Goal: Task Accomplishment & Management: Manage account settings

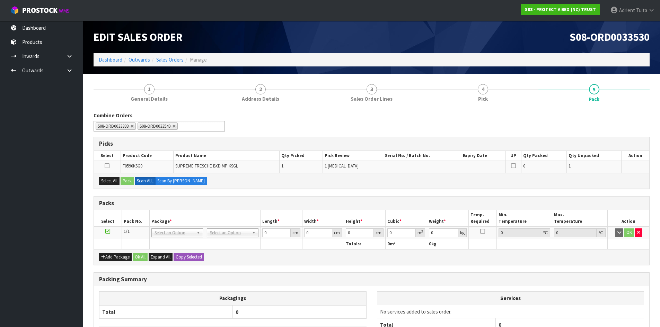
scroll to position [64, 0]
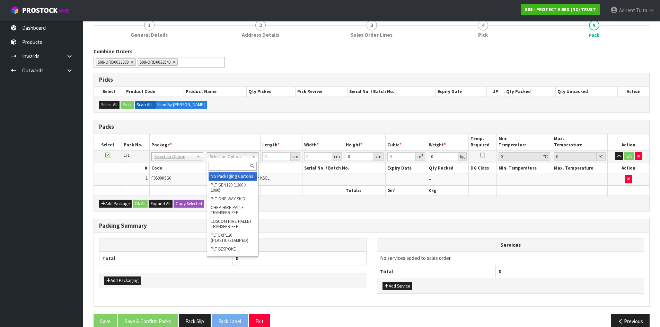
click at [220, 163] on input "text" at bounding box center [232, 166] width 48 height 9
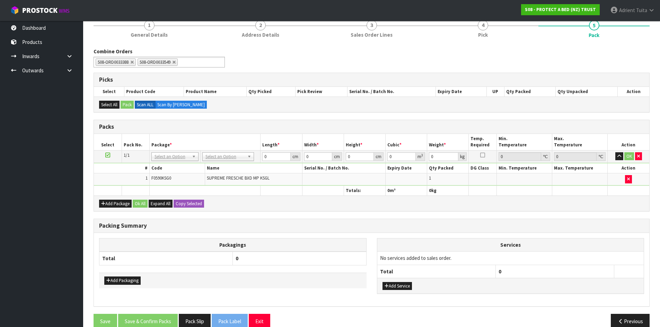
drag, startPoint x: 218, startPoint y: 151, endPoint x: 219, endPoint y: 155, distance: 4.2
click at [219, 151] on td "No Packaging Cartons PLT GEN120 (1200 X 1000) PLT ONE WAY SKID CHEP HIRE PALLET…" at bounding box center [230, 156] width 60 height 12
drag, startPoint x: 219, startPoint y: 155, endPoint x: 219, endPoint y: 162, distance: 6.3
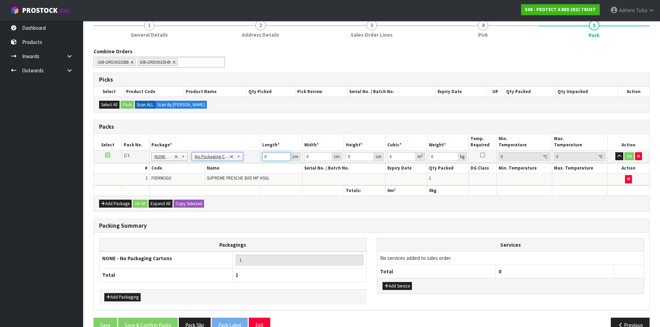
click at [269, 154] on input "0" at bounding box center [276, 156] width 28 height 9
type input "58"
type input "39"
type input "4"
type input "0.009048"
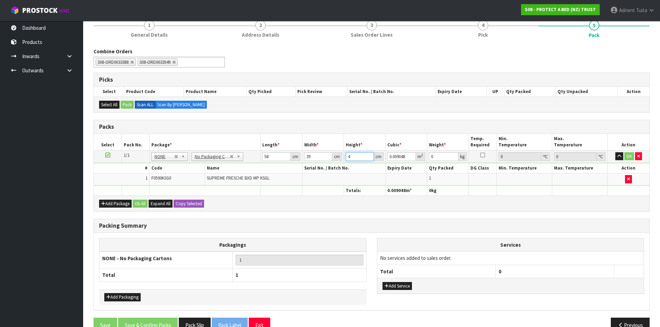
type input "40"
type input "0.09048"
type input "40"
type input "10"
click at [627, 155] on button "OK" at bounding box center [629, 156] width 10 height 8
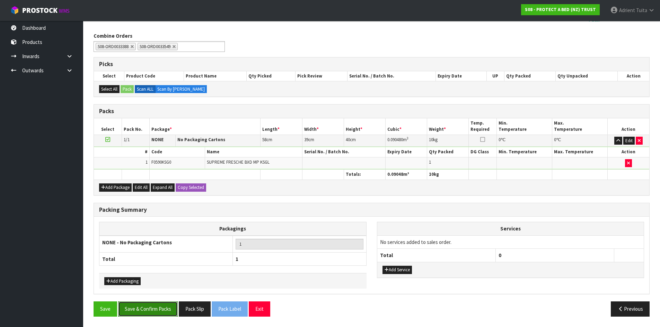
drag, startPoint x: 149, startPoint y: 307, endPoint x: 143, endPoint y: 312, distance: 7.8
click at [149, 307] on button "Save & Confirm Packs" at bounding box center [148, 309] width 60 height 15
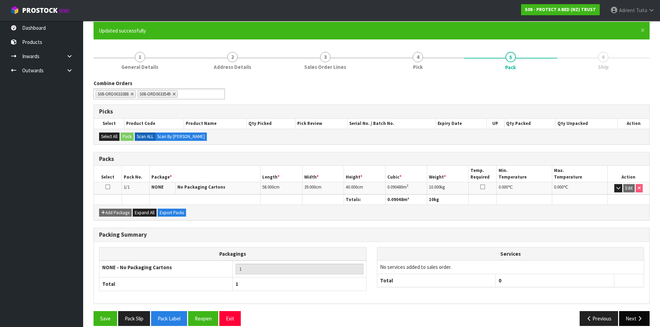
scroll to position [66, 0]
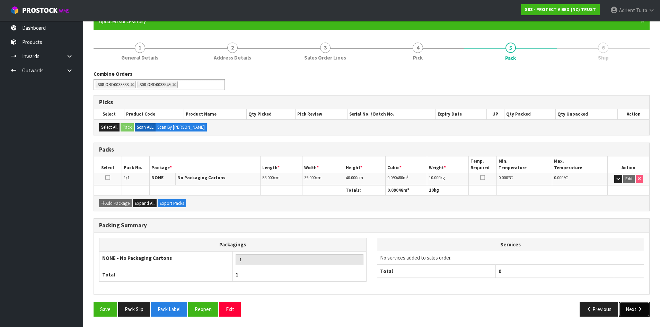
click at [636, 308] on button "Next" at bounding box center [634, 309] width 30 height 15
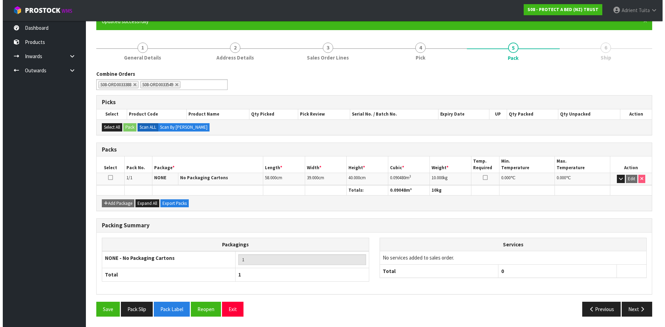
scroll to position [0, 0]
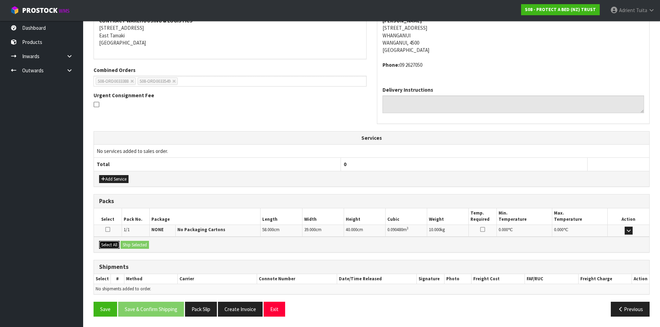
click at [111, 245] on button "Select All" at bounding box center [109, 245] width 20 height 8
click at [131, 242] on button "Ship Selected" at bounding box center [134, 245] width 28 height 8
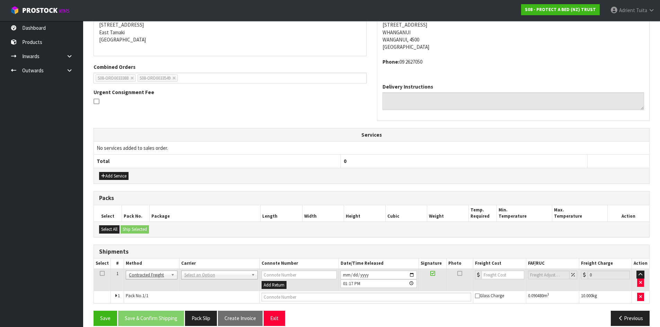
scroll to position [152, 0]
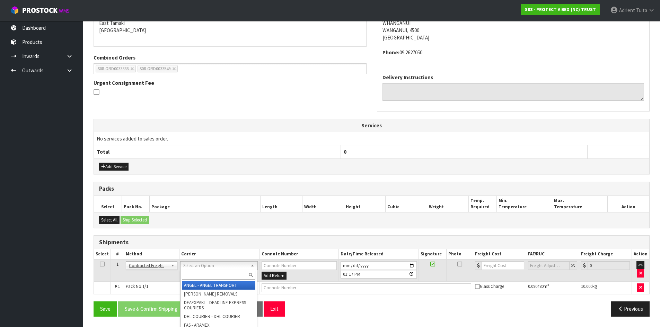
click at [211, 280] on div at bounding box center [218, 275] width 76 height 11
click at [210, 278] on input "text" at bounding box center [218, 275] width 73 height 9
type input "nzp"
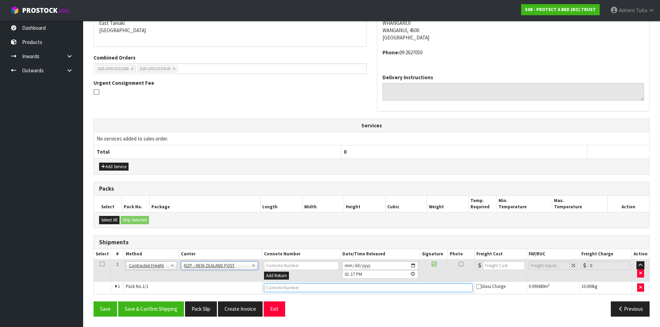
click at [292, 291] on input "text" at bounding box center [368, 288] width 208 height 9
type input "00894210392604187479"
click at [93, 302] on button "Save" at bounding box center [105, 309] width 24 height 15
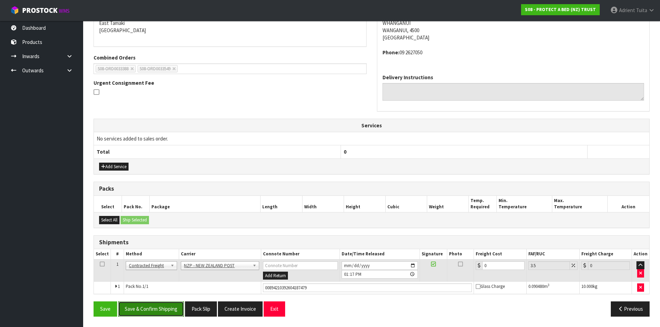
click at [147, 313] on button "Save & Confirm Shipping" at bounding box center [151, 309] width 66 height 15
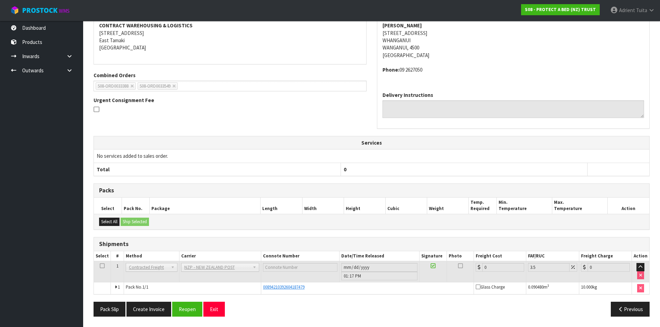
scroll to position [0, 0]
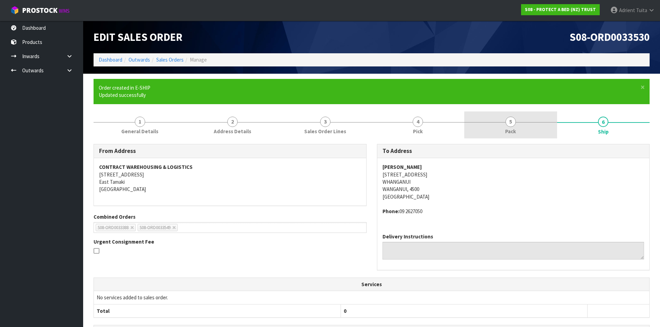
click at [536, 133] on link "5 Pack" at bounding box center [510, 124] width 93 height 27
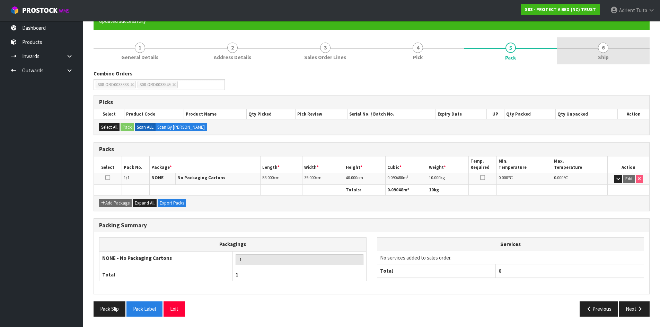
drag, startPoint x: 611, startPoint y: 53, endPoint x: 593, endPoint y: 64, distance: 21.6
click at [611, 53] on link "6 Ship" at bounding box center [603, 50] width 93 height 27
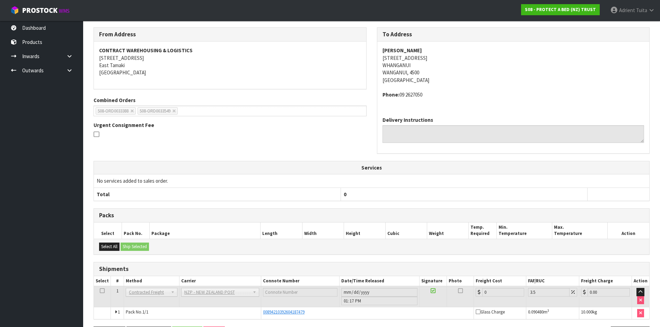
scroll to position [142, 0]
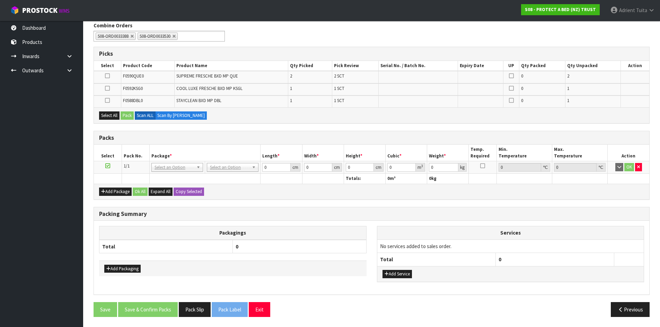
scroll to position [90, 0]
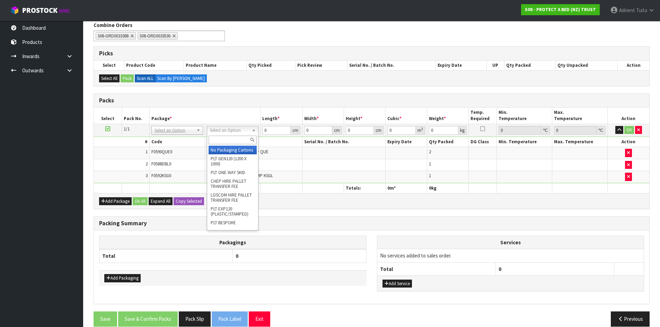
click at [217, 138] on input "text" at bounding box center [232, 140] width 48 height 9
type input "oc"
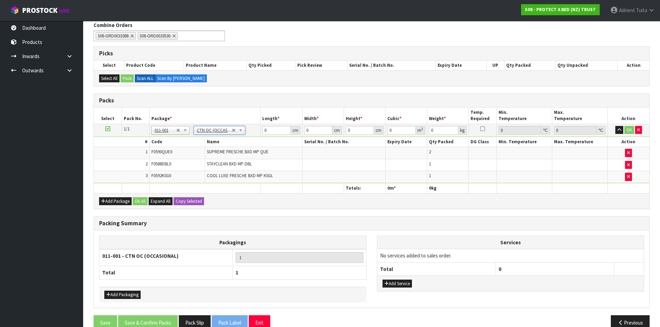
type input "5.08"
click at [267, 130] on input "0" at bounding box center [276, 130] width 28 height 9
type input "58"
type input "39"
type input "4"
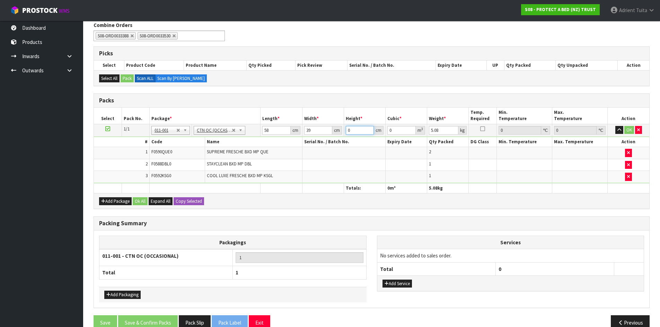
type input "0.009048"
type input "40"
type input "0.09048"
type input "40"
type input "10"
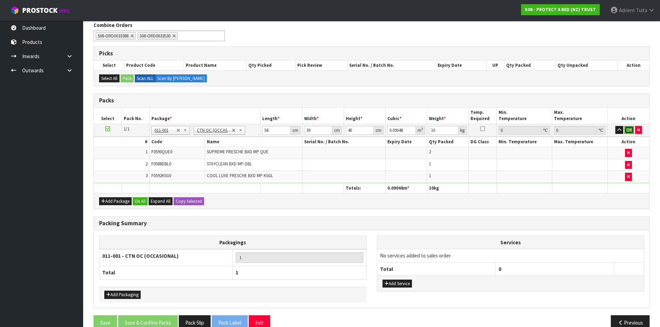
click at [628, 130] on button "OK" at bounding box center [629, 130] width 10 height 8
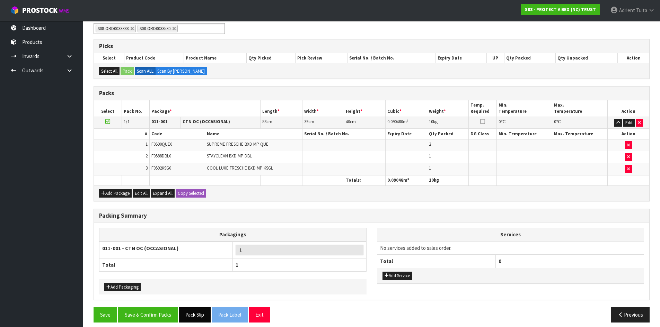
scroll to position [104, 0]
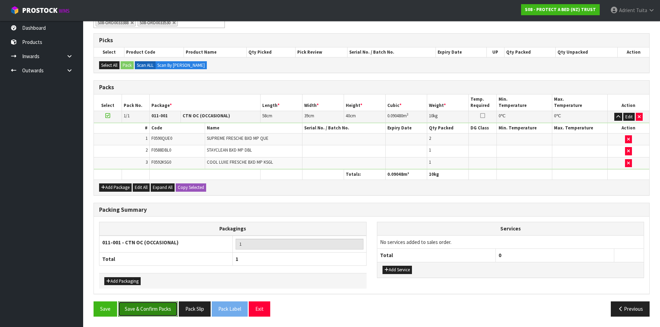
click at [146, 309] on button "Save & Confirm Packs" at bounding box center [148, 309] width 60 height 15
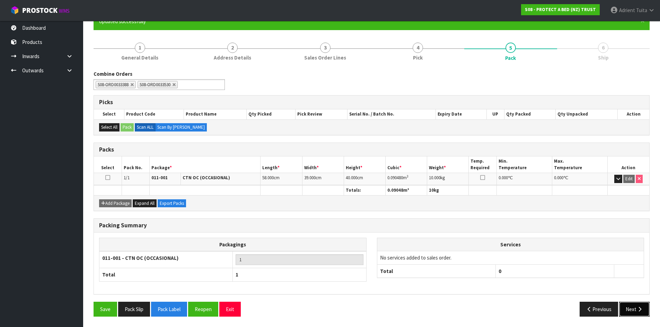
click at [634, 309] on button "Next" at bounding box center [634, 309] width 30 height 15
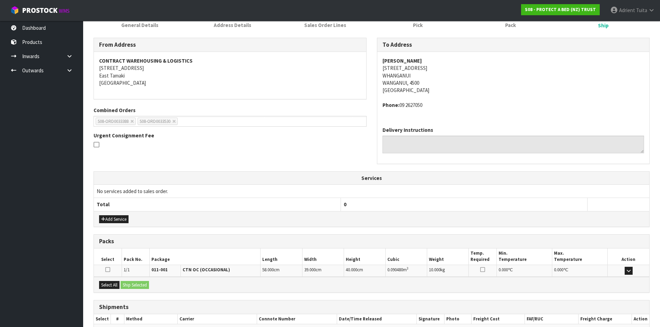
scroll to position [139, 0]
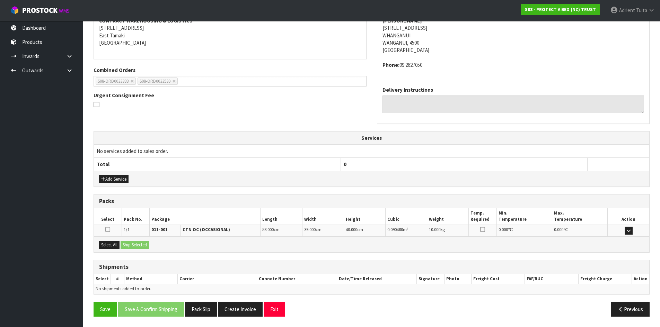
drag, startPoint x: 116, startPoint y: 249, endPoint x: 122, endPoint y: 245, distance: 7.5
click at [116, 249] on div "Select All Ship Selected" at bounding box center [371, 245] width 555 height 16
drag, startPoint x: 105, startPoint y: 244, endPoint x: 125, endPoint y: 244, distance: 20.4
click at [109, 244] on button "Select All" at bounding box center [109, 245] width 20 height 8
click at [127, 244] on button "Ship Selected" at bounding box center [134, 245] width 28 height 8
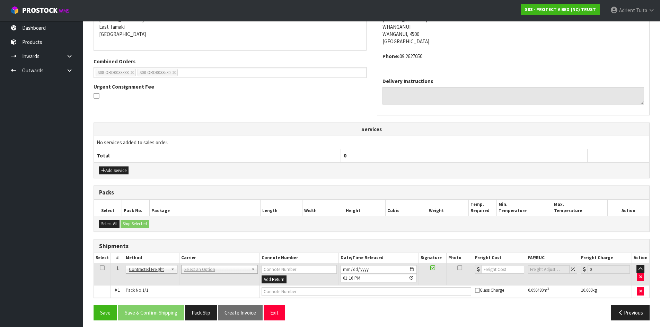
scroll to position [152, 0]
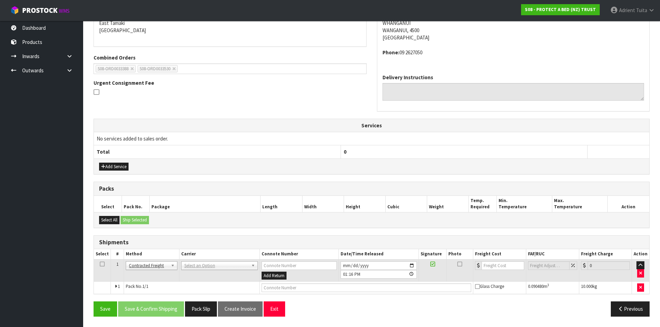
click at [195, 272] on td "ANGEL - ANGEL TRANSPORT CONROY - CONROY REMOVALS DEAEXPAKL - DEADLINE EXPRESS C…" at bounding box center [219, 270] width 80 height 23
drag, startPoint x: 197, startPoint y: 272, endPoint x: 197, endPoint y: 277, distance: 5.6
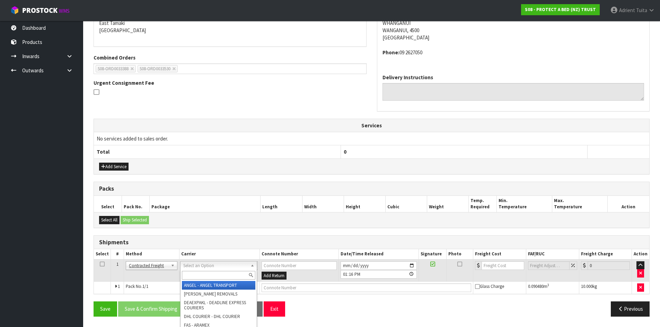
click at [197, 277] on input "text" at bounding box center [218, 275] width 73 height 9
type input "nzp"
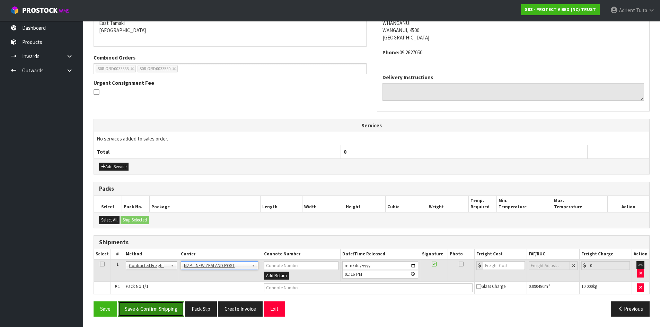
click at [163, 308] on button "Save & Confirm Shipping" at bounding box center [151, 309] width 66 height 15
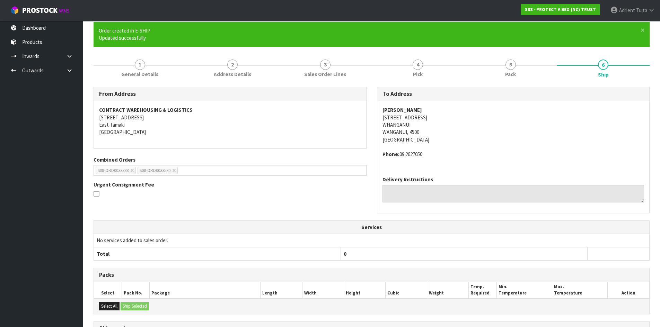
scroll to position [142, 0]
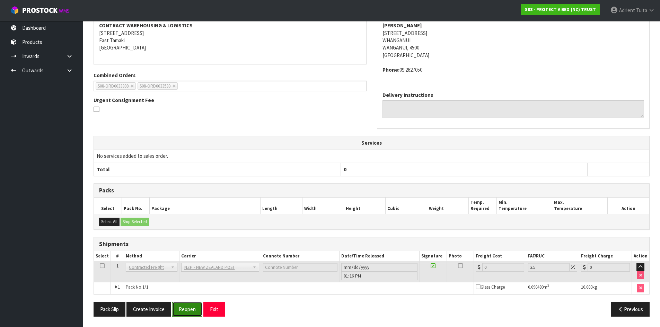
click at [190, 307] on button "Reopen" at bounding box center [187, 309] width 30 height 15
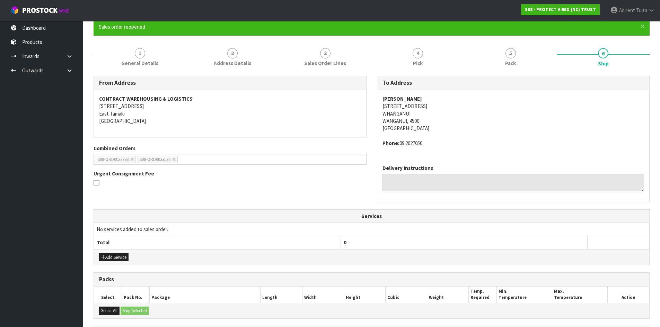
scroll to position [158, 0]
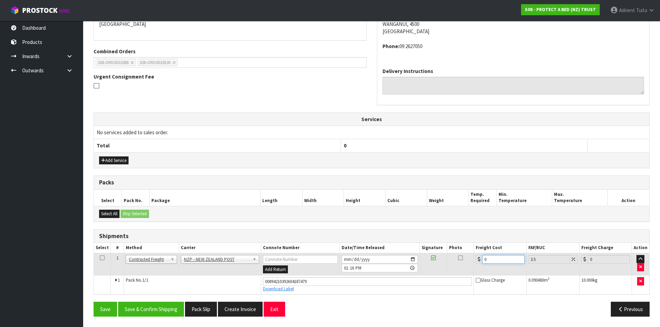
click at [499, 259] on input "0" at bounding box center [503, 259] width 42 height 9
type input "1"
type input "1.03"
type input "14"
type input "14.49"
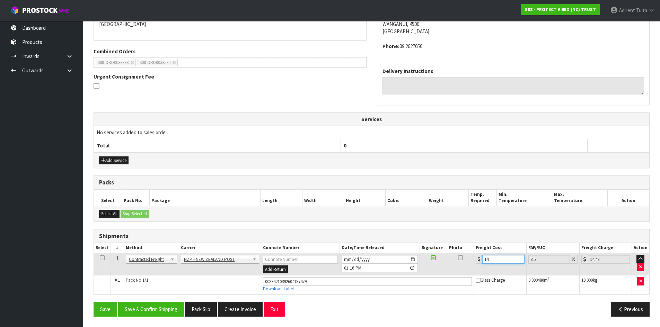
type input "14.9"
type input "15.42"
type input "14.95"
type input "15.47"
type input "14.95"
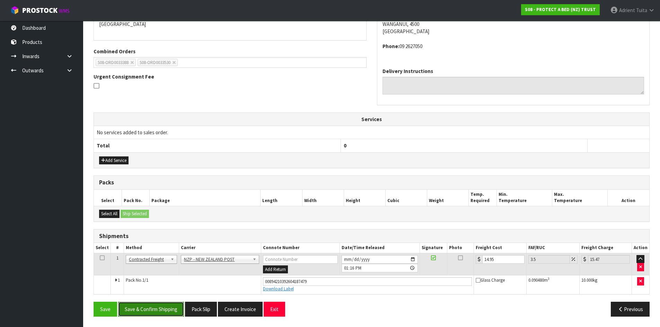
click at [163, 309] on button "Save & Confirm Shipping" at bounding box center [151, 309] width 66 height 15
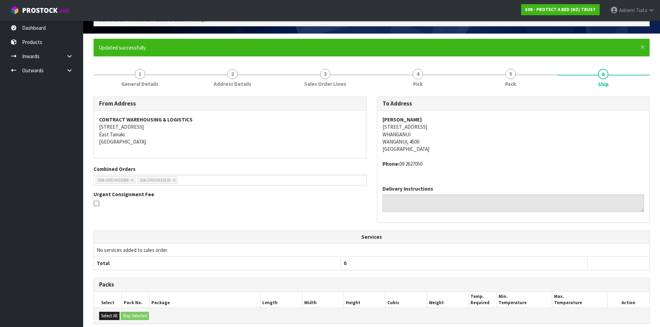
scroll to position [139, 0]
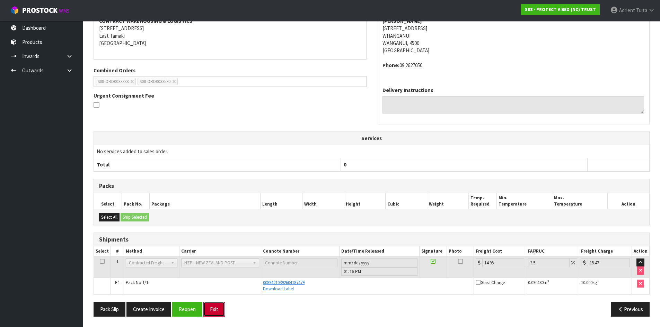
click at [208, 311] on button "Exit" at bounding box center [213, 309] width 21 height 15
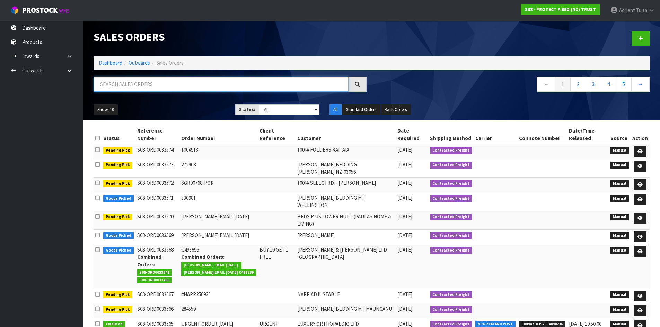
click at [107, 88] on input "text" at bounding box center [220, 84] width 255 height 15
type input "3552"
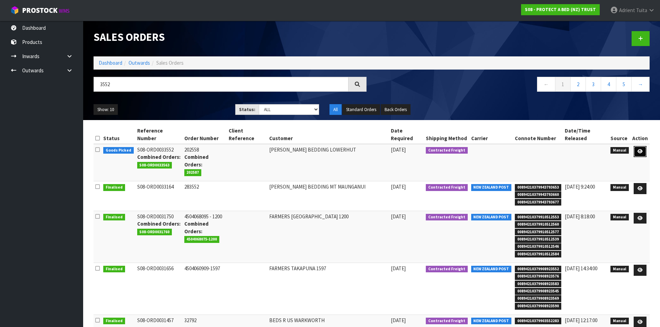
click at [640, 153] on icon at bounding box center [639, 151] width 5 height 5
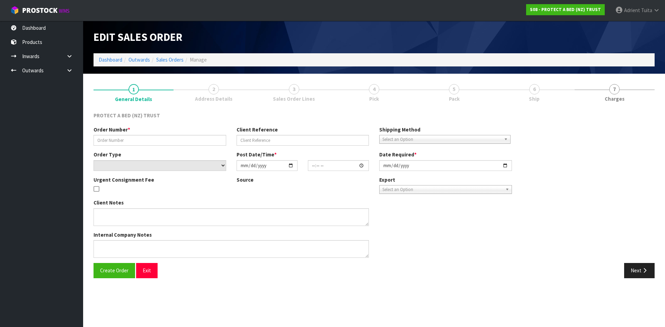
type input "202558"
select select "number:0"
type input "2025-09-25"
type input "09:37:00.000"
type input "2025-09-25"
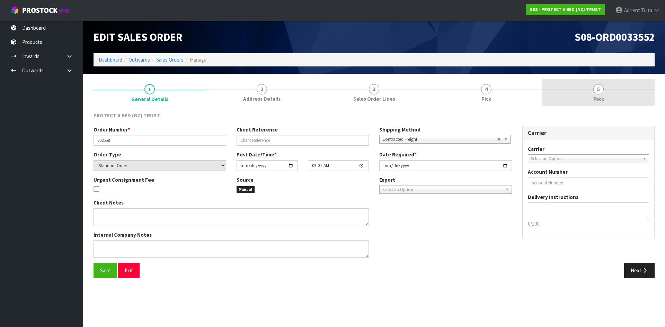
click at [571, 92] on link "5 Pack" at bounding box center [598, 92] width 112 height 27
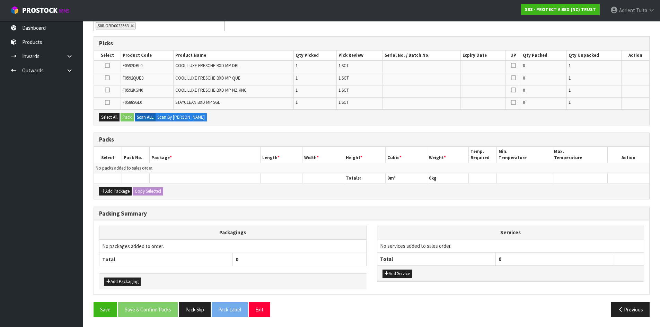
scroll to position [101, 0]
drag, startPoint x: 113, startPoint y: 192, endPoint x: 108, endPoint y: 177, distance: 16.3
click at [113, 192] on button "Add Package" at bounding box center [115, 191] width 33 height 8
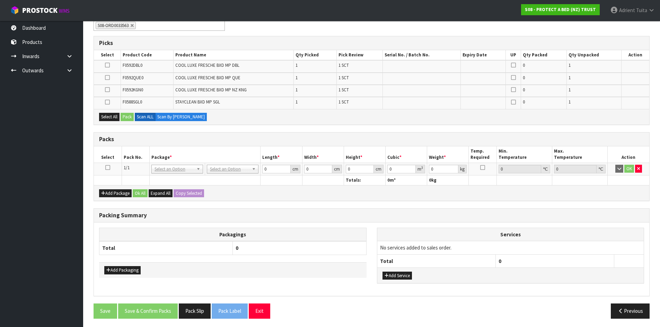
click at [106, 168] on icon at bounding box center [107, 168] width 5 height 0
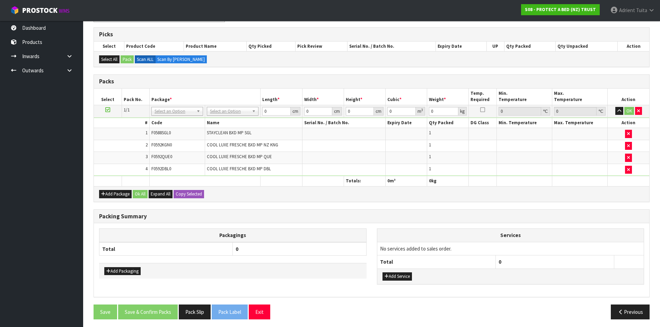
scroll to position [112, 0]
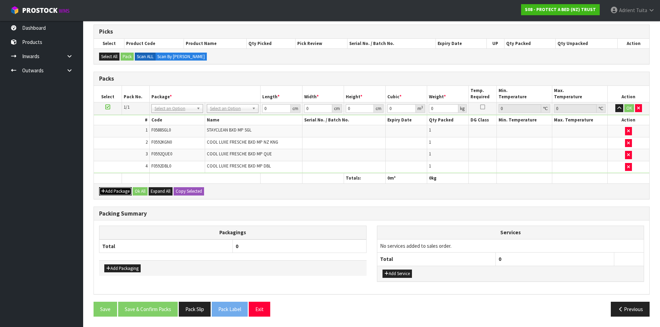
click at [109, 194] on button "Add Package" at bounding box center [115, 191] width 33 height 8
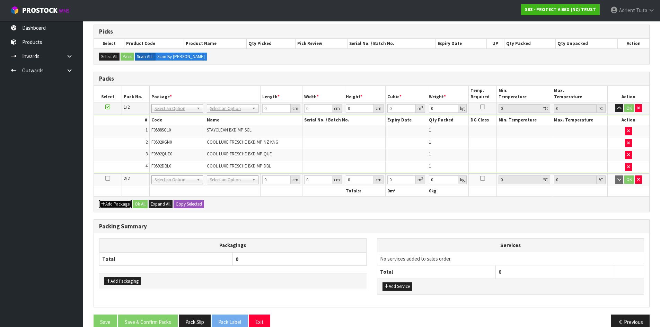
click at [114, 203] on button "Add Package" at bounding box center [115, 204] width 33 height 8
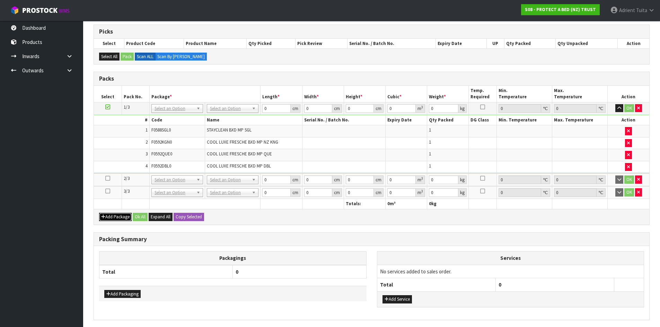
drag, startPoint x: 222, startPoint y: 106, endPoint x: 219, endPoint y: 118, distance: 11.7
click at [217, 118] on input "text" at bounding box center [232, 118] width 48 height 9
type input "oc"
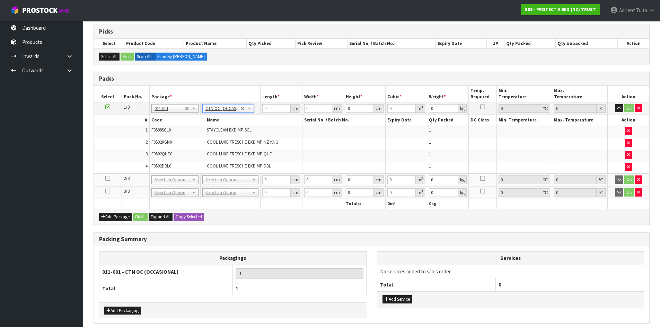
type input "5.6"
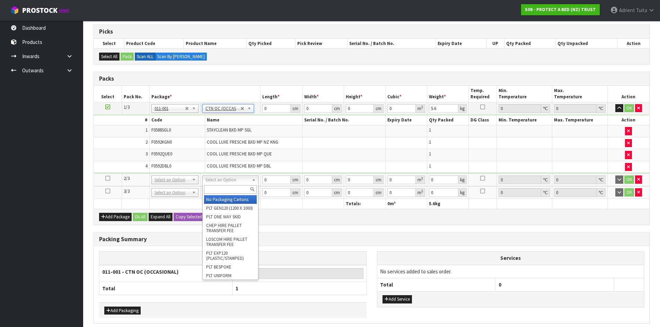
click at [224, 194] on div at bounding box center [230, 189] width 55 height 11
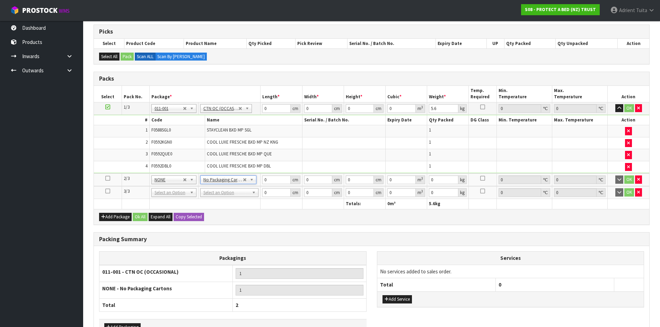
drag, startPoint x: 224, startPoint y: 193, endPoint x: 224, endPoint y: 201, distance: 8.3
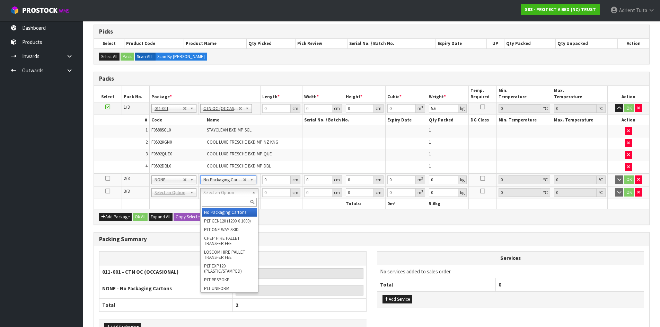
click at [224, 201] on input "text" at bounding box center [229, 202] width 55 height 9
type input "oc"
type input "2"
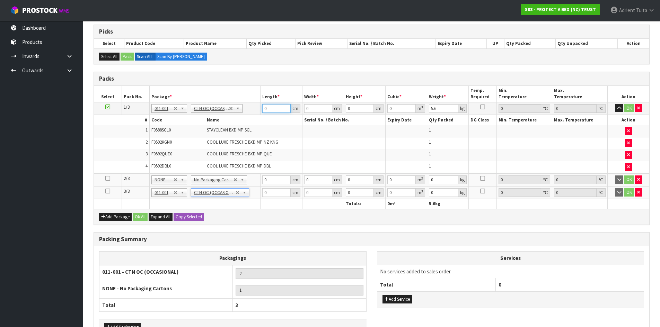
click at [270, 108] on input "0" at bounding box center [276, 108] width 28 height 9
type input "59"
type input "40"
type input "3"
type input "0.00708"
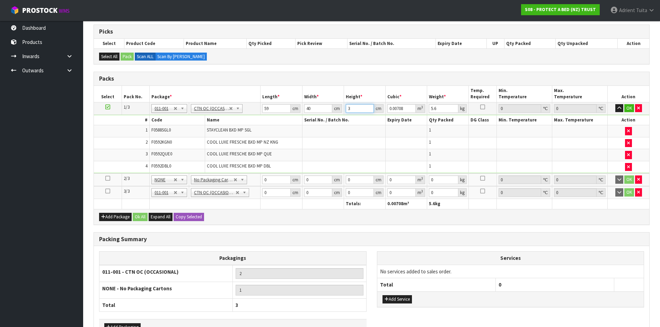
type input "31"
type input "0.07316"
type input "31"
type input "8"
click at [278, 183] on input "0" at bounding box center [276, 180] width 28 height 9
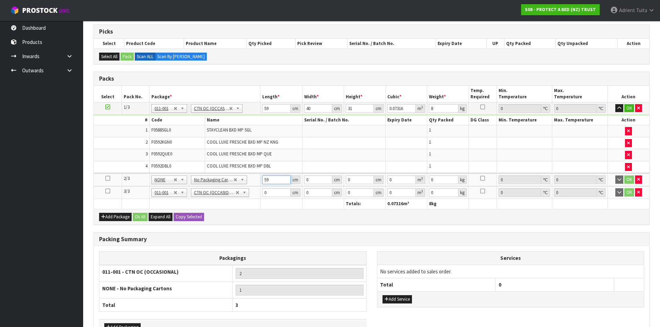
type input "59"
type input "40"
type input "3"
type input "0.00708"
type input "32"
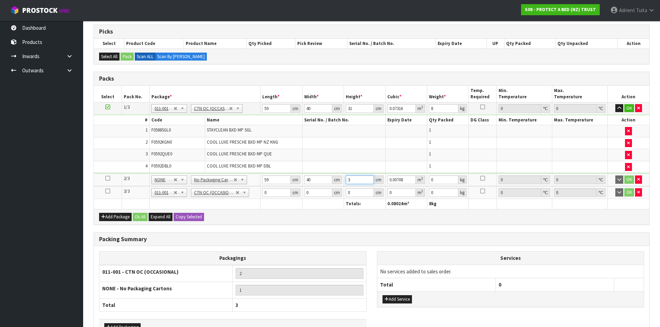
type input "0.07552"
type input "32"
type input "9"
click at [277, 191] on input "0" at bounding box center [276, 192] width 28 height 9
type input "58"
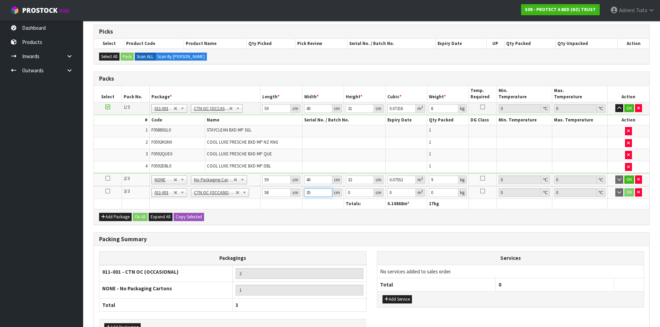
type input "35"
type input "4"
type input "0.00812"
type input "41"
type input "0.08323"
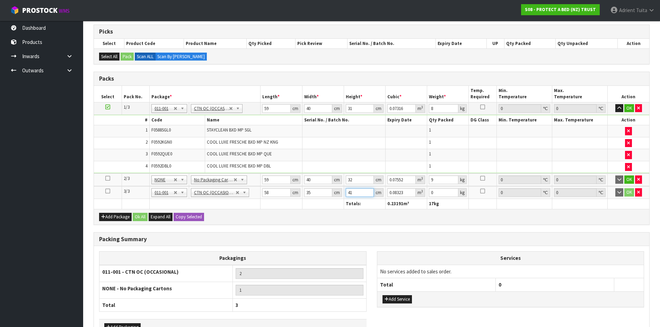
type input "41"
type input "10"
drag, startPoint x: 629, startPoint y: 105, endPoint x: 625, endPoint y: 150, distance: 45.5
click at [629, 106] on button "OK" at bounding box center [629, 108] width 10 height 8
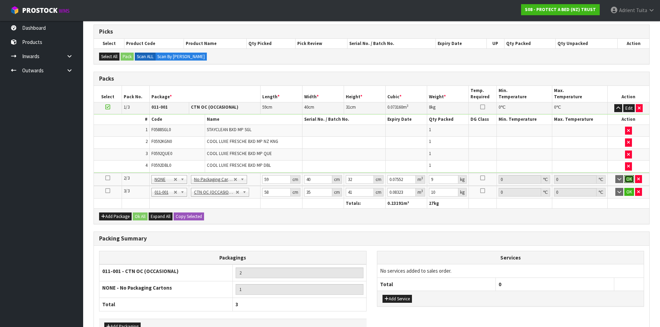
drag, startPoint x: 626, startPoint y: 180, endPoint x: 626, endPoint y: 189, distance: 9.7
click at [626, 181] on button "OK" at bounding box center [629, 179] width 10 height 8
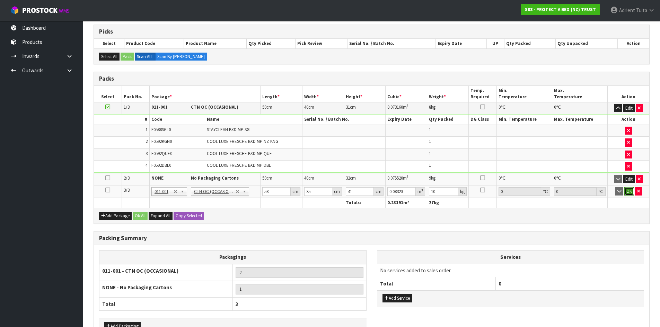
click at [628, 192] on button "OK" at bounding box center [629, 191] width 10 height 8
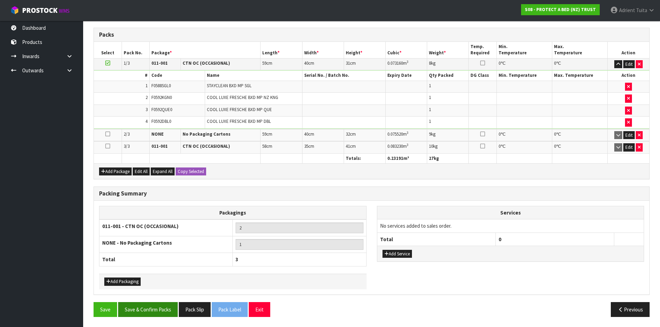
scroll to position [156, 0]
click at [162, 310] on button "Save & Confirm Packs" at bounding box center [148, 309] width 60 height 15
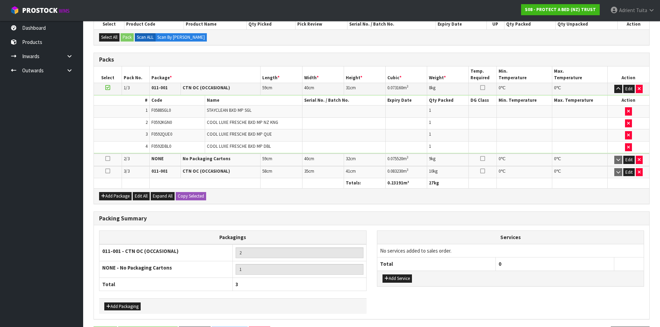
scroll to position [0, 0]
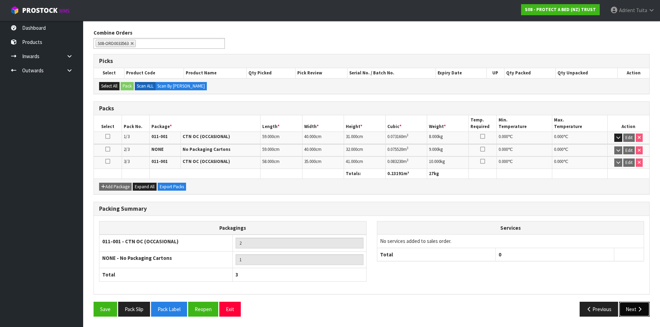
click at [628, 308] on button "Next" at bounding box center [634, 309] width 30 height 15
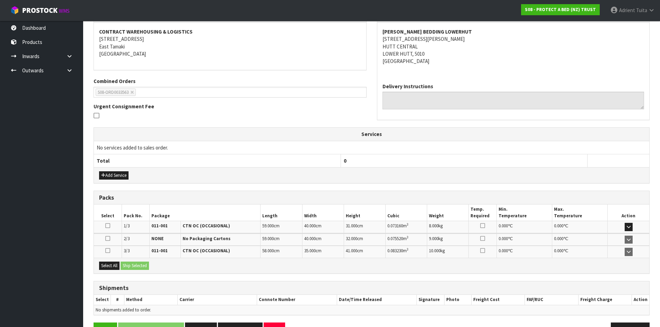
scroll to position [149, 0]
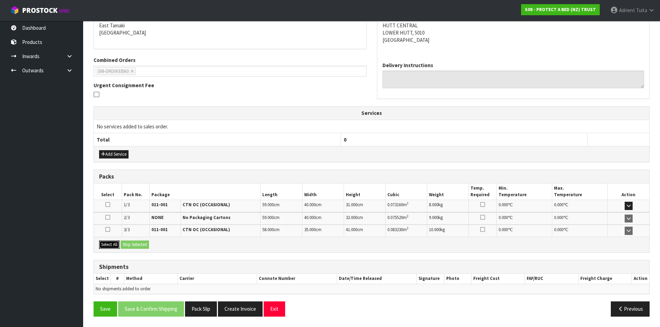
drag, startPoint x: 107, startPoint y: 242, endPoint x: 119, endPoint y: 243, distance: 11.4
click at [109, 243] on button "Select All" at bounding box center [109, 245] width 20 height 8
click at [123, 243] on button "Ship Selected" at bounding box center [134, 245] width 28 height 8
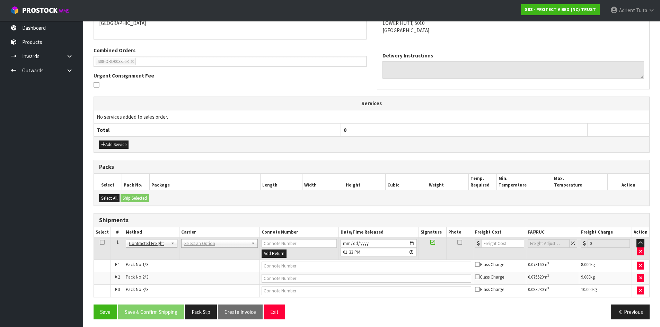
scroll to position [162, 0]
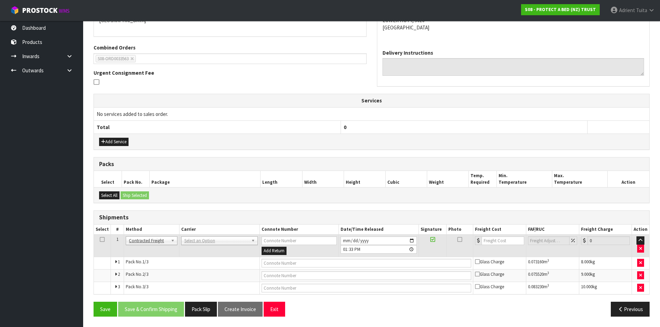
click at [200, 249] on td "ANGEL - ANGEL TRANSPORT CONROY - CONROY REMOVALS DEAEXPAKL - DEADLINE EXPRESS C…" at bounding box center [219, 246] width 80 height 23
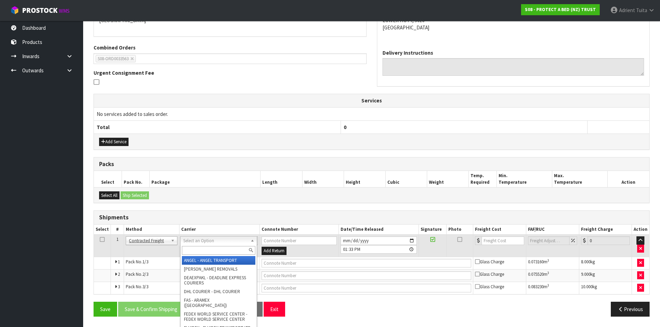
click at [205, 247] on input "text" at bounding box center [218, 250] width 73 height 9
type input "nzp"
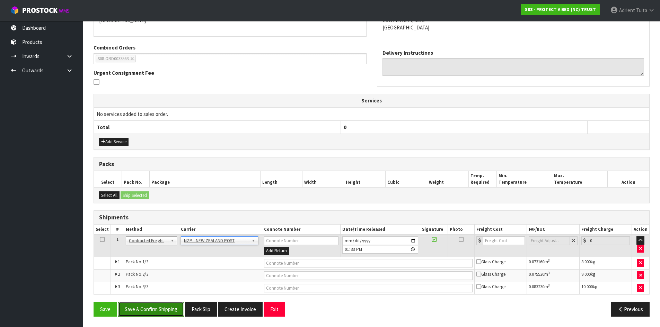
click at [140, 313] on button "Save & Confirm Shipping" at bounding box center [151, 309] width 66 height 15
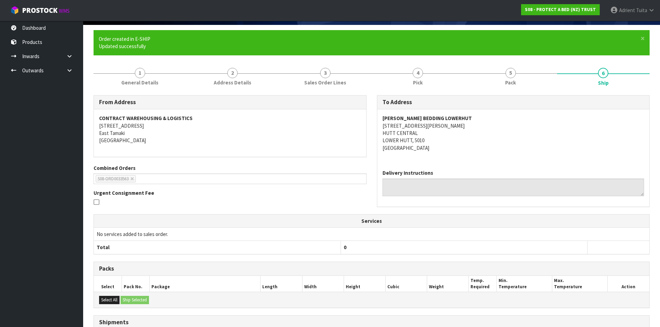
scroll to position [151, 0]
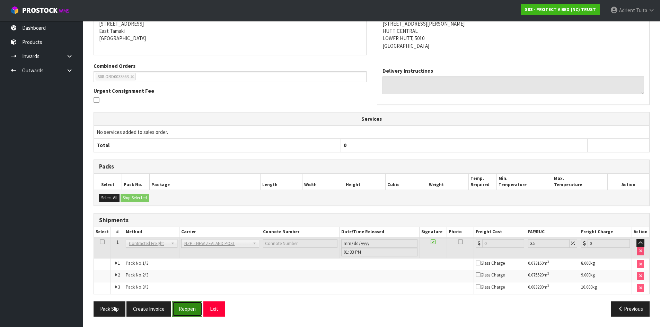
drag, startPoint x: 180, startPoint y: 308, endPoint x: 183, endPoint y: 302, distance: 7.1
click at [180, 308] on button "Reopen" at bounding box center [187, 309] width 30 height 15
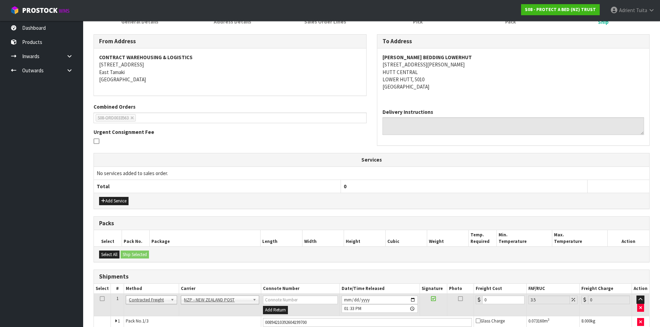
scroll to position [168, 0]
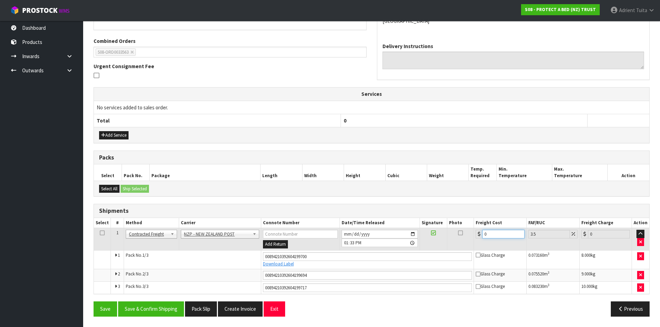
click at [496, 233] on input "0" at bounding box center [503, 234] width 42 height 9
type input "3"
type input "3.1"
type input "39"
type input "40.36"
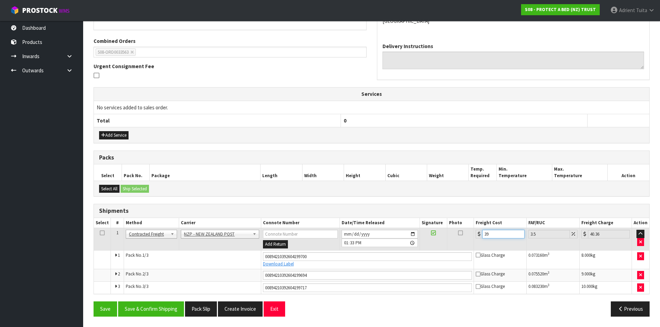
type input "39.9"
type input "41.3"
type input "39.98"
type input "41.38"
type input "39.98"
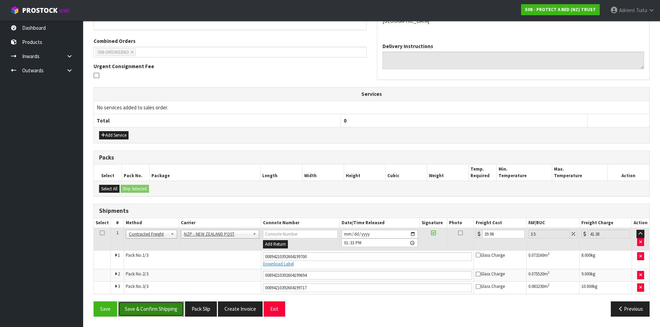
click at [166, 312] on button "Save & Confirm Shipping" at bounding box center [151, 309] width 66 height 15
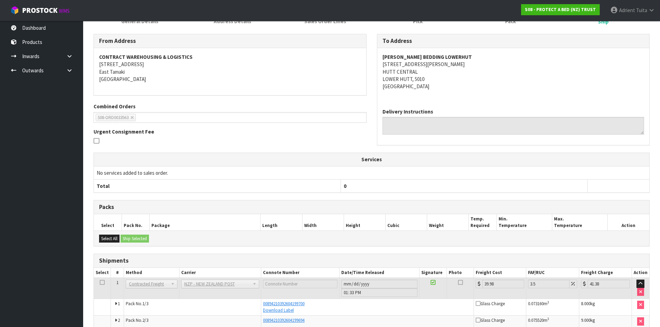
scroll to position [0, 0]
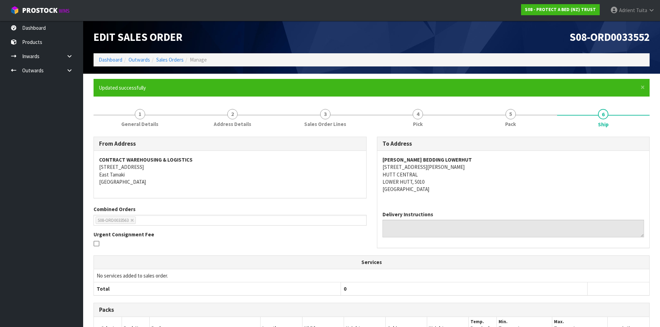
click at [111, 53] on div "Edit Sales Order" at bounding box center [229, 37] width 283 height 33
click at [108, 62] on link "Dashboard" at bounding box center [111, 59] width 24 height 7
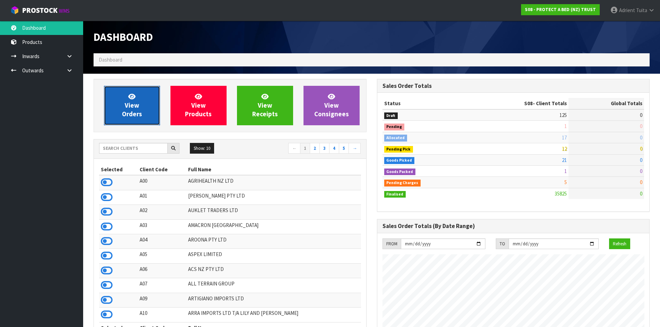
scroll to position [524, 283]
click at [120, 101] on link "View Orders" at bounding box center [132, 105] width 56 height 39
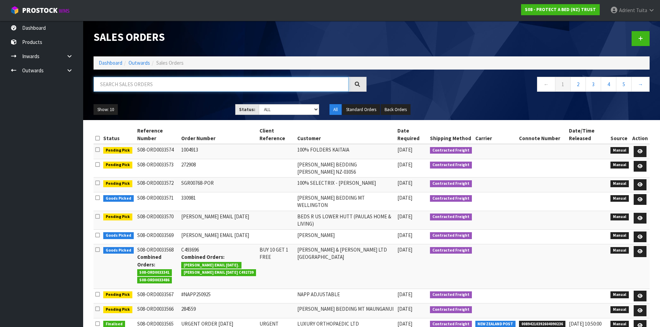
click at [115, 89] on input "text" at bounding box center [220, 84] width 255 height 15
drag, startPoint x: 153, startPoint y: 74, endPoint x: 152, endPoint y: 82, distance: 8.0
click at [153, 75] on div "Sales Orders Dashboard Outwards Sales Orders ← 1 2 3 4 5 → Show: 10 5 10 25 50 …" at bounding box center [371, 70] width 566 height 99
click at [151, 86] on input "text" at bounding box center [220, 84] width 255 height 15
type input "4541"
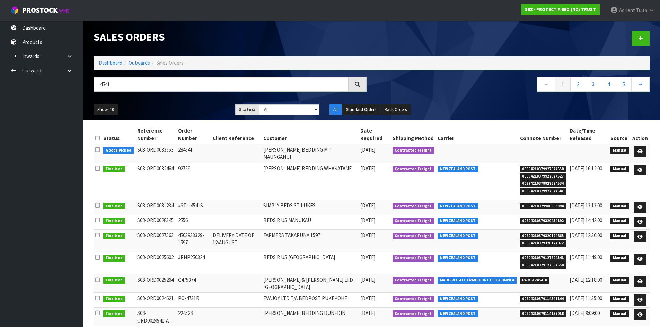
click at [648, 150] on td at bounding box center [639, 153] width 19 height 19
click at [647, 151] on td at bounding box center [639, 153] width 19 height 19
click at [643, 151] on link at bounding box center [639, 151] width 13 height 11
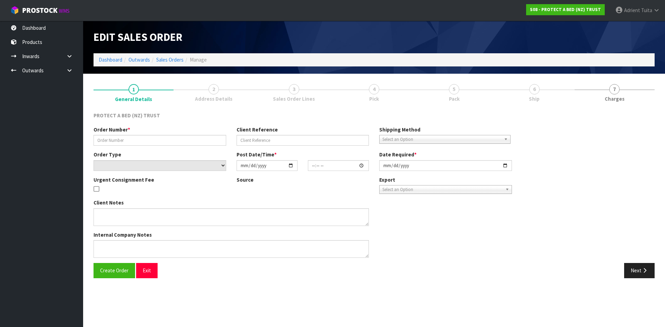
type input "284541"
select select "number:0"
type input "2025-09-25"
type input "09:42:00.000"
type input "2025-09-25"
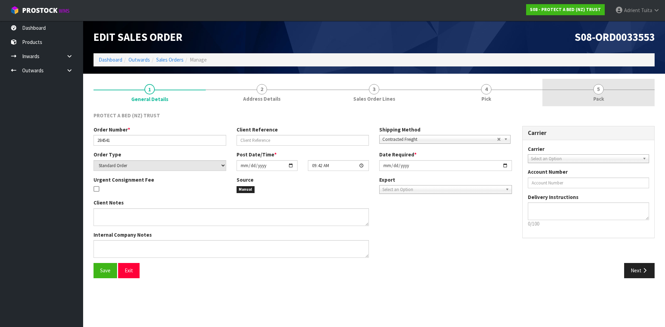
click at [583, 100] on link "5 Pack" at bounding box center [598, 92] width 112 height 27
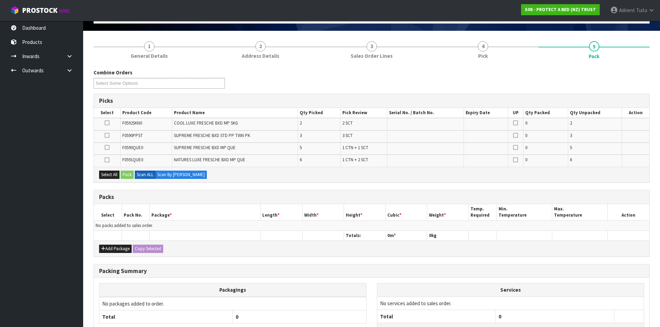
scroll to position [101, 0]
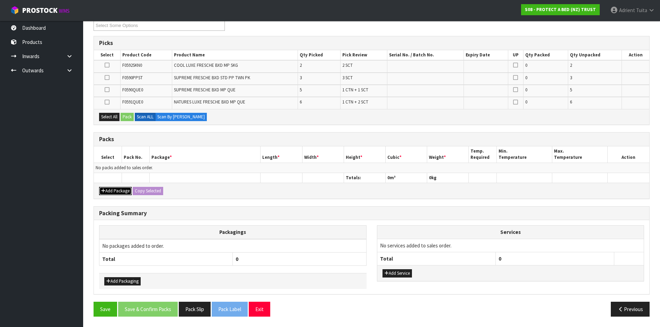
click at [105, 190] on button "Add Package" at bounding box center [115, 191] width 33 height 8
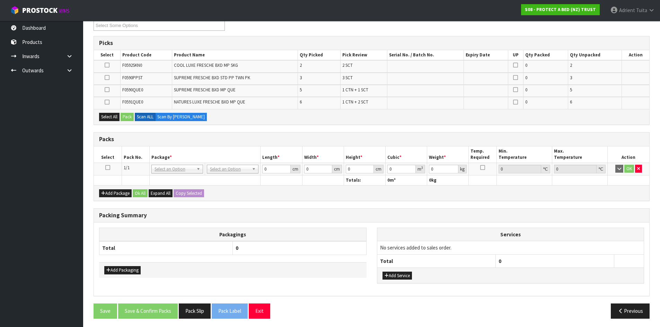
click at [107, 168] on icon at bounding box center [107, 168] width 5 height 0
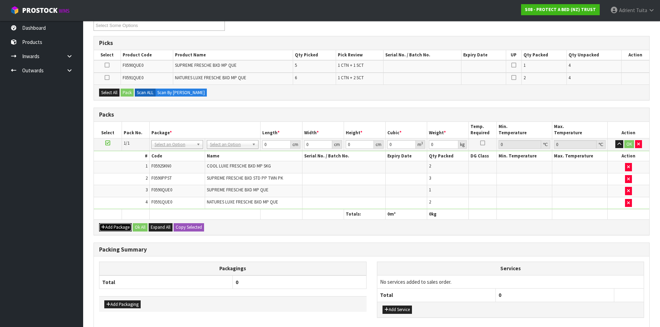
click at [104, 225] on button "Add Package" at bounding box center [115, 227] width 33 height 8
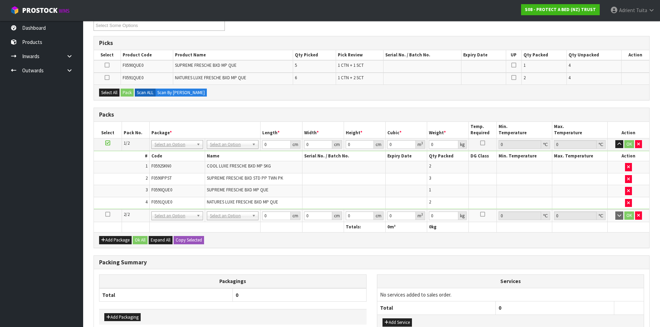
click at [106, 215] on icon at bounding box center [107, 214] width 5 height 0
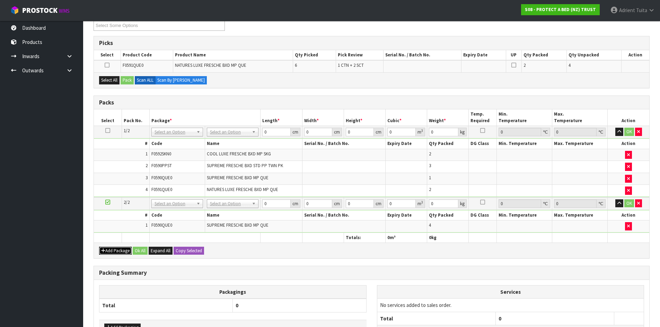
drag, startPoint x: 104, startPoint y: 252, endPoint x: 104, endPoint y: 245, distance: 6.9
click at [104, 252] on icon "button" at bounding box center [103, 251] width 4 height 5
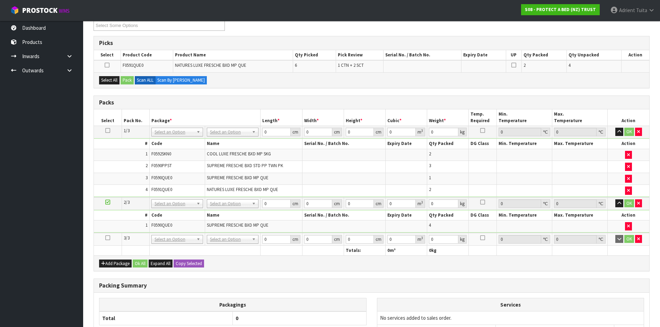
click at [105, 239] on td at bounding box center [108, 239] width 28 height 13
click at [107, 238] on icon at bounding box center [107, 238] width 5 height 0
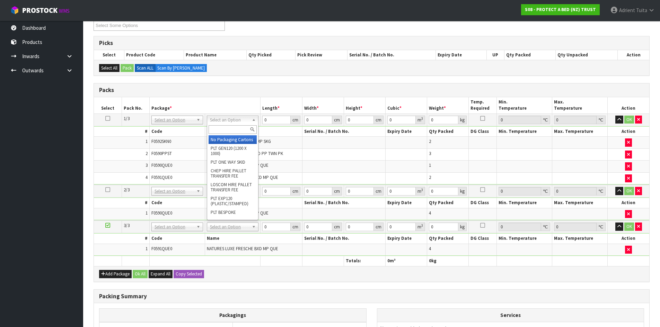
click at [243, 129] on input "text" at bounding box center [232, 129] width 48 height 9
type input "oc"
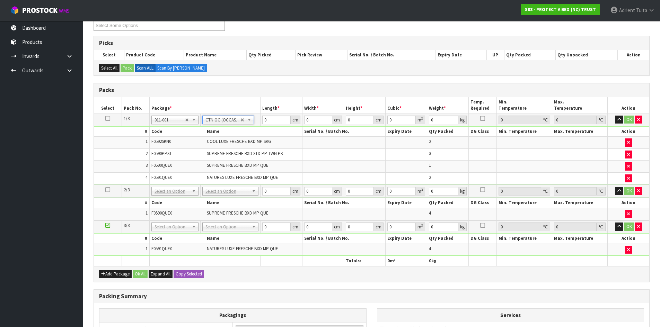
type input "10.7"
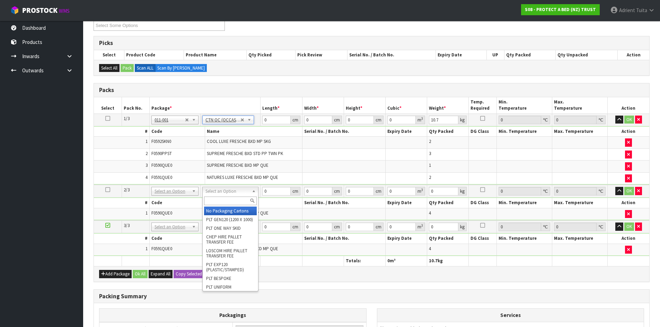
drag, startPoint x: 228, startPoint y: 209, endPoint x: 226, endPoint y: 215, distance: 5.9
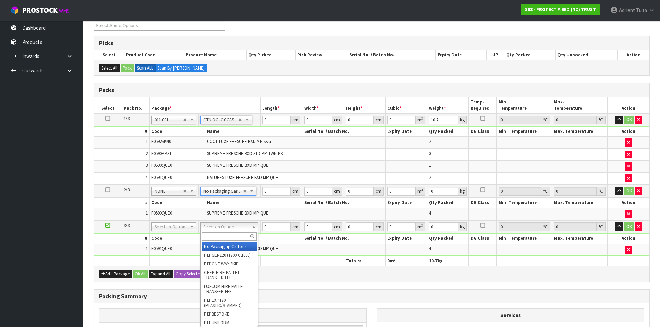
type input "2"
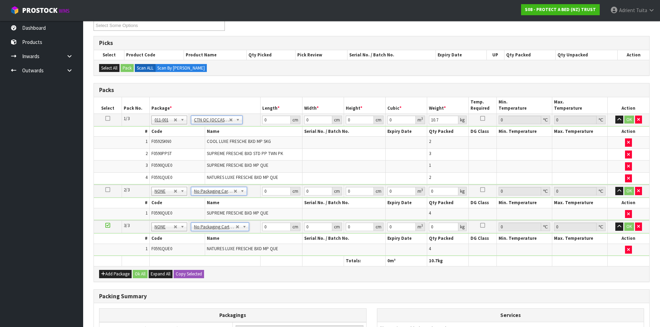
click at [270, 125] on td "0 cm" at bounding box center [281, 120] width 42 height 12
click at [281, 114] on td "0 cm" at bounding box center [281, 120] width 42 height 12
click at [280, 119] on input "0" at bounding box center [276, 120] width 28 height 9
type input "63"
type input "41"
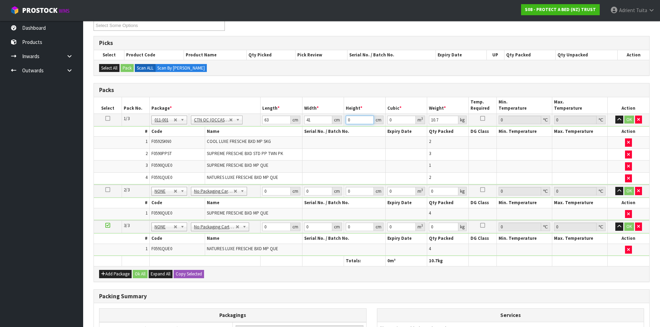
type input "4"
type input "0.010332"
type input "46"
type input "0.118818"
type input "46"
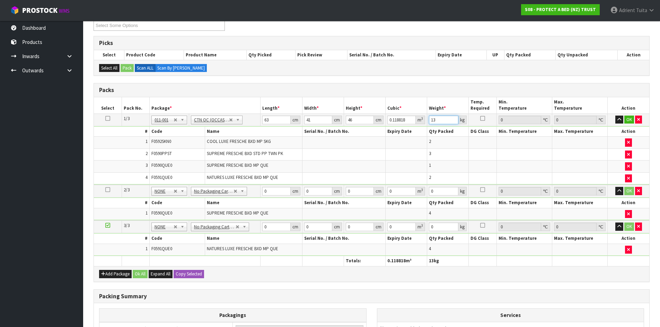
type input "13"
drag, startPoint x: 266, startPoint y: 190, endPoint x: 271, endPoint y: 177, distance: 14.7
click at [266, 188] on input "0" at bounding box center [276, 191] width 28 height 9
type input "58"
type input "40"
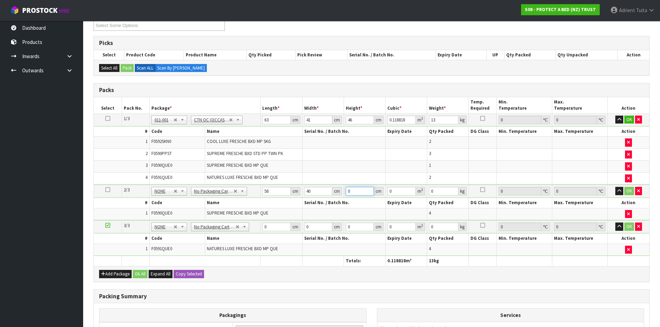
type input "3"
type input "0.00696"
type input "31"
type input "0.07192"
type input "31"
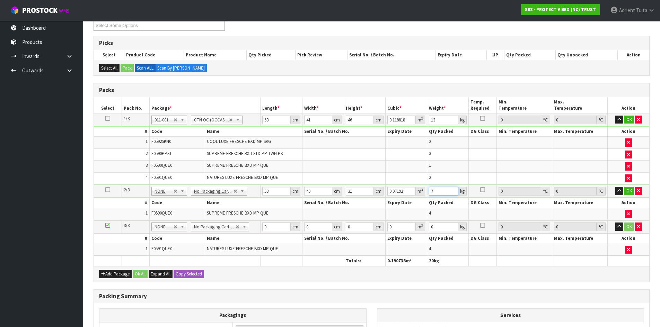
type input "7"
click at [273, 224] on input "0" at bounding box center [276, 227] width 28 height 9
type input "58"
type input "33"
type input "3"
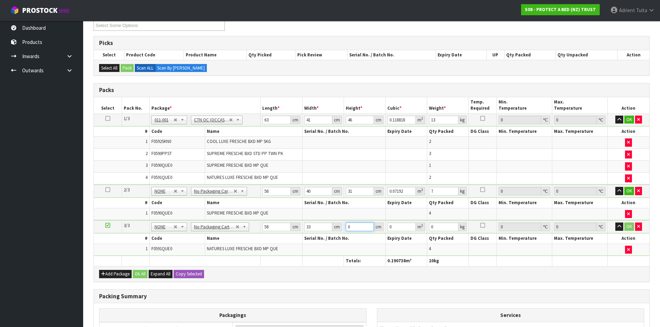
type input "0.005742"
type input "31"
type input "0.059334"
type input "31"
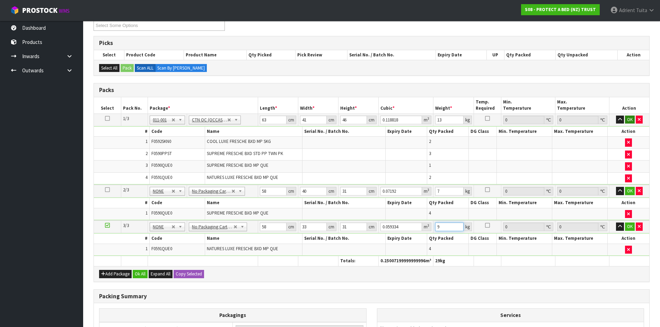
type input "9"
click at [627, 124] on button "OK" at bounding box center [630, 120] width 10 height 8
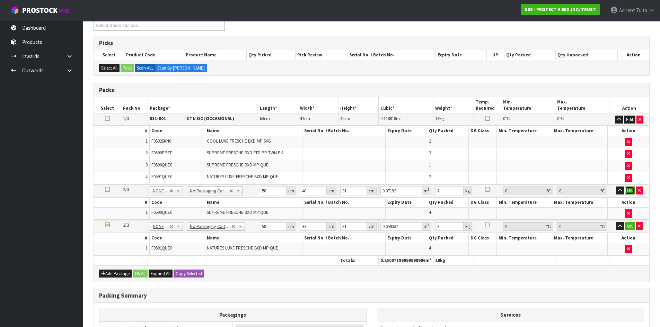
click at [629, 191] on button "OK" at bounding box center [630, 191] width 10 height 8
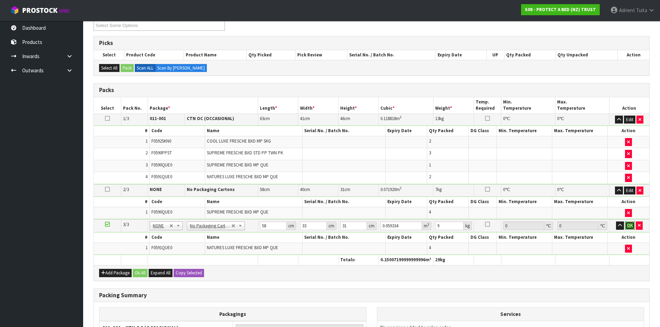
click at [630, 222] on button "OK" at bounding box center [630, 226] width 10 height 8
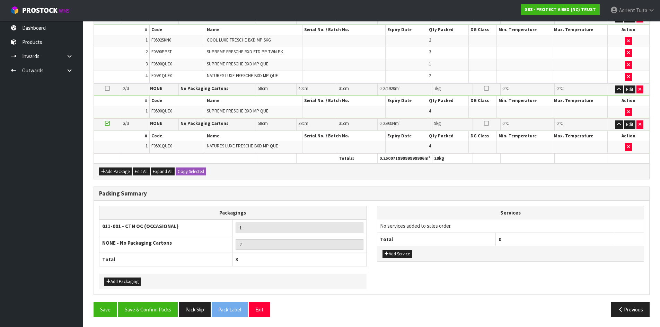
scroll to position [202, 0]
click at [161, 311] on button "Save & Confirm Packs" at bounding box center [148, 309] width 60 height 15
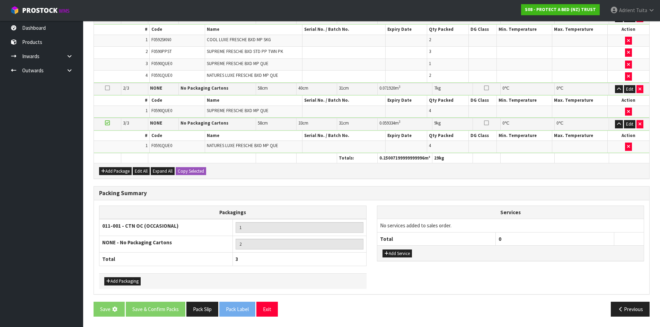
scroll to position [0, 0]
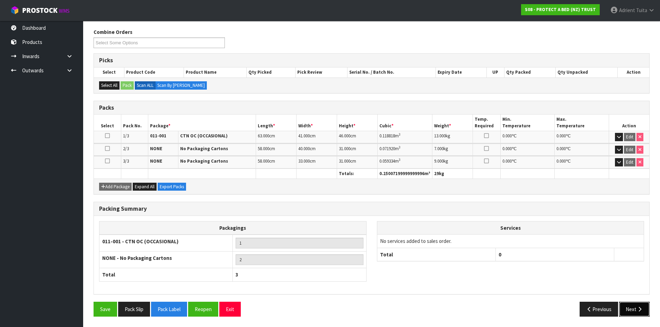
click at [636, 305] on button "Next" at bounding box center [634, 309] width 30 height 15
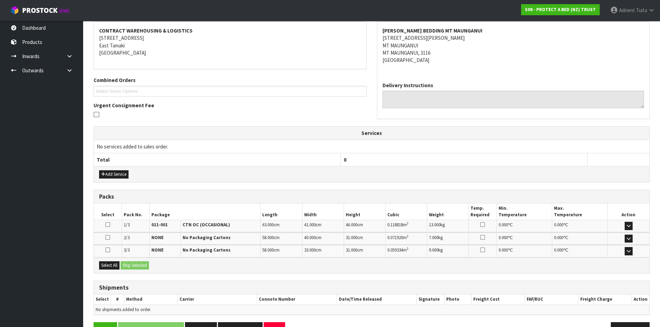
scroll to position [150, 0]
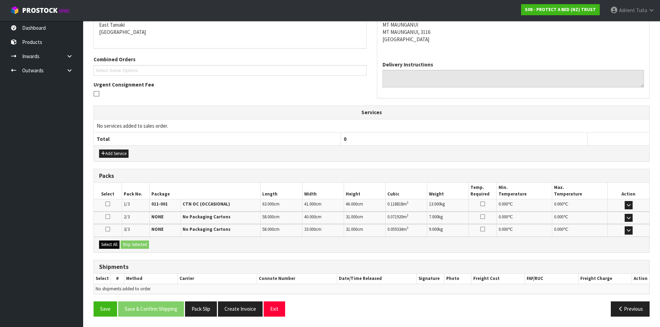
drag, startPoint x: 109, startPoint y: 240, endPoint x: 118, endPoint y: 245, distance: 10.6
click at [110, 240] on div "Select All Ship Selected" at bounding box center [371, 245] width 555 height 16
click at [119, 245] on button "Select All" at bounding box center [109, 245] width 20 height 8
drag, startPoint x: 122, startPoint y: 241, endPoint x: 134, endPoint y: 241, distance: 12.1
click at [123, 241] on button "Ship Selected" at bounding box center [134, 245] width 28 height 8
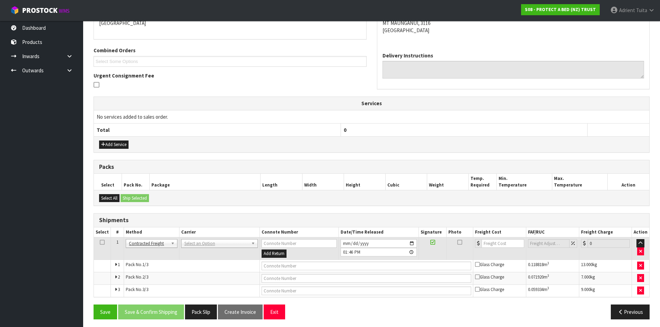
scroll to position [162, 0]
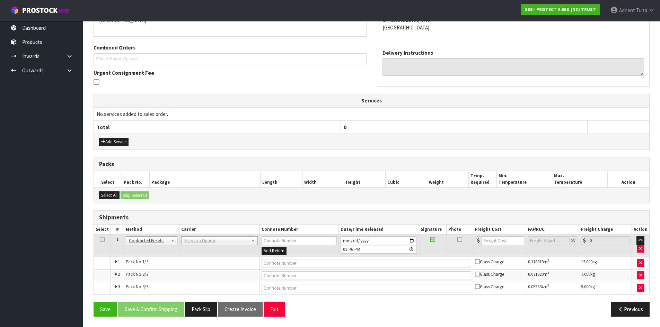
drag, startPoint x: 196, startPoint y: 236, endPoint x: 197, endPoint y: 258, distance: 21.5
click at [199, 249] on td "ANGEL - ANGEL TRANSPORT CONROY - CONROY REMOVALS DEAEXPAKL - DEADLINE EXPRESS C…" at bounding box center [219, 246] width 80 height 23
click at [201, 250] on td "ANGEL - ANGEL TRANSPORT CONROY - CONROY REMOVALS DEAEXPAKL - DEADLINE EXPRESS C…" at bounding box center [219, 246] width 80 height 23
drag, startPoint x: 204, startPoint y: 240, endPoint x: 204, endPoint y: 253, distance: 13.5
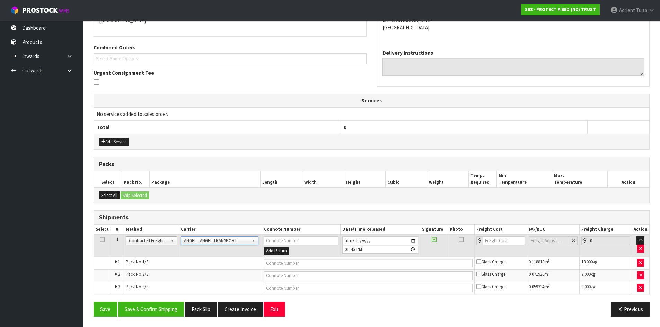
drag, startPoint x: 205, startPoint y: 240, endPoint x: 205, endPoint y: 245, distance: 5.2
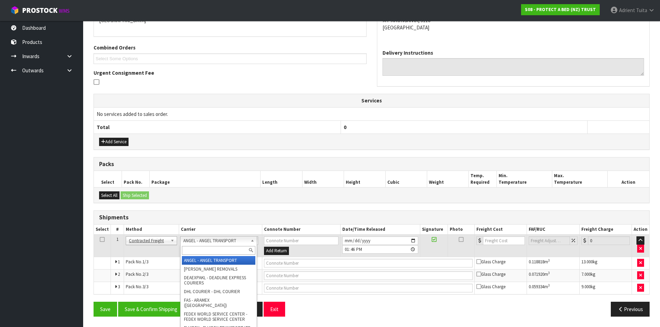
click at [205, 245] on div at bounding box center [218, 250] width 76 height 11
click at [213, 253] on input "text" at bounding box center [218, 250] width 73 height 9
type input "nzp"
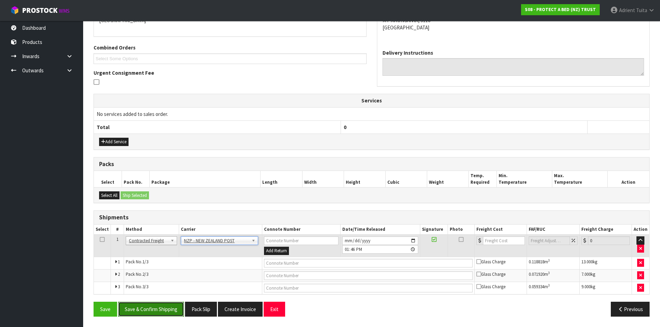
click at [133, 304] on button "Save & Confirm Shipping" at bounding box center [151, 309] width 66 height 15
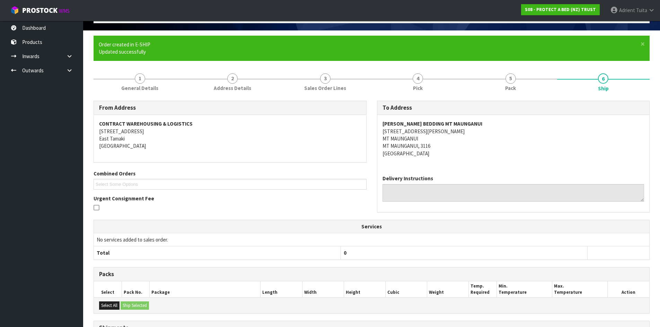
scroll to position [151, 0]
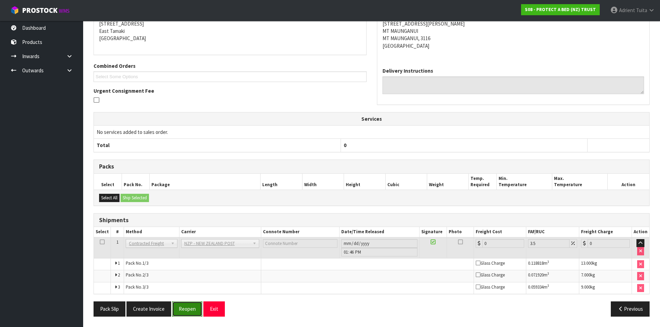
click at [184, 304] on button "Reopen" at bounding box center [187, 309] width 30 height 15
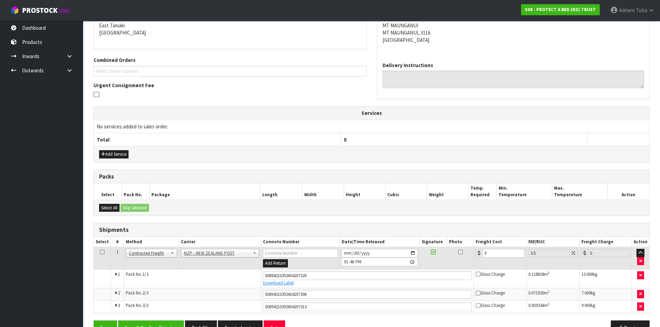
scroll to position [168, 0]
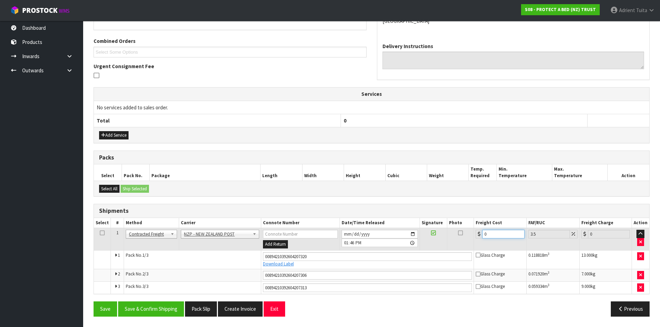
click at [495, 235] on input "0" at bounding box center [503, 234] width 42 height 9
type input "4"
type input "4.14"
type input "42"
type input "43.47"
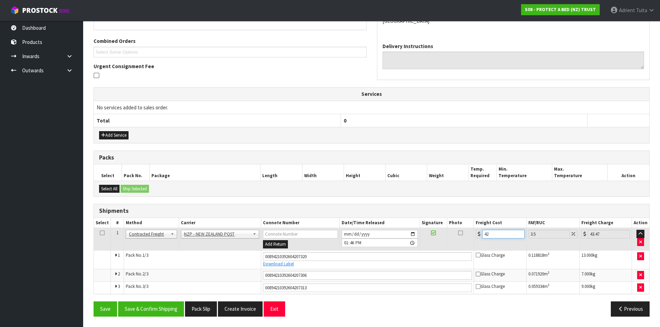
type input "42.4"
type input "43.88"
type input "42.41"
type input "43.89"
type input "42.41"
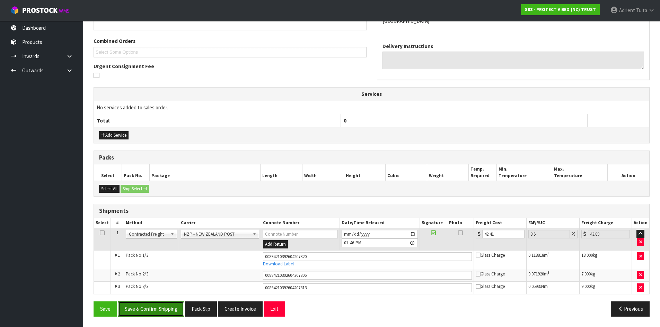
click at [152, 308] on button "Save & Confirm Shipping" at bounding box center [151, 309] width 66 height 15
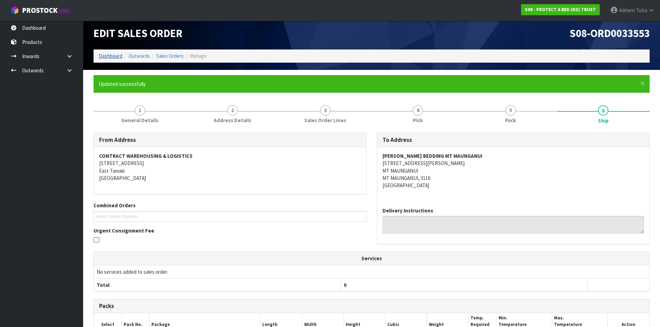
scroll to position [0, 0]
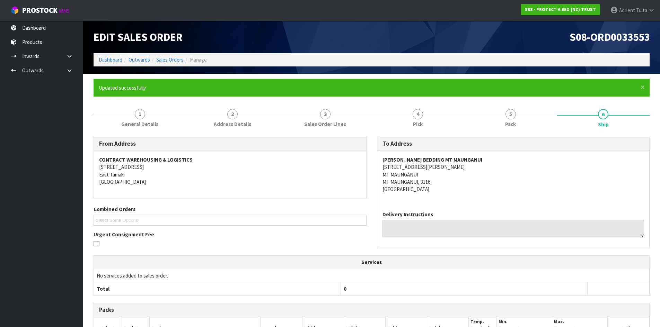
click at [115, 63] on li "Dashboard" at bounding box center [111, 59] width 24 height 7
click at [116, 60] on link "Dashboard" at bounding box center [111, 59] width 24 height 7
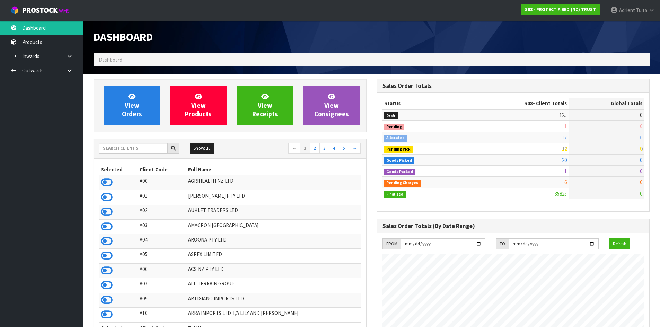
scroll to position [524, 283]
click at [125, 102] on span "View Orders" at bounding box center [132, 105] width 20 height 26
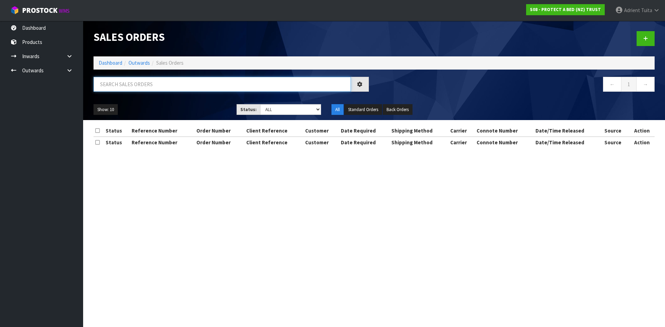
click at [141, 90] on input "text" at bounding box center [221, 84] width 257 height 15
click at [107, 61] on link "Dashboard" at bounding box center [111, 63] width 24 height 7
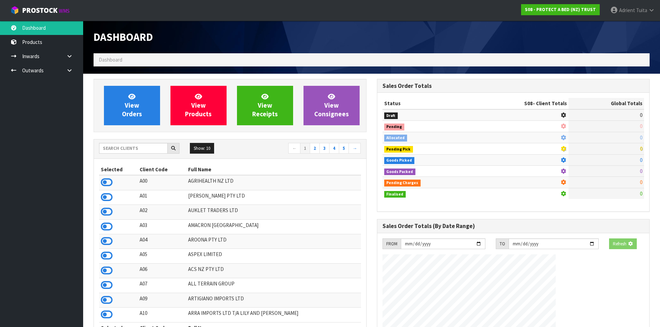
click at [107, 63] on span "Dashboard" at bounding box center [111, 59] width 24 height 7
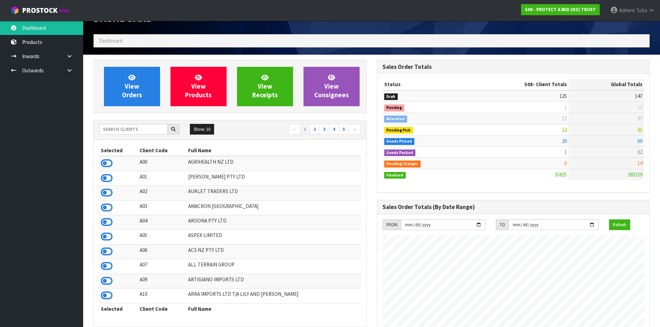
scroll to position [35, 0]
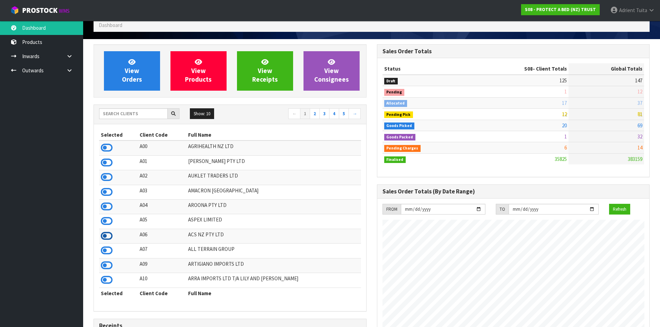
click at [110, 240] on icon at bounding box center [107, 236] width 12 height 10
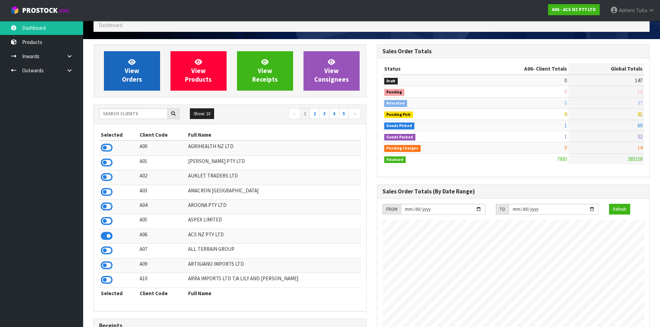
scroll to position [524, 283]
click at [129, 68] on span "View Orders" at bounding box center [132, 71] width 20 height 26
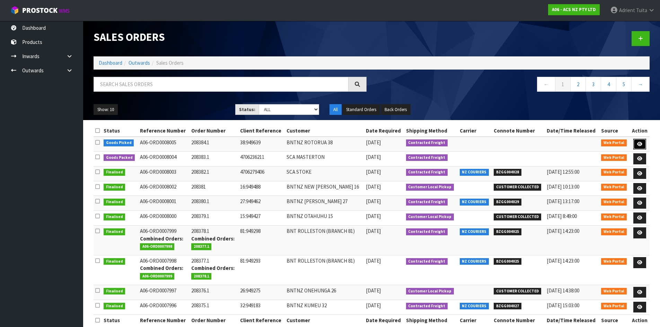
click at [643, 144] on link at bounding box center [639, 144] width 13 height 11
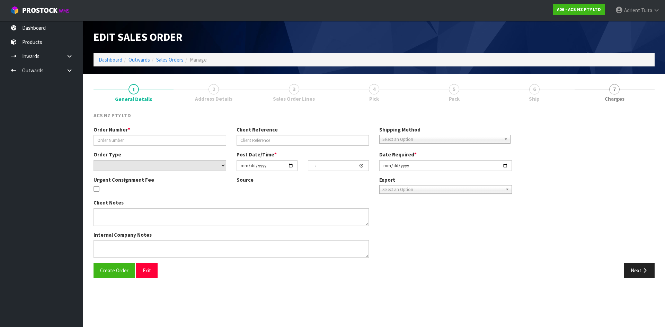
type input "208384.1"
type input "38:949639"
select select "number:0"
type input "2025-09-26"
type input "13:08:00.000"
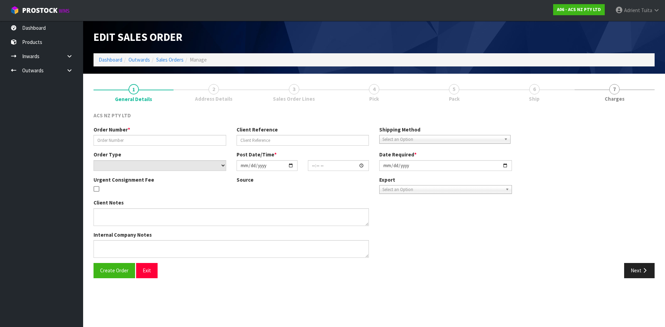
type input "2025-09-26"
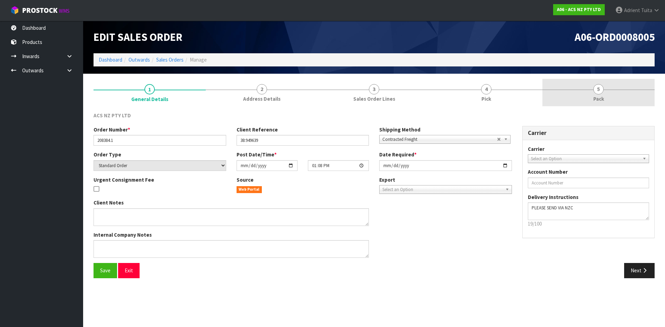
click at [600, 101] on span "Pack" at bounding box center [598, 98] width 11 height 7
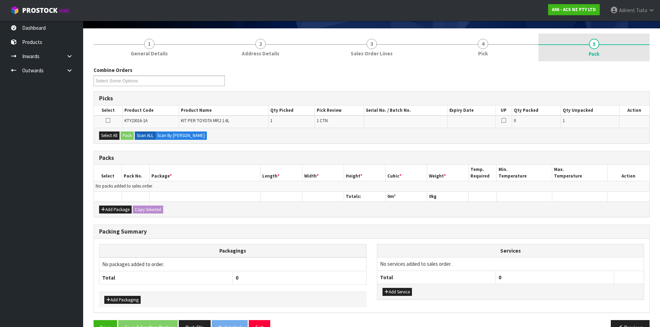
scroll to position [64, 0]
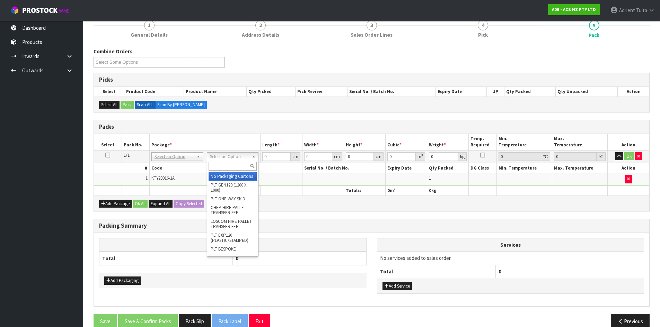
click at [218, 162] on input "text" at bounding box center [232, 166] width 48 height 9
type input "o"
click at [223, 168] on input "pp" at bounding box center [232, 166] width 48 height 9
type input "upp"
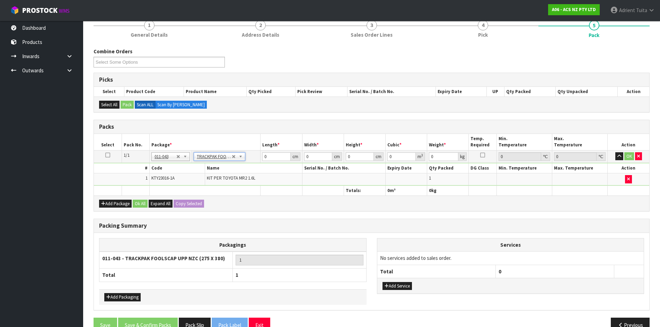
type input "27.5"
type input "38"
type input "0.01"
type input "0.00001"
type input "6.47"
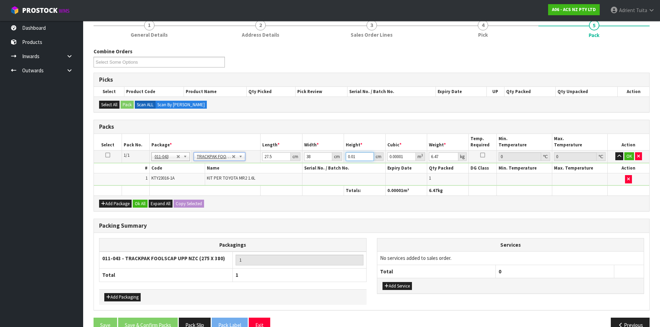
click at [347, 156] on input "0.01" at bounding box center [360, 156] width 28 height 9
type input "1"
type input "0.001045"
type input "16"
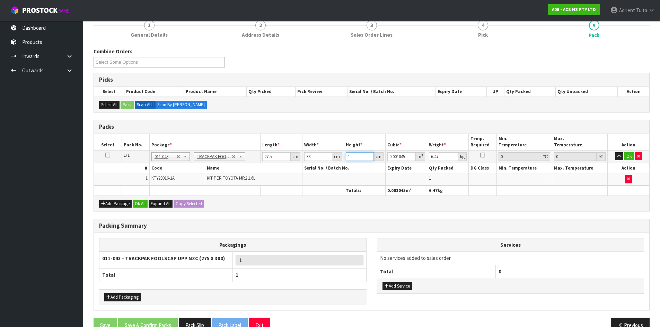
type input "0.01672"
type input "16"
click at [434, 158] on input "6.47" at bounding box center [443, 156] width 29 height 9
type input "7"
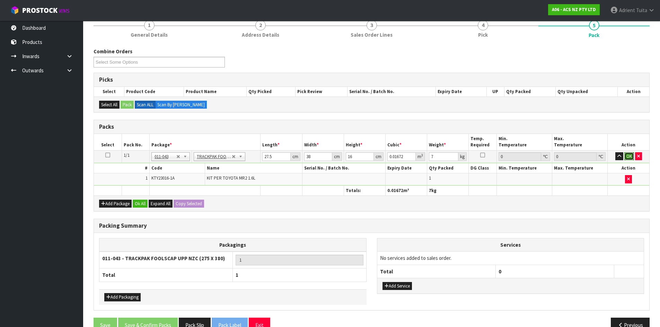
click at [632, 155] on button "OK" at bounding box center [629, 156] width 10 height 8
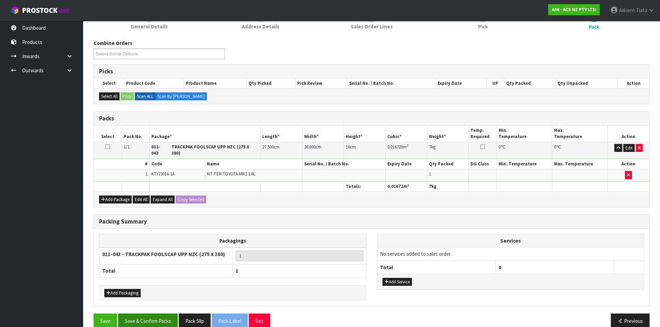
scroll to position [80, 0]
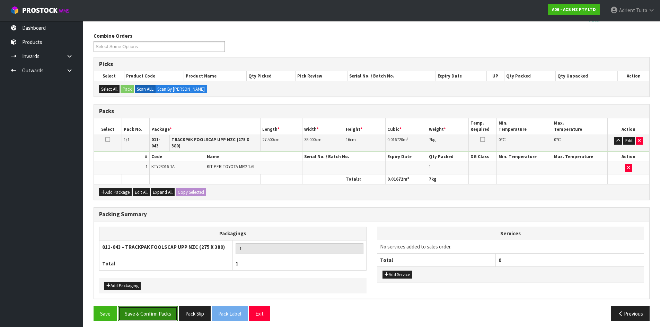
click at [167, 315] on button "Save & Confirm Packs" at bounding box center [148, 313] width 60 height 15
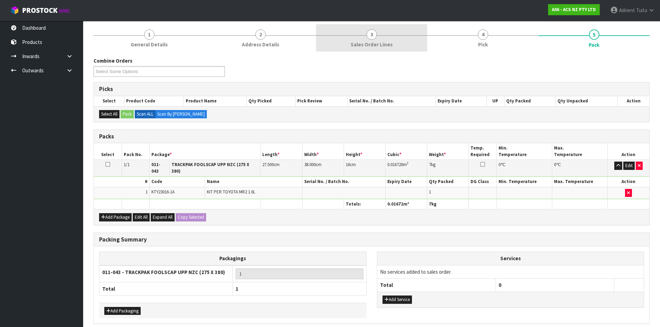
scroll to position [0, 0]
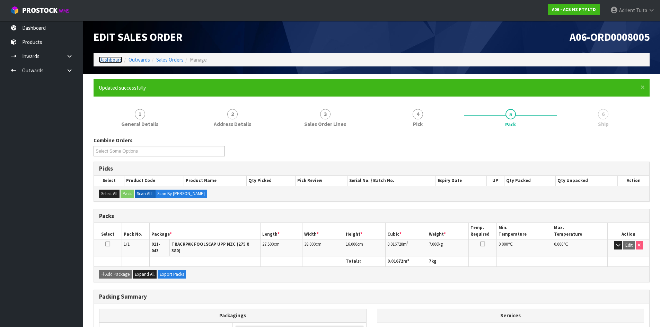
click at [102, 60] on link "Dashboard" at bounding box center [111, 59] width 24 height 7
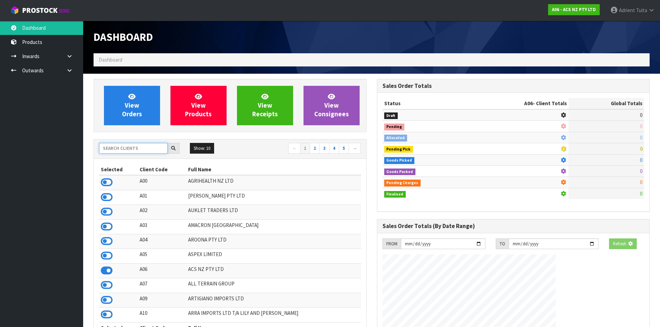
click at [124, 144] on input "text" at bounding box center [133, 148] width 69 height 11
type input "S08"
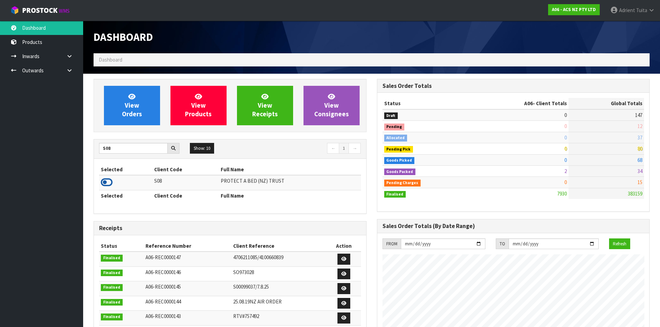
click at [105, 183] on icon at bounding box center [107, 182] width 12 height 10
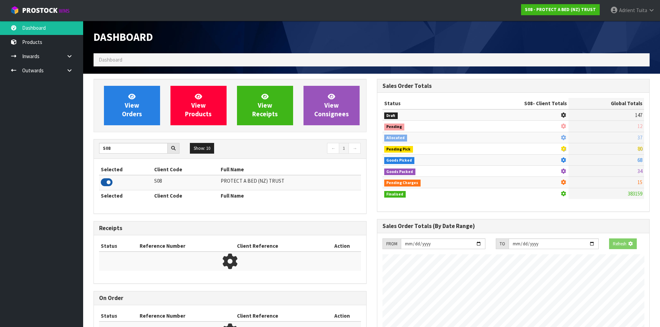
scroll to position [432, 283]
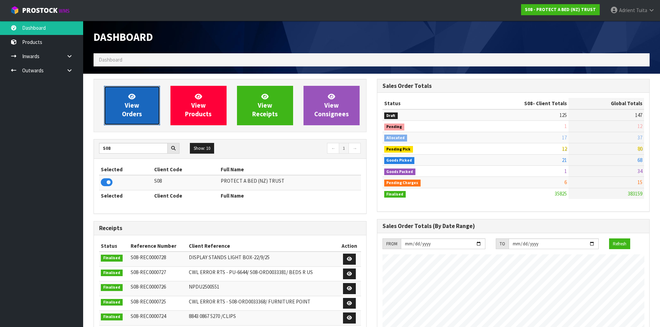
click at [129, 105] on span "View Orders" at bounding box center [132, 105] width 20 height 26
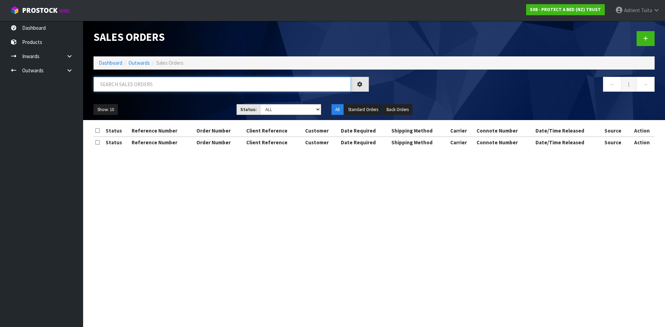
click at [138, 91] on input "text" at bounding box center [221, 84] width 257 height 15
type input "4541"
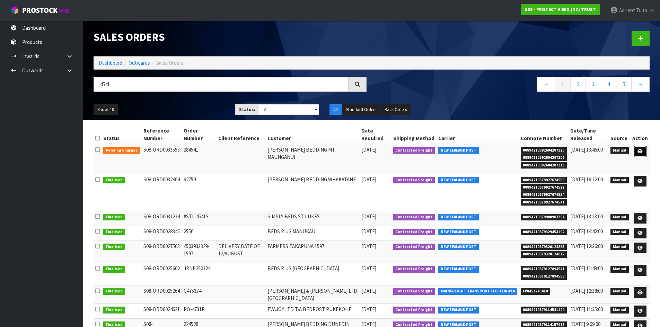
click at [636, 147] on link at bounding box center [639, 151] width 13 height 11
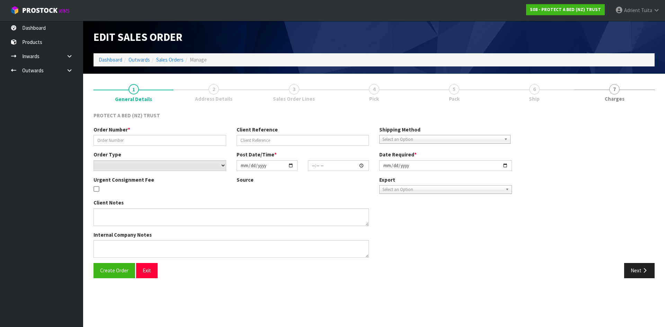
type input "284541"
select select "number:0"
type input "2025-09-25"
type input "09:42:00.000"
type input "2025-09-25"
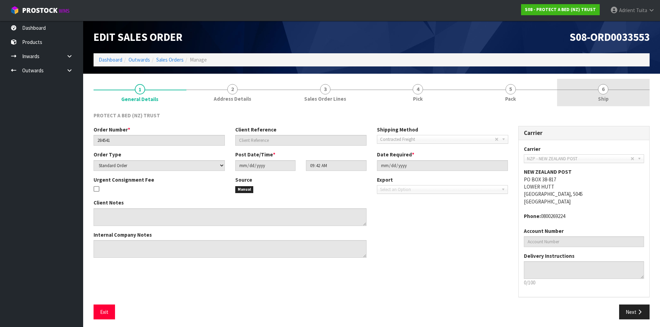
click at [636, 94] on link "6 Ship" at bounding box center [603, 92] width 93 height 27
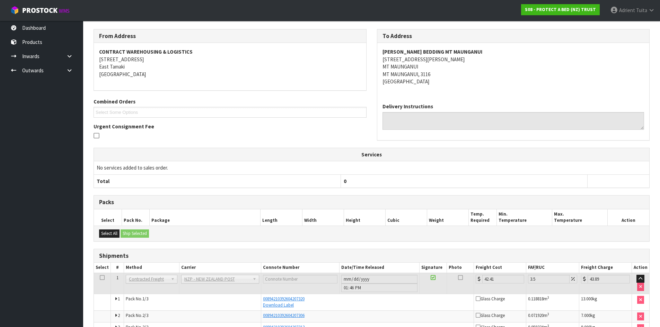
scroll to position [123, 0]
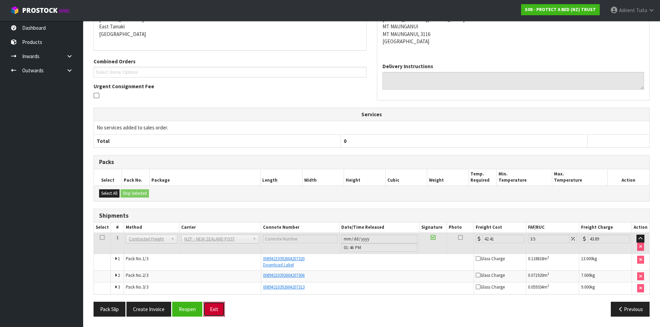
click at [210, 312] on button "Exit" at bounding box center [213, 309] width 21 height 15
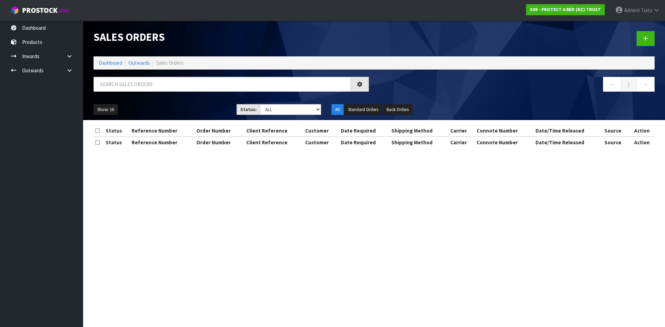
click at [176, 92] on div at bounding box center [231, 87] width 286 height 20
click at [177, 83] on input "text" at bounding box center [221, 84] width 257 height 15
click at [178, 82] on input "text" at bounding box center [221, 84] width 257 height 15
type input "3619"
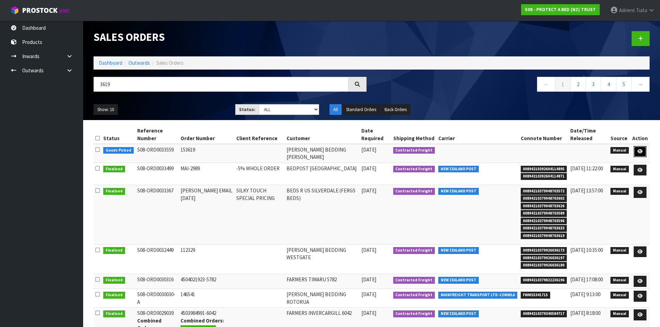
click at [640, 150] on icon at bounding box center [639, 151] width 5 height 5
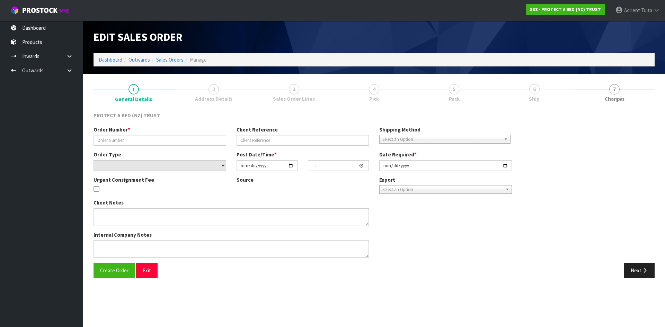
type input "153619"
select select "number:0"
type input "2025-09-25"
type input "10:07:00.000"
type input "2025-09-25"
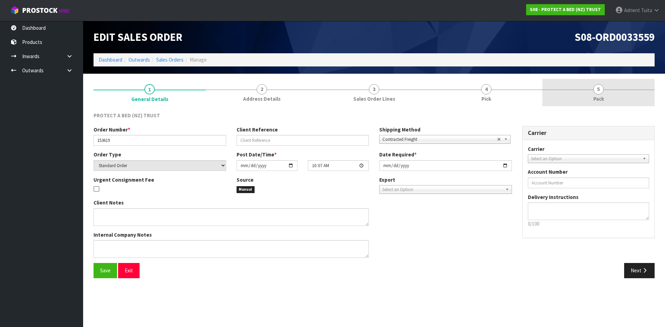
click at [627, 98] on link "5 Pack" at bounding box center [598, 92] width 112 height 27
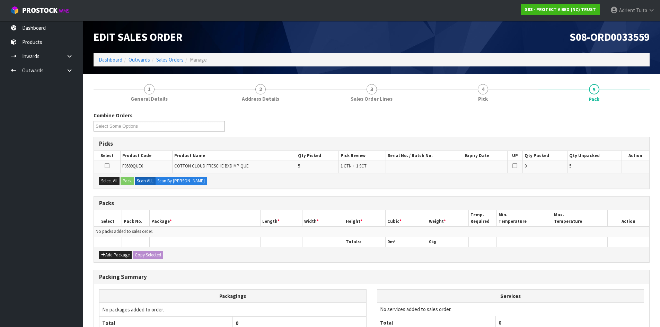
scroll to position [64, 0]
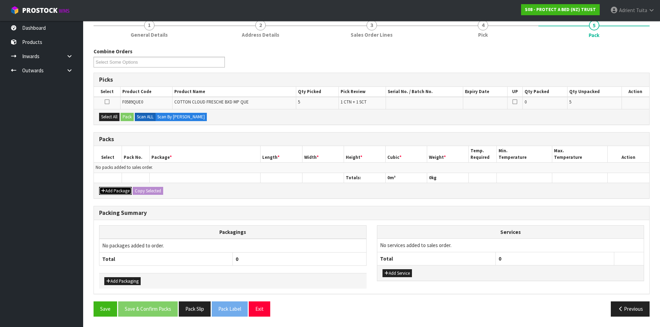
drag, startPoint x: 115, startPoint y: 190, endPoint x: 109, endPoint y: 185, distance: 8.1
click at [115, 190] on button "Add Package" at bounding box center [115, 191] width 33 height 8
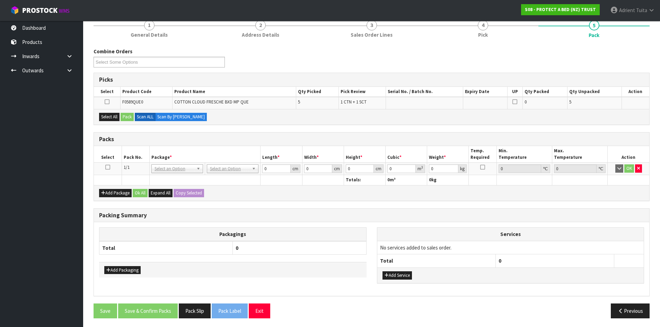
click at [106, 170] on link at bounding box center [107, 167] width 5 height 6
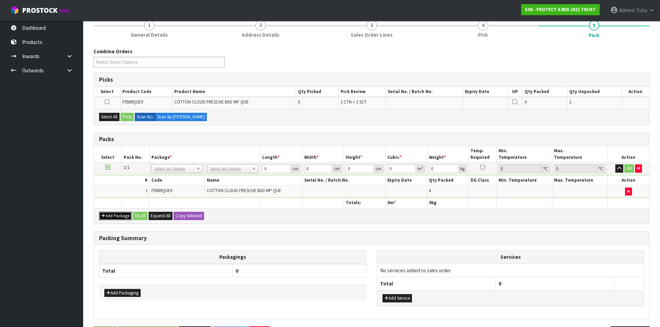
click at [108, 214] on button "Add Package" at bounding box center [115, 216] width 33 height 8
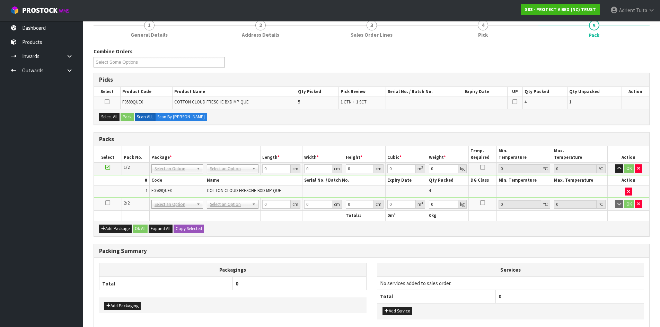
click at [108, 203] on icon at bounding box center [107, 203] width 5 height 0
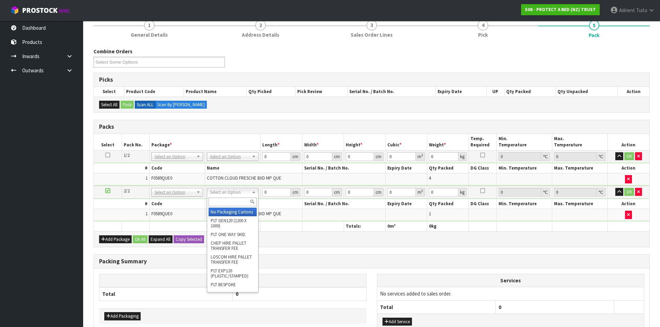
drag, startPoint x: 236, startPoint y: 191, endPoint x: 236, endPoint y: 196, distance: 4.9
click at [237, 198] on input "text" at bounding box center [232, 202] width 48 height 9
type input "oc"
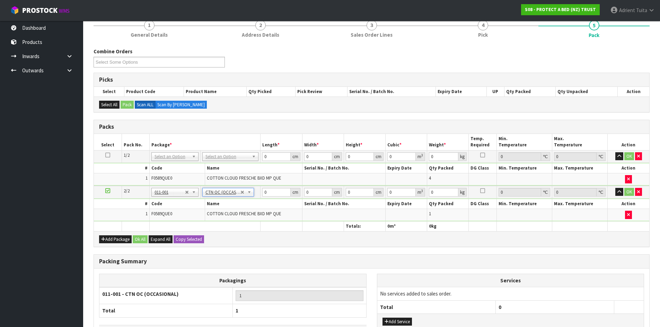
type input "1.55"
drag, startPoint x: 228, startPoint y: 154, endPoint x: 226, endPoint y: 160, distance: 6.6
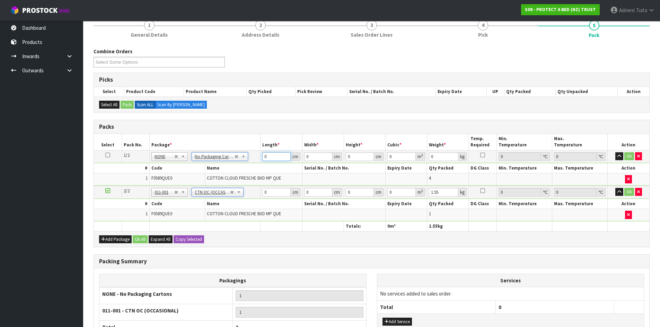
click at [278, 156] on input "0" at bounding box center [276, 156] width 28 height 9
type input "59"
type input "40"
type input "3"
type input "0.00708"
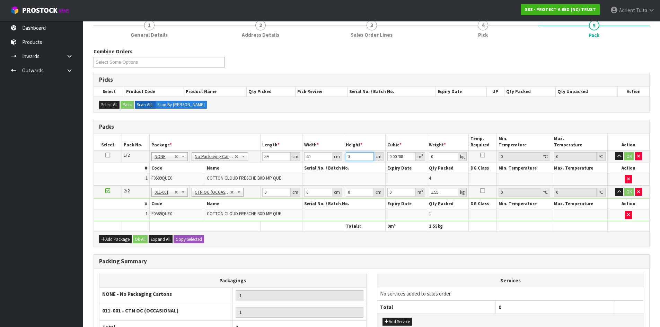
type input "32"
type input "0.07552"
type input "32"
type input "7"
click at [275, 193] on input "0" at bounding box center [276, 192] width 28 height 9
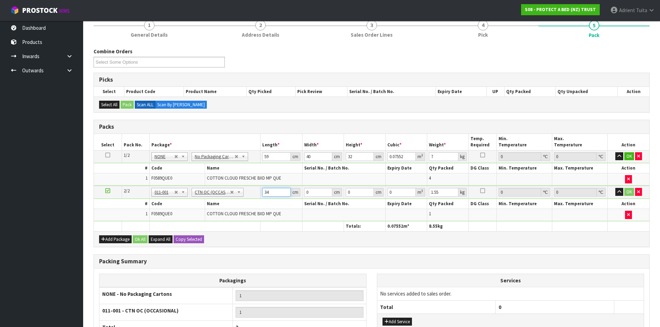
type input "34"
type input "31"
type input "1"
type input "0.001054"
type input "18"
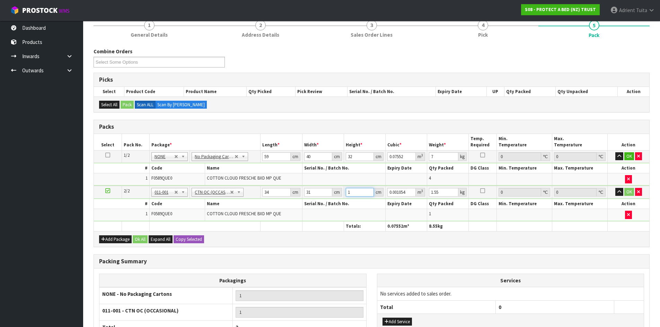
type input "0.018972"
type input "18"
type input "2"
drag, startPoint x: 627, startPoint y: 158, endPoint x: 624, endPoint y: 173, distance: 16.0
click at [628, 158] on button "OK" at bounding box center [629, 156] width 10 height 8
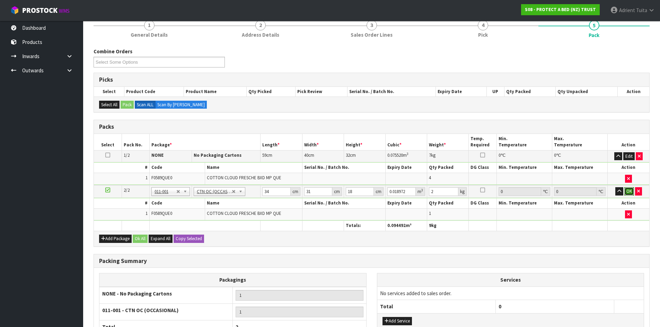
click at [627, 189] on button "OK" at bounding box center [629, 191] width 10 height 8
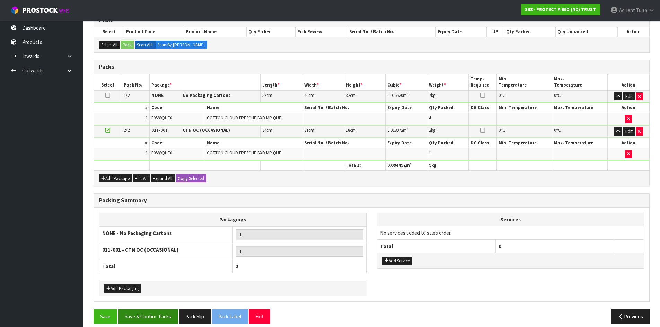
scroll to position [131, 0]
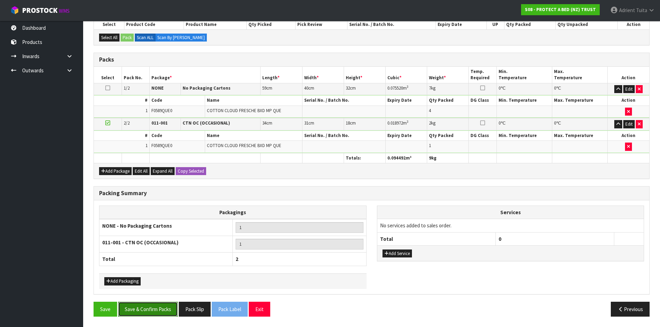
click at [145, 304] on button "Save & Confirm Packs" at bounding box center [148, 309] width 60 height 15
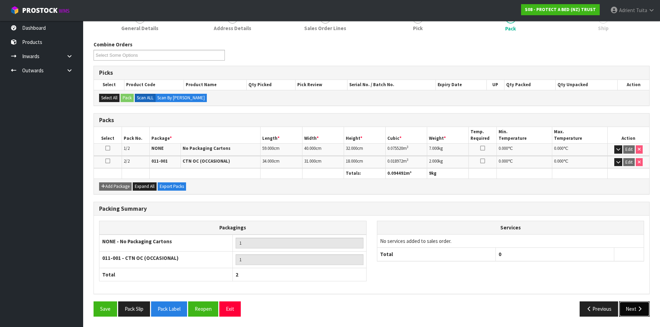
click at [634, 305] on button "Next" at bounding box center [634, 309] width 30 height 15
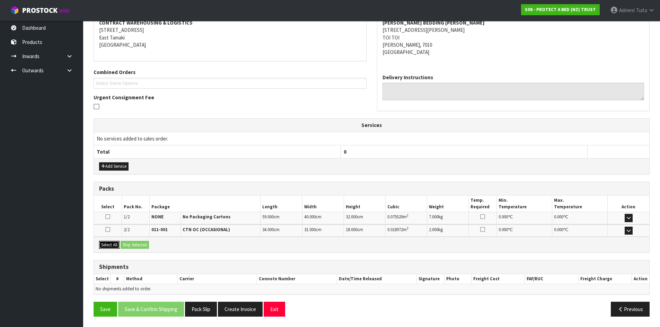
drag, startPoint x: 105, startPoint y: 244, endPoint x: 129, endPoint y: 244, distance: 23.5
click at [106, 244] on button "Select All" at bounding box center [109, 245] width 20 height 8
click at [129, 244] on button "Ship Selected" at bounding box center [134, 245] width 28 height 8
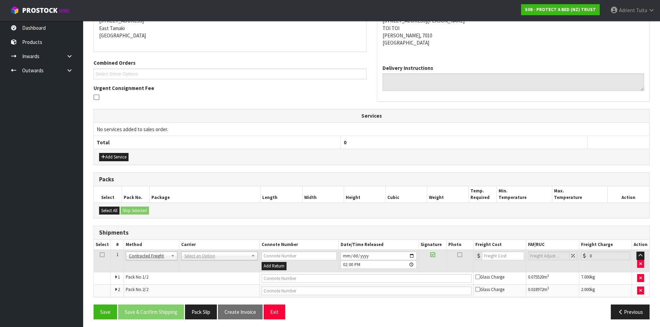
scroll to position [149, 0]
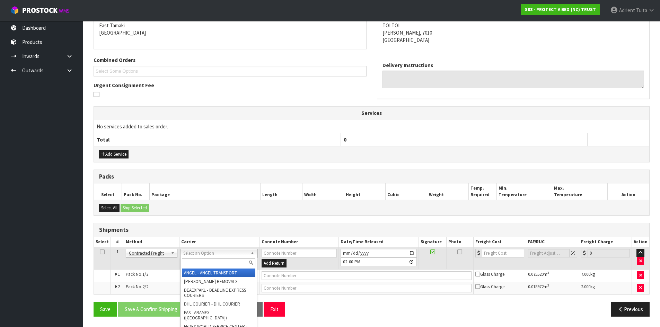
click at [200, 260] on input "text" at bounding box center [218, 263] width 73 height 9
type input "nzp"
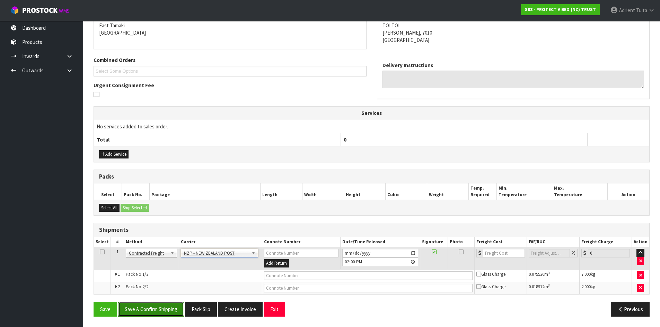
drag, startPoint x: 183, startPoint y: 307, endPoint x: 176, endPoint y: 312, distance: 8.5
click at [183, 308] on button "Save & Confirm Shipping" at bounding box center [151, 309] width 66 height 15
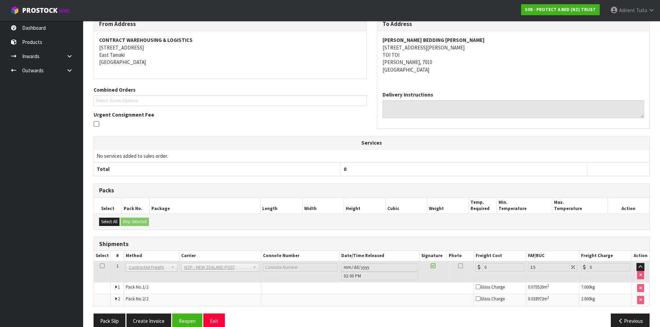
scroll to position [139, 0]
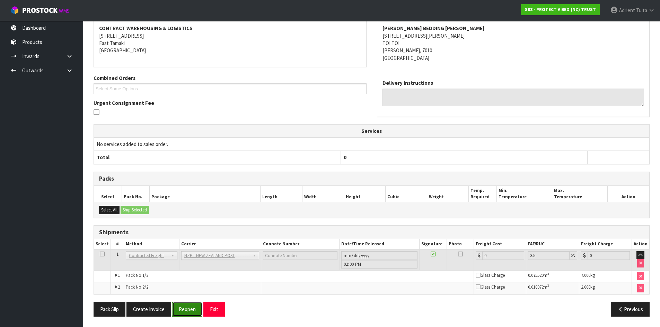
click at [183, 314] on button "Reopen" at bounding box center [187, 309] width 30 height 15
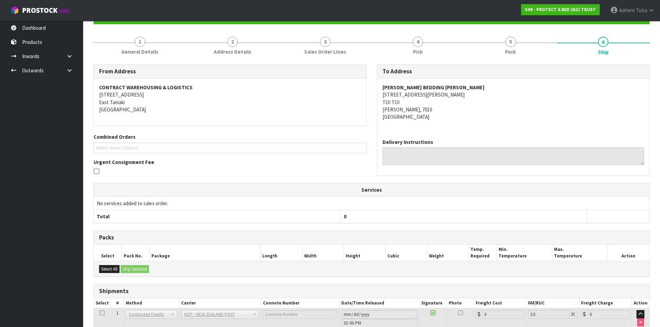
scroll to position [132, 0]
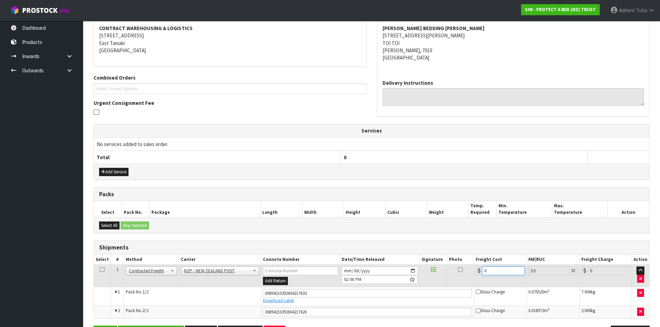
click at [505, 273] on input "0" at bounding box center [503, 271] width 42 height 9
type input "3"
type input "3.1"
type input "33"
type input "34.15"
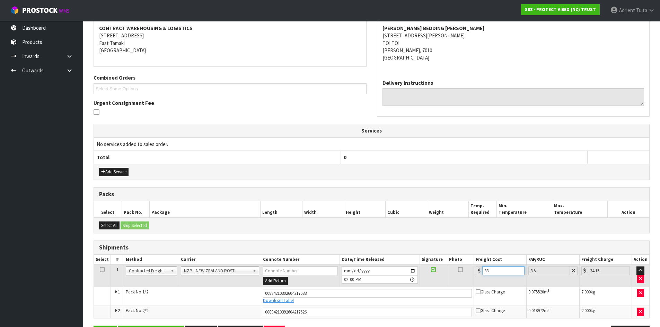
type input "33.2"
type input "34.36"
type input "33.22"
type input "34.38"
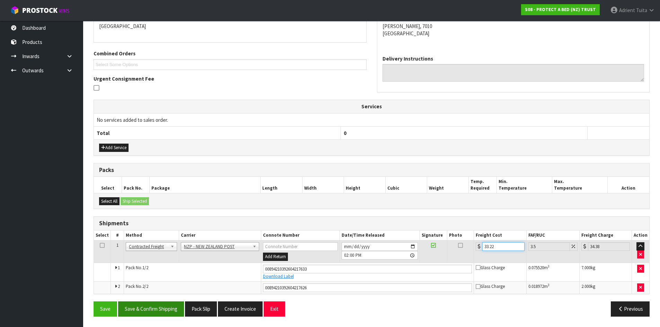
type input "33.22"
click at [171, 309] on button "Save & Confirm Shipping" at bounding box center [151, 309] width 66 height 15
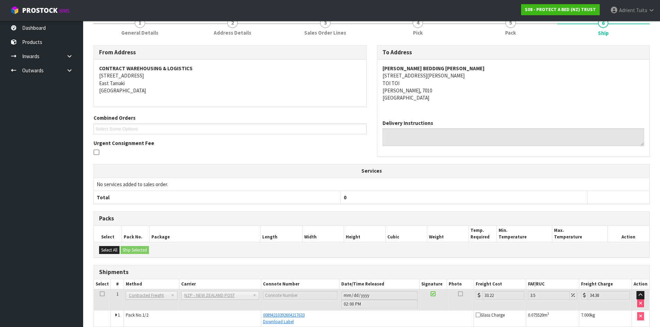
scroll to position [136, 0]
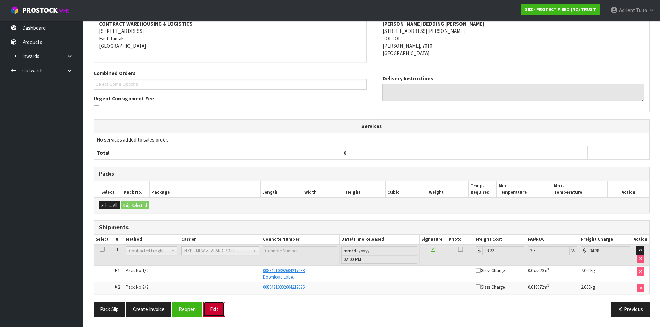
click at [206, 313] on button "Exit" at bounding box center [213, 309] width 21 height 15
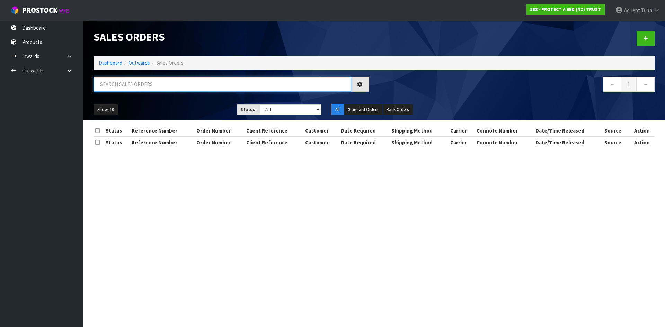
click at [141, 84] on input "text" at bounding box center [221, 84] width 257 height 15
type input "3575"
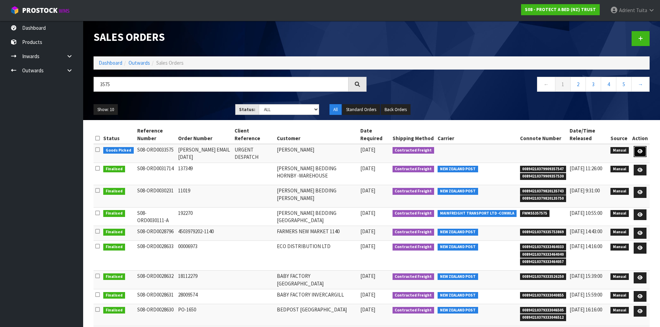
click at [634, 154] on link at bounding box center [639, 151] width 13 height 11
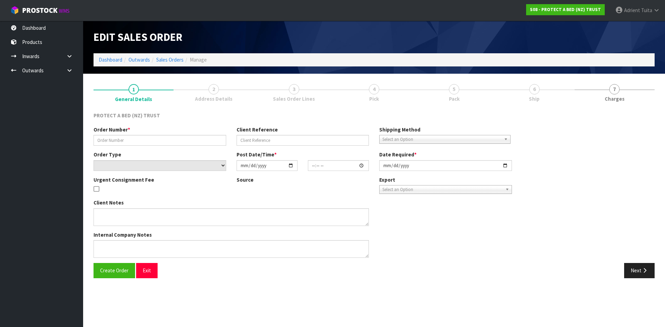
type input "JUSTINE EMAIL 26.06.09"
type input "URGENT DESPATCH"
select select "number:0"
type input "2025-09-26"
type input "13:49:00.000"
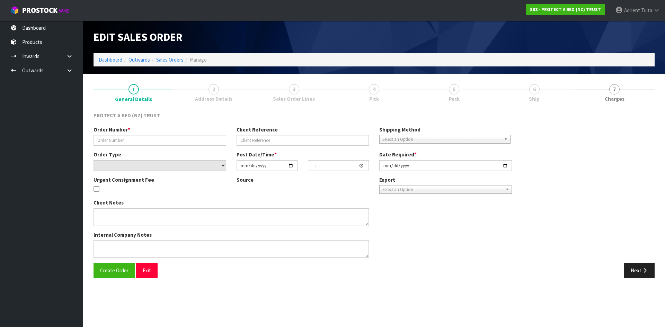
type input "2025-09-26"
type textarea "AT NO CHARGE, CAN THIS PLEASE BE DISPATCHED TODAY?"
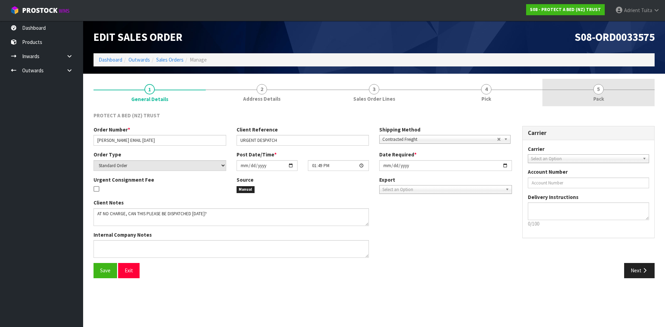
click at [617, 89] on link "5 Pack" at bounding box center [598, 92] width 112 height 27
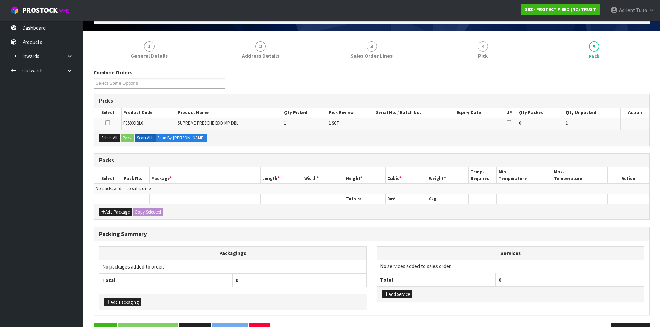
scroll to position [64, 0]
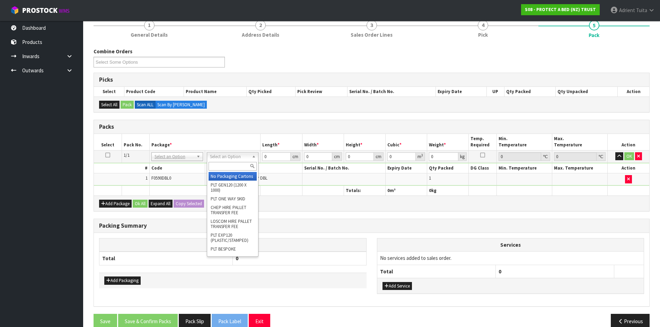
click at [234, 165] on input "text" at bounding box center [232, 166] width 48 height 9
type input "oc"
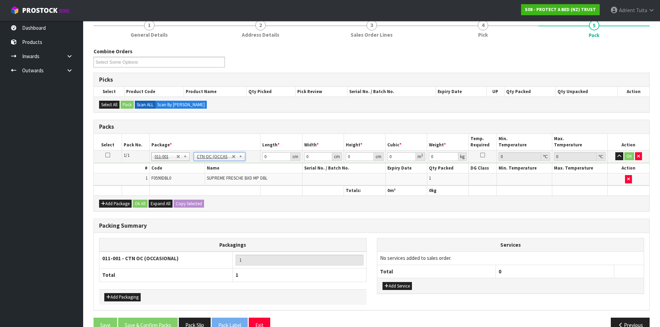
type input "1.3"
click at [272, 151] on td "0 cm" at bounding box center [281, 156] width 42 height 12
click at [273, 153] on input "0" at bounding box center [276, 156] width 28 height 9
type input "35"
type input "30"
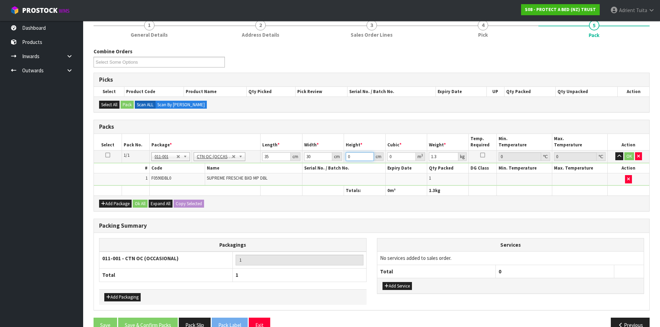
type input "1"
type input "0.00105"
type input "16"
type input "0.0168"
type input "16"
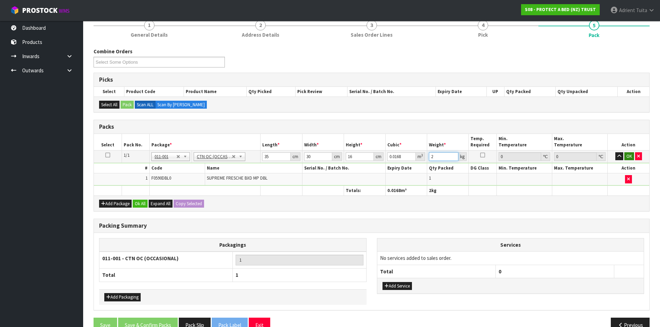
type input "2"
click at [629, 156] on button "OK" at bounding box center [629, 156] width 10 height 8
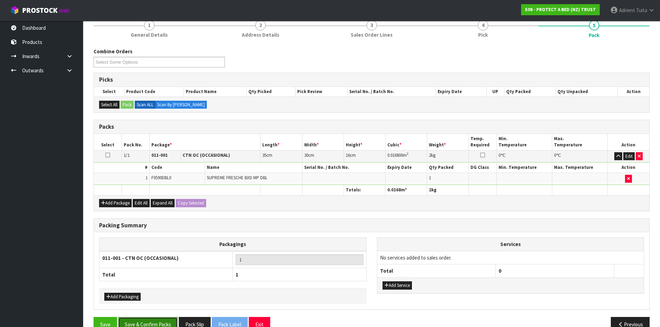
click at [168, 323] on button "Save & Confirm Packs" at bounding box center [148, 324] width 60 height 15
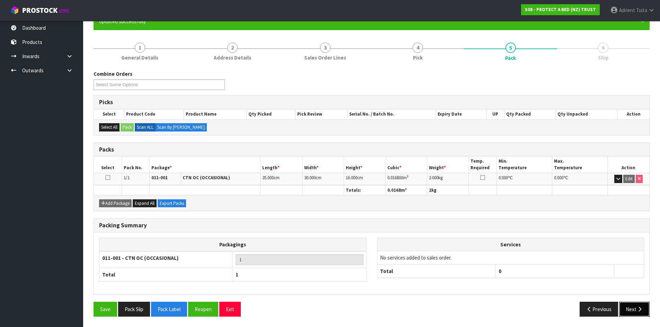
click at [636, 312] on icon "button" at bounding box center [639, 309] width 7 height 5
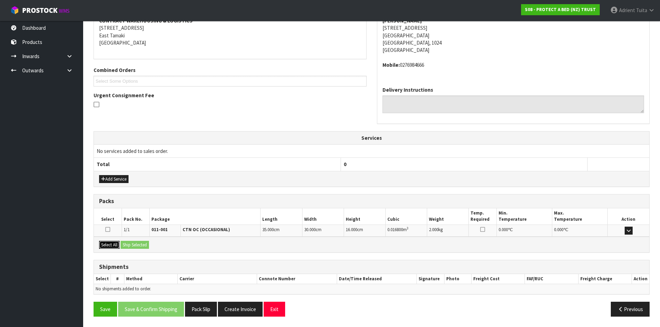
drag, startPoint x: 114, startPoint y: 245, endPoint x: 118, endPoint y: 245, distance: 3.8
click at [116, 245] on button "Select All" at bounding box center [109, 245] width 20 height 8
click at [132, 243] on button "Ship Selected" at bounding box center [134, 245] width 28 height 8
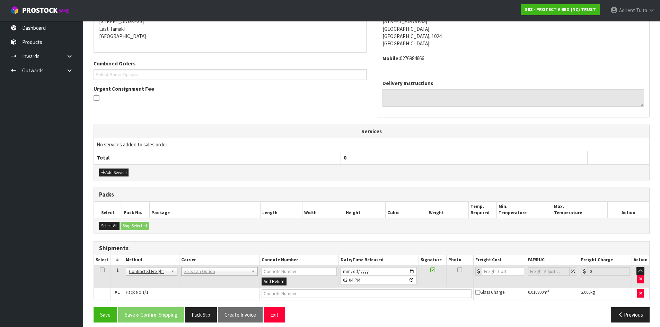
scroll to position [152, 0]
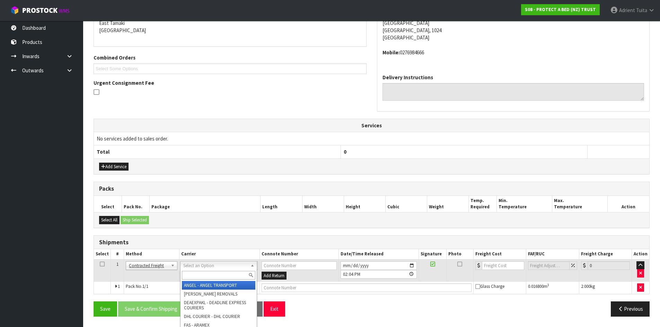
drag, startPoint x: 198, startPoint y: 264, endPoint x: 198, endPoint y: 270, distance: 5.9
click at [198, 273] on input "text" at bounding box center [218, 275] width 73 height 9
type input "nzp"
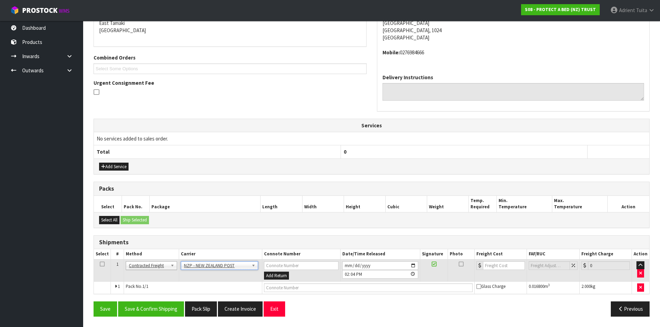
click at [165, 319] on div "Save Save & Confirm Shipping Pack Slip Create Invoice Exit Previous" at bounding box center [371, 312] width 566 height 20
click at [162, 308] on button "Save & Confirm Shipping" at bounding box center [151, 309] width 66 height 15
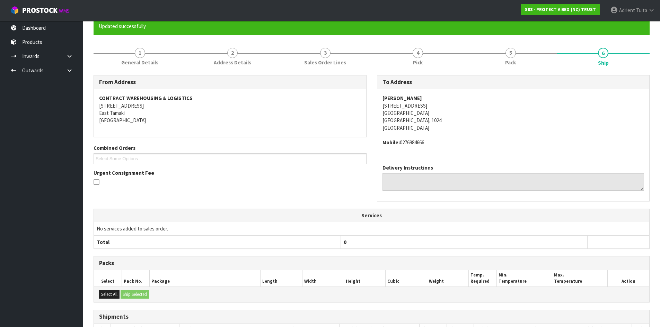
scroll to position [142, 0]
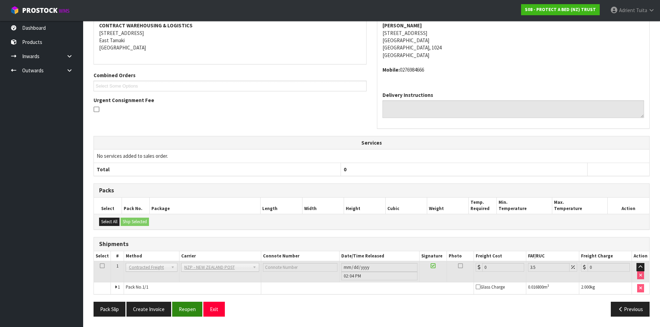
click at [182, 305] on div "From Address CONTRACT WAREHOUSING & LOGISTICS 17 Allens Road East Tamaki Auckla…" at bounding box center [371, 162] width 556 height 320
click at [182, 305] on button "Reopen" at bounding box center [187, 309] width 30 height 15
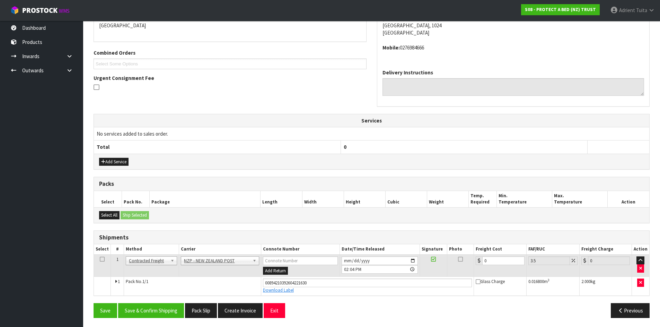
scroll to position [158, 0]
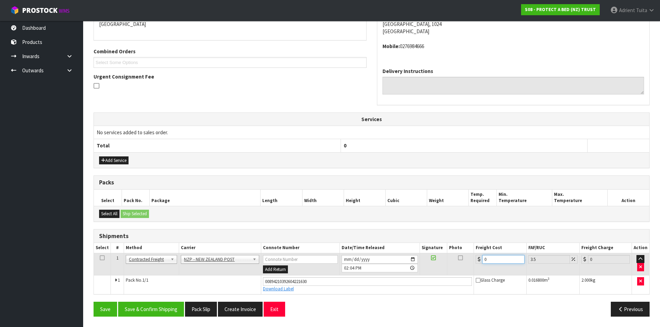
click at [493, 262] on input "0" at bounding box center [503, 259] width 42 height 9
type input "4"
type input "4.14"
type input "4.3"
type input "4.45"
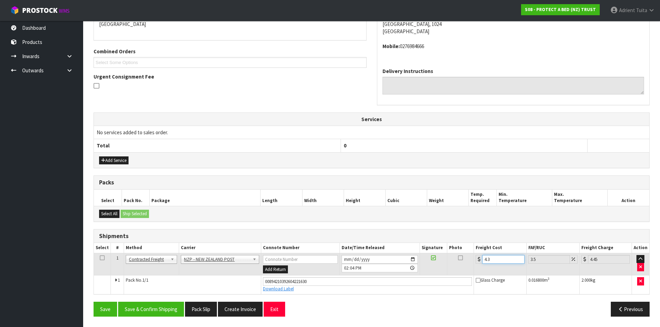
type input "4.33"
type input "4.48"
type input "4.33"
click at [146, 311] on button "Save & Confirm Shipping" at bounding box center [151, 309] width 66 height 15
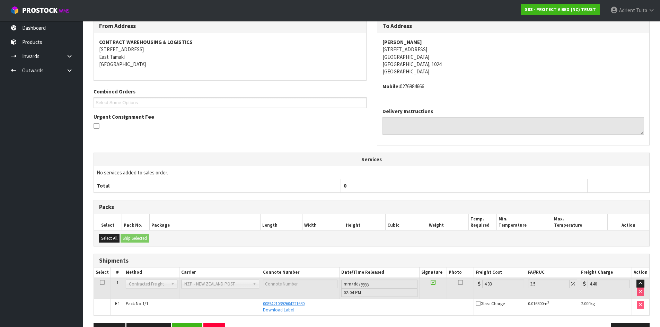
scroll to position [139, 0]
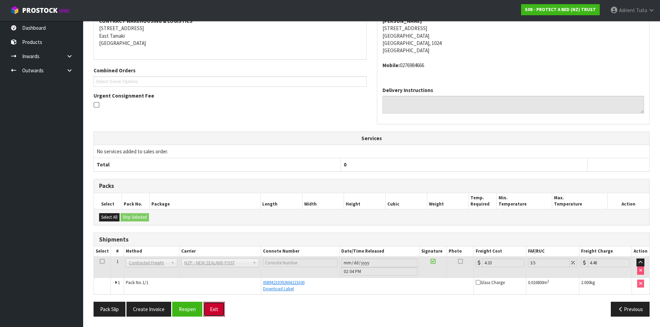
click at [220, 313] on button "Exit" at bounding box center [213, 309] width 21 height 15
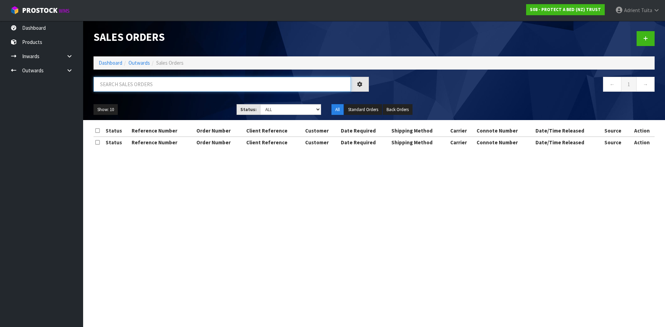
click at [135, 80] on input "text" at bounding box center [221, 84] width 257 height 15
type input "3562"
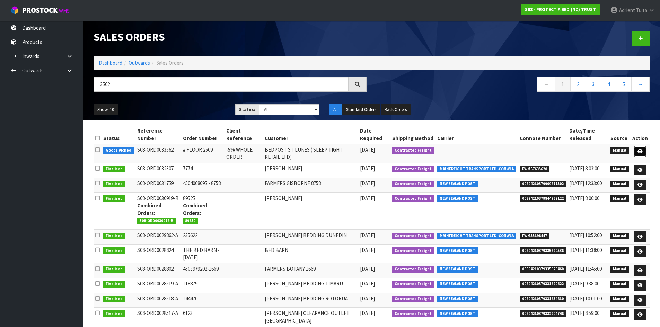
click at [642, 154] on link at bounding box center [639, 151] width 13 height 11
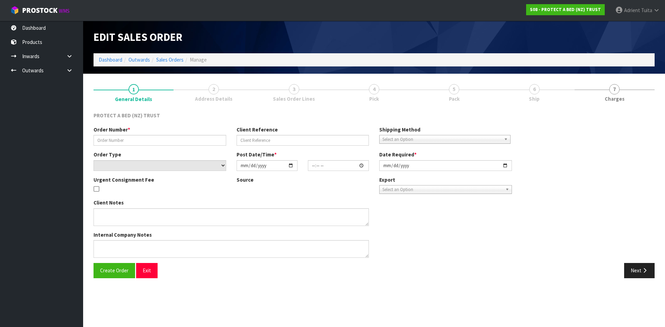
type input "# FLOOR 2509"
type input "-5% WHOLE ORDER"
select select "number:0"
type input "2025-09-25"
type input "11:45:00.000"
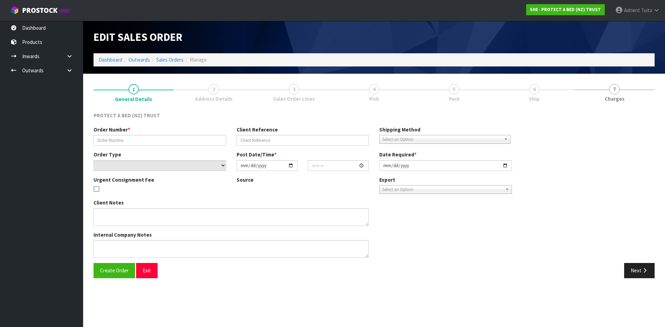
type input "2025-09-25"
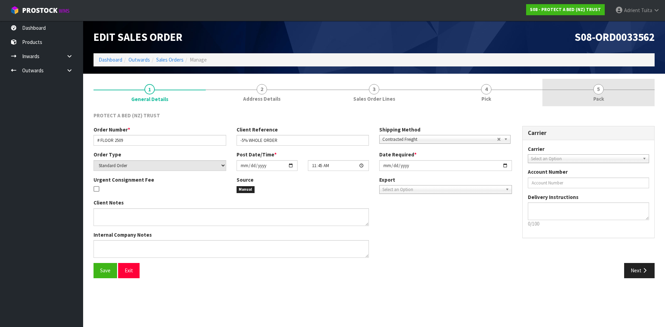
click at [599, 95] on span "Pack" at bounding box center [598, 98] width 11 height 7
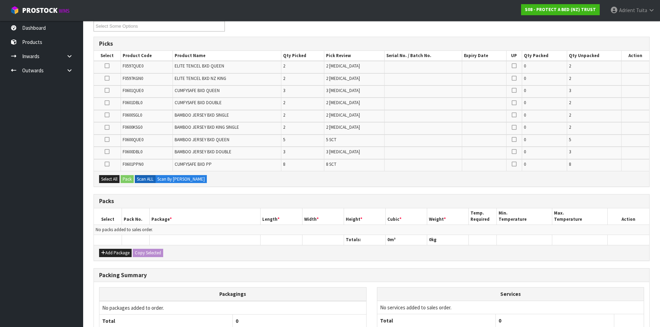
scroll to position [162, 0]
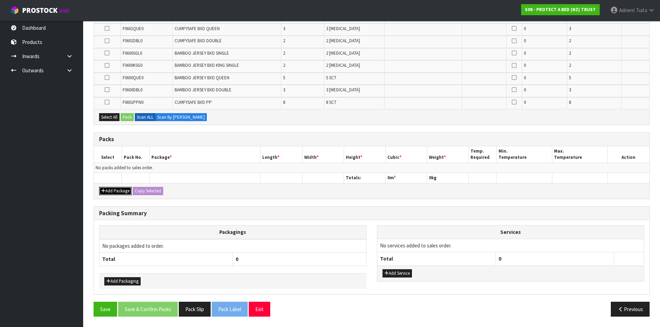
click at [103, 188] on button "Add Package" at bounding box center [115, 191] width 33 height 8
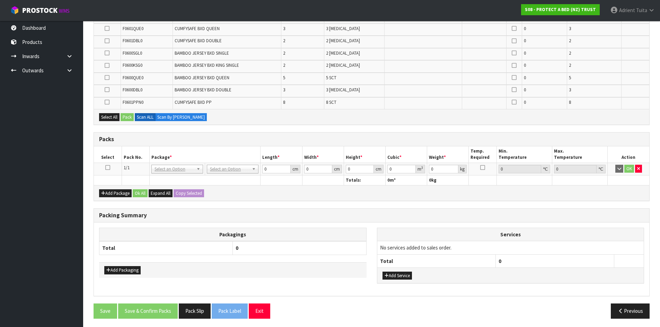
click at [107, 168] on icon at bounding box center [107, 168] width 5 height 0
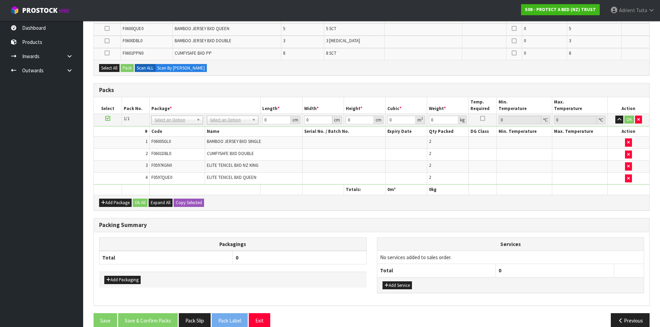
scroll to position [150, 0]
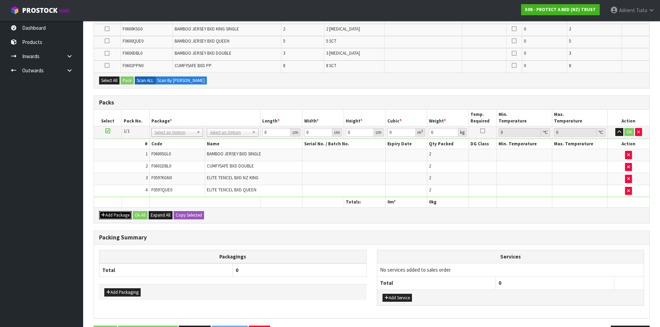
click at [107, 215] on button "Add Package" at bounding box center [115, 215] width 33 height 8
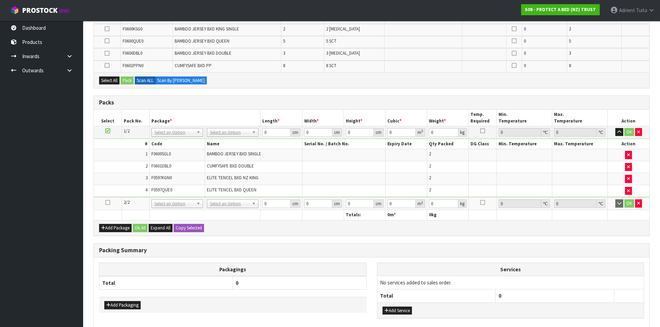
drag, startPoint x: 107, startPoint y: 214, endPoint x: 106, endPoint y: 200, distance: 13.5
click at [106, 203] on icon at bounding box center [107, 203] width 5 height 0
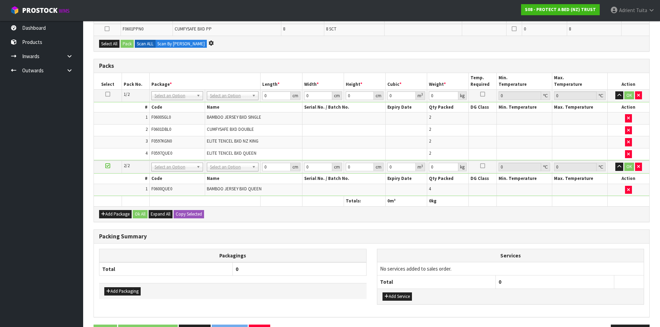
scroll to position [174, 0]
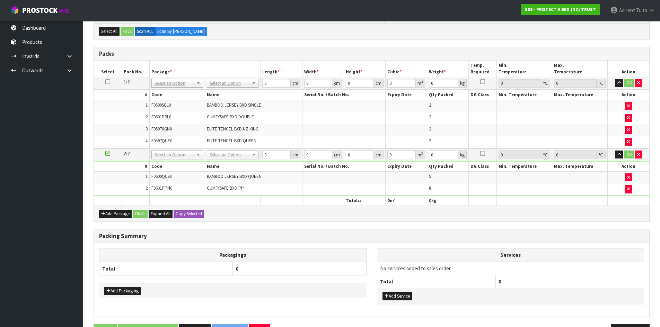
click at [104, 218] on div "Add Package Ok All Expand All Copy Selected" at bounding box center [371, 214] width 555 height 16
click at [107, 211] on button "Add Package" at bounding box center [115, 214] width 33 height 8
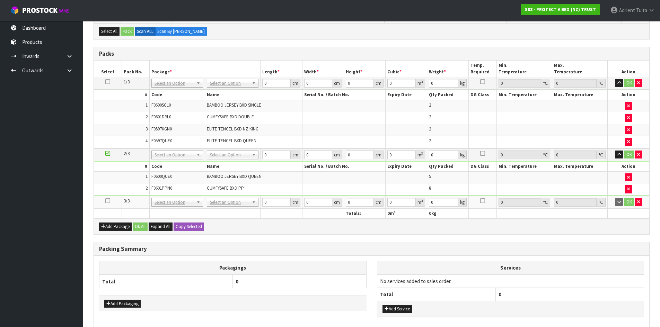
click at [107, 201] on icon at bounding box center [107, 201] width 5 height 0
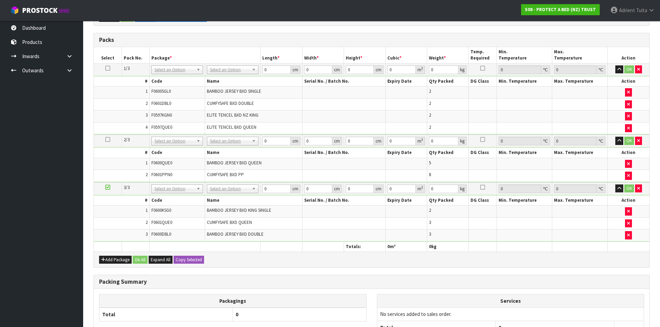
scroll to position [150, 0]
drag, startPoint x: 215, startPoint y: 73, endPoint x: 217, endPoint y: 80, distance: 7.1
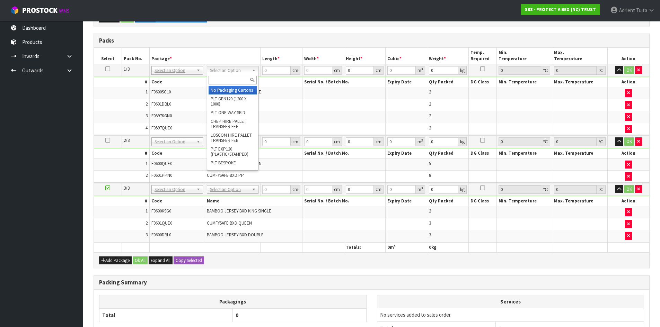
click at [217, 80] on input "text" at bounding box center [232, 80] width 48 height 9
drag, startPoint x: 240, startPoint y: 93, endPoint x: 224, endPoint y: 116, distance: 27.9
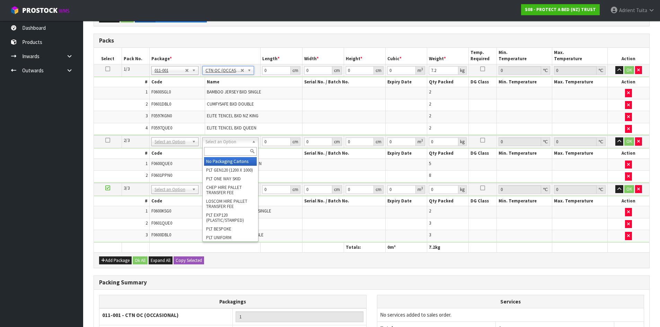
drag, startPoint x: 217, startPoint y: 143, endPoint x: 218, endPoint y: 147, distance: 4.6
click at [218, 147] on input "text" at bounding box center [230, 151] width 53 height 9
drag, startPoint x: 226, startPoint y: 161, endPoint x: 222, endPoint y: 190, distance: 29.5
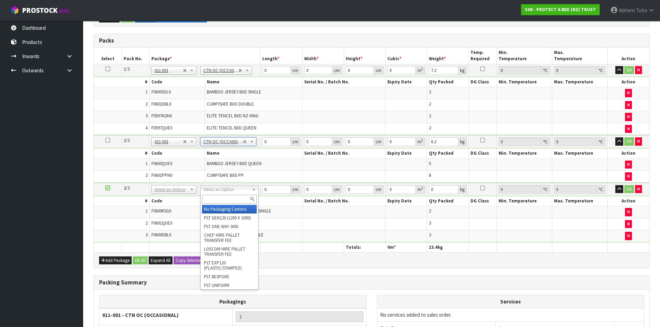
click at [223, 194] on div at bounding box center [228, 199] width 57 height 11
click at [223, 195] on input "text" at bounding box center [229, 199] width 55 height 9
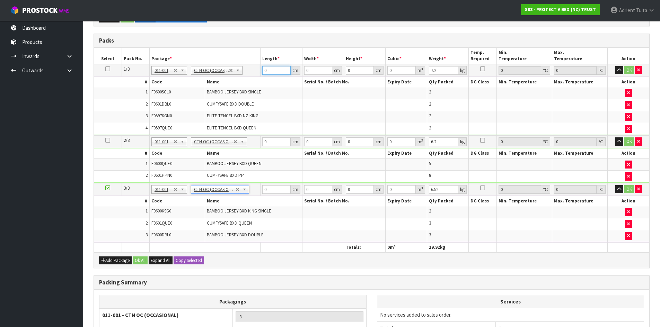
click at [275, 73] on input "0" at bounding box center [276, 70] width 28 height 9
click at [270, 140] on input "0" at bounding box center [276, 141] width 28 height 9
click at [277, 189] on input "0" at bounding box center [276, 189] width 28 height 9
drag, startPoint x: 626, startPoint y: 71, endPoint x: 626, endPoint y: 76, distance: 5.2
click at [626, 71] on button "OK" at bounding box center [629, 70] width 10 height 8
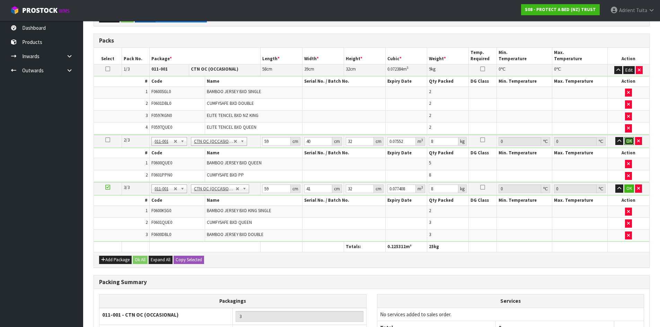
click at [627, 140] on button "OK" at bounding box center [629, 141] width 10 height 8
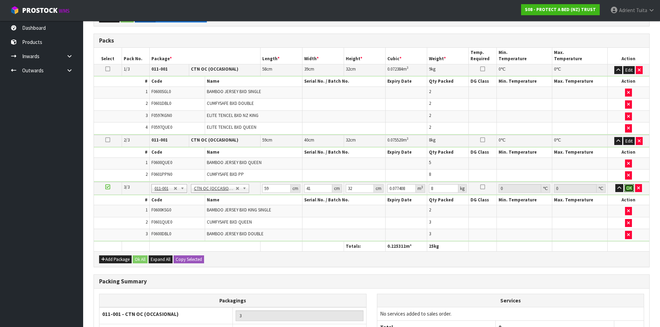
click at [627, 188] on button "OK" at bounding box center [629, 188] width 10 height 8
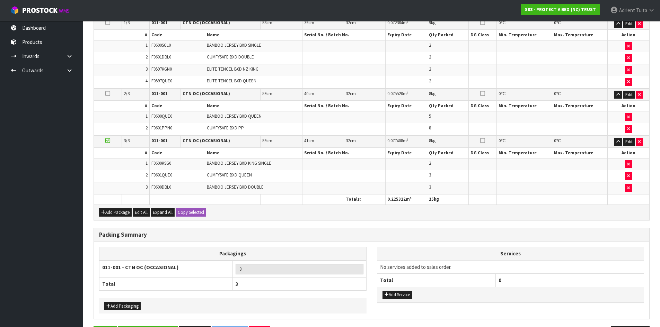
scroll to position [222, 0]
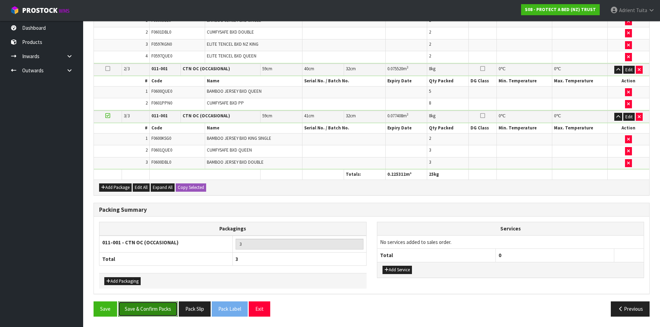
click at [146, 306] on button "Save & Confirm Packs" at bounding box center [148, 309] width 60 height 15
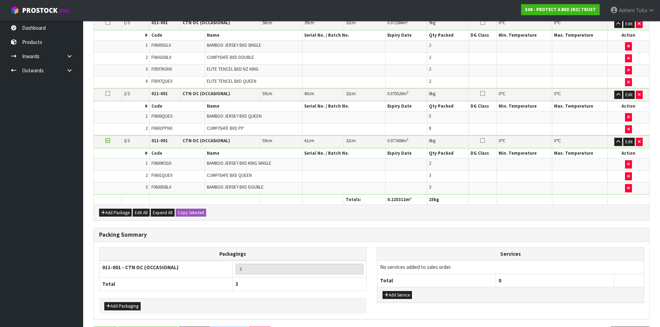
scroll to position [0, 0]
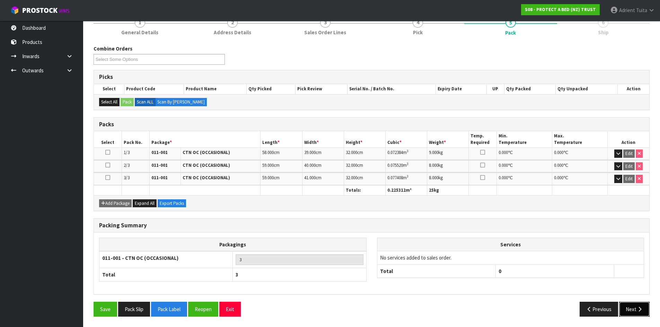
click at [631, 308] on button "Next" at bounding box center [634, 309] width 30 height 15
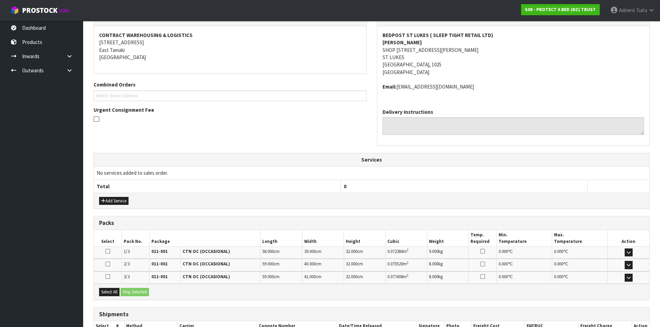
scroll to position [172, 0]
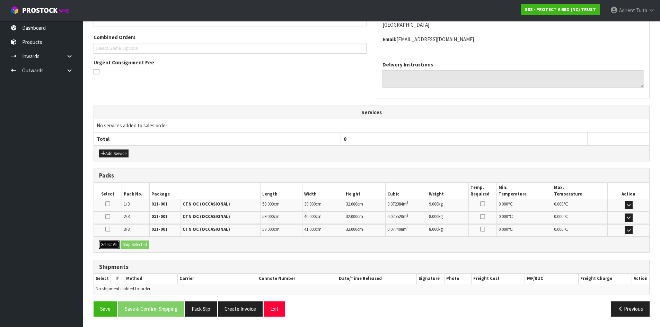
click at [110, 243] on button "Select All" at bounding box center [109, 245] width 20 height 8
click at [122, 243] on button "Ship Selected" at bounding box center [134, 245] width 28 height 8
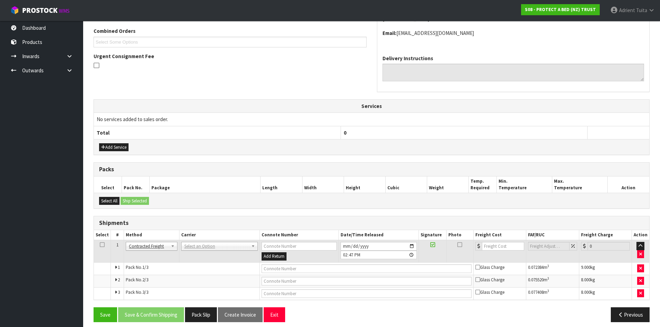
scroll to position [184, 0]
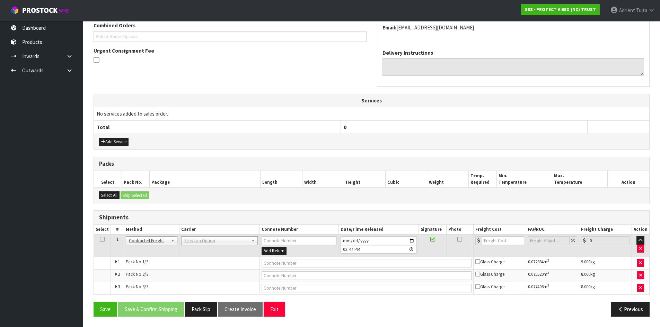
drag, startPoint x: 197, startPoint y: 238, endPoint x: 198, endPoint y: 244, distance: 6.0
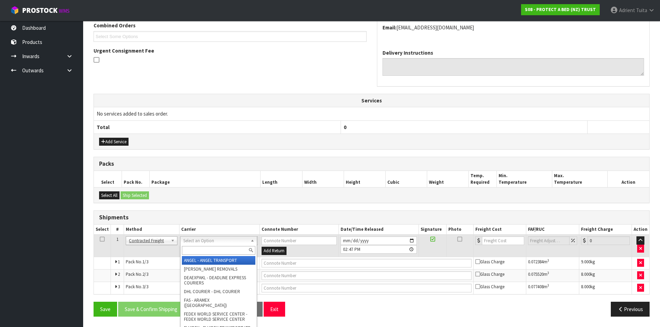
click at [199, 248] on input "text" at bounding box center [218, 250] width 73 height 9
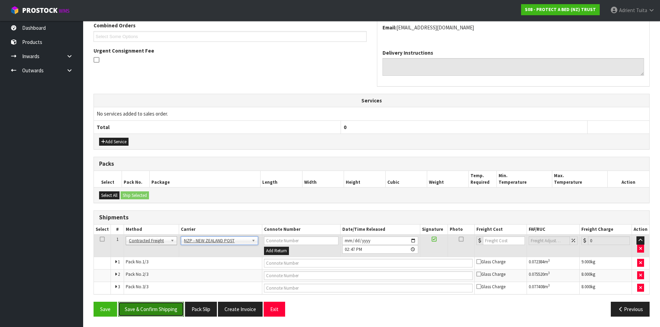
click at [148, 309] on button "Save & Confirm Shipping" at bounding box center [151, 309] width 66 height 15
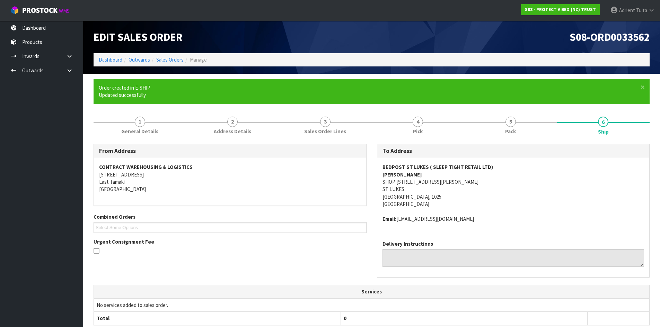
scroll to position [173, 0]
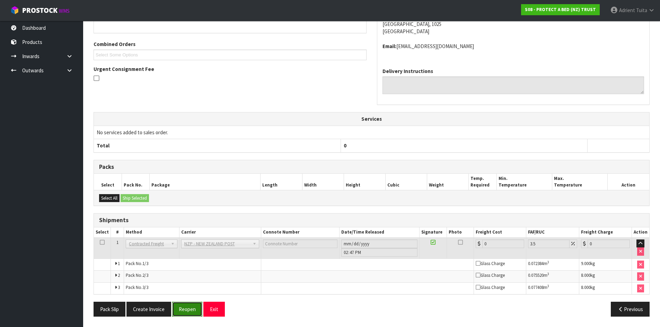
click at [194, 312] on button "Reopen" at bounding box center [187, 309] width 30 height 15
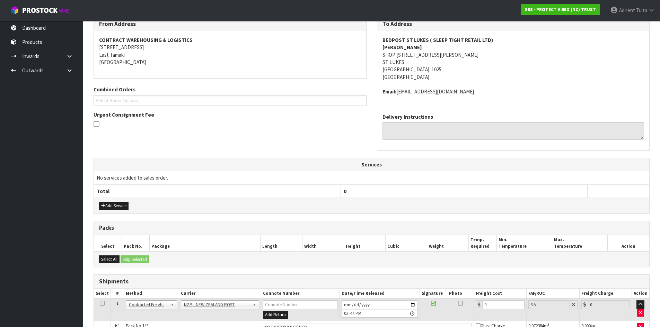
scroll to position [190, 0]
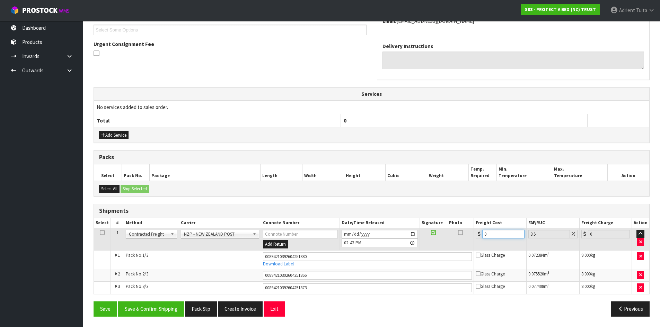
click at [494, 237] on input "0" at bounding box center [503, 234] width 42 height 9
click at [158, 310] on button "Save & Confirm Shipping" at bounding box center [151, 309] width 66 height 15
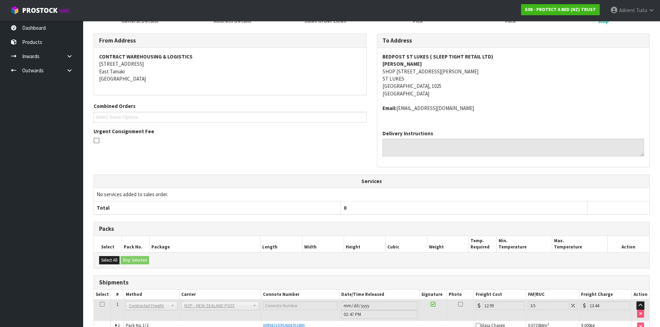
scroll to position [170, 0]
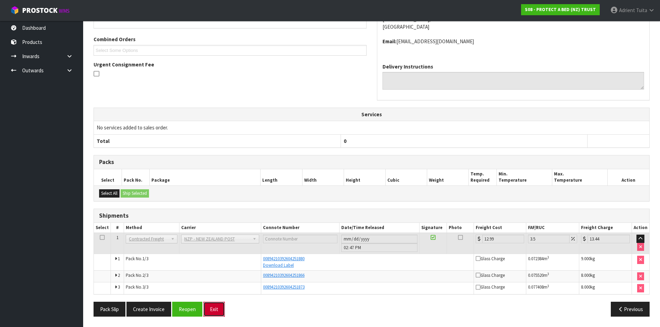
click at [207, 306] on button "Exit" at bounding box center [213, 309] width 21 height 15
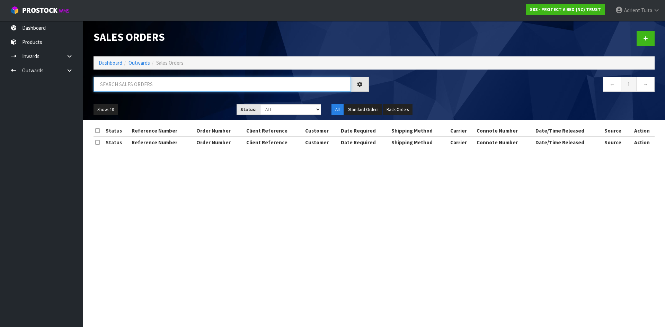
click at [153, 88] on input "text" at bounding box center [221, 84] width 257 height 15
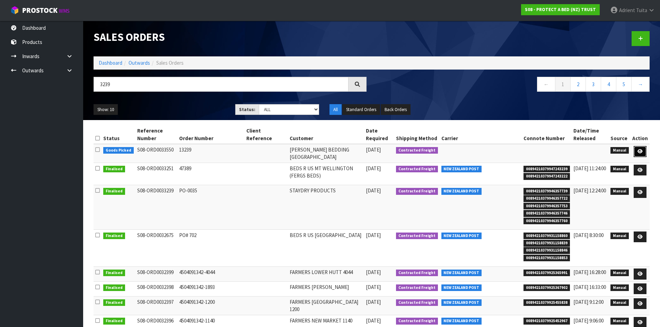
click at [644, 153] on link at bounding box center [639, 151] width 13 height 11
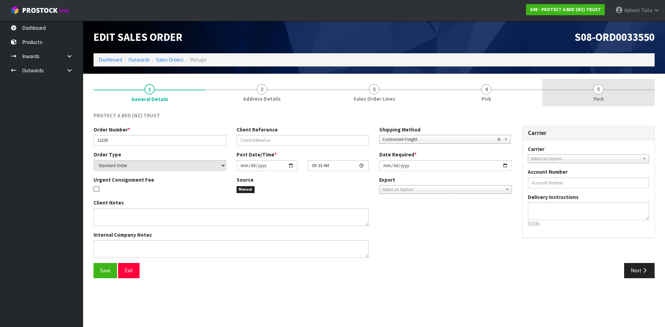
click at [597, 93] on span "5" at bounding box center [598, 89] width 10 height 10
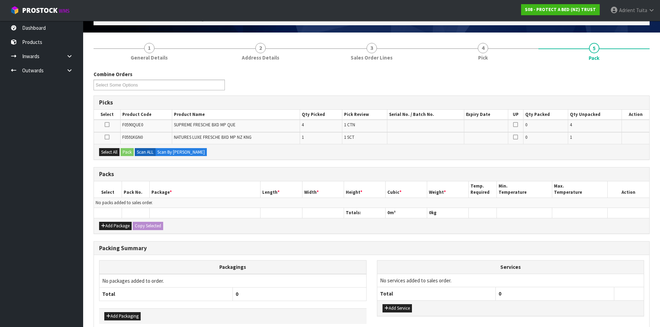
scroll to position [76, 0]
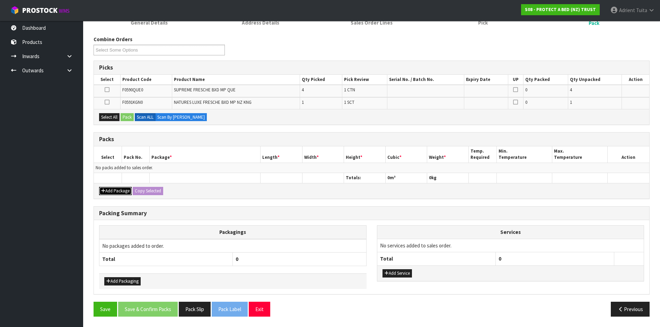
click at [115, 189] on button "Add Package" at bounding box center [115, 191] width 33 height 8
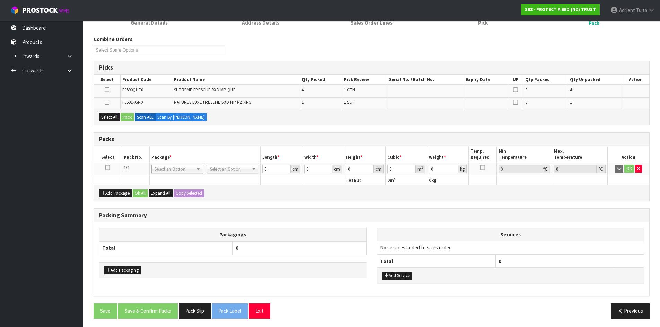
click at [106, 168] on icon at bounding box center [107, 168] width 5 height 0
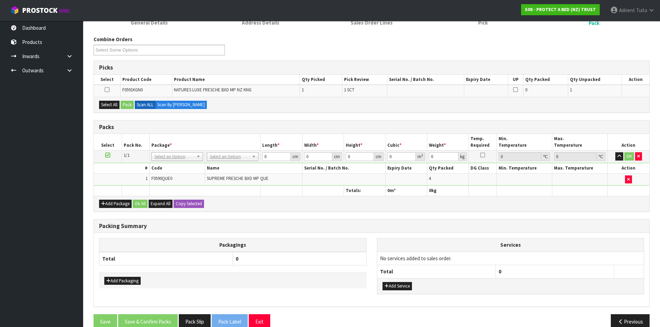
click at [104, 155] on td at bounding box center [108, 157] width 28 height 12
click at [107, 155] on icon at bounding box center [107, 155] width 5 height 0
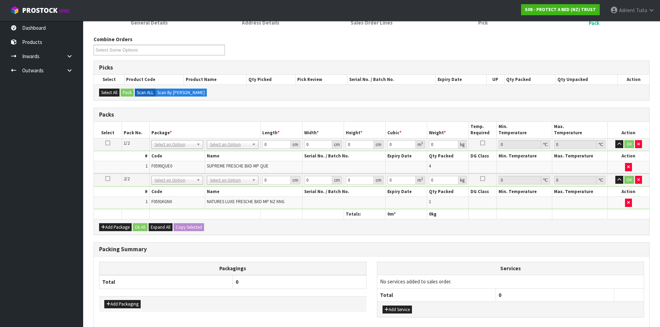
scroll to position [112, 0]
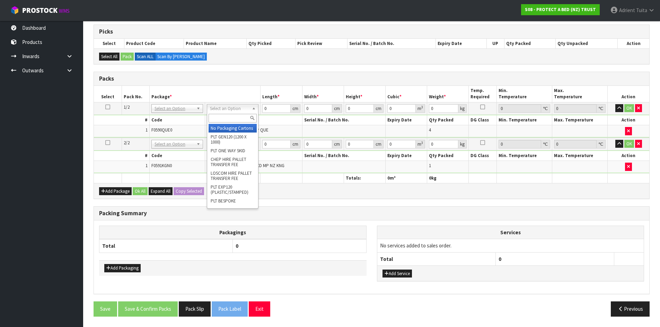
drag, startPoint x: 227, startPoint y: 122, endPoint x: 227, endPoint y: 128, distance: 6.2
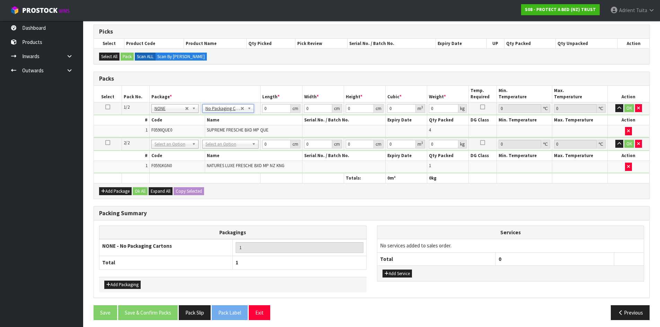
click at [227, 128] on span "SUPREME FRESCHE BXD MP QUE" at bounding box center [238, 130] width 62 height 6
click at [225, 151] on th "Name" at bounding box center [253, 156] width 97 height 10
click at [226, 149] on td "No Packaging Cartons PLT GEN120 (1200 X 1000) PLT ONE WAY SKID CHEP HIRE PALLET…" at bounding box center [230, 144] width 60 height 13
drag, startPoint x: 227, startPoint y: 141, endPoint x: 227, endPoint y: 150, distance: 8.7
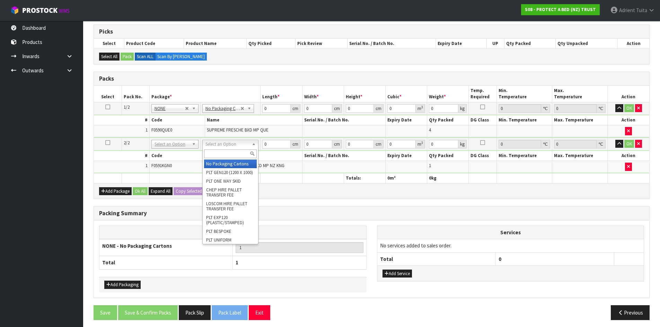
click at [226, 154] on input "text" at bounding box center [230, 154] width 53 height 9
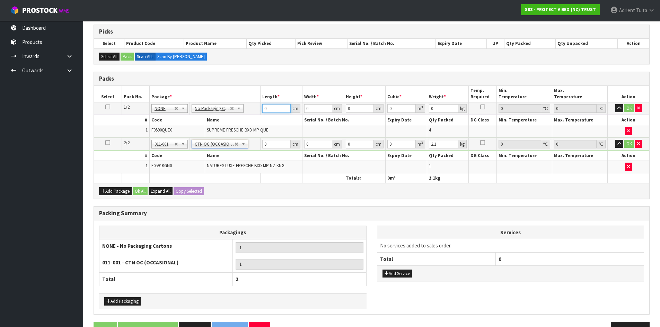
click at [275, 107] on input "0" at bounding box center [276, 108] width 28 height 9
click at [275, 144] on input "0" at bounding box center [276, 144] width 28 height 9
click at [627, 109] on button "OK" at bounding box center [629, 108] width 10 height 8
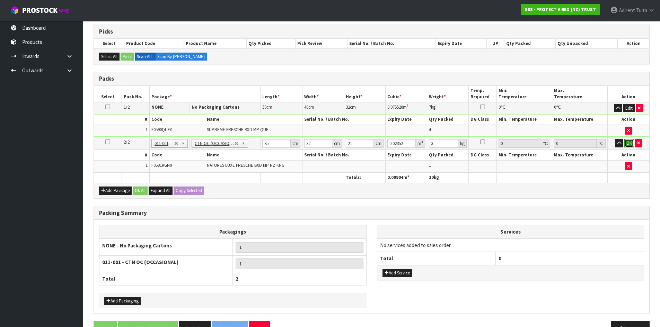
click at [629, 144] on button "OK" at bounding box center [629, 143] width 10 height 8
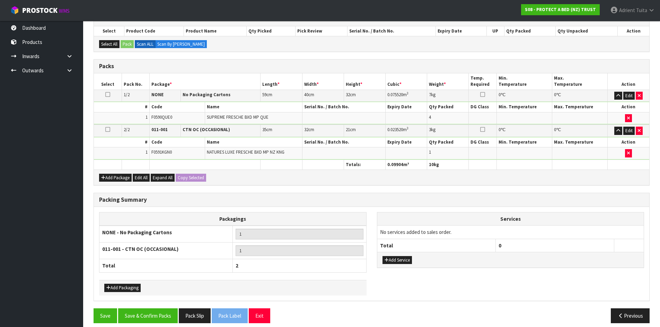
scroll to position [131, 0]
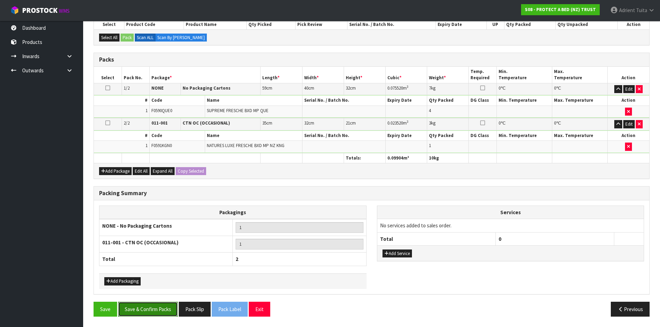
click at [159, 302] on button "Save & Confirm Packs" at bounding box center [148, 309] width 60 height 15
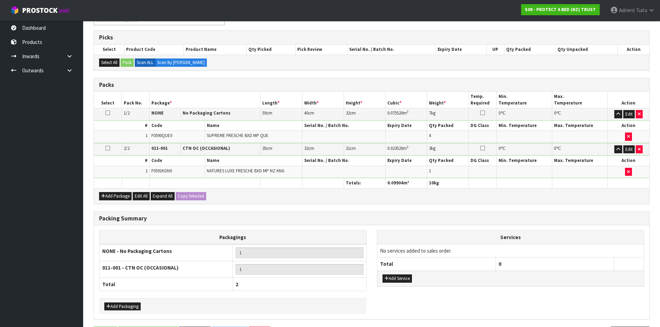
scroll to position [0, 0]
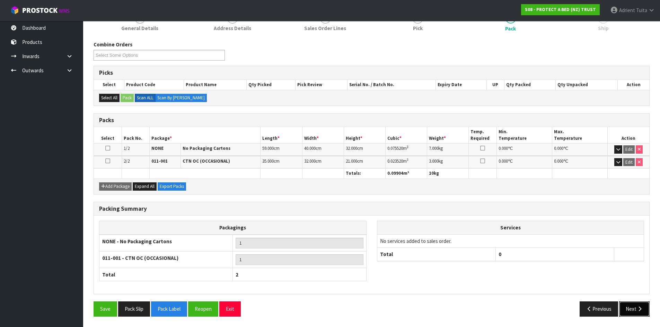
click at [631, 305] on button "Next" at bounding box center [634, 309] width 30 height 15
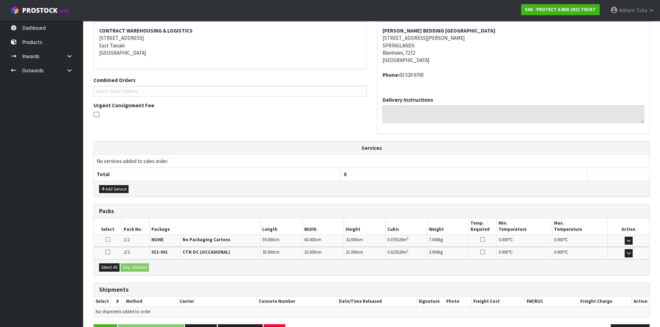
scroll to position [152, 0]
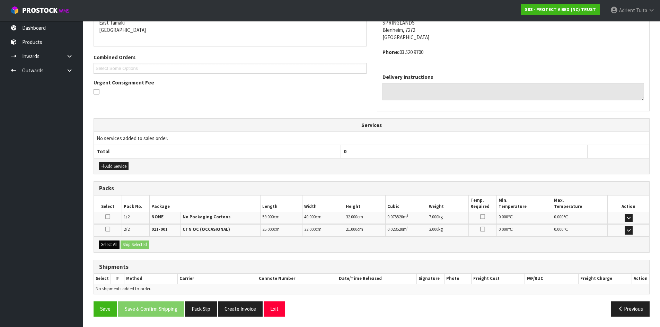
drag, startPoint x: 118, startPoint y: 238, endPoint x: 117, endPoint y: 247, distance: 9.1
click at [117, 242] on div "Select All Ship Selected" at bounding box center [371, 245] width 555 height 16
drag, startPoint x: 117, startPoint y: 247, endPoint x: 121, endPoint y: 243, distance: 6.1
click at [119, 246] on button "Select All" at bounding box center [109, 245] width 20 height 8
click at [135, 242] on button "Ship Selected" at bounding box center [134, 245] width 28 height 8
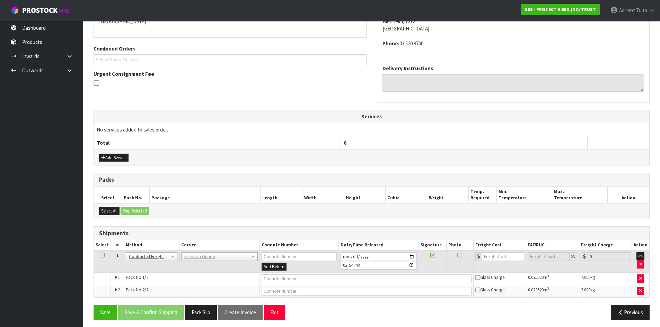
scroll to position [164, 0]
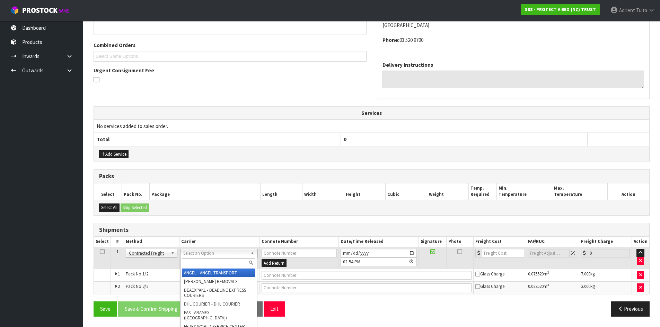
click at [197, 261] on input "text" at bounding box center [218, 263] width 73 height 9
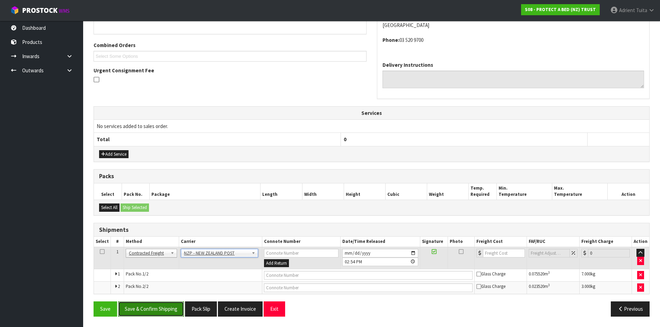
drag, startPoint x: 141, startPoint y: 314, endPoint x: 145, endPoint y: 308, distance: 7.3
click at [142, 314] on button "Save & Confirm Shipping" at bounding box center [151, 309] width 66 height 15
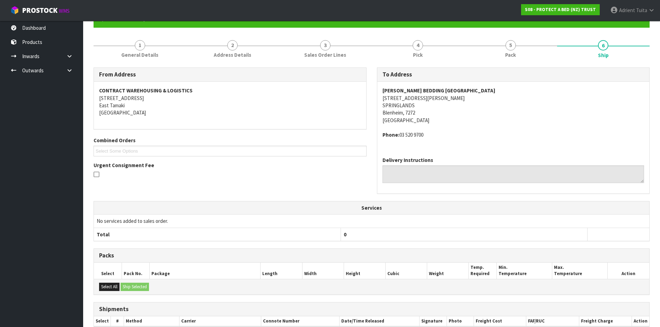
scroll to position [154, 0]
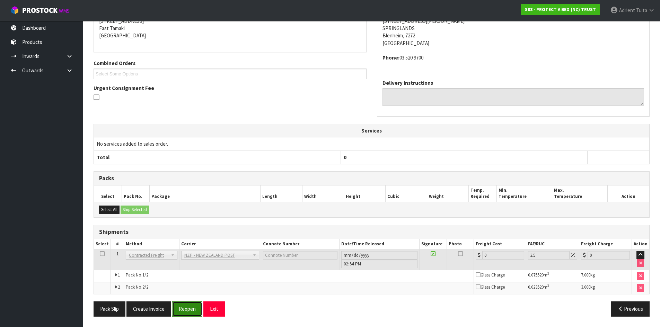
drag, startPoint x: 190, startPoint y: 305, endPoint x: 179, endPoint y: 306, distance: 11.5
click at [190, 305] on button "Reopen" at bounding box center [187, 309] width 30 height 15
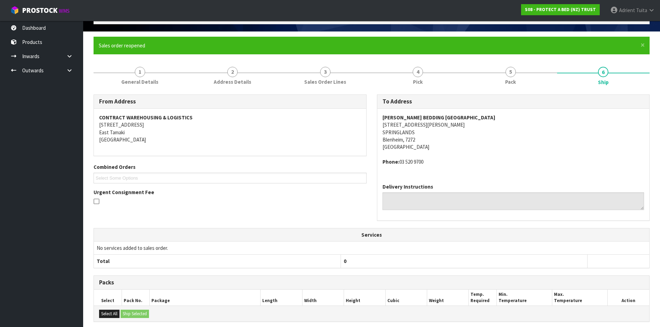
scroll to position [146, 0]
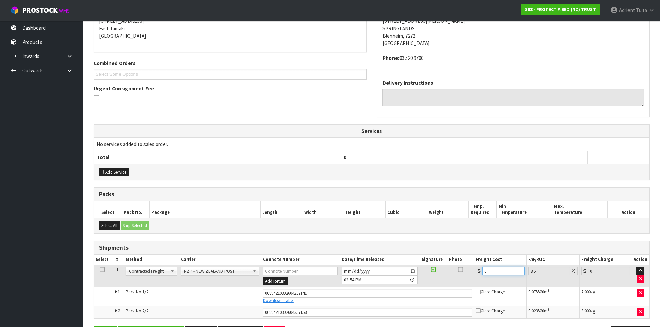
click at [501, 273] on input "0" at bounding box center [503, 271] width 42 height 9
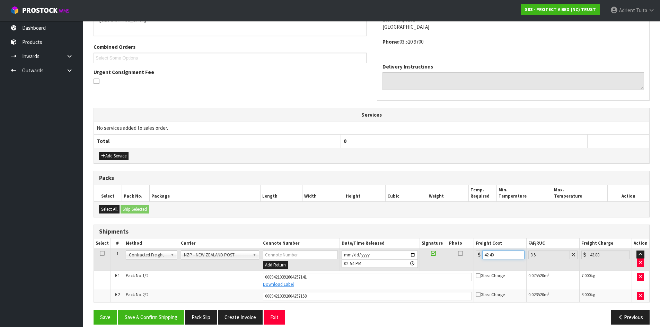
scroll to position [170, 0]
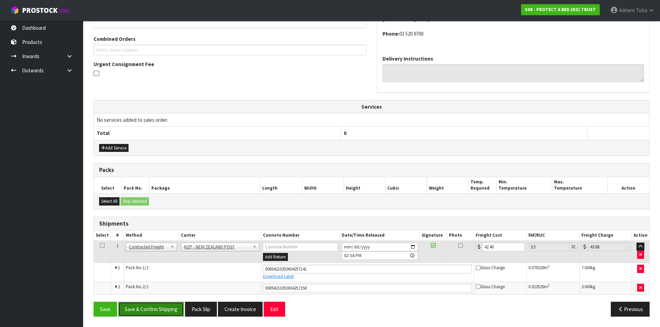
click at [147, 314] on button "Save & Confirm Shipping" at bounding box center [151, 309] width 66 height 15
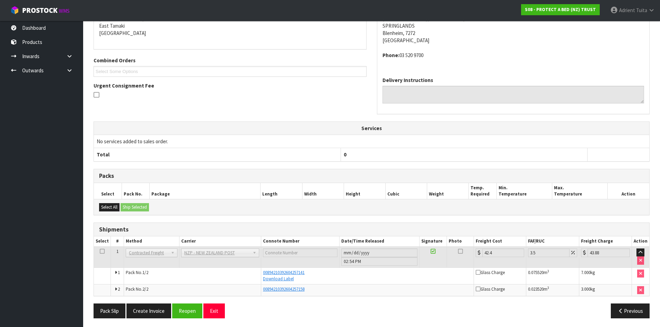
scroll to position [151, 0]
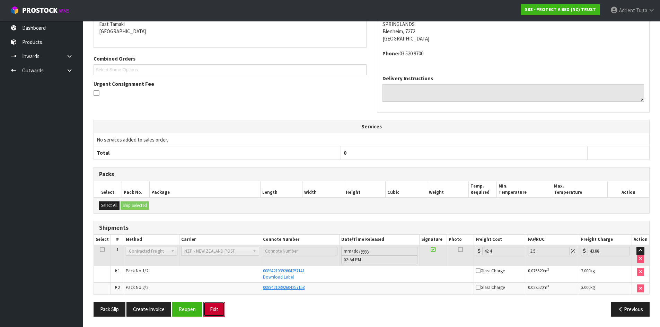
click at [209, 307] on button "Exit" at bounding box center [213, 309] width 21 height 15
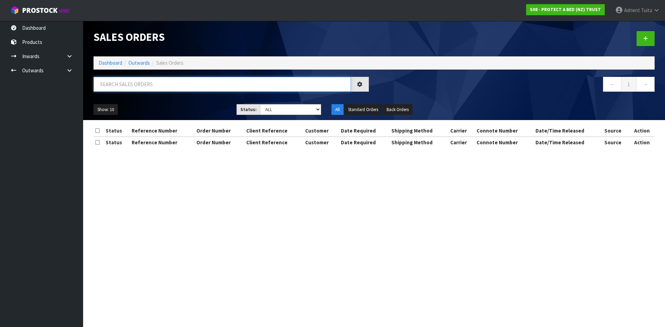
click at [116, 83] on input "text" at bounding box center [221, 84] width 257 height 15
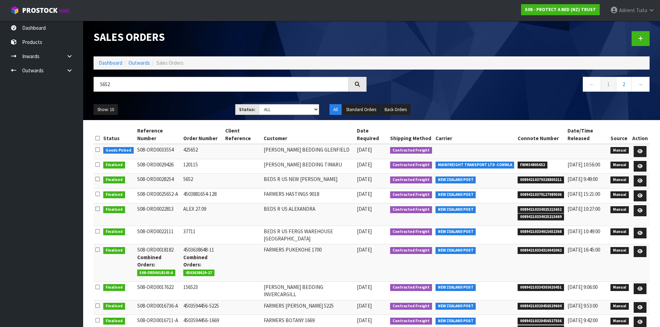
click at [648, 153] on td at bounding box center [639, 151] width 19 height 15
click at [642, 152] on icon at bounding box center [639, 151] width 5 height 5
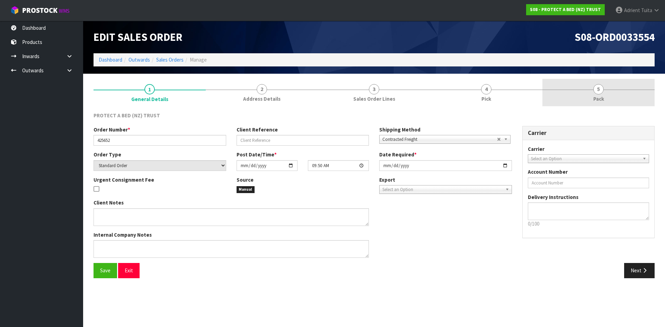
click at [613, 97] on link "5 Pack" at bounding box center [598, 92] width 112 height 27
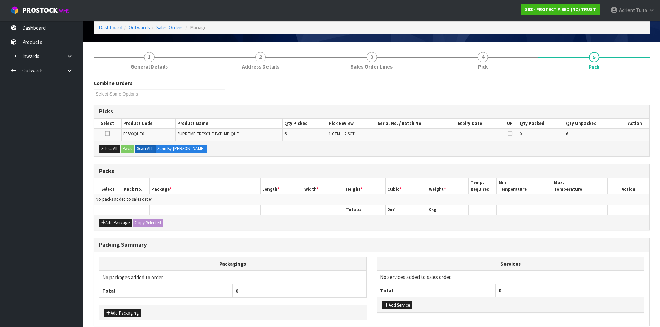
scroll to position [64, 0]
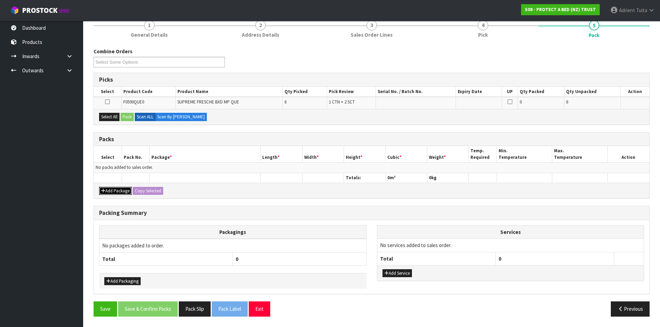
drag, startPoint x: 108, startPoint y: 193, endPoint x: 110, endPoint y: 183, distance: 9.8
click at [109, 190] on button "Add Package" at bounding box center [115, 191] width 33 height 8
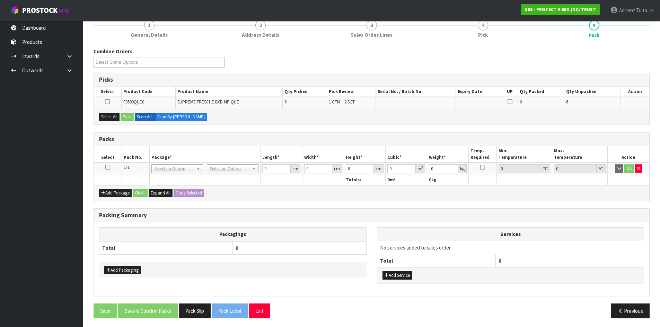
click at [109, 167] on icon at bounding box center [107, 167] width 5 height 0
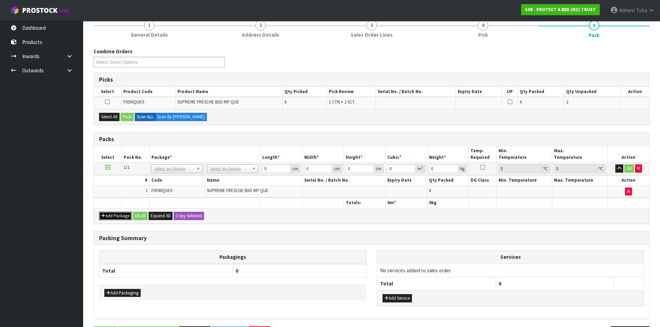
click at [103, 214] on icon "button" at bounding box center [103, 216] width 4 height 5
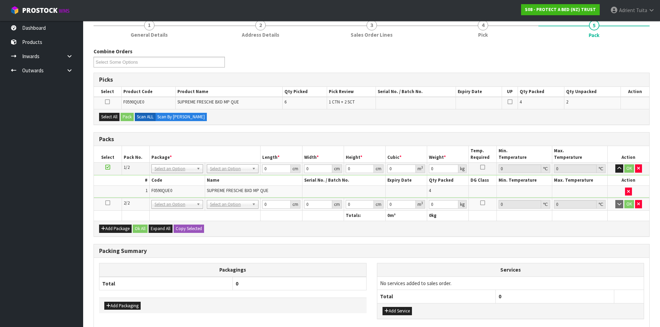
click at [110, 203] on icon at bounding box center [107, 203] width 5 height 0
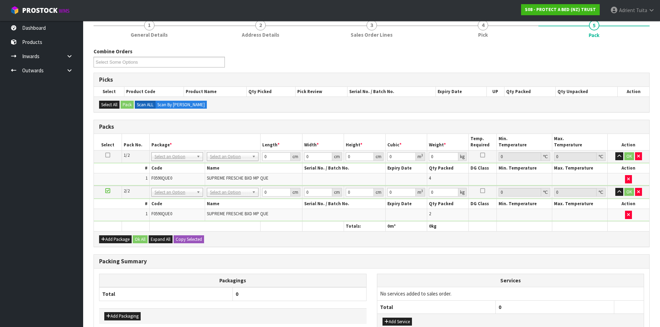
drag, startPoint x: 234, startPoint y: 156, endPoint x: 234, endPoint y: 170, distance: 13.9
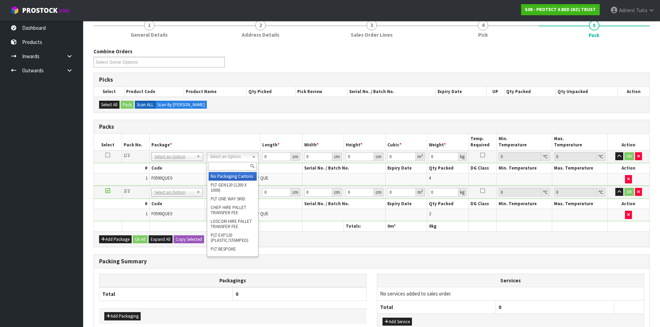
drag, startPoint x: 234, startPoint y: 170, endPoint x: 232, endPoint y: 181, distance: 11.6
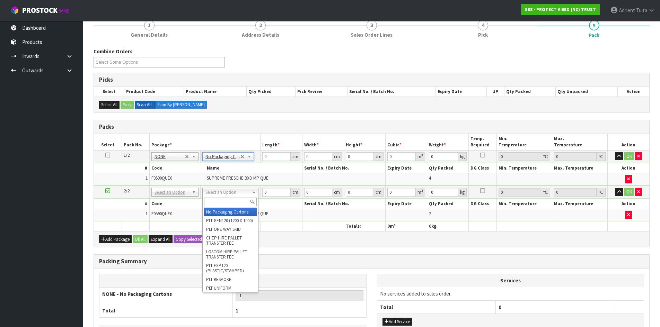
click at [230, 203] on input "text" at bounding box center [230, 202] width 53 height 9
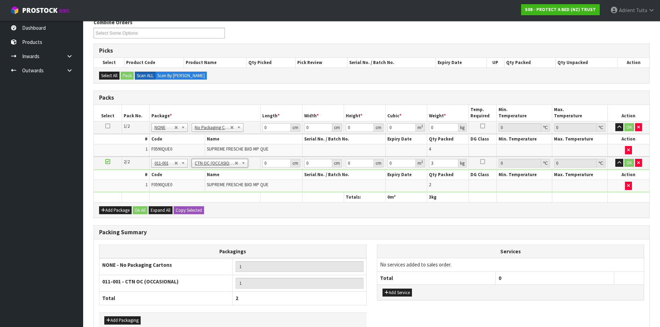
scroll to position [132, 0]
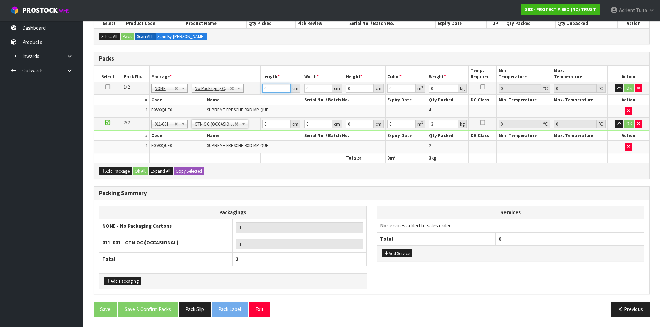
click at [281, 88] on input "0" at bounding box center [276, 88] width 28 height 9
click at [275, 122] on input "0" at bounding box center [276, 124] width 28 height 9
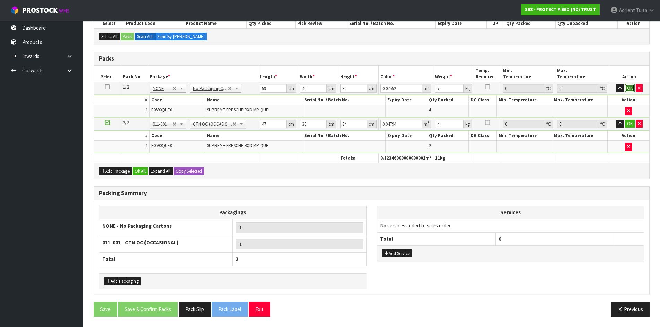
click at [628, 88] on button "OK" at bounding box center [630, 88] width 10 height 8
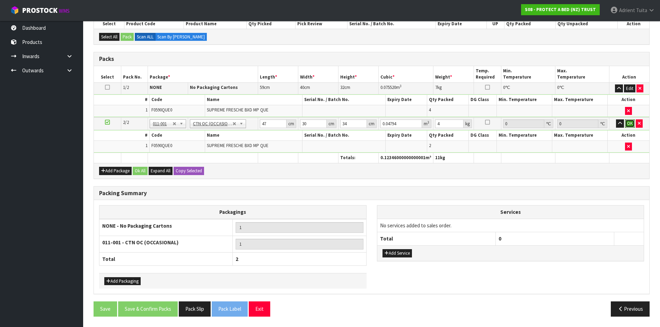
click at [632, 126] on button "OK" at bounding box center [630, 123] width 10 height 8
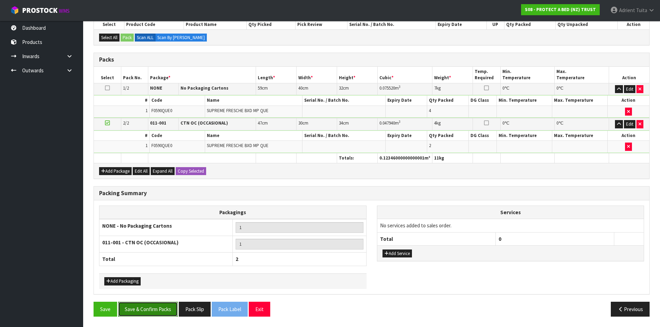
click at [143, 308] on button "Save & Confirm Packs" at bounding box center [148, 309] width 60 height 15
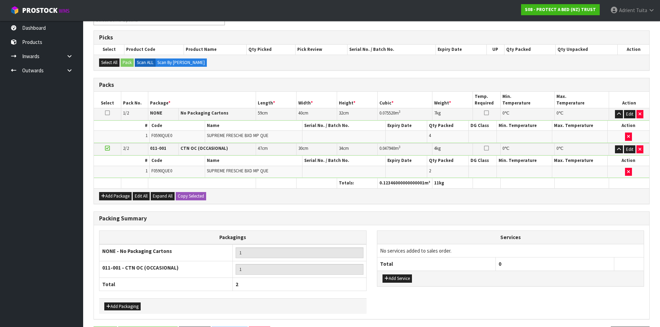
scroll to position [0, 0]
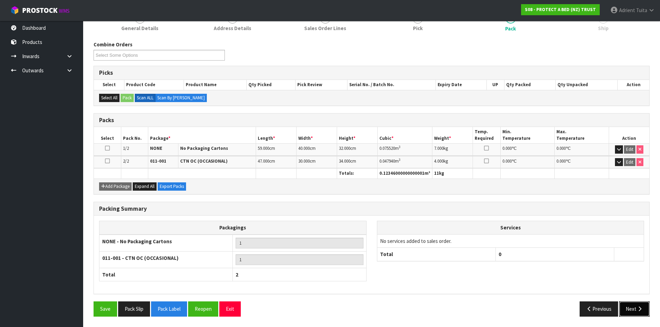
click at [636, 311] on button "Next" at bounding box center [634, 309] width 30 height 15
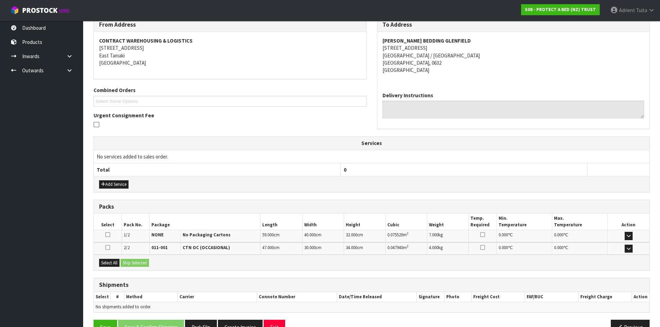
scroll to position [137, 0]
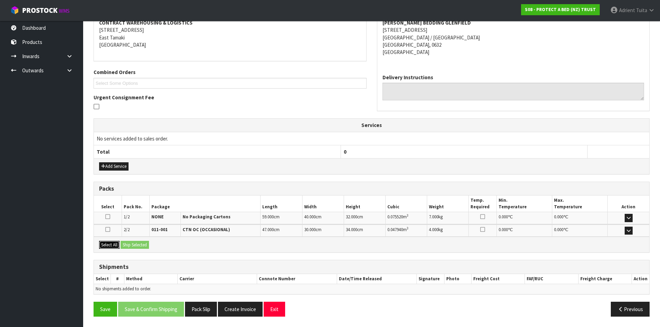
click at [114, 247] on button "Select All" at bounding box center [109, 245] width 20 height 8
click at [131, 245] on button "Ship Selected" at bounding box center [134, 245] width 28 height 8
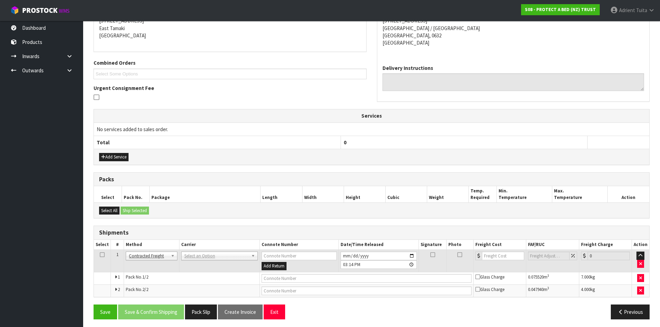
scroll to position [149, 0]
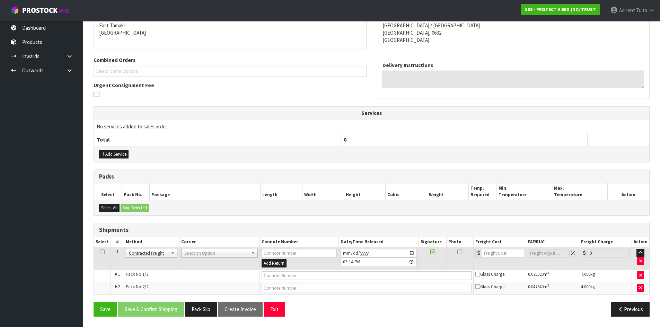
drag, startPoint x: 204, startPoint y: 256, endPoint x: 203, endPoint y: 264, distance: 8.3
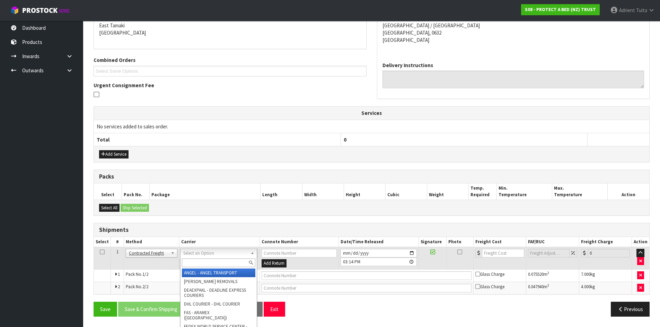
click at [203, 264] on input "text" at bounding box center [218, 263] width 73 height 9
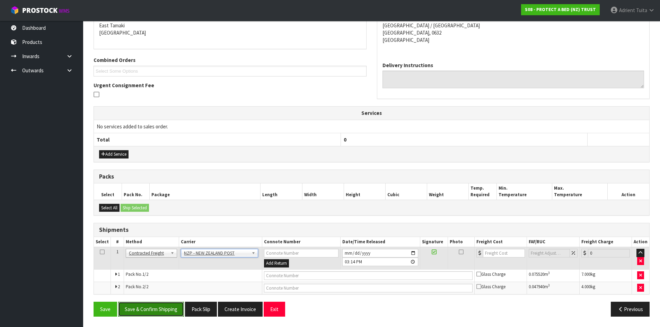
click at [176, 305] on button "Save & Confirm Shipping" at bounding box center [151, 309] width 66 height 15
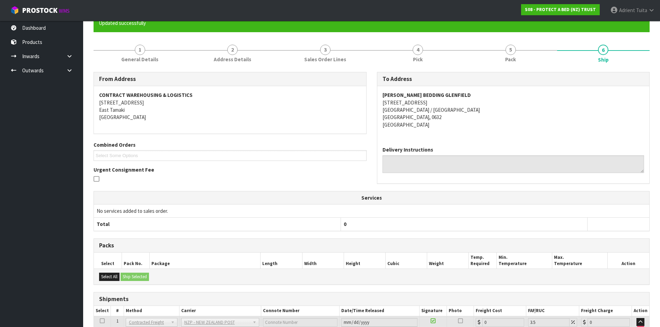
scroll to position [139, 0]
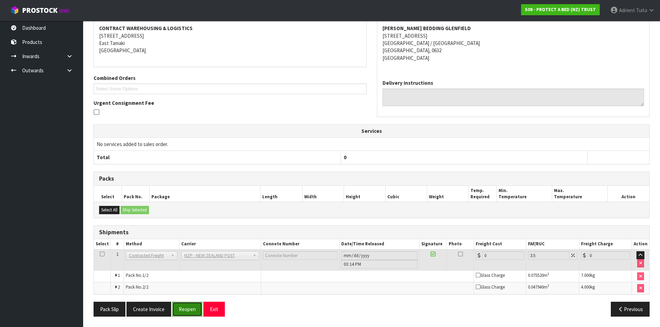
click at [178, 309] on button "Reopen" at bounding box center [187, 309] width 30 height 15
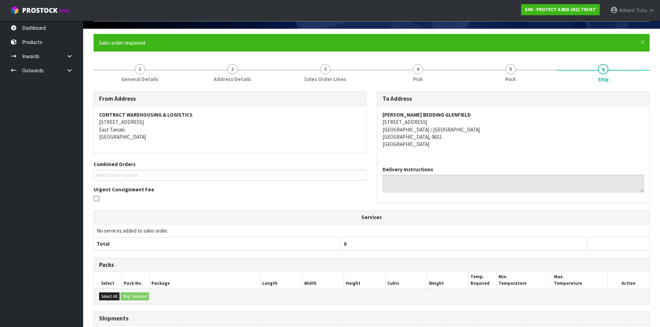
scroll to position [132, 0]
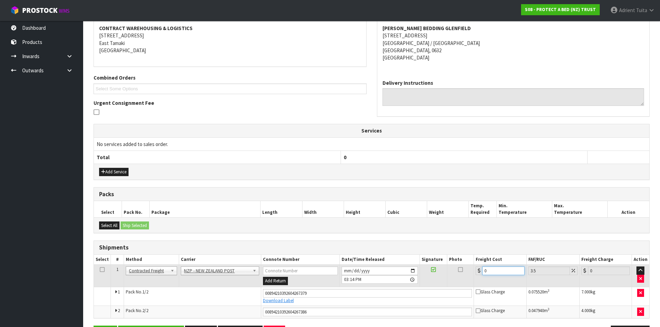
click at [497, 274] on input "0" at bounding box center [503, 271] width 42 height 9
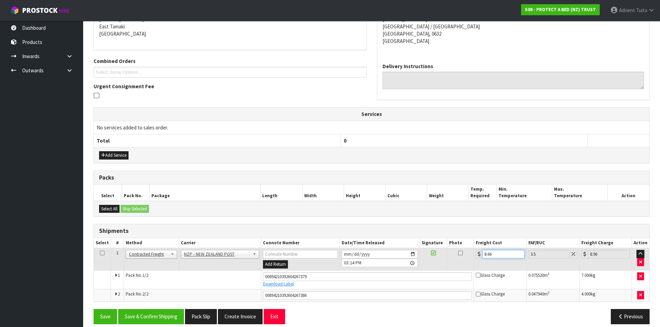
scroll to position [156, 0]
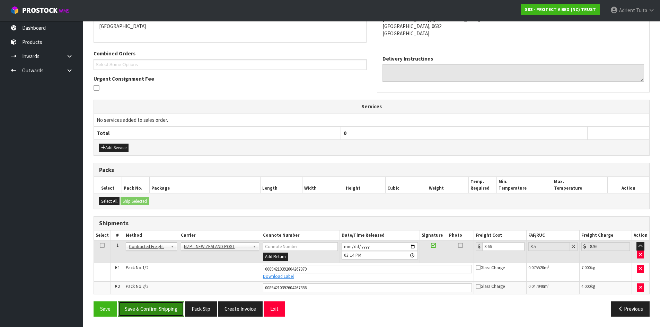
click at [157, 306] on button "Save & Confirm Shipping" at bounding box center [151, 309] width 66 height 15
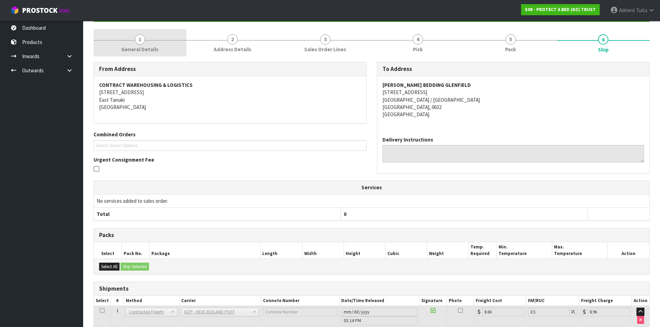
scroll to position [0, 0]
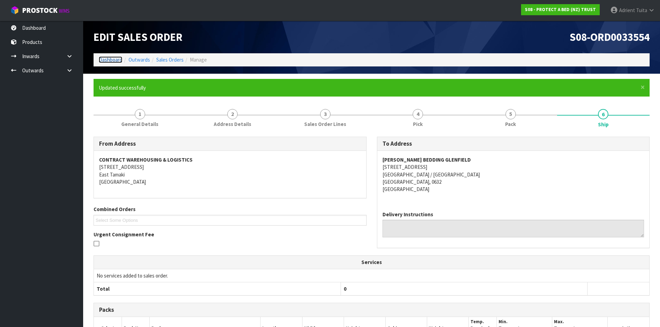
click at [115, 60] on link "Dashboard" at bounding box center [111, 59] width 24 height 7
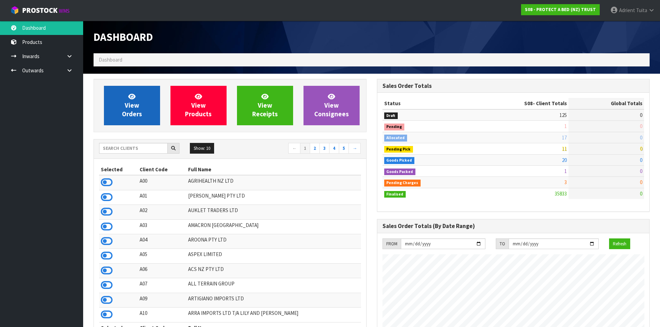
scroll to position [432, 283]
click at [137, 107] on span "View Orders" at bounding box center [132, 105] width 20 height 26
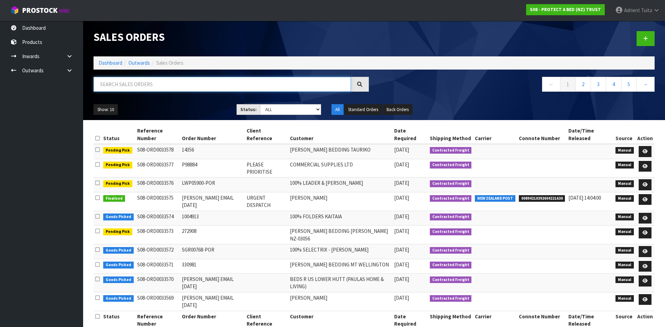
click at [244, 90] on input "text" at bounding box center [221, 84] width 257 height 15
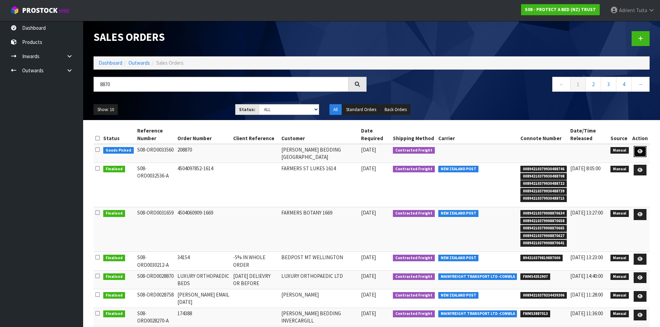
click at [647, 150] on td at bounding box center [639, 153] width 19 height 19
click at [641, 150] on icon at bounding box center [639, 151] width 5 height 5
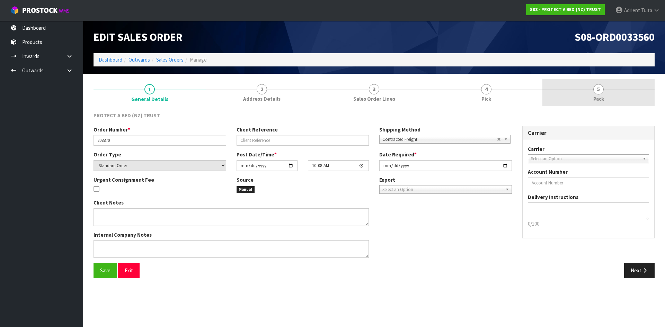
drag, startPoint x: 639, startPoint y: 99, endPoint x: 616, endPoint y: 106, distance: 24.4
click at [639, 100] on link "5 Pack" at bounding box center [598, 92] width 112 height 27
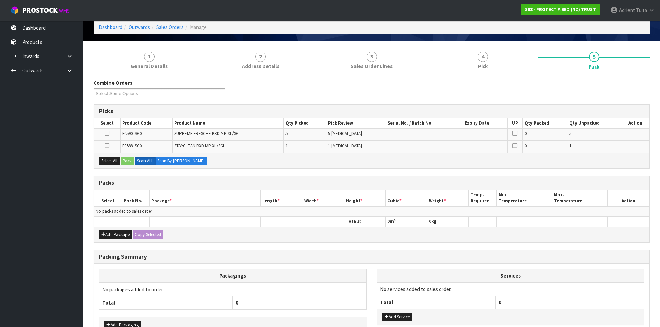
scroll to position [76, 0]
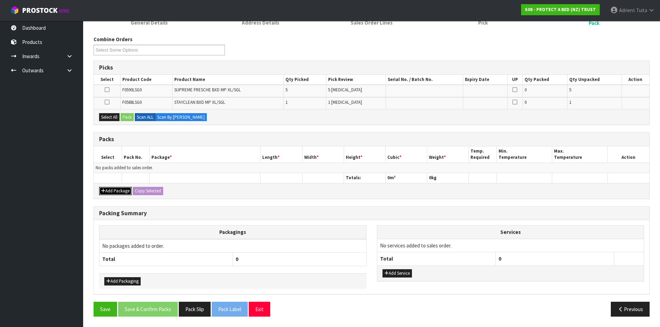
click at [104, 195] on button "Add Package" at bounding box center [115, 191] width 33 height 8
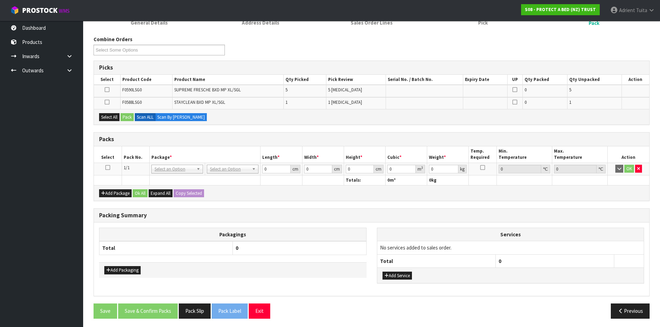
click at [109, 168] on icon at bounding box center [107, 168] width 5 height 0
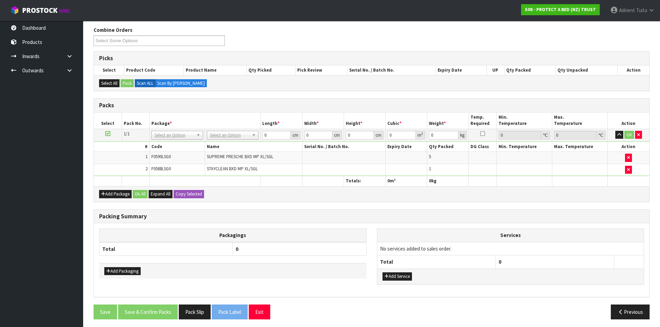
scroll to position [88, 0]
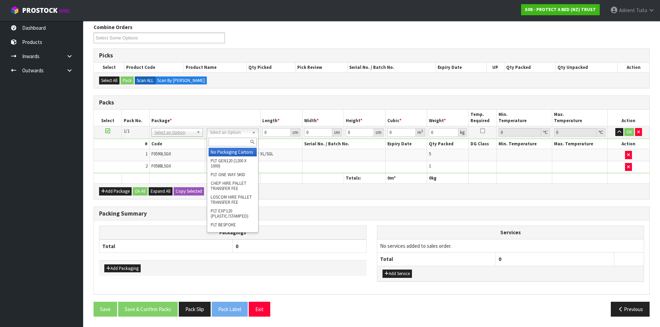
click at [230, 142] on input "text" at bounding box center [232, 142] width 48 height 9
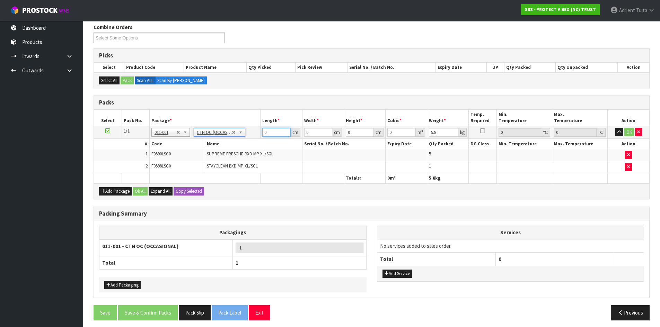
click at [273, 131] on input "0" at bounding box center [276, 132] width 28 height 9
click at [624, 131] on button "OK" at bounding box center [629, 132] width 10 height 8
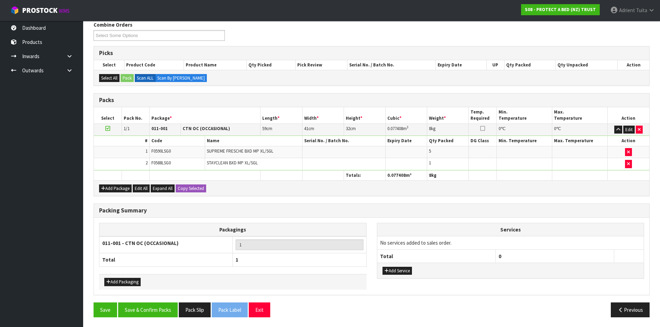
scroll to position [91, 0]
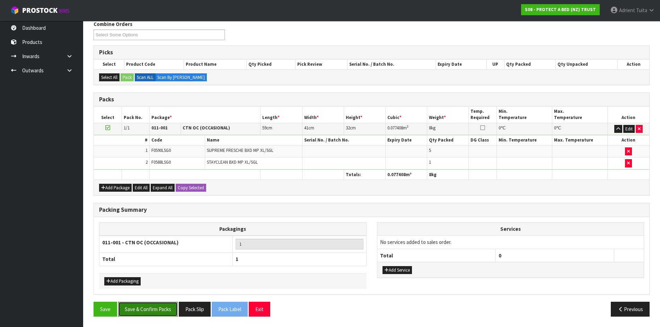
click at [151, 312] on button "Save & Confirm Packs" at bounding box center [148, 309] width 60 height 15
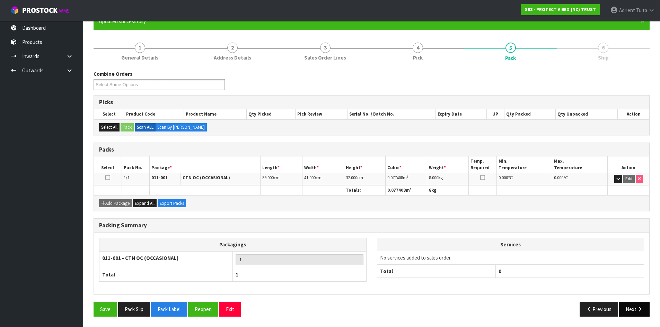
drag, startPoint x: 631, startPoint y: 297, endPoint x: 631, endPoint y: 305, distance: 7.6
click at [631, 298] on div "Packing Summary Packagings 011-001 - CTN OC (OCCASIONAL) 1 Total 1 Services No …" at bounding box center [371, 259] width 566 height 83
click at [631, 306] on button "Next" at bounding box center [634, 309] width 30 height 15
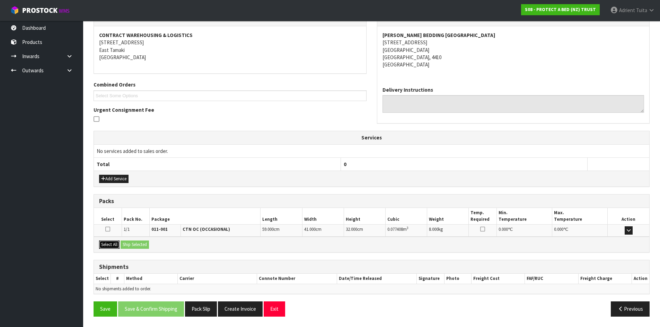
drag, startPoint x: 113, startPoint y: 246, endPoint x: 124, endPoint y: 244, distance: 11.0
click at [114, 246] on button "Select All" at bounding box center [109, 245] width 20 height 8
click at [125, 244] on button "Ship Selected" at bounding box center [134, 245] width 28 height 8
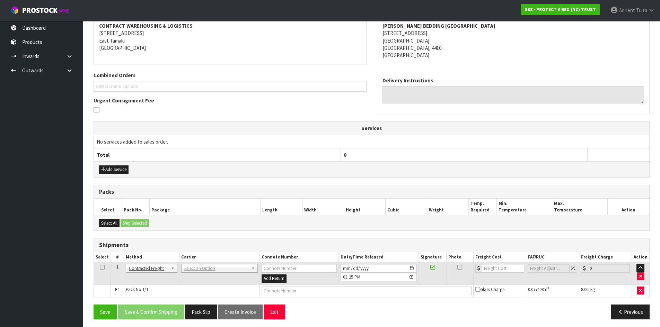
scroll to position [137, 0]
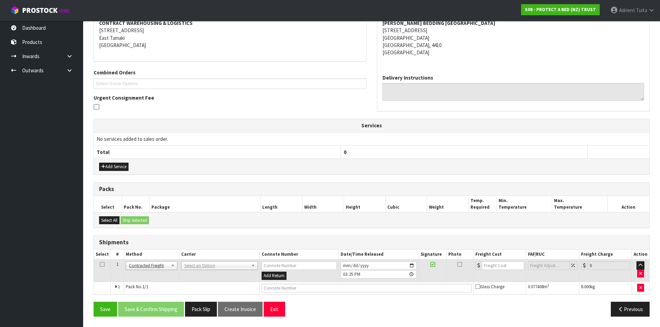
drag, startPoint x: 188, startPoint y: 264, endPoint x: 192, endPoint y: 275, distance: 11.2
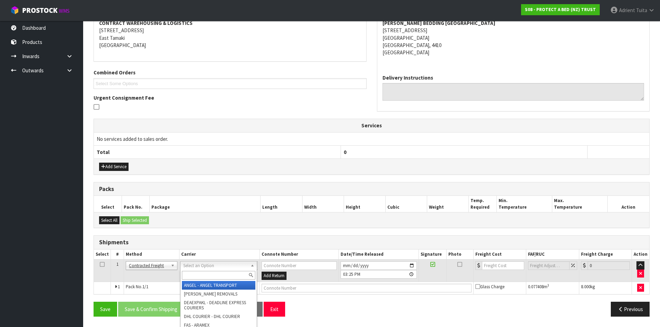
click at [192, 275] on input "text" at bounding box center [218, 275] width 73 height 9
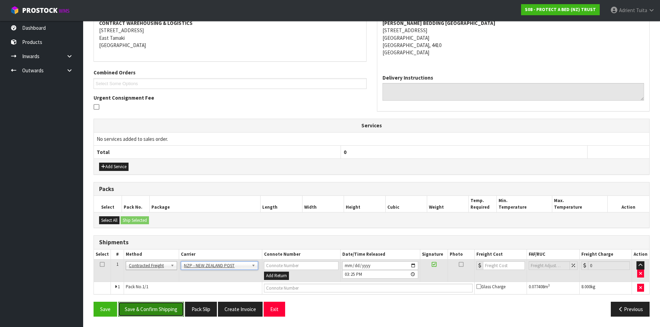
drag, startPoint x: 168, startPoint y: 314, endPoint x: 163, endPoint y: 315, distance: 5.3
click at [167, 315] on button "Save & Confirm Shipping" at bounding box center [151, 309] width 66 height 15
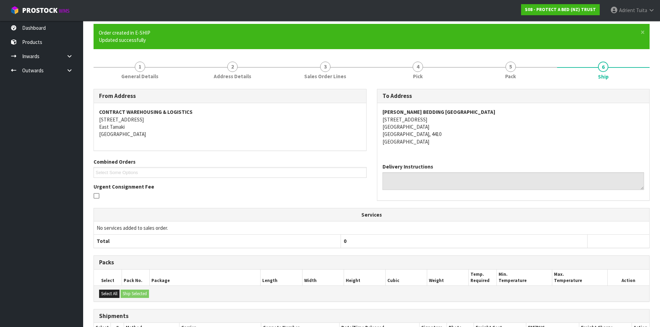
scroll to position [127, 0]
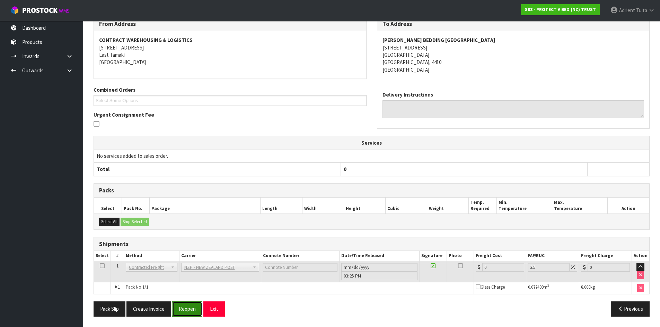
click at [190, 309] on button "Reopen" at bounding box center [187, 309] width 30 height 15
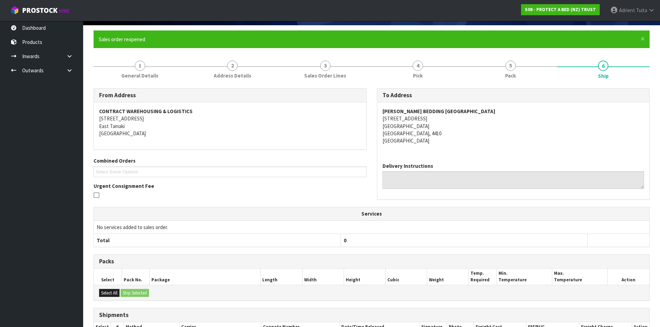
scroll to position [119, 0]
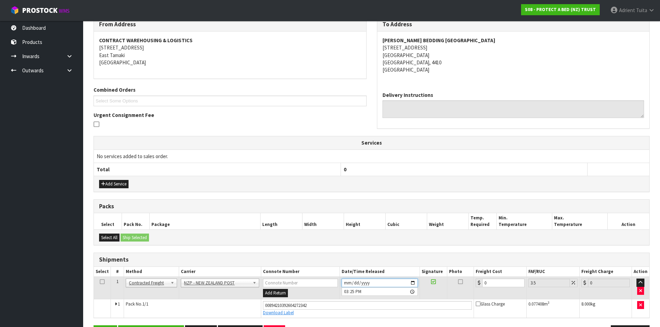
click at [411, 283] on input "2025-09-26" at bounding box center [379, 283] width 76 height 9
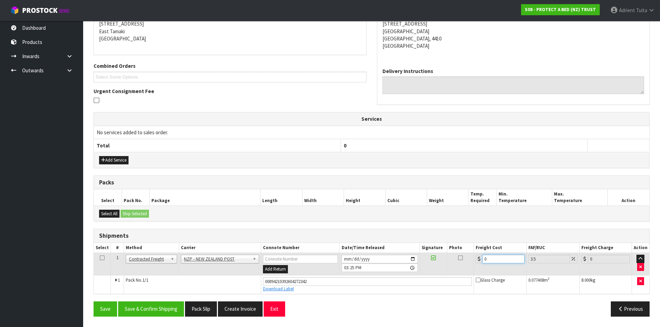
click at [489, 260] on input "0" at bounding box center [503, 259] width 42 height 9
click at [162, 304] on button "Save & Confirm Shipping" at bounding box center [151, 309] width 66 height 15
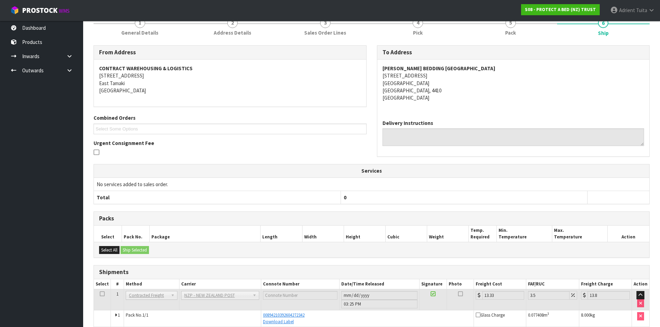
scroll to position [124, 0]
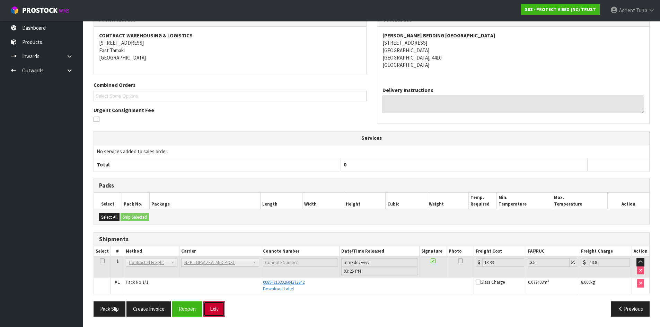
click at [209, 304] on button "Exit" at bounding box center [213, 309] width 21 height 15
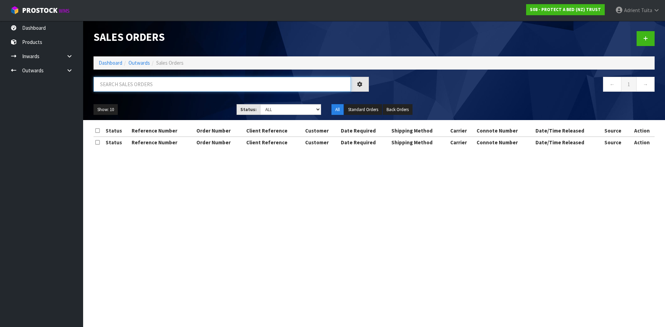
click at [164, 79] on input "text" at bounding box center [221, 84] width 257 height 15
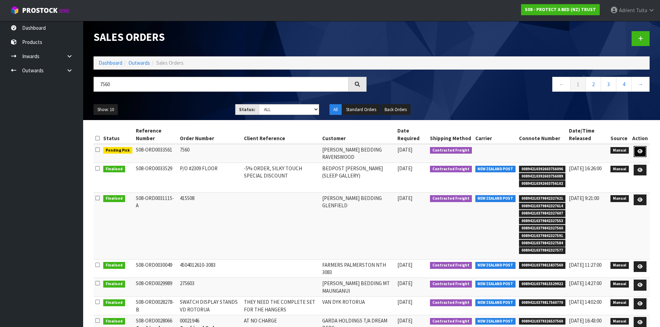
click at [640, 151] on icon at bounding box center [639, 151] width 5 height 5
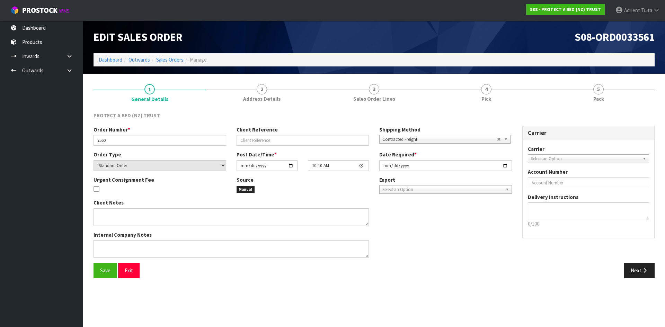
drag, startPoint x: 499, startPoint y: 100, endPoint x: 505, endPoint y: 120, distance: 21.1
click at [498, 100] on link "4 Pick" at bounding box center [486, 92] width 112 height 27
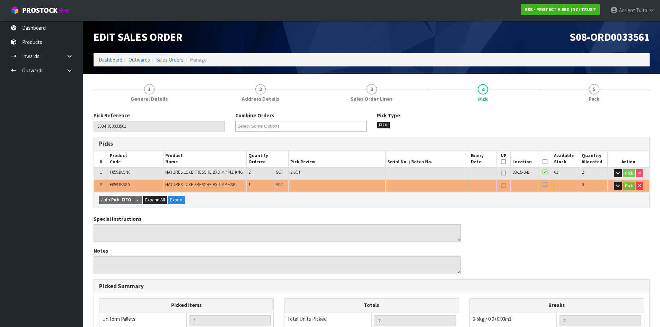
click at [547, 163] on th "Picked" at bounding box center [545, 159] width 14 height 16
drag, startPoint x: 547, startPoint y: 163, endPoint x: 543, endPoint y: 162, distance: 3.9
click at [545, 162] on th "Picked" at bounding box center [545, 159] width 14 height 16
click at [543, 162] on icon at bounding box center [544, 162] width 5 height 0
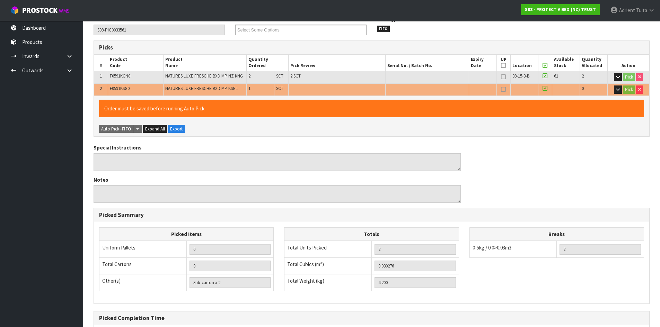
scroll to position [168, 0]
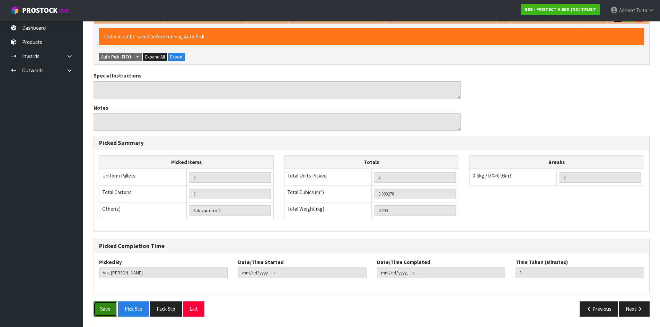
click at [103, 313] on button "Save" at bounding box center [105, 309] width 24 height 15
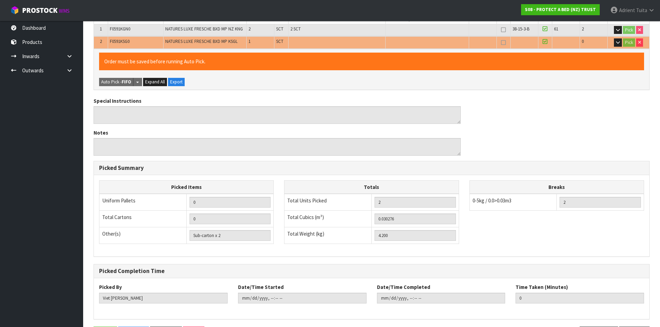
scroll to position [0, 0]
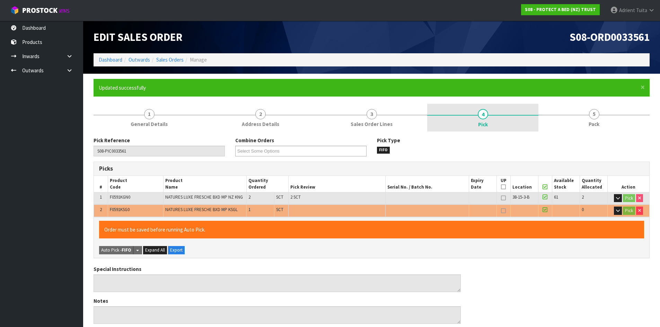
drag, startPoint x: 597, startPoint y: 126, endPoint x: 536, endPoint y: 128, distance: 60.6
click at [595, 124] on span "Pack" at bounding box center [593, 123] width 11 height 7
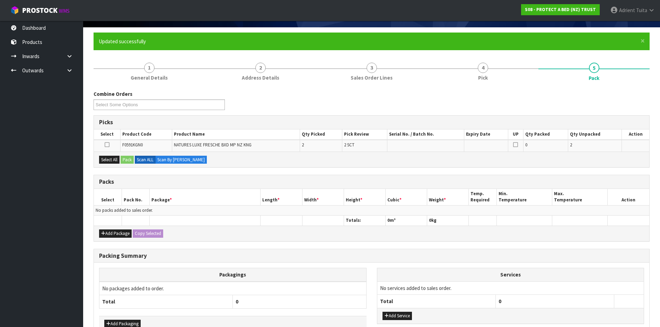
scroll to position [89, 0]
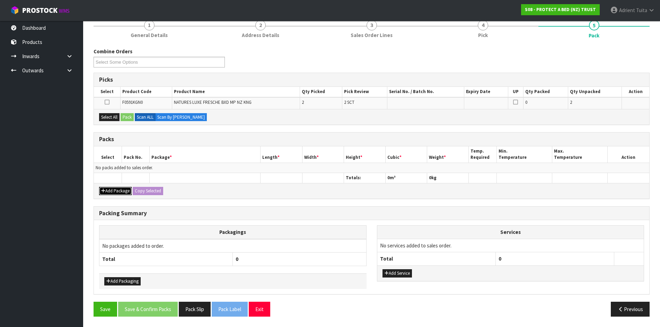
click at [111, 191] on button "Add Package" at bounding box center [115, 191] width 33 height 8
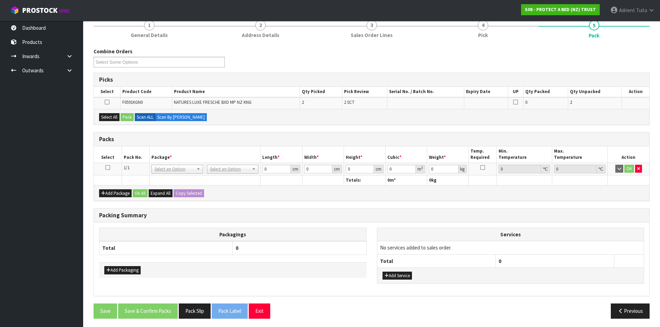
click at [109, 168] on icon at bounding box center [107, 168] width 5 height 0
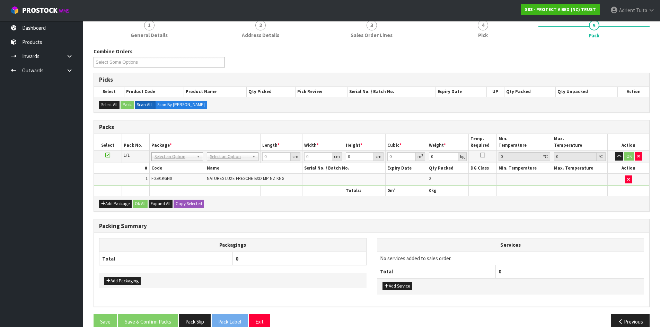
drag, startPoint x: 221, startPoint y: 157, endPoint x: 220, endPoint y: 161, distance: 4.2
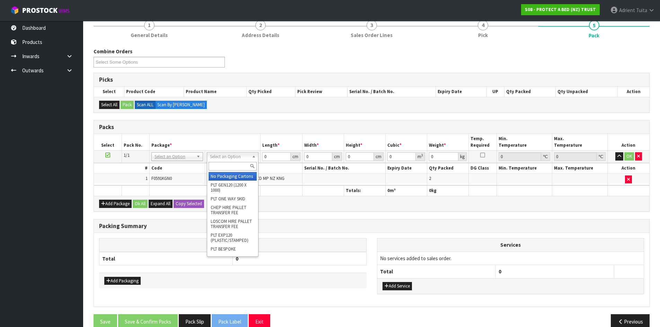
click at [220, 161] on div at bounding box center [232, 166] width 51 height 11
click at [227, 171] on div at bounding box center [232, 166] width 51 height 11
click at [226, 165] on input "text" at bounding box center [232, 166] width 48 height 9
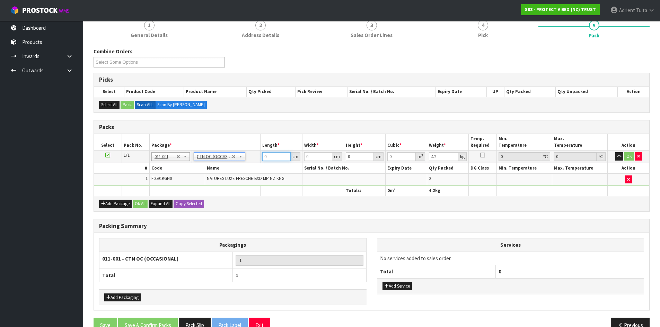
click at [269, 159] on input "0" at bounding box center [276, 156] width 28 height 9
click at [627, 160] on button "OK" at bounding box center [629, 156] width 10 height 8
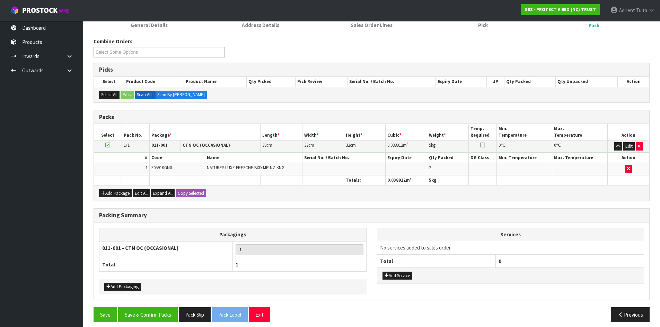
scroll to position [105, 0]
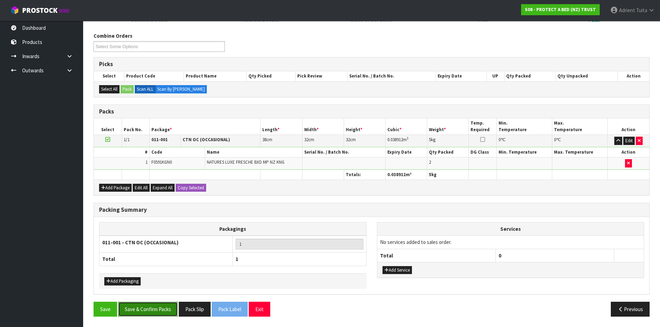
click at [154, 306] on button "Save & Confirm Packs" at bounding box center [148, 309] width 60 height 15
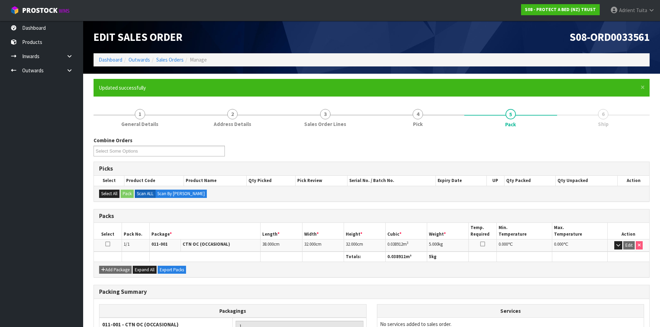
scroll to position [66, 0]
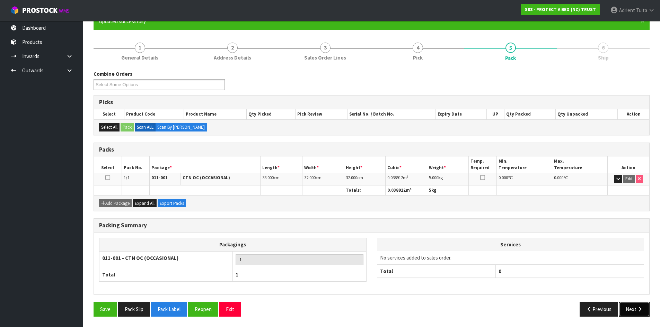
click at [630, 314] on button "Next" at bounding box center [634, 309] width 30 height 15
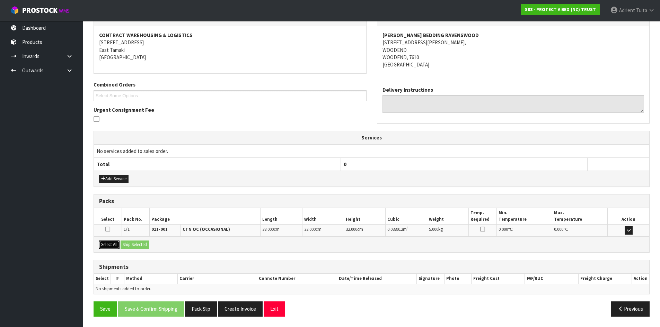
click at [118, 244] on button "Select All" at bounding box center [109, 245] width 20 height 8
click at [125, 244] on button "Ship Selected" at bounding box center [134, 245] width 28 height 8
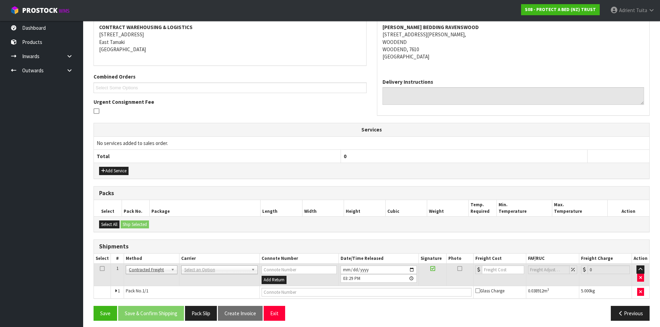
scroll to position [137, 0]
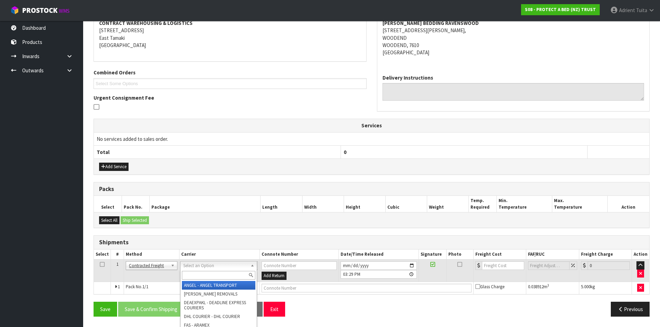
click at [195, 273] on input "text" at bounding box center [218, 275] width 73 height 9
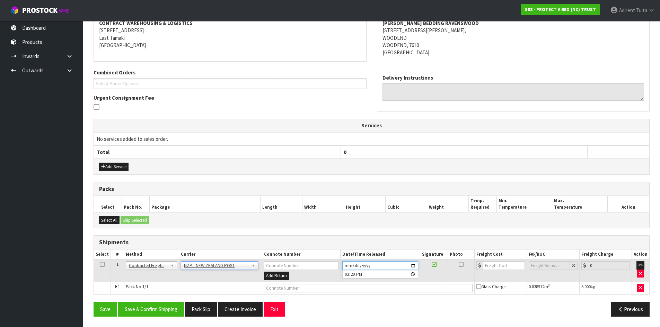
click at [412, 266] on input "2025-09-26" at bounding box center [380, 265] width 76 height 9
click at [165, 305] on button "Save & Confirm Shipping" at bounding box center [151, 309] width 66 height 15
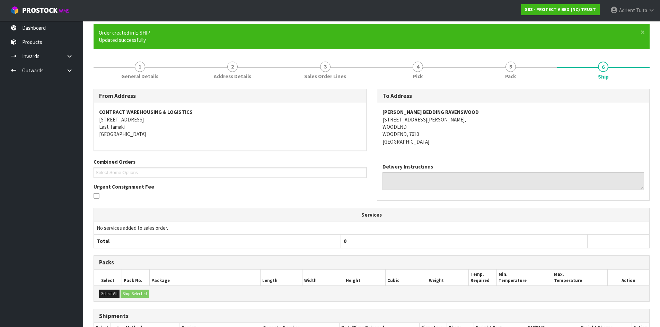
scroll to position [127, 0]
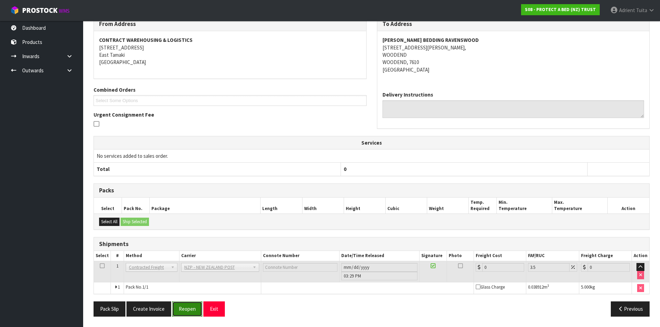
drag, startPoint x: 187, startPoint y: 314, endPoint x: 182, endPoint y: 312, distance: 4.8
click at [187, 313] on button "Reopen" at bounding box center [187, 309] width 30 height 15
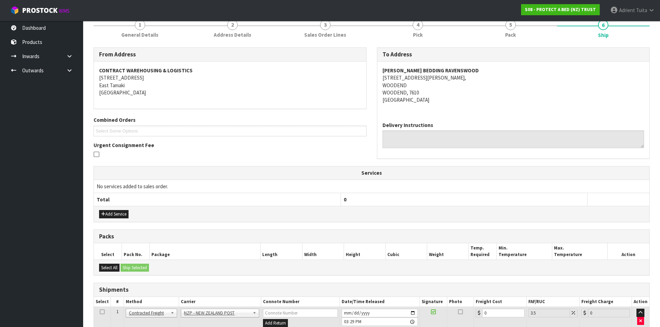
scroll to position [119, 0]
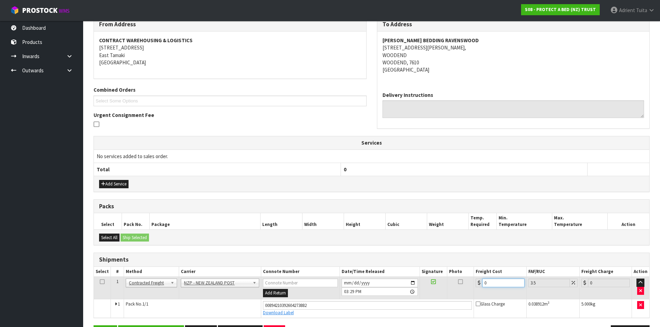
click at [504, 282] on input "0" at bounding box center [503, 283] width 42 height 9
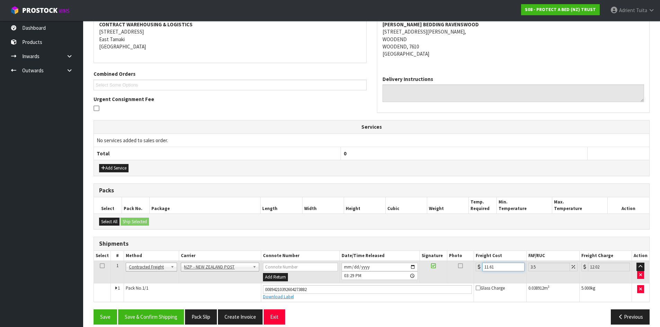
scroll to position [143, 0]
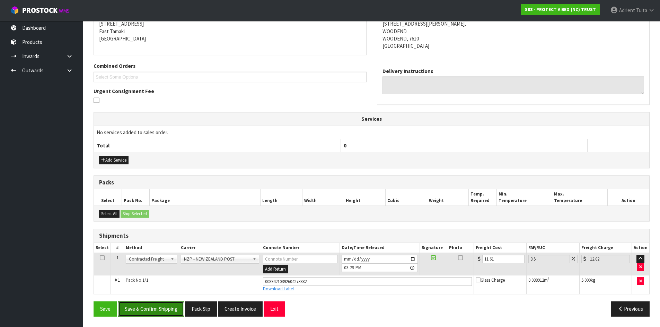
click at [167, 307] on button "Save & Confirm Shipping" at bounding box center [151, 309] width 66 height 15
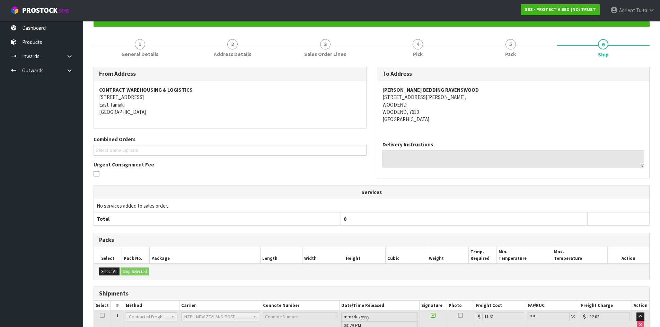
scroll to position [124, 0]
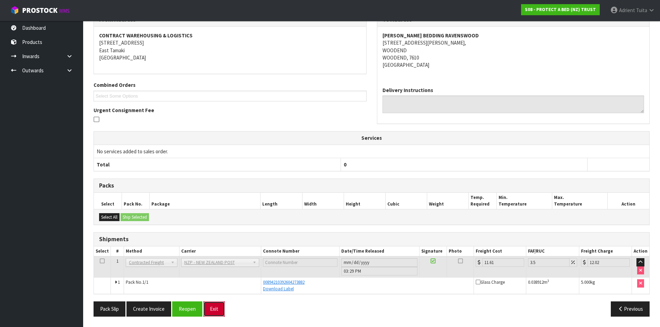
click at [220, 308] on button "Exit" at bounding box center [213, 309] width 21 height 15
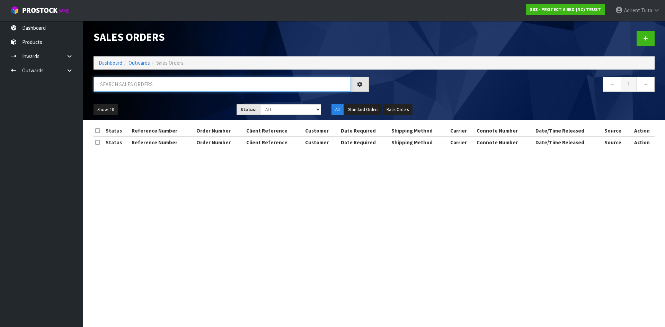
click at [160, 81] on input "text" at bounding box center [221, 84] width 257 height 15
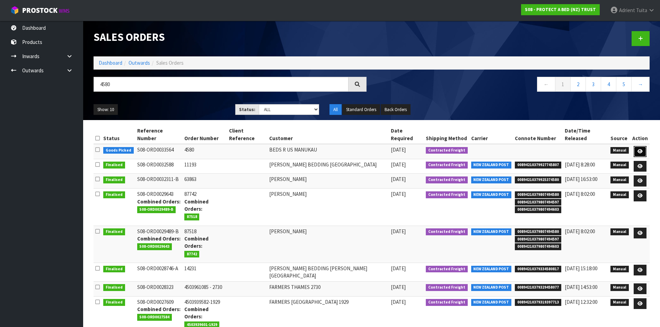
click at [640, 147] on link at bounding box center [639, 151] width 13 height 11
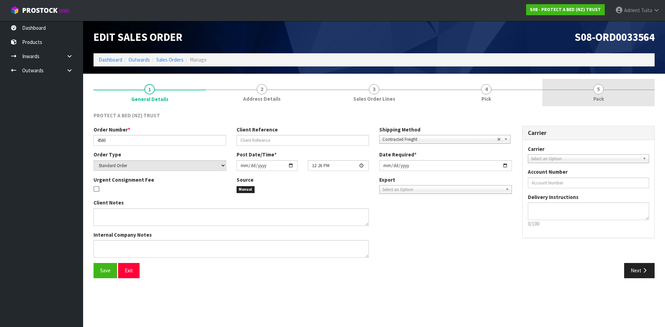
click at [602, 99] on span "Pack" at bounding box center [598, 98] width 11 height 7
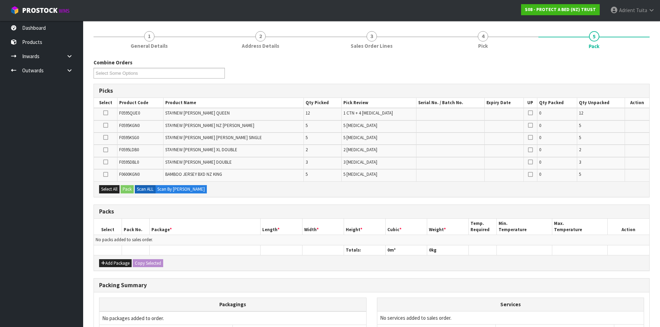
scroll to position [125, 0]
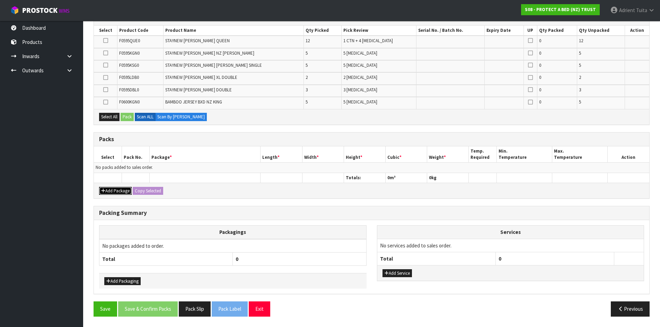
click at [106, 188] on button "Add Package" at bounding box center [115, 191] width 33 height 8
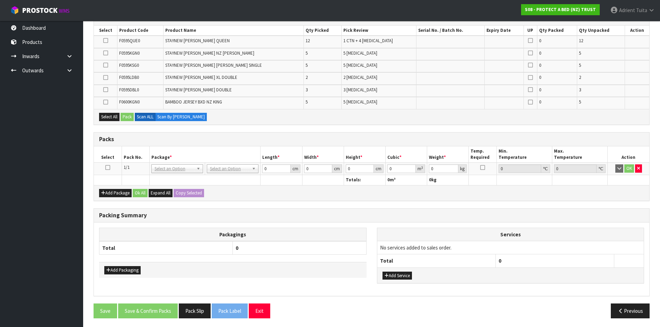
click at [107, 168] on icon at bounding box center [107, 168] width 5 height 0
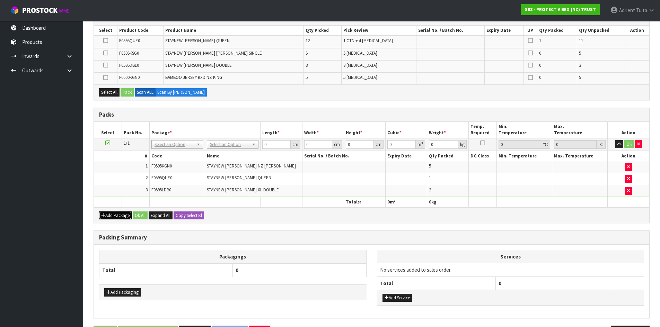
click at [104, 216] on icon "button" at bounding box center [103, 215] width 4 height 5
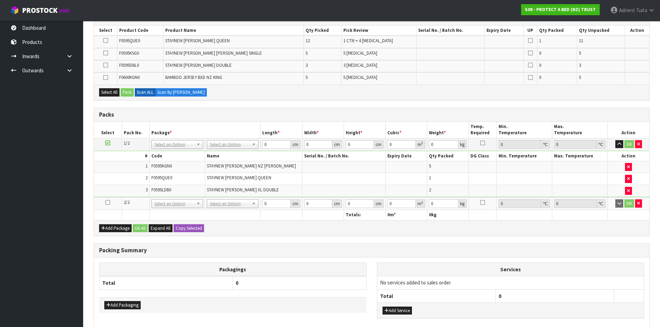
click at [106, 203] on icon at bounding box center [107, 203] width 5 height 0
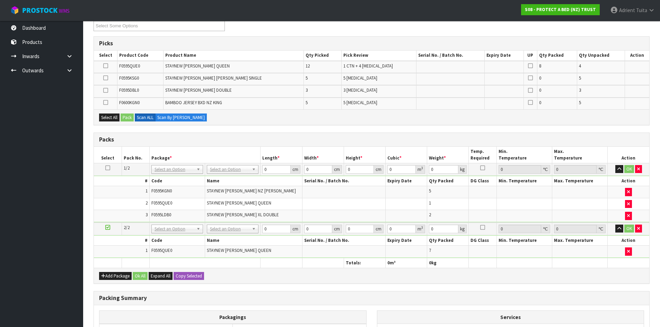
scroll to position [0, 0]
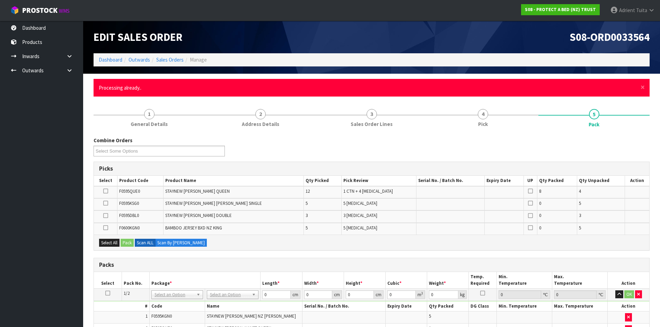
click at [645, 88] on div "× Close Processing already.." at bounding box center [371, 88] width 556 height 18
click at [644, 88] on span "×" at bounding box center [642, 87] width 4 height 10
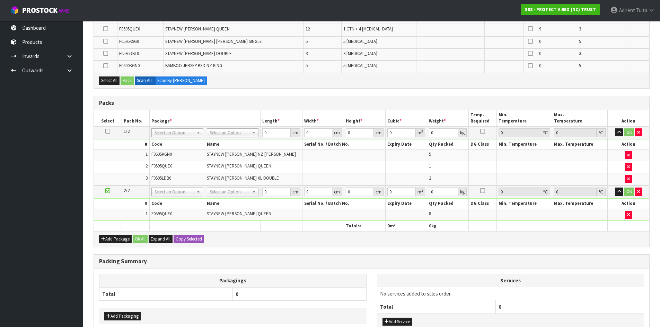
scroll to position [185, 0]
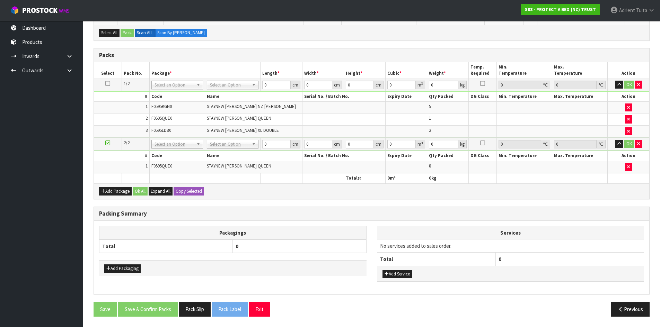
click at [99, 188] on div "Add Package Ok All Expand All Copy Selected" at bounding box center [371, 191] width 555 height 16
click at [104, 190] on icon "button" at bounding box center [103, 191] width 4 height 5
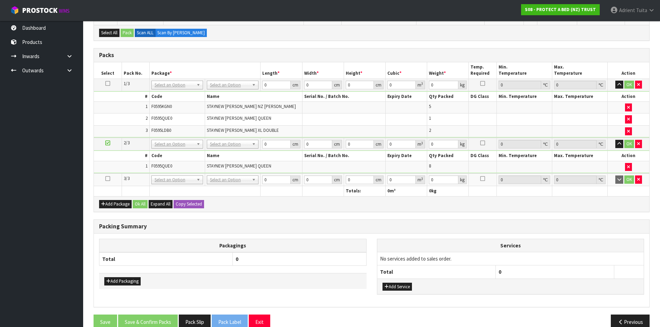
click at [106, 181] on td at bounding box center [108, 179] width 28 height 13
click at [108, 179] on icon at bounding box center [107, 179] width 5 height 0
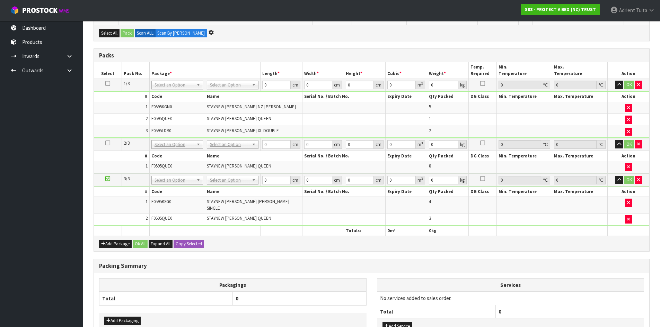
scroll to position [160, 0]
click at [114, 241] on button "Add Package" at bounding box center [115, 244] width 33 height 8
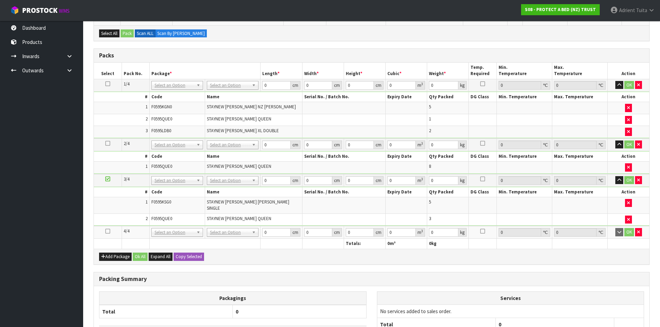
click at [108, 231] on icon at bounding box center [107, 231] width 5 height 0
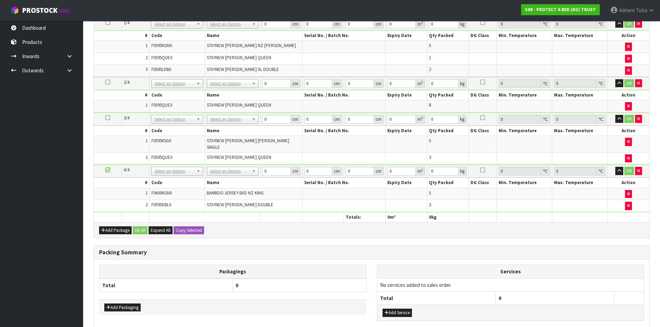
scroll to position [162, 0]
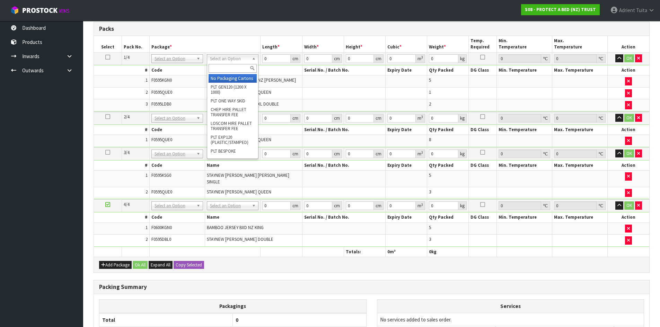
drag, startPoint x: 225, startPoint y: 59, endPoint x: 225, endPoint y: 68, distance: 9.0
click at [225, 68] on input "text" at bounding box center [232, 68] width 48 height 9
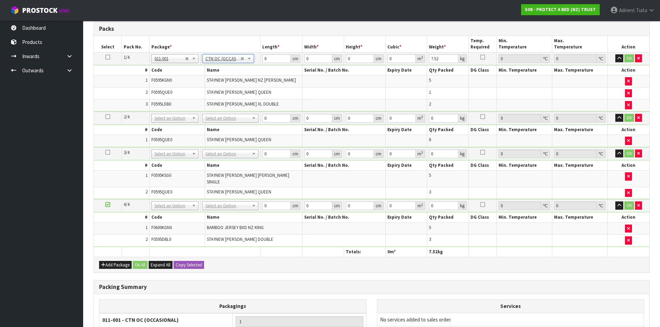
drag, startPoint x: 225, startPoint y: 119, endPoint x: 225, endPoint y: 133, distance: 14.2
drag, startPoint x: 223, startPoint y: 154, endPoint x: 223, endPoint y: 162, distance: 8.3
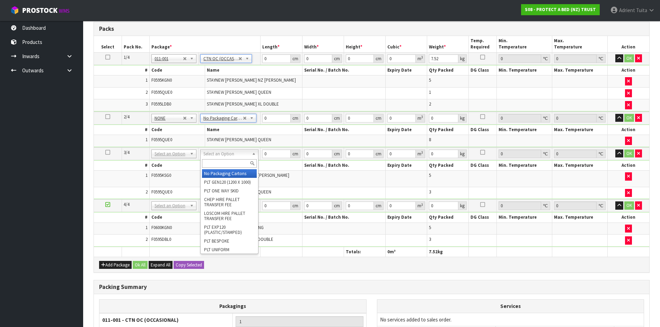
click at [223, 162] on input "text" at bounding box center [229, 163] width 55 height 9
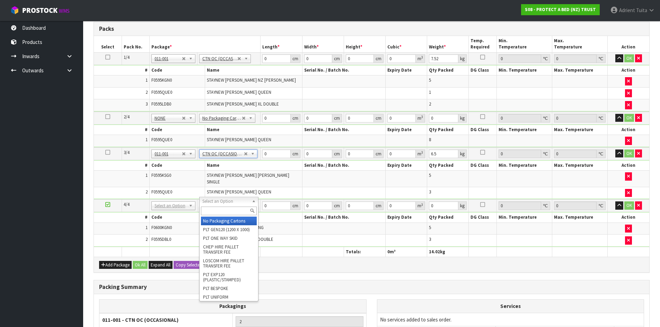
drag, startPoint x: 210, startPoint y: 205, endPoint x: 211, endPoint y: 211, distance: 6.6
click at [212, 212] on input "text" at bounding box center [229, 211] width 56 height 9
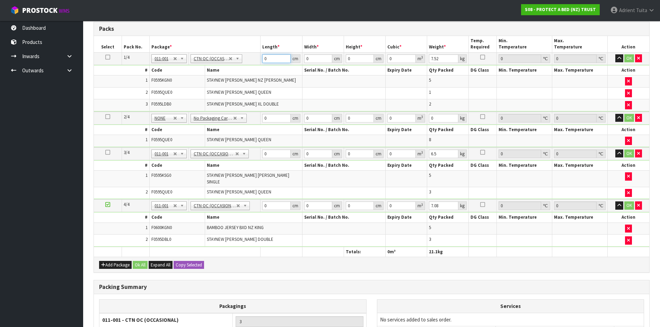
click at [275, 57] on input "0" at bounding box center [276, 58] width 28 height 9
click at [269, 118] on input "0" at bounding box center [276, 118] width 28 height 9
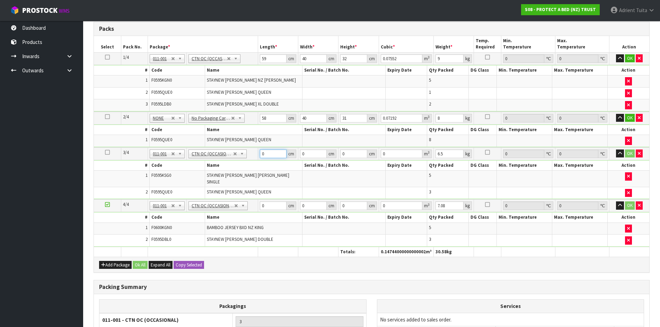
click at [273, 154] on input "0" at bounding box center [273, 154] width 27 height 9
click at [277, 204] on input "0" at bounding box center [273, 205] width 27 height 9
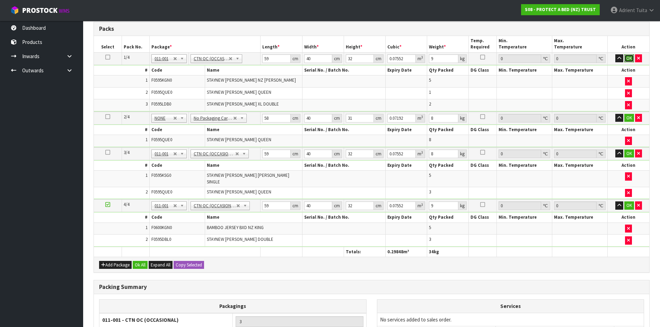
click at [628, 58] on button "OK" at bounding box center [629, 58] width 10 height 8
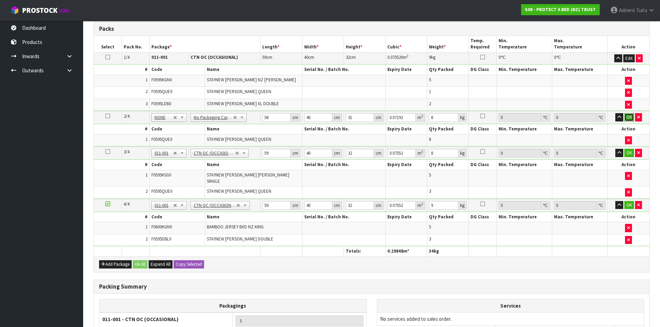
click at [628, 115] on button "OK" at bounding box center [629, 117] width 10 height 8
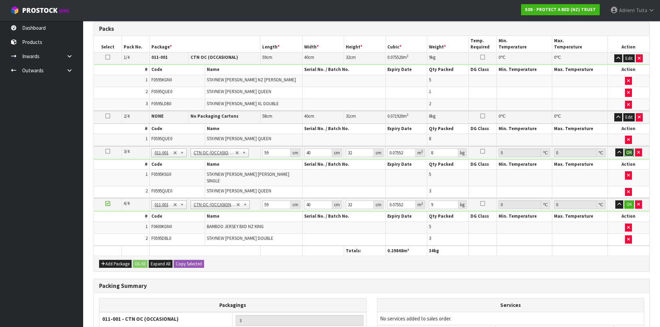
click at [629, 153] on button "OK" at bounding box center [629, 153] width 10 height 8
click at [625, 200] on button "OK" at bounding box center [629, 204] width 10 height 8
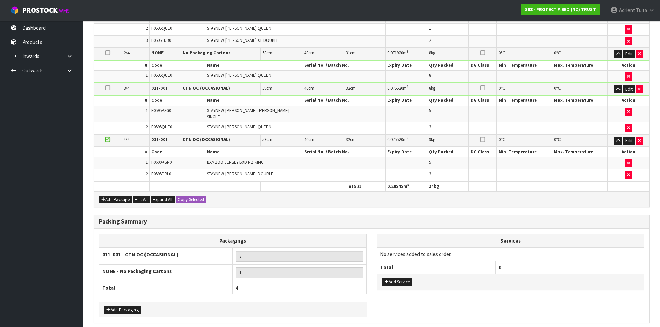
scroll to position [249, 0]
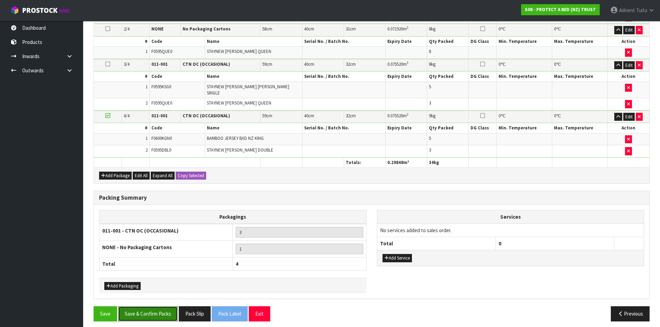
click at [144, 306] on button "Save & Confirm Packs" at bounding box center [148, 313] width 60 height 15
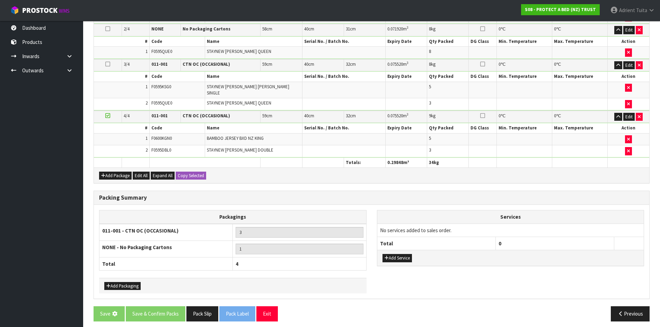
scroll to position [0, 0]
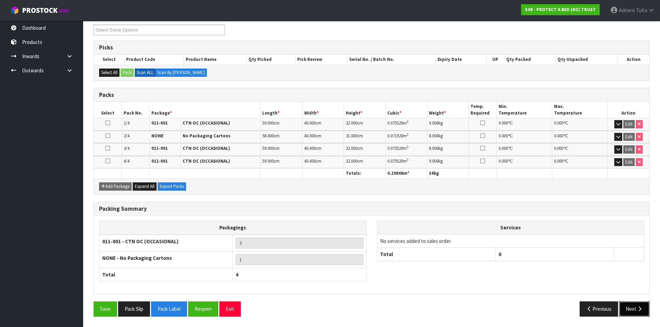
click at [634, 306] on button "Next" at bounding box center [634, 309] width 30 height 15
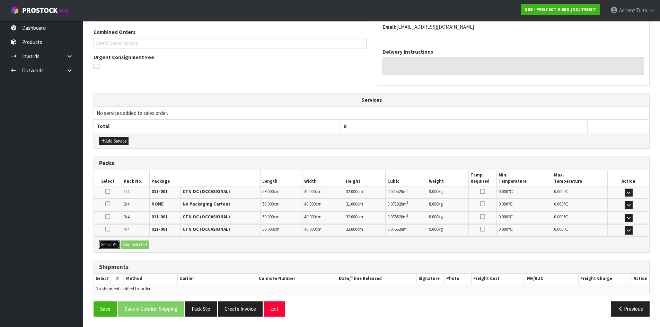
drag, startPoint x: 108, startPoint y: 241, endPoint x: 135, endPoint y: 241, distance: 26.3
click at [114, 241] on button "Select All" at bounding box center [109, 245] width 20 height 8
click at [135, 241] on button "Ship Selected" at bounding box center [134, 245] width 28 height 8
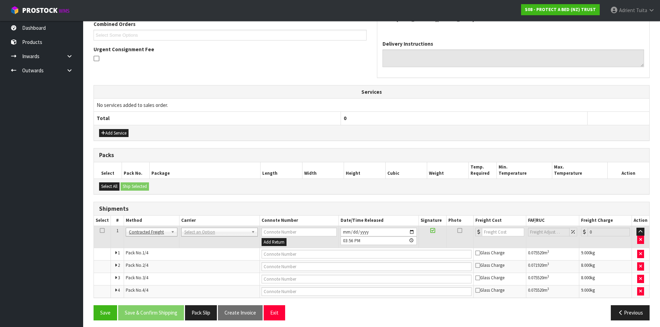
scroll to position [189, 0]
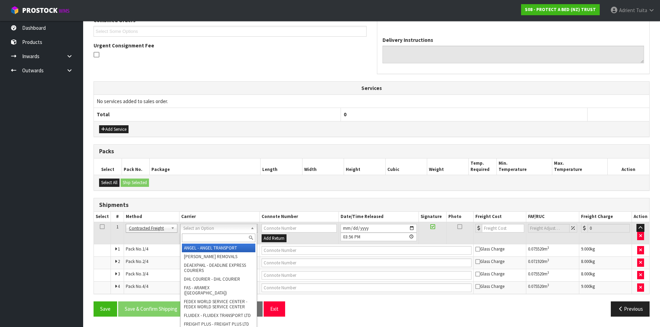
drag, startPoint x: 201, startPoint y: 229, endPoint x: 200, endPoint y: 236, distance: 7.1
click at [200, 236] on input "text" at bounding box center [218, 238] width 73 height 9
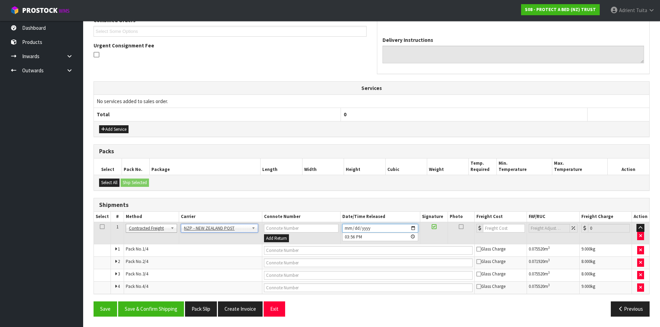
click at [408, 227] on input "2025-09-26" at bounding box center [380, 228] width 76 height 9
click at [416, 229] on input "2025-09-26" at bounding box center [380, 228] width 76 height 9
click at [410, 227] on input "2025-09-26" at bounding box center [380, 228] width 76 height 9
click at [180, 303] on button "Save & Confirm Shipping" at bounding box center [151, 309] width 66 height 15
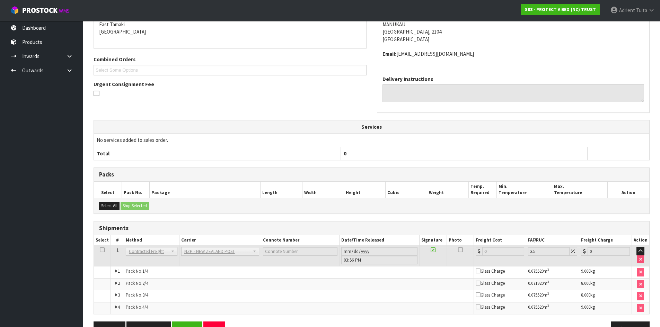
scroll to position [178, 0]
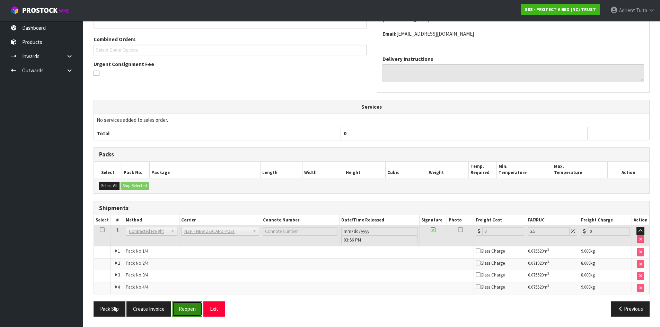
click at [178, 310] on button "Reopen" at bounding box center [187, 309] width 30 height 15
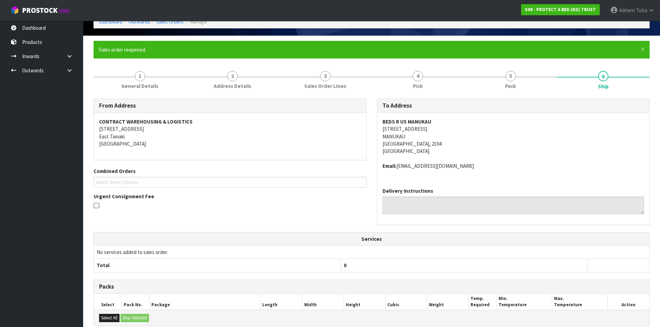
scroll to position [170, 0]
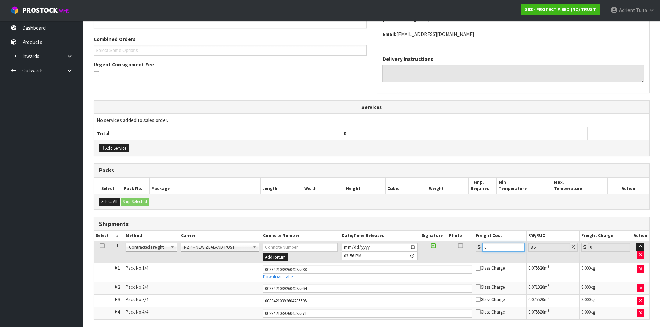
drag, startPoint x: 489, startPoint y: 245, endPoint x: 482, endPoint y: 247, distance: 7.2
click at [490, 245] on input "0" at bounding box center [503, 247] width 42 height 9
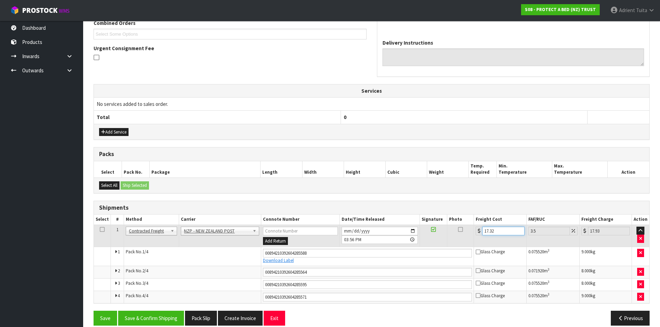
scroll to position [195, 0]
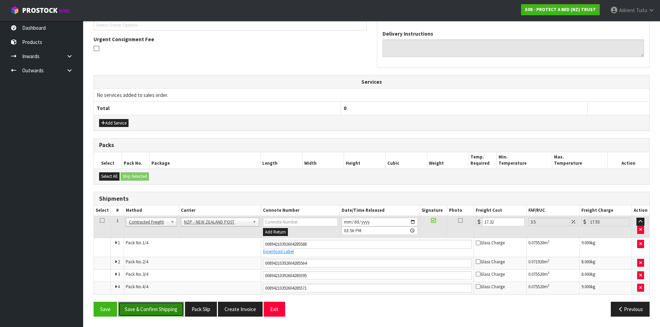
click at [161, 311] on button "Save & Confirm Shipping" at bounding box center [151, 309] width 66 height 15
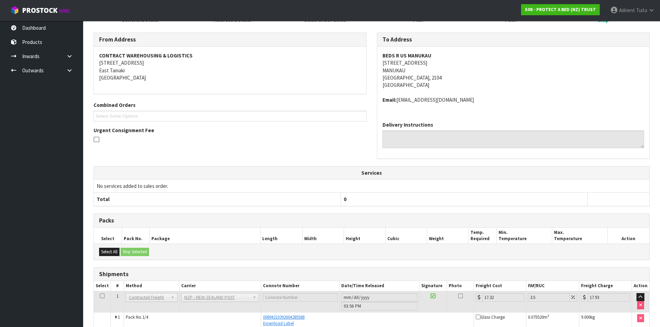
scroll to position [174, 0]
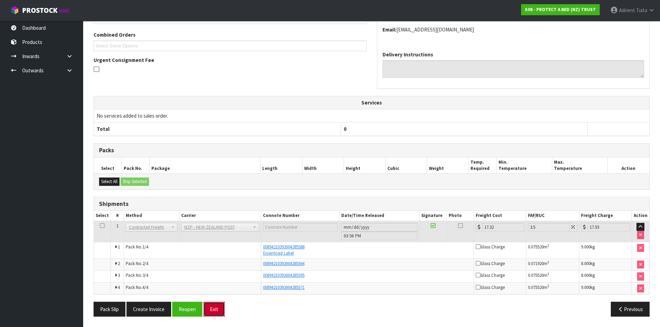
click at [210, 315] on button "Exit" at bounding box center [213, 309] width 21 height 15
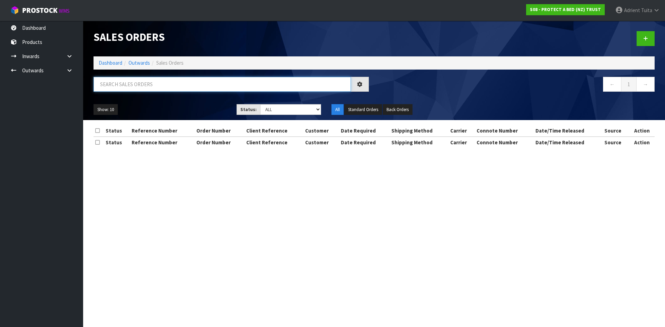
click at [154, 83] on input "text" at bounding box center [221, 84] width 257 height 15
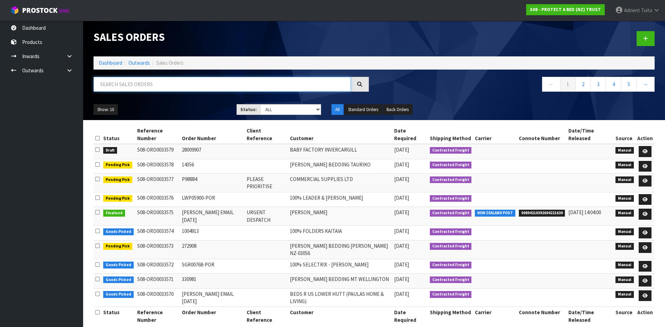
click at [149, 88] on input "text" at bounding box center [221, 84] width 257 height 15
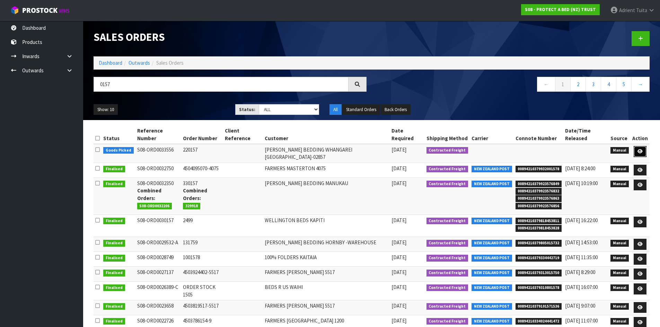
click at [638, 149] on icon at bounding box center [639, 151] width 5 height 5
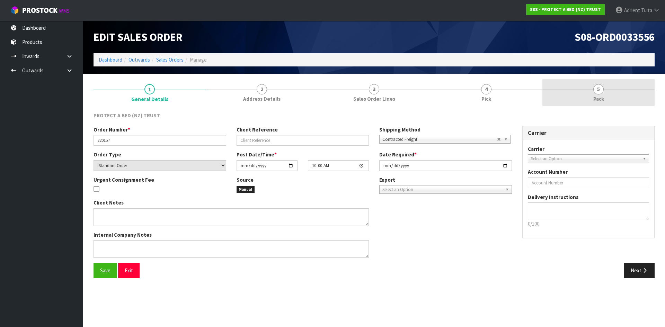
click at [608, 95] on link "5 Pack" at bounding box center [598, 92] width 112 height 27
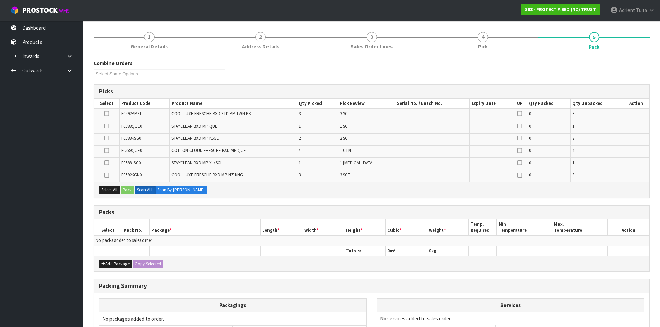
scroll to position [125, 0]
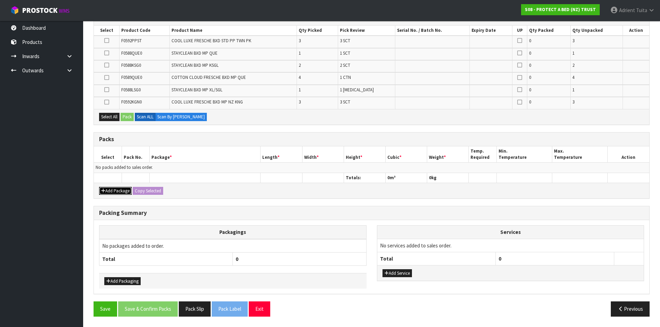
click at [102, 191] on icon "button" at bounding box center [103, 191] width 4 height 5
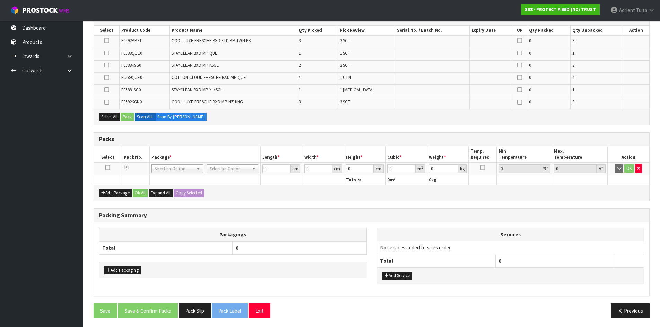
click at [106, 168] on icon at bounding box center [107, 168] width 5 height 0
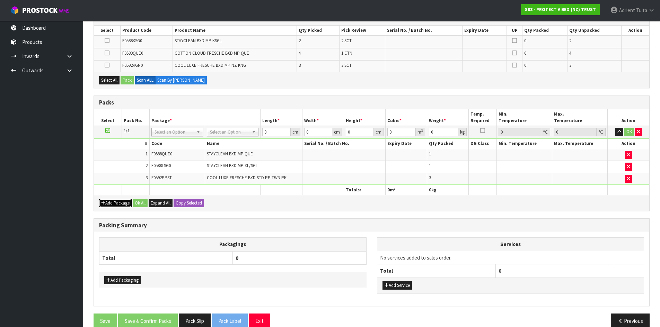
drag, startPoint x: 125, startPoint y: 204, endPoint x: 121, endPoint y: 200, distance: 5.4
click at [124, 203] on button "Add Package" at bounding box center [115, 203] width 33 height 8
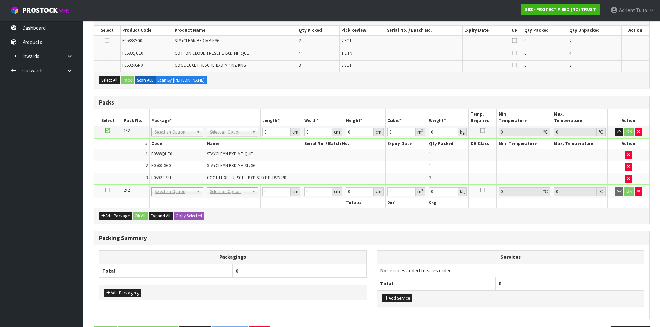
click at [109, 190] on icon at bounding box center [107, 190] width 5 height 0
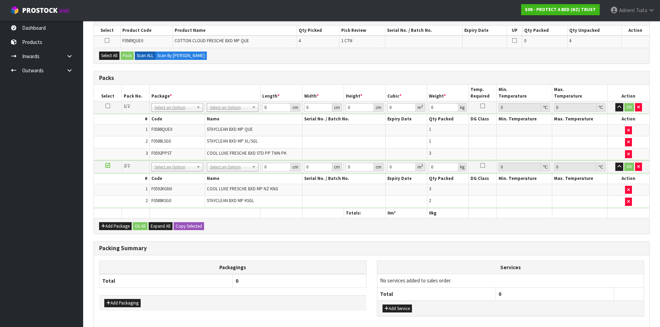
click at [108, 221] on div "Add Package Ok All Expand All Copy Selected" at bounding box center [371, 226] width 555 height 16
click at [105, 224] on button "Add Package" at bounding box center [115, 226] width 33 height 8
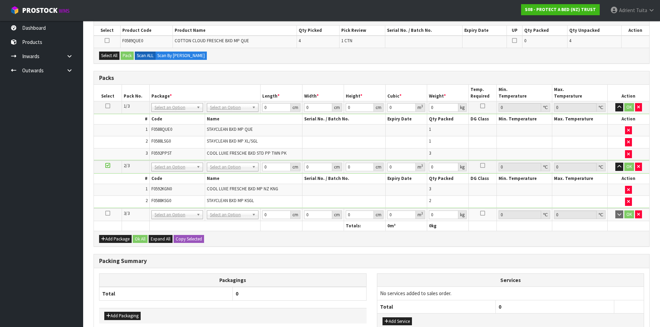
click at [107, 214] on icon at bounding box center [107, 213] width 5 height 0
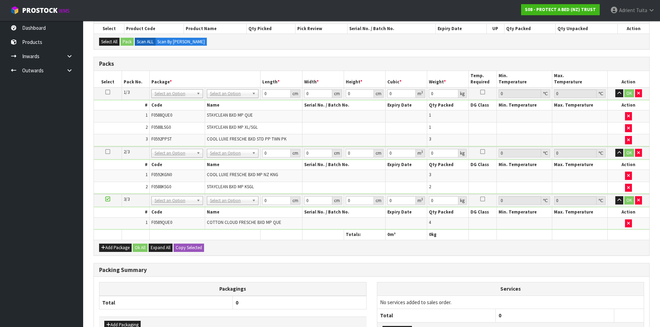
scroll to position [114, 0]
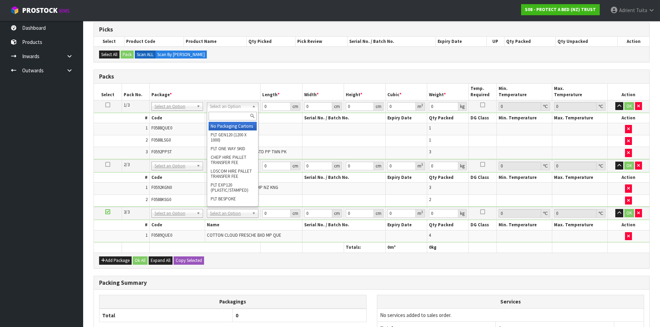
click at [224, 113] on input "text" at bounding box center [232, 116] width 48 height 9
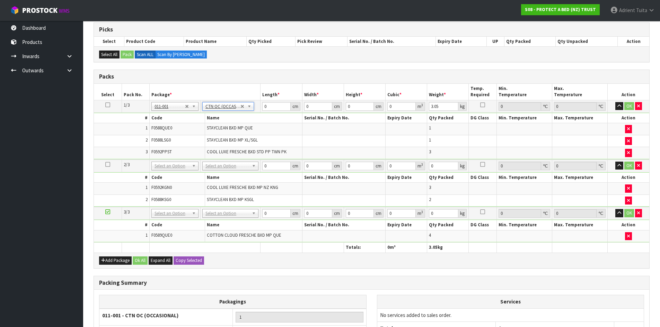
drag, startPoint x: 222, startPoint y: 167, endPoint x: 222, endPoint y: 173, distance: 5.9
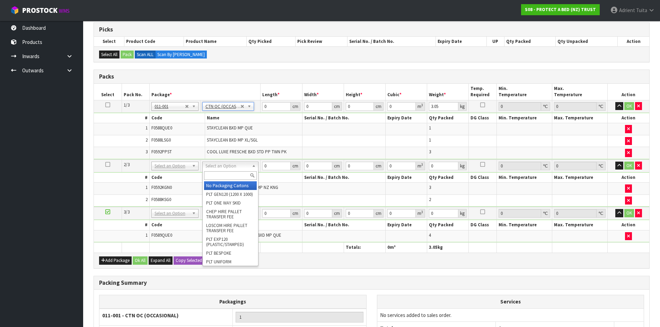
click at [222, 173] on input "text" at bounding box center [230, 175] width 53 height 9
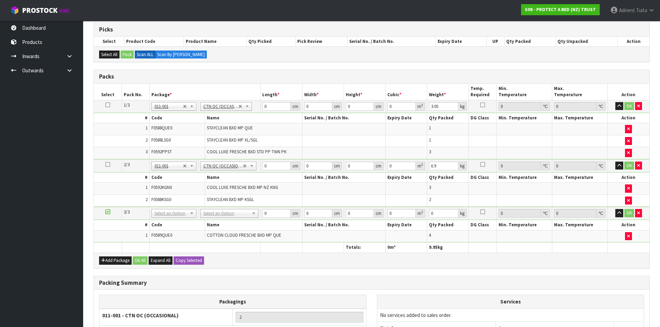
drag, startPoint x: 221, startPoint y: 215, endPoint x: 219, endPoint y: 228, distance: 13.2
click at [277, 110] on input "0" at bounding box center [276, 106] width 28 height 9
click at [279, 167] on input "0" at bounding box center [276, 166] width 28 height 9
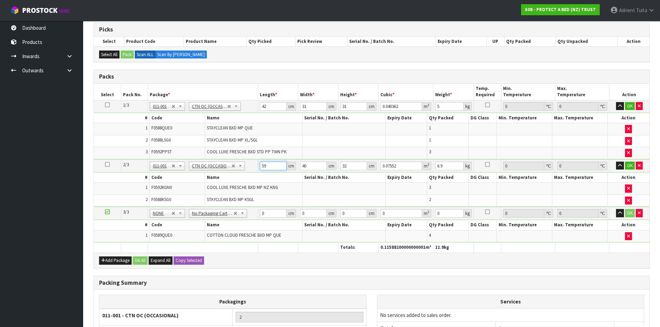
click at [279, 167] on input "59" at bounding box center [273, 166] width 27 height 9
drag, startPoint x: 279, startPoint y: 167, endPoint x: 280, endPoint y: 161, distance: 5.8
click at [278, 167] on input "59" at bounding box center [273, 166] width 27 height 9
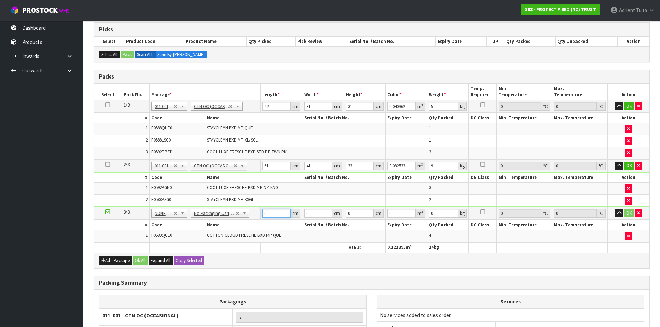
click at [276, 212] on input "0" at bounding box center [276, 213] width 28 height 9
click at [628, 106] on button "OK" at bounding box center [629, 106] width 10 height 8
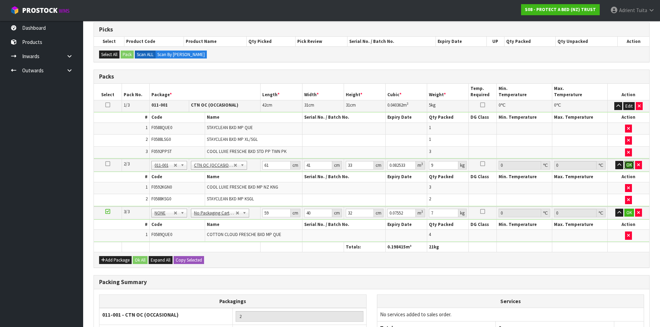
click at [625, 164] on button "OK" at bounding box center [629, 165] width 10 height 8
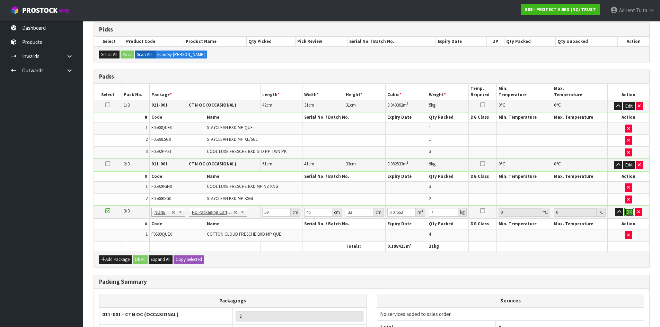
click at [629, 208] on button "OK" at bounding box center [629, 212] width 10 height 8
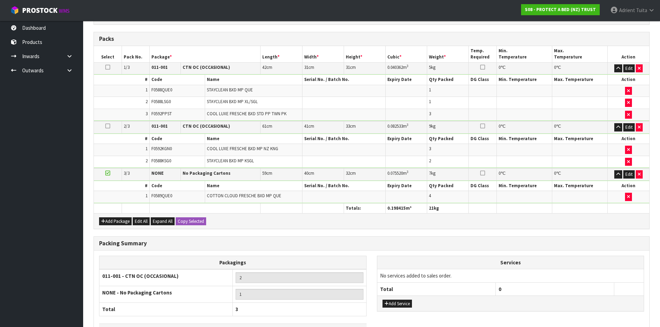
scroll to position [202, 0]
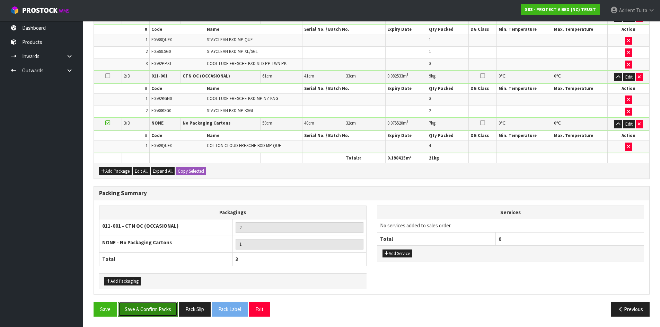
click at [146, 305] on button "Save & Confirm Packs" at bounding box center [148, 309] width 60 height 15
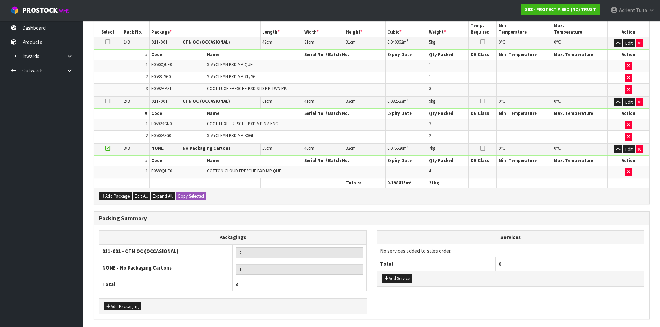
scroll to position [0, 0]
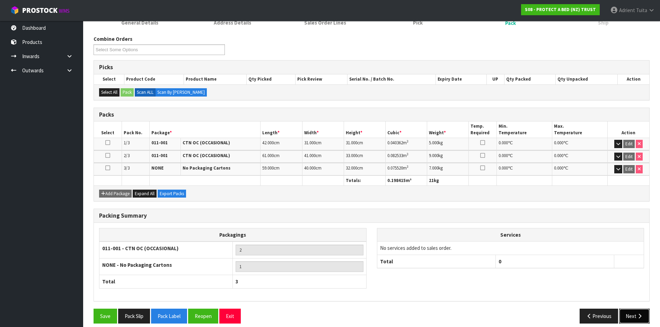
click at [633, 317] on button "Next" at bounding box center [634, 316] width 30 height 15
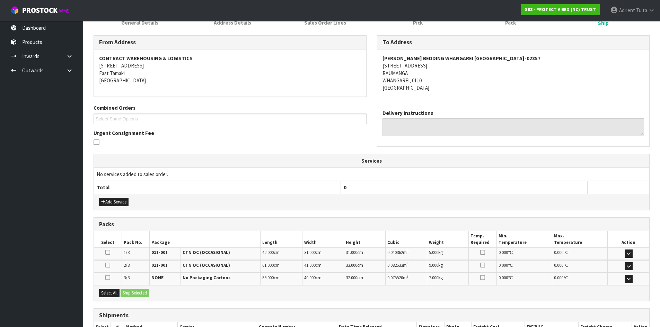
scroll to position [150, 0]
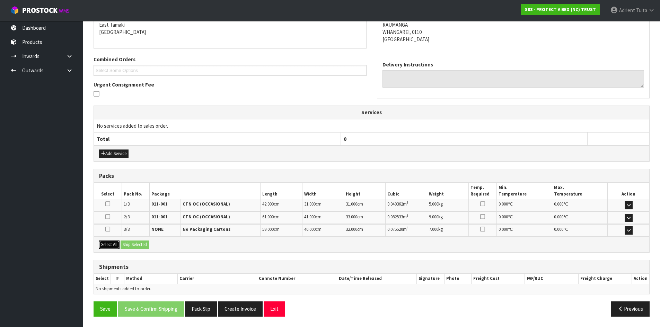
drag, startPoint x: 120, startPoint y: 244, endPoint x: 124, endPoint y: 245, distance: 4.1
click at [119, 244] on button "Select All" at bounding box center [109, 245] width 20 height 8
drag, startPoint x: 124, startPoint y: 245, endPoint x: 131, endPoint y: 243, distance: 7.6
click at [125, 245] on button "Ship Selected" at bounding box center [134, 245] width 28 height 8
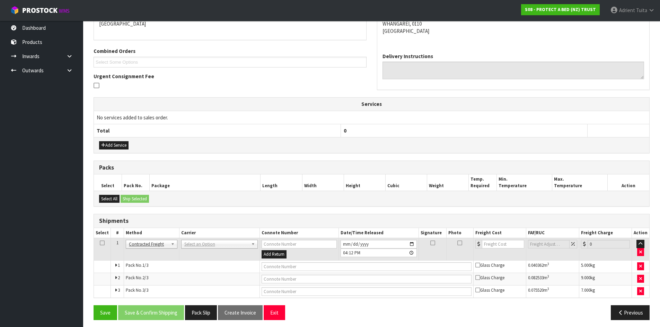
scroll to position [162, 0]
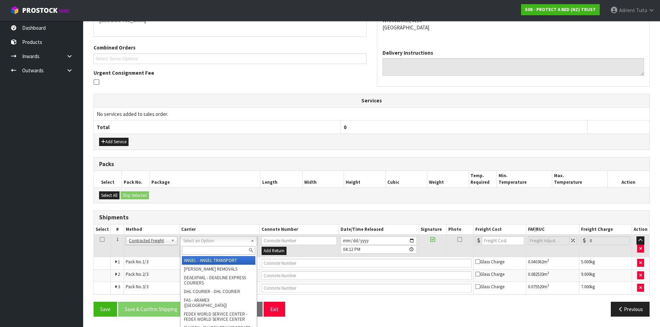
drag, startPoint x: 213, startPoint y: 242, endPoint x: 213, endPoint y: 251, distance: 8.3
click at [213, 251] on input "text" at bounding box center [218, 250] width 73 height 9
click at [201, 252] on input "text" at bounding box center [218, 250] width 73 height 9
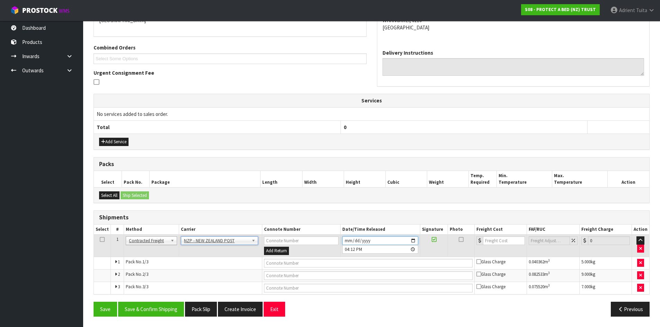
click at [409, 241] on input "2025-09-26" at bounding box center [380, 240] width 76 height 9
click at [415, 240] on input "2025-09-26" at bounding box center [380, 240] width 76 height 9
click at [148, 310] on button "Save & Confirm Shipping" at bounding box center [151, 309] width 66 height 15
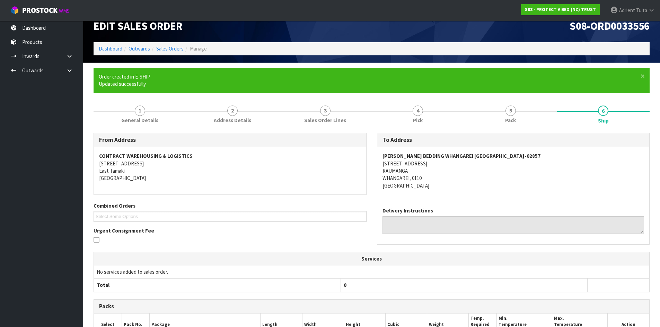
scroll to position [151, 0]
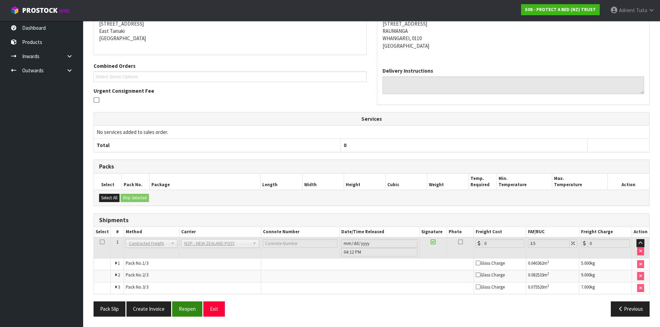
click at [180, 317] on div "Pack Slip Create Invoice Reopen Exit Previous" at bounding box center [371, 312] width 566 height 20
click at [191, 304] on button "Reopen" at bounding box center [187, 309] width 30 height 15
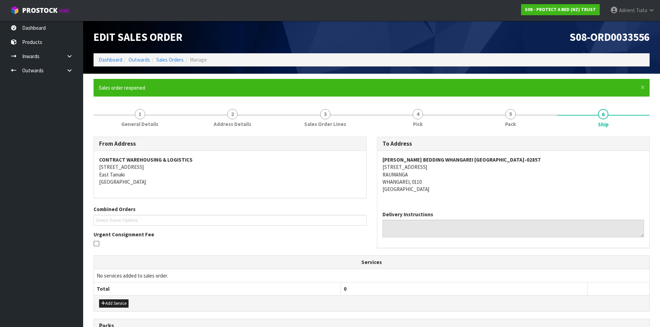
scroll to position [168, 0]
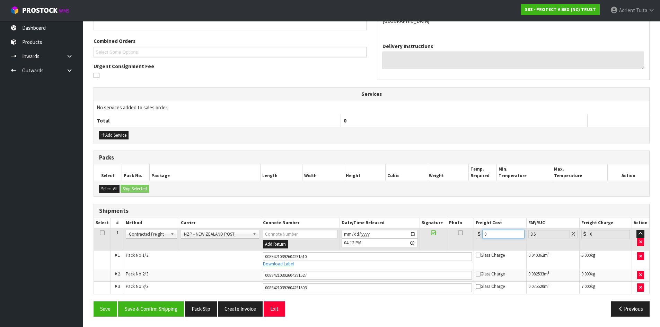
click at [491, 231] on input "0" at bounding box center [503, 234] width 42 height 9
click at [171, 312] on button "Save & Confirm Shipping" at bounding box center [151, 309] width 66 height 15
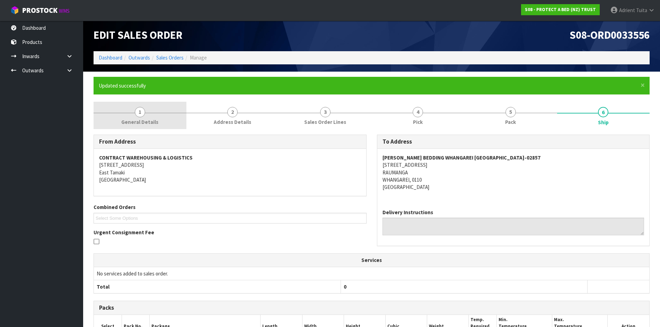
scroll to position [0, 0]
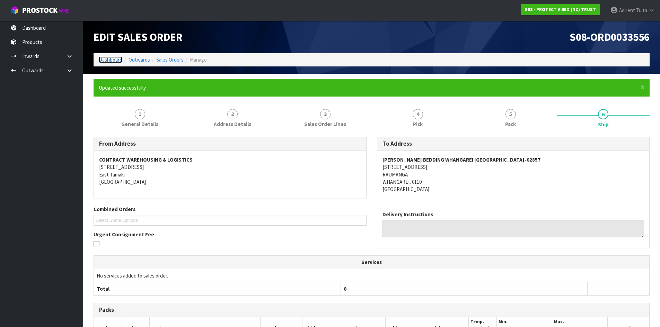
click at [108, 61] on link "Dashboard" at bounding box center [111, 59] width 24 height 7
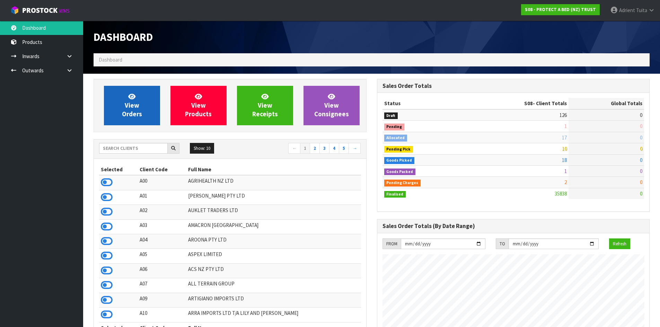
scroll to position [524, 283]
click at [119, 104] on link "View Orders" at bounding box center [132, 105] width 56 height 39
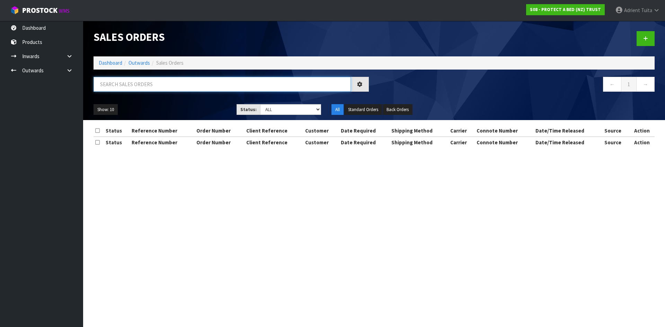
click at [117, 86] on input "text" at bounding box center [221, 84] width 257 height 15
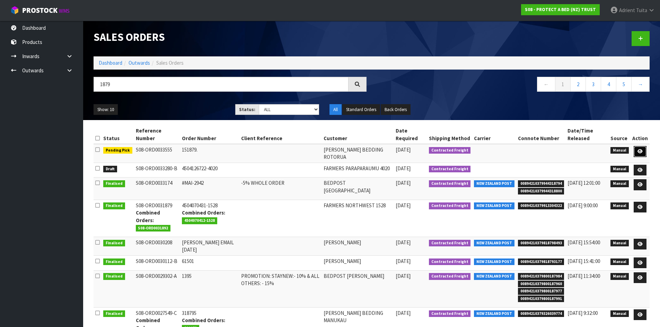
click at [638, 149] on link at bounding box center [639, 151] width 13 height 11
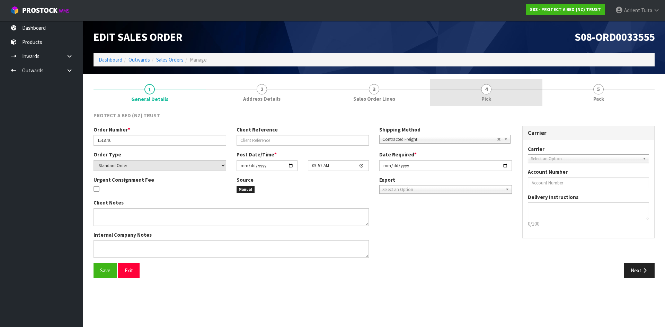
click at [500, 84] on link "4 Pick" at bounding box center [486, 92] width 112 height 27
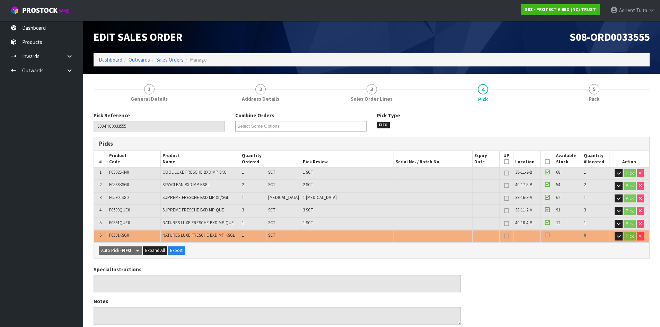
click at [546, 162] on icon at bounding box center [547, 162] width 5 height 0
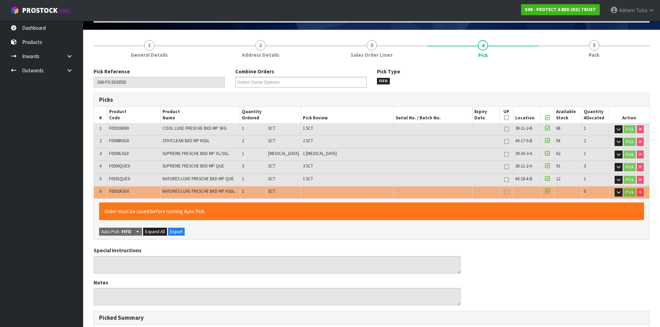
scroll to position [230, 0]
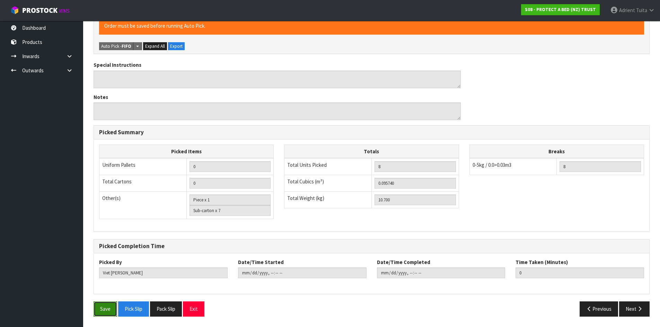
click at [107, 310] on button "Save" at bounding box center [105, 309] width 24 height 15
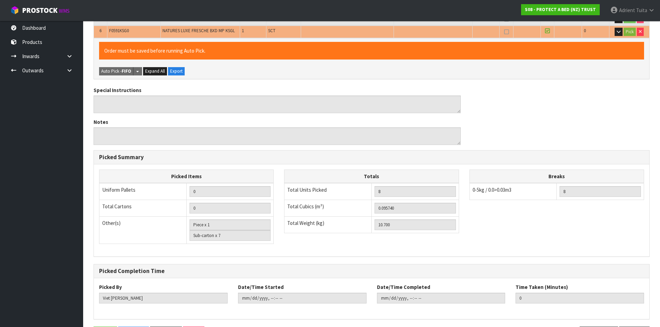
scroll to position [0, 0]
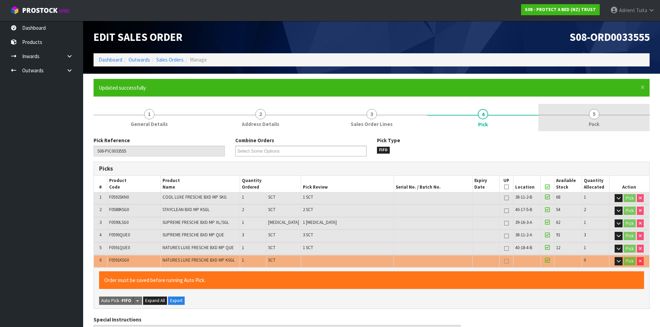
click at [592, 114] on span "5" at bounding box center [594, 114] width 10 height 10
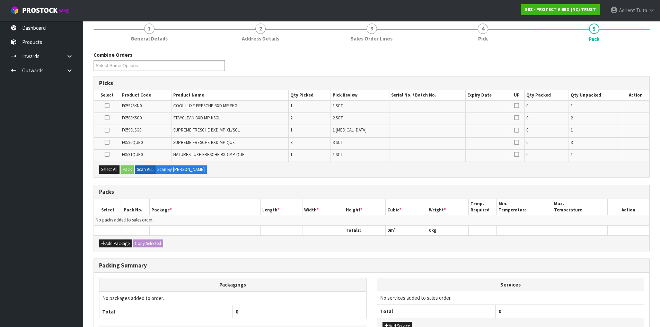
scroll to position [138, 0]
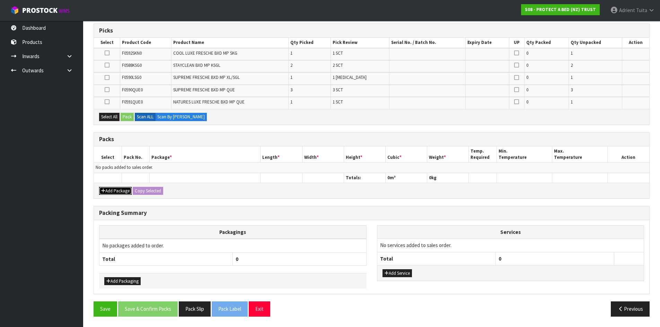
click at [115, 191] on button "Add Package" at bounding box center [115, 191] width 33 height 8
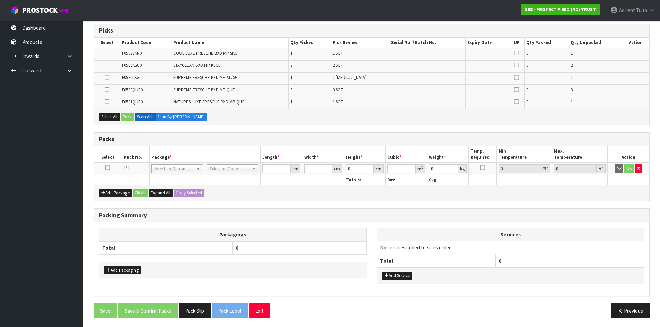
click at [107, 168] on icon at bounding box center [107, 168] width 5 height 0
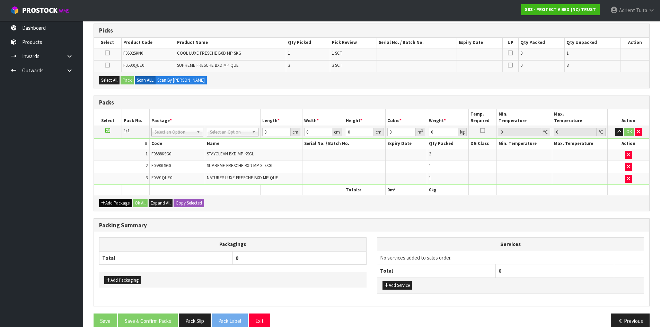
drag, startPoint x: 111, startPoint y: 201, endPoint x: 108, endPoint y: 204, distance: 4.2
click at [111, 203] on div "Add Package Ok All Expand All Copy Selected" at bounding box center [371, 203] width 555 height 16
click at [105, 202] on button "Add Package" at bounding box center [115, 203] width 33 height 8
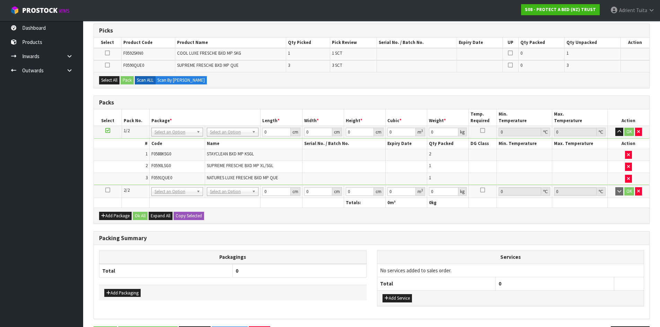
click at [105, 190] on icon at bounding box center [107, 190] width 5 height 0
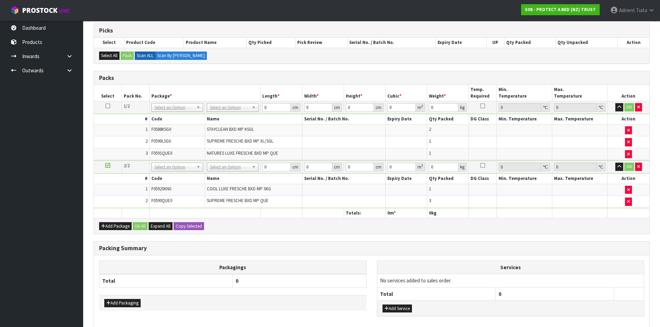
drag, startPoint x: 216, startPoint y: 110, endPoint x: 218, endPoint y: 116, distance: 6.4
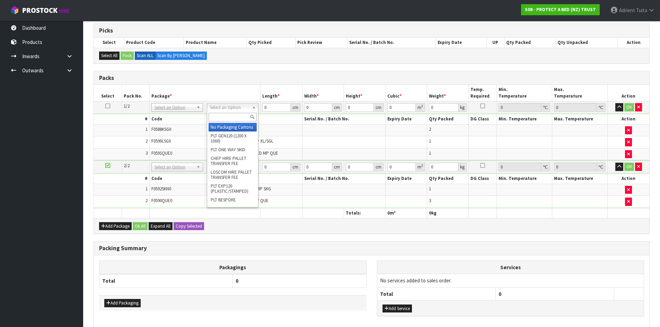
click at [218, 117] on input "text" at bounding box center [232, 117] width 48 height 9
click at [212, 132] on div "oc CTN OC (OCCASIONAL)" at bounding box center [233, 122] width 52 height 22
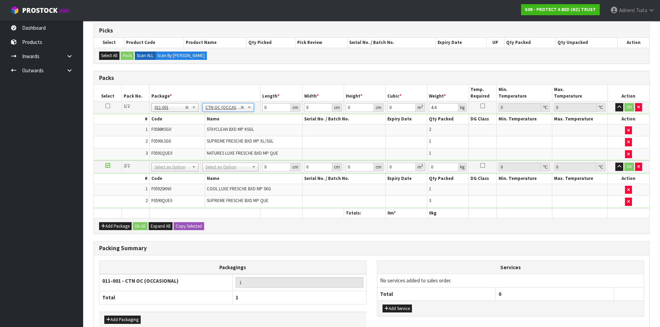
drag, startPoint x: 228, startPoint y: 167, endPoint x: 228, endPoint y: 173, distance: 6.6
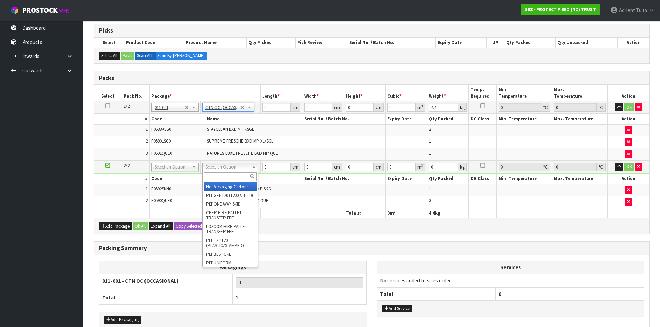
click at [227, 176] on input "text" at bounding box center [230, 176] width 53 height 9
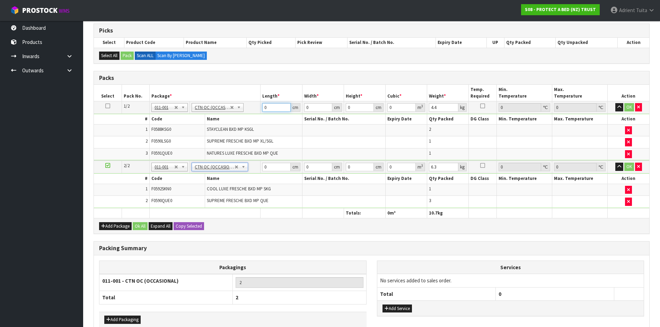
click at [286, 110] on input "0" at bounding box center [276, 107] width 28 height 9
click at [278, 164] on input "0" at bounding box center [276, 167] width 28 height 9
drag, startPoint x: 629, startPoint y: 108, endPoint x: 629, endPoint y: 112, distance: 4.5
click at [629, 112] on td "OK" at bounding box center [628, 107] width 42 height 12
click at [625, 166] on button "OK" at bounding box center [629, 167] width 10 height 8
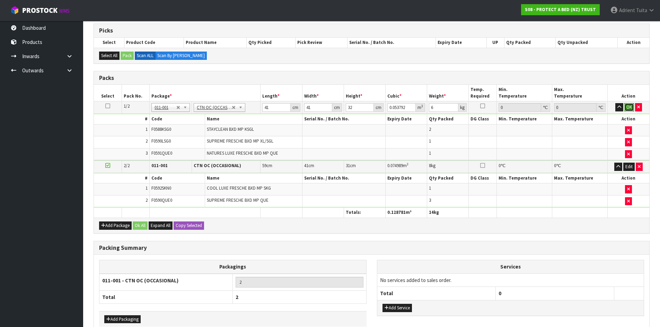
click at [625, 106] on button "OK" at bounding box center [629, 107] width 10 height 8
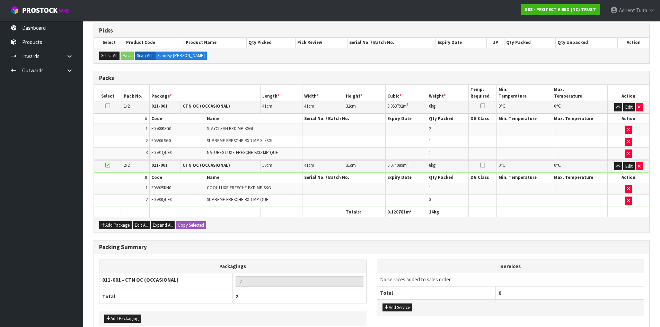
scroll to position [176, 0]
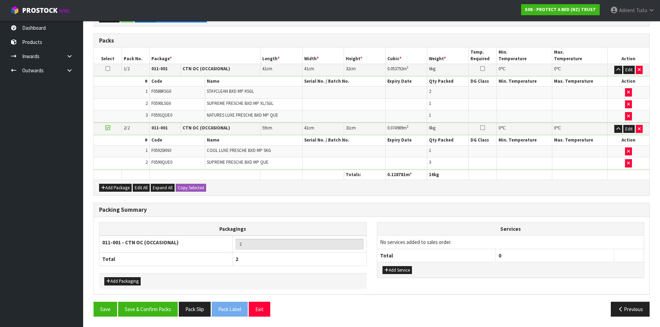
click at [164, 317] on div "Save Save & Confirm Packs Pack Slip Pack Label Exit Previous" at bounding box center [371, 312] width 566 height 20
click at [164, 313] on button "Save & Confirm Packs" at bounding box center [148, 309] width 60 height 15
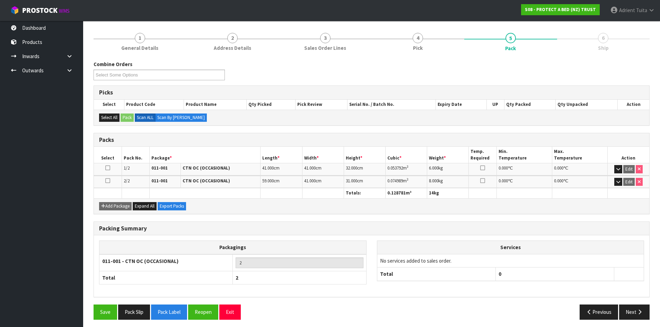
scroll to position [79, 0]
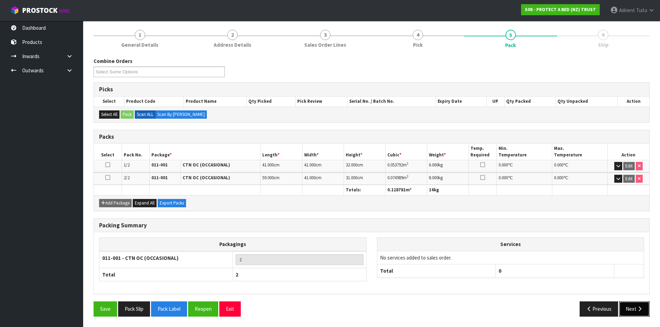
click at [638, 307] on icon "button" at bounding box center [639, 308] width 7 height 5
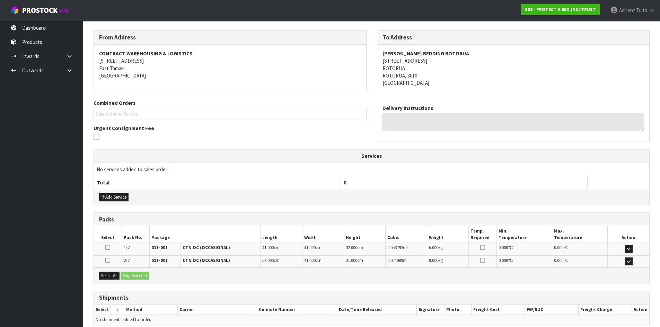
scroll to position [137, 0]
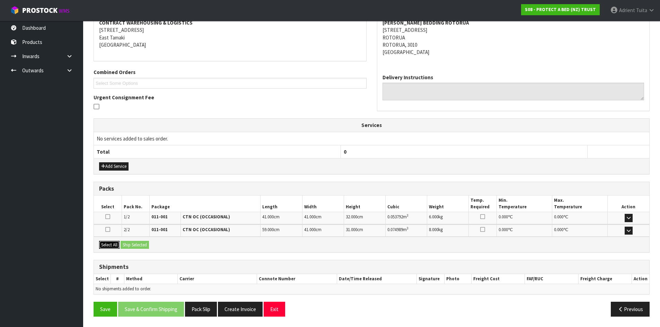
click at [111, 248] on button "Select All" at bounding box center [109, 245] width 20 height 8
click at [127, 245] on button "Ship Selected" at bounding box center [134, 245] width 28 height 8
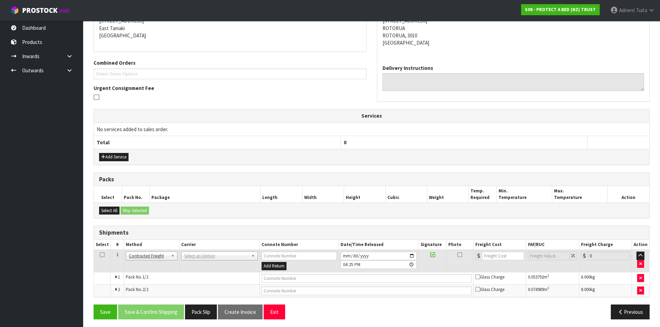
scroll to position [149, 0]
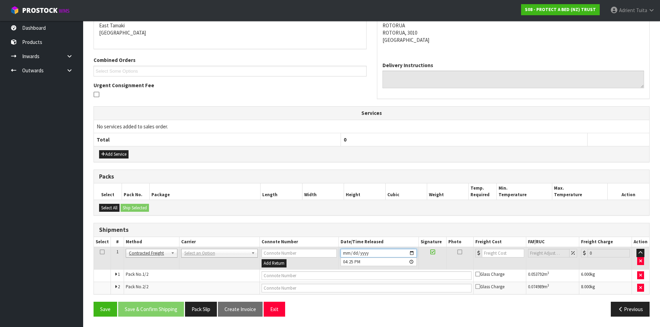
click at [412, 255] on input "2025-09-26" at bounding box center [378, 253] width 77 height 9
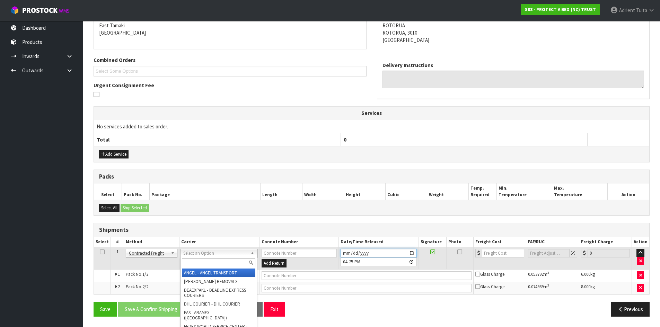
drag, startPoint x: 206, startPoint y: 251, endPoint x: 209, endPoint y: 260, distance: 9.0
click at [210, 263] on input "text" at bounding box center [218, 263] width 73 height 9
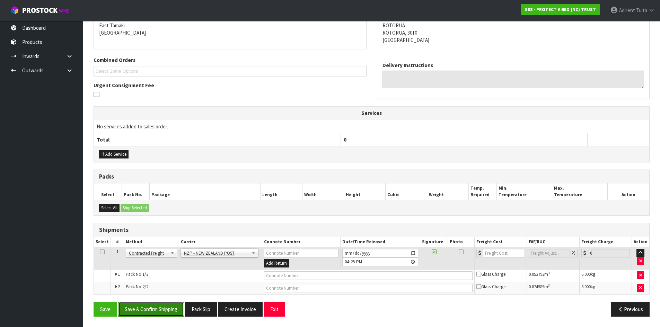
click at [133, 311] on button "Save & Confirm Shipping" at bounding box center [151, 309] width 66 height 15
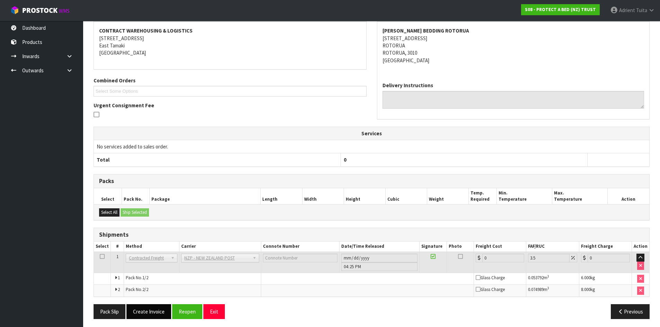
scroll to position [139, 0]
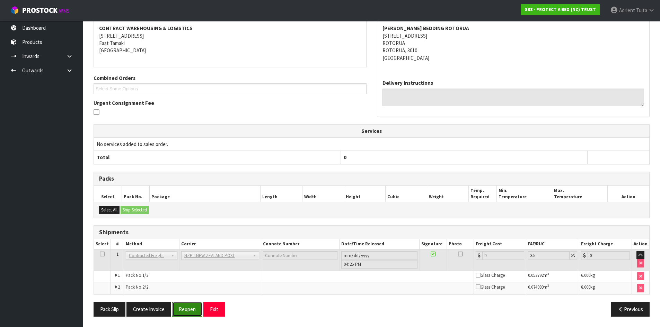
click at [172, 310] on button "Reopen" at bounding box center [187, 309] width 30 height 15
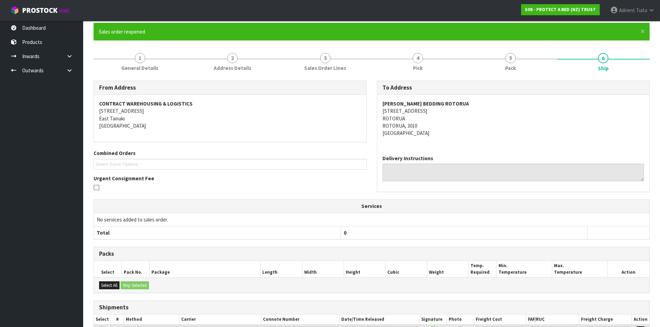
scroll to position [132, 0]
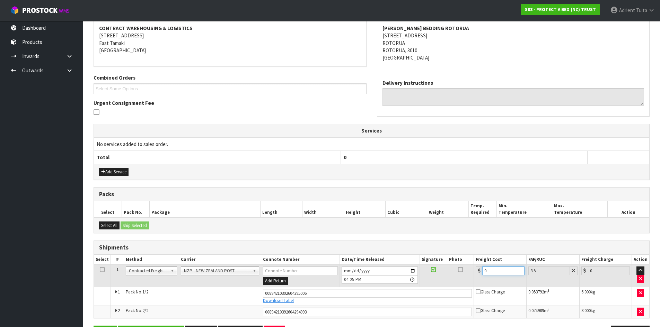
click at [497, 272] on input "0" at bounding box center [503, 271] width 42 height 9
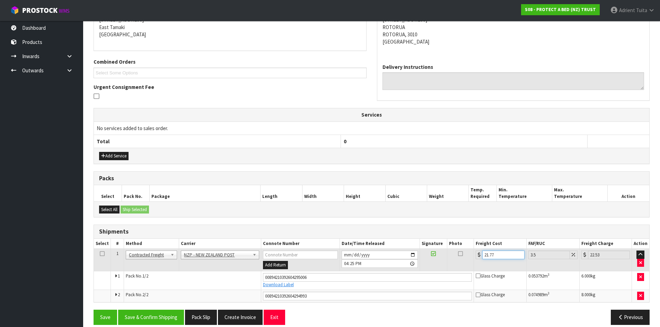
scroll to position [156, 0]
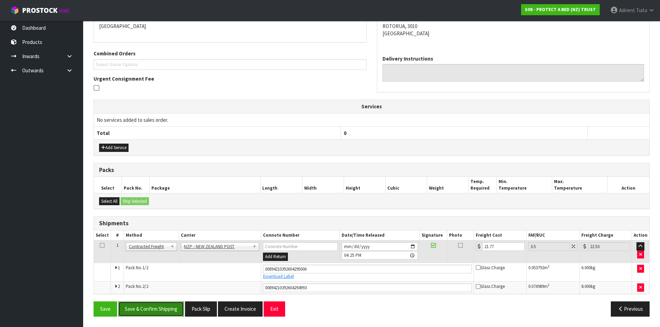
click at [153, 310] on button "Save & Confirm Shipping" at bounding box center [151, 309] width 66 height 15
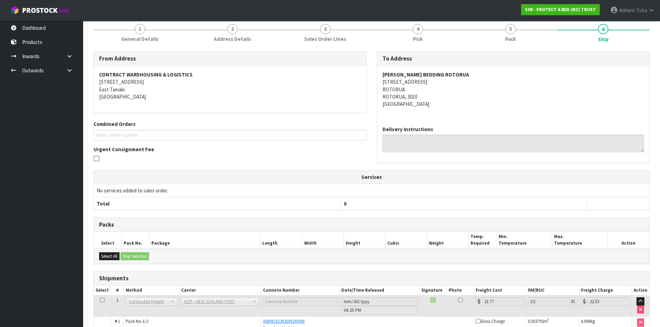
scroll to position [136, 0]
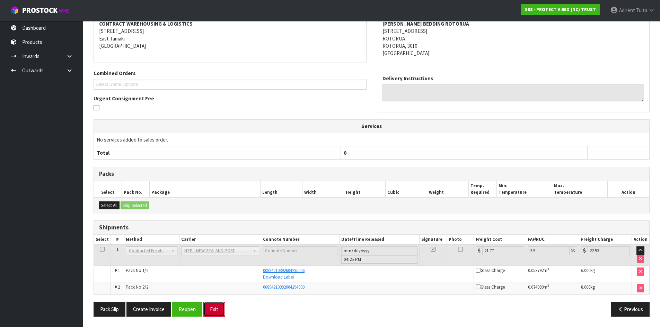
click at [218, 304] on button "Exit" at bounding box center [213, 309] width 21 height 15
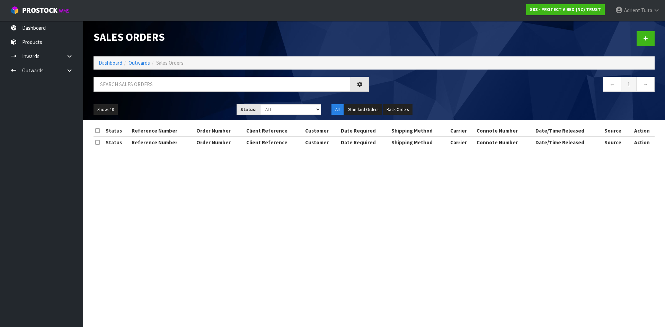
click at [212, 92] on div at bounding box center [231, 87] width 286 height 20
click at [214, 89] on input "text" at bounding box center [221, 84] width 257 height 15
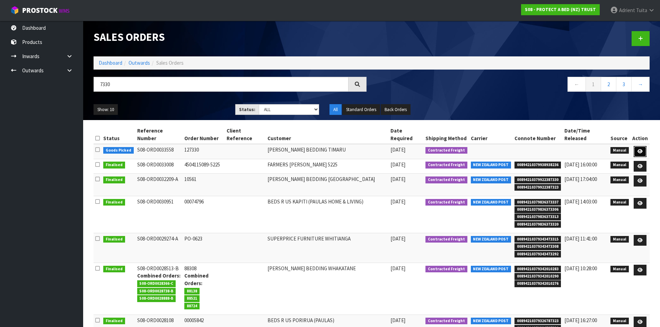
click at [636, 153] on link at bounding box center [639, 151] width 13 height 11
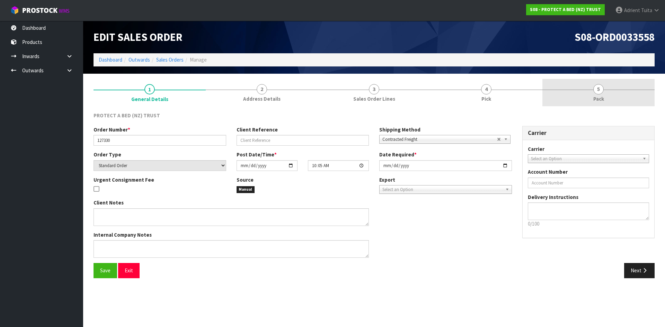
click at [587, 96] on link "5 Pack" at bounding box center [598, 92] width 112 height 27
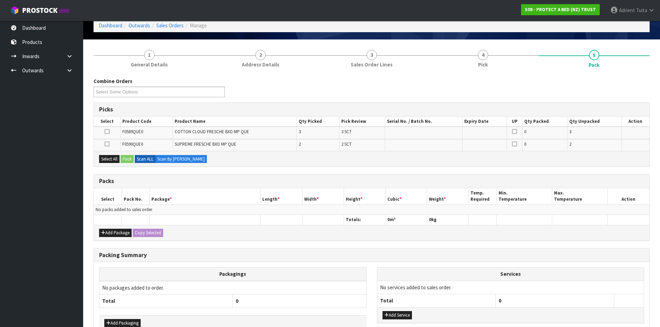
scroll to position [76, 0]
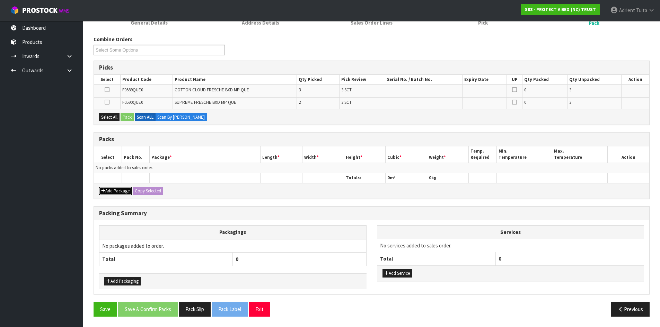
click at [115, 191] on button "Add Package" at bounding box center [115, 191] width 33 height 8
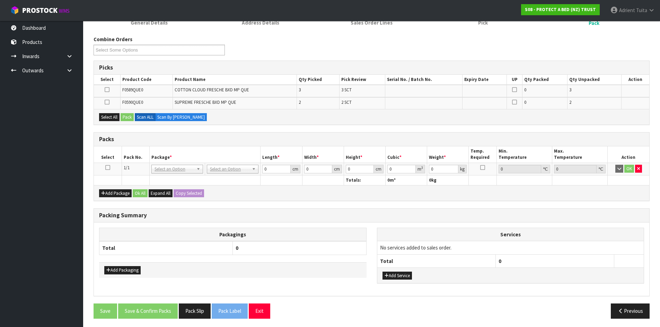
click at [108, 168] on icon at bounding box center [107, 168] width 5 height 0
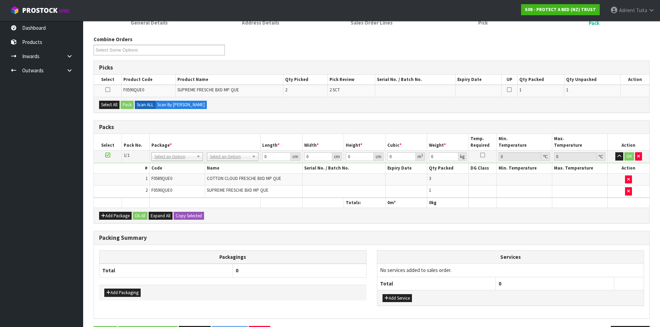
click at [108, 155] on icon at bounding box center [107, 155] width 5 height 0
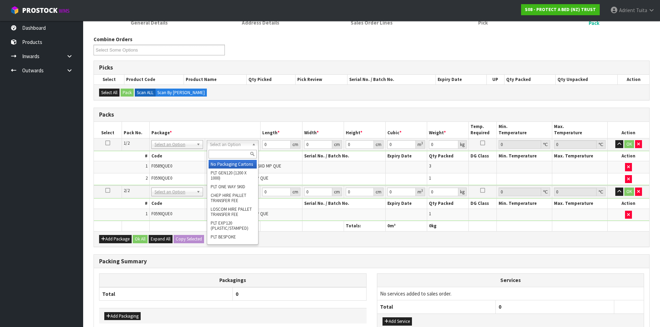
click at [228, 154] on input "text" at bounding box center [232, 154] width 48 height 9
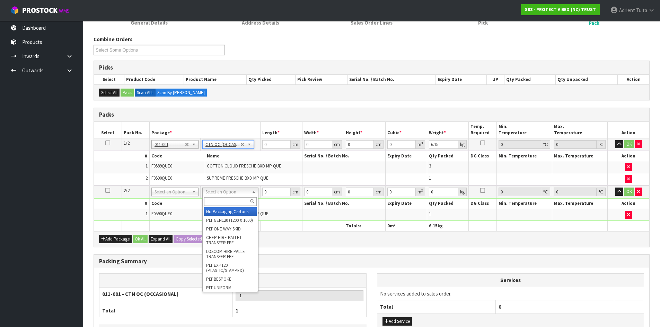
click at [229, 203] on input "text" at bounding box center [230, 201] width 53 height 9
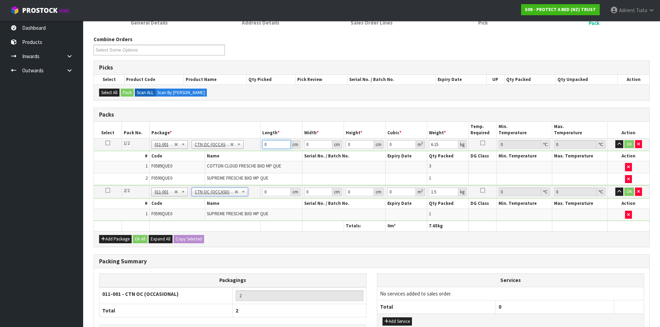
click at [270, 145] on input "0" at bounding box center [276, 144] width 28 height 9
click at [268, 190] on table "Select Pack No. Package * Length * Width * Height * Cubic * Weight * Temp. Requ…" at bounding box center [371, 176] width 555 height 109
click at [268, 192] on input "0" at bounding box center [276, 192] width 28 height 9
drag, startPoint x: 628, startPoint y: 145, endPoint x: 630, endPoint y: 167, distance: 21.9
click at [628, 145] on button "OK" at bounding box center [629, 144] width 10 height 8
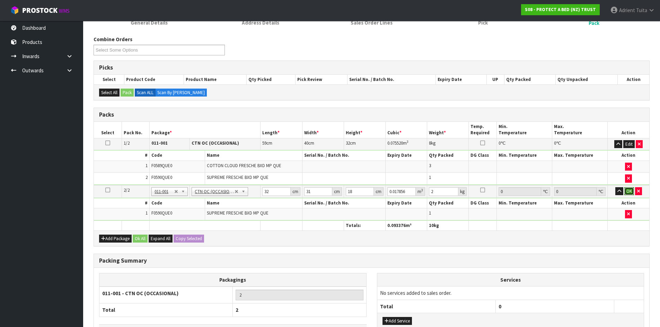
click at [631, 189] on button "OK" at bounding box center [629, 191] width 10 height 8
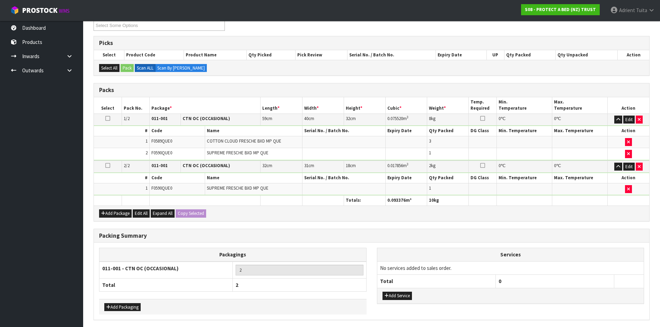
scroll to position [127, 0]
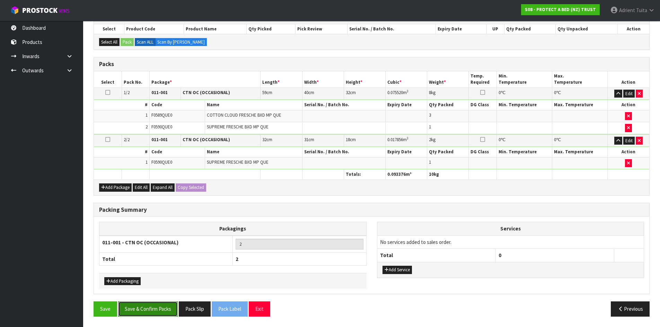
click at [157, 314] on button "Save & Confirm Packs" at bounding box center [148, 309] width 60 height 15
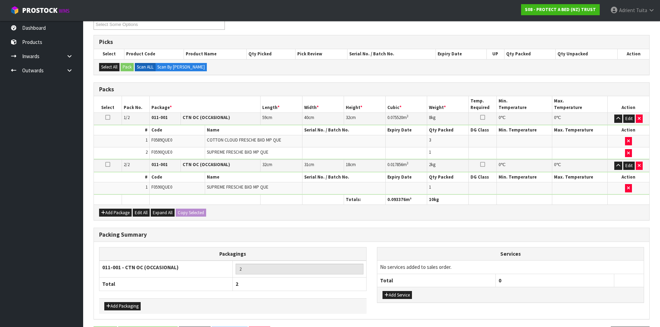
scroll to position [0, 0]
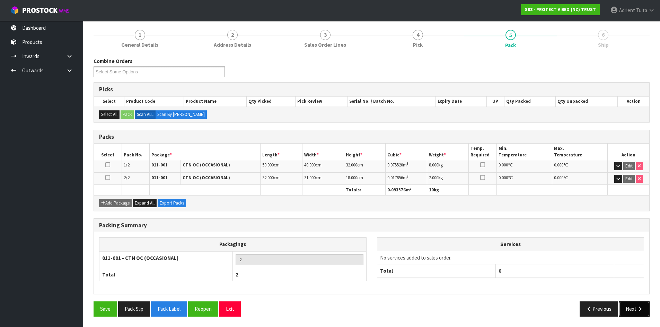
click at [636, 311] on icon "button" at bounding box center [639, 308] width 7 height 5
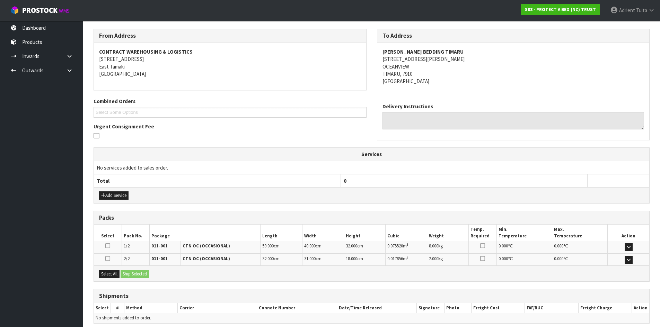
scroll to position [137, 0]
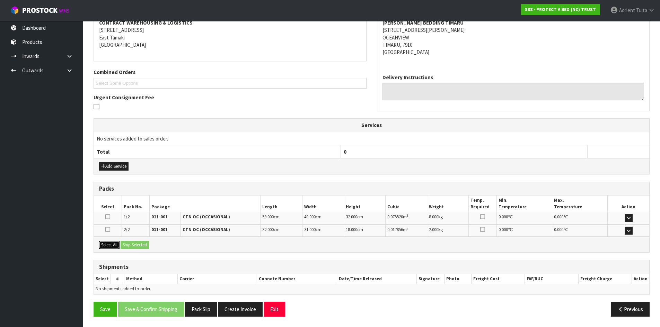
click at [110, 247] on button "Select All" at bounding box center [109, 245] width 20 height 8
click at [135, 246] on button "Ship Selected" at bounding box center [134, 245] width 28 height 8
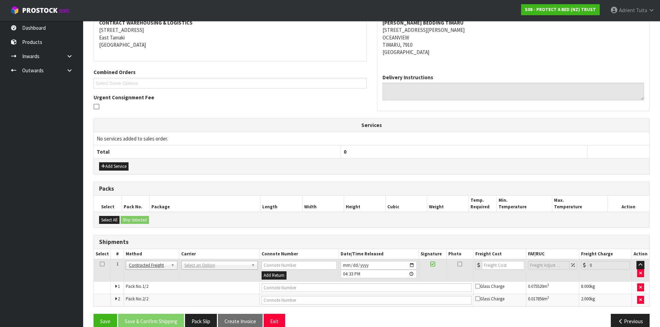
scroll to position [149, 0]
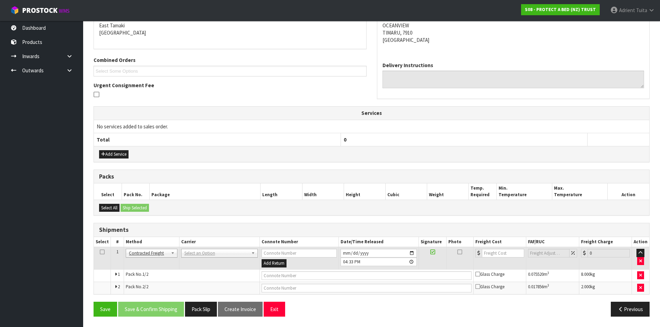
drag, startPoint x: 202, startPoint y: 256, endPoint x: 204, endPoint y: 266, distance: 9.5
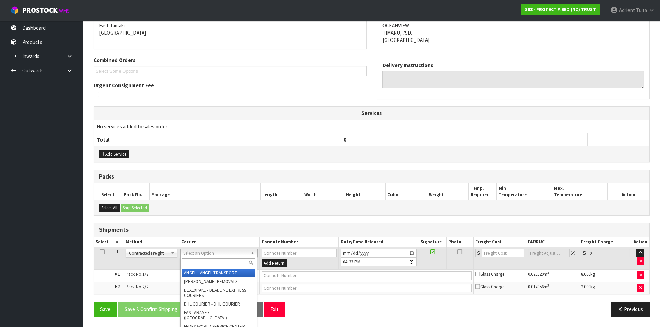
click at [204, 265] on input "text" at bounding box center [218, 263] width 73 height 9
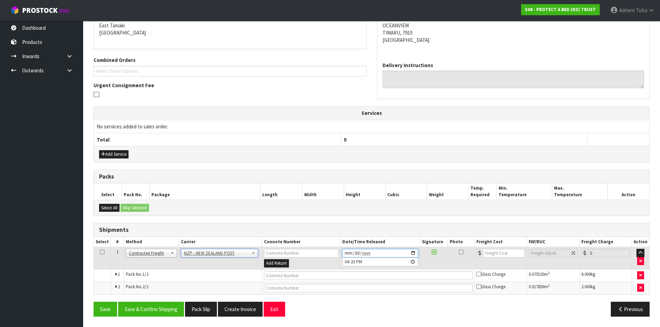
click at [413, 253] on input "2025-09-26" at bounding box center [380, 253] width 76 height 9
click at [147, 308] on button "Save & Confirm Shipping" at bounding box center [151, 309] width 66 height 15
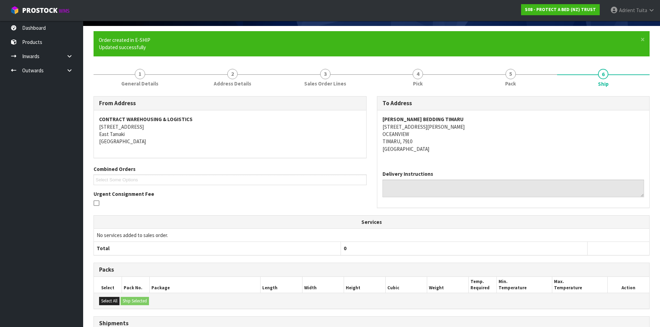
scroll to position [139, 0]
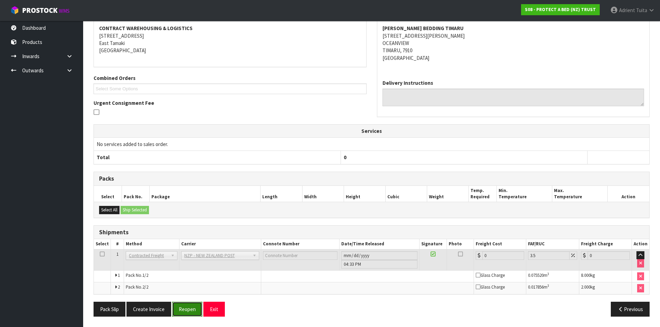
click at [183, 310] on button "Reopen" at bounding box center [187, 309] width 30 height 15
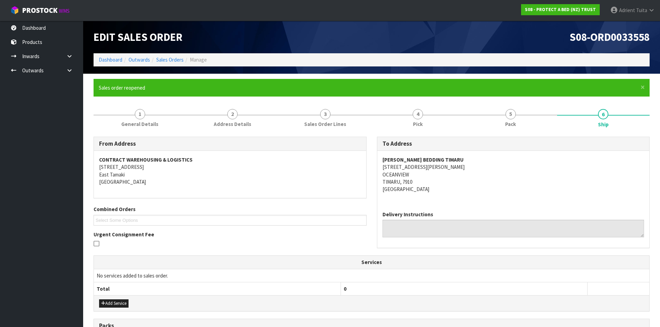
scroll to position [156, 0]
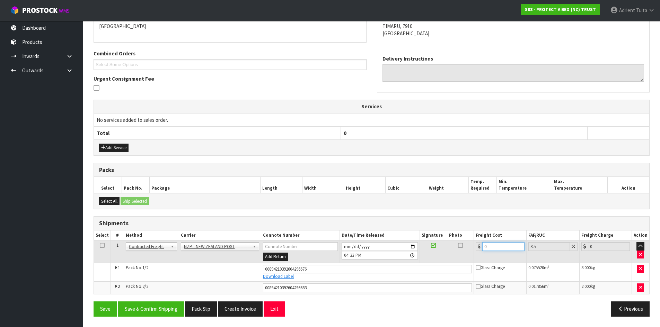
click at [500, 248] on input "0" at bounding box center [503, 246] width 42 height 9
click at [160, 303] on button "Save & Confirm Shipping" at bounding box center [151, 309] width 66 height 15
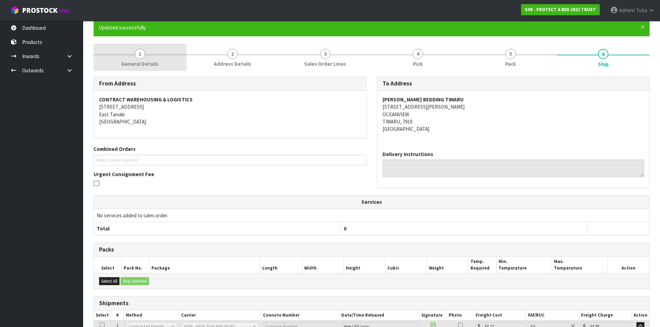
scroll to position [0, 0]
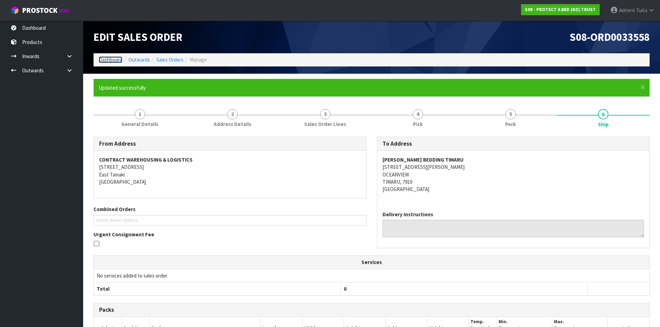
click at [119, 62] on link "Dashboard" at bounding box center [111, 59] width 24 height 7
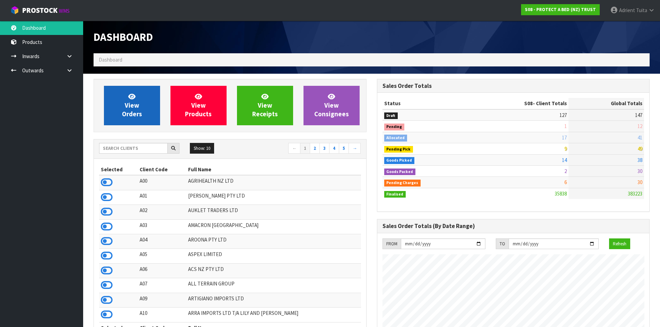
scroll to position [524, 283]
click at [127, 116] on span "View Orders" at bounding box center [132, 105] width 20 height 26
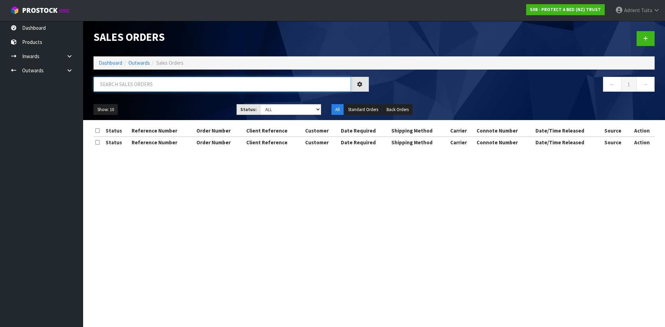
click at [138, 84] on input "text" at bounding box center [221, 84] width 257 height 15
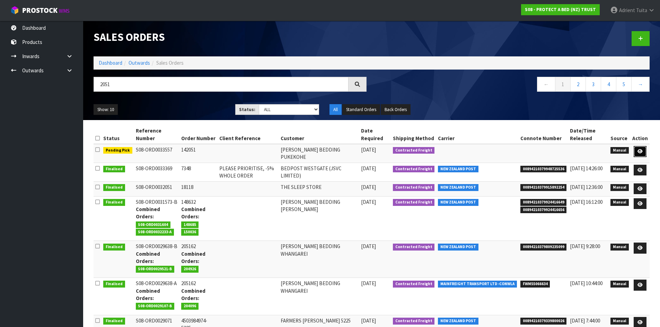
click at [641, 154] on link at bounding box center [639, 151] width 13 height 11
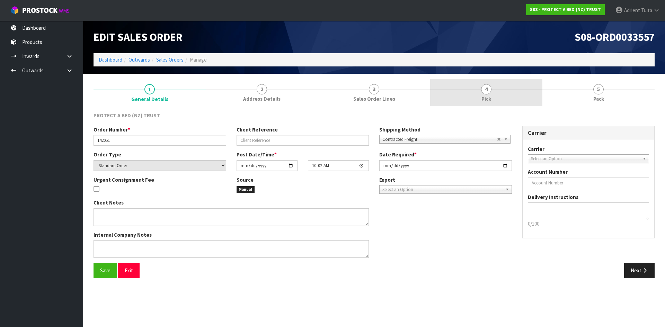
click at [489, 96] on span "Pick" at bounding box center [486, 98] width 10 height 7
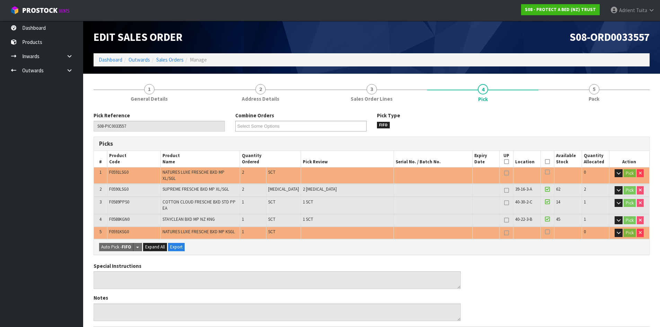
click at [547, 161] on th "Picked" at bounding box center [547, 159] width 14 height 16
click at [545, 162] on icon at bounding box center [547, 162] width 5 height 0
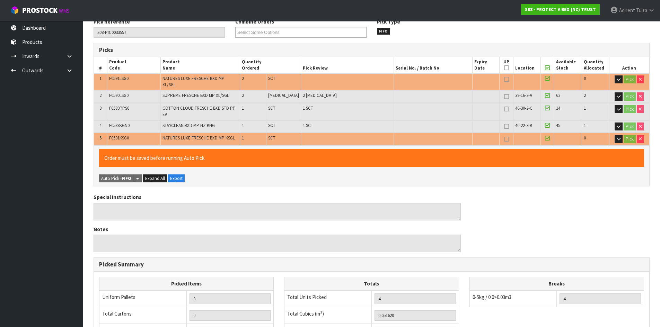
scroll to position [208, 0]
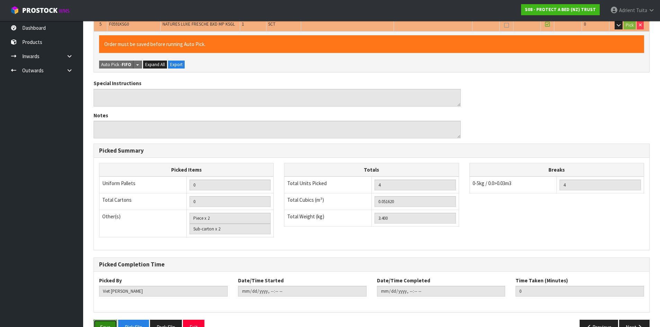
click at [100, 321] on button "Save" at bounding box center [105, 327] width 24 height 15
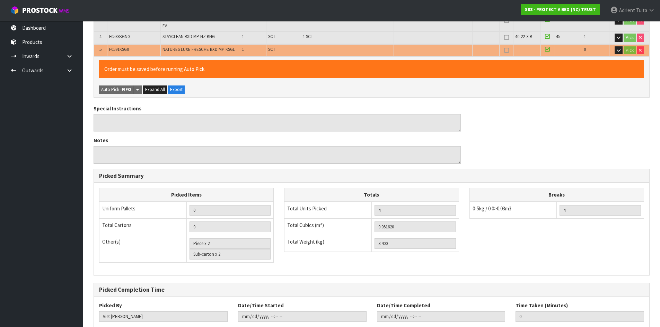
scroll to position [0, 0]
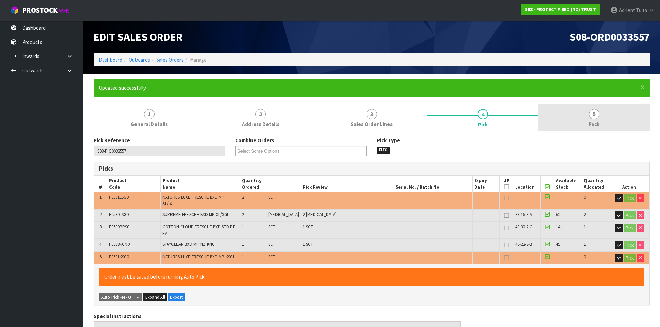
click at [599, 127] on span "Pack" at bounding box center [593, 123] width 11 height 7
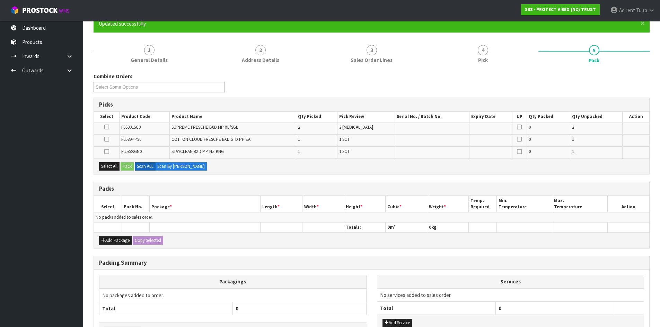
scroll to position [114, 0]
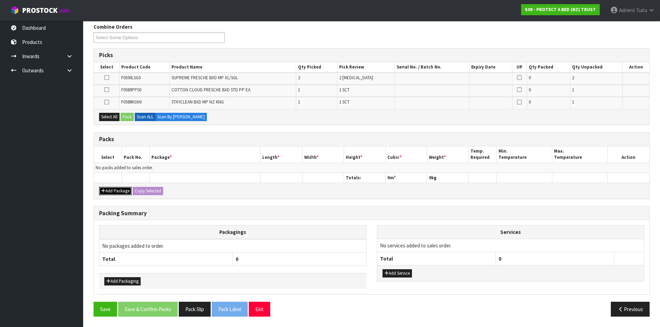
click at [109, 190] on button "Add Package" at bounding box center [115, 191] width 33 height 8
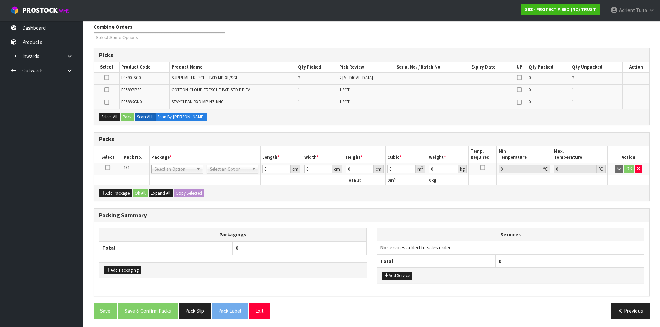
click at [109, 168] on icon at bounding box center [107, 168] width 5 height 0
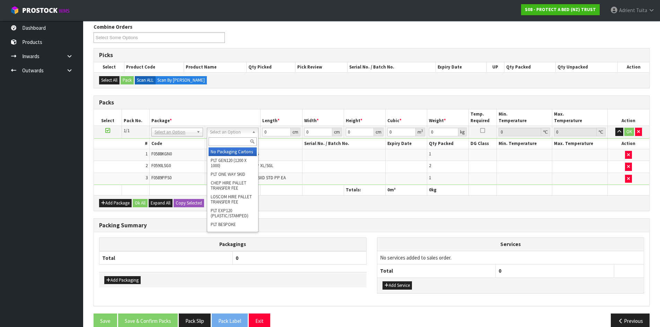
click at [229, 146] on input "text" at bounding box center [232, 141] width 48 height 9
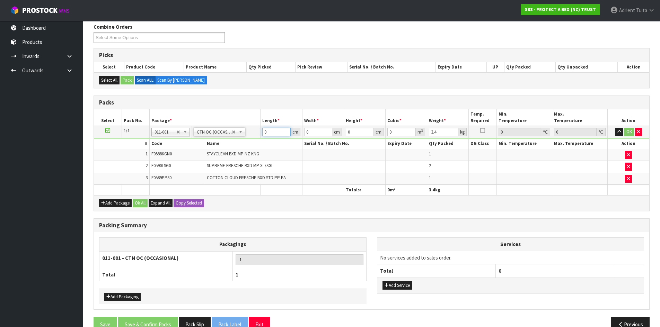
click at [268, 133] on input "0" at bounding box center [276, 132] width 28 height 9
click at [627, 133] on button "OK" at bounding box center [629, 132] width 10 height 8
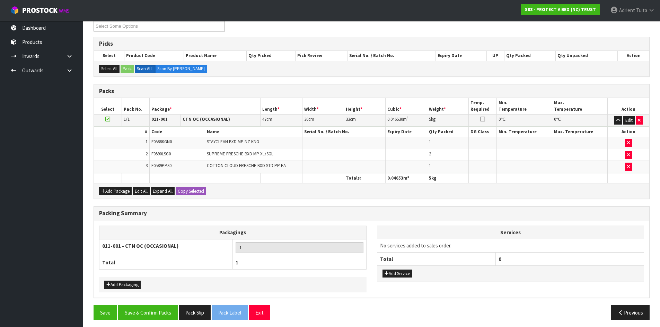
scroll to position [128, 0]
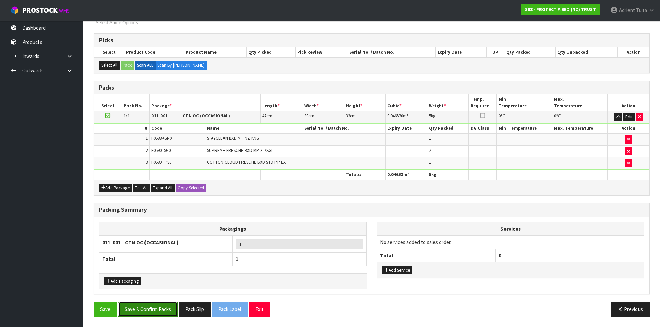
click at [166, 304] on button "Save & Confirm Packs" at bounding box center [148, 309] width 60 height 15
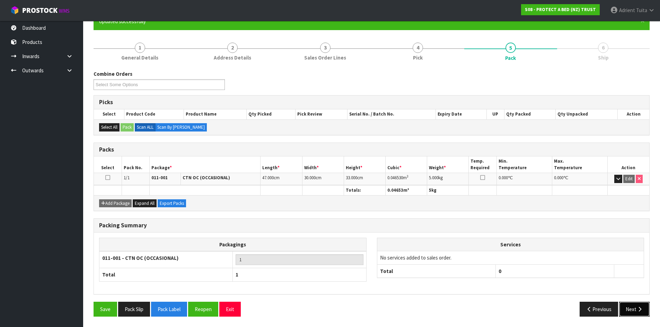
click at [624, 309] on button "Next" at bounding box center [634, 309] width 30 height 15
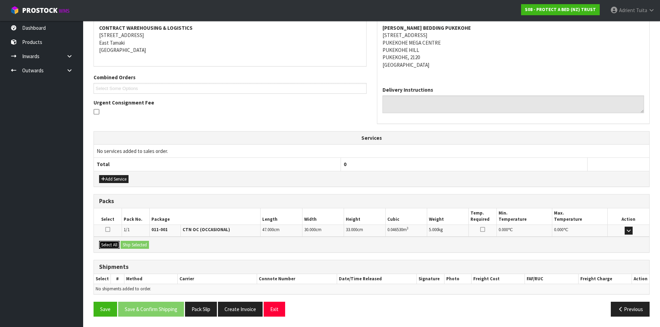
drag, startPoint x: 115, startPoint y: 244, endPoint x: 128, endPoint y: 243, distance: 13.5
click at [116, 244] on button "Select All" at bounding box center [109, 245] width 20 height 8
click at [128, 243] on button "Ship Selected" at bounding box center [134, 245] width 28 height 8
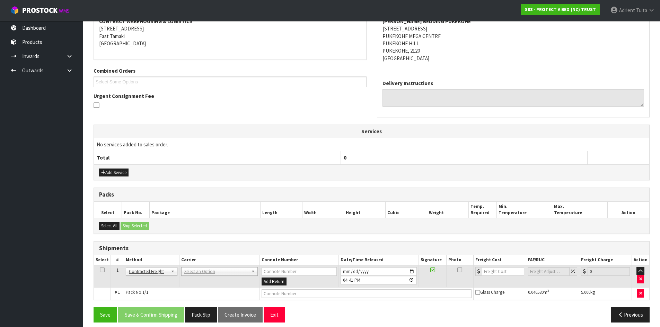
scroll to position [144, 0]
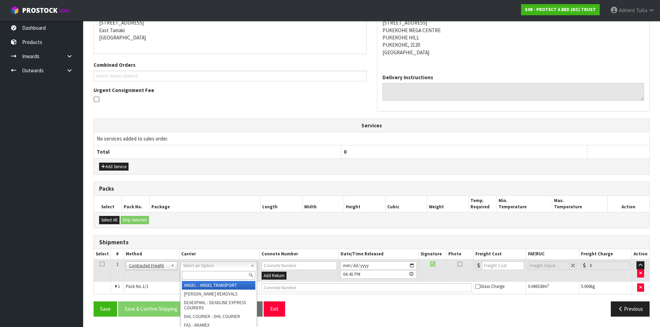
drag, startPoint x: 192, startPoint y: 266, endPoint x: 195, endPoint y: 273, distance: 7.3
click at [195, 273] on input "text" at bounding box center [218, 275] width 73 height 9
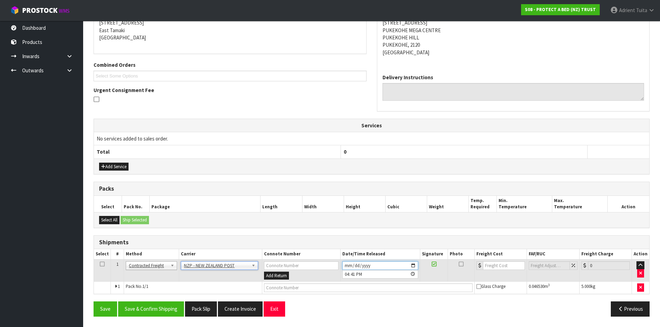
click at [414, 266] on input "2025-09-26" at bounding box center [380, 265] width 76 height 9
click at [151, 308] on button "Save & Confirm Shipping" at bounding box center [151, 309] width 66 height 15
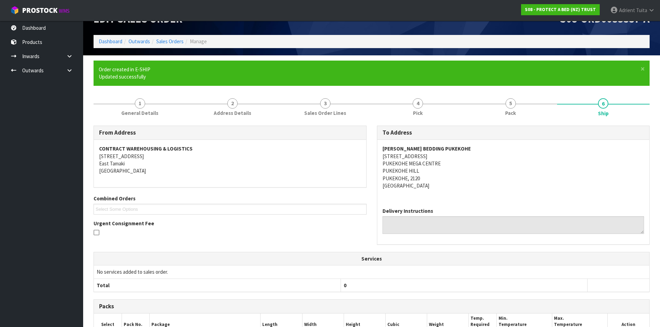
scroll to position [134, 0]
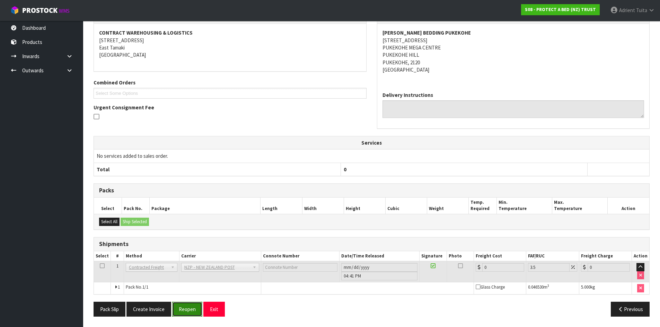
click at [192, 309] on button "Reopen" at bounding box center [187, 309] width 30 height 15
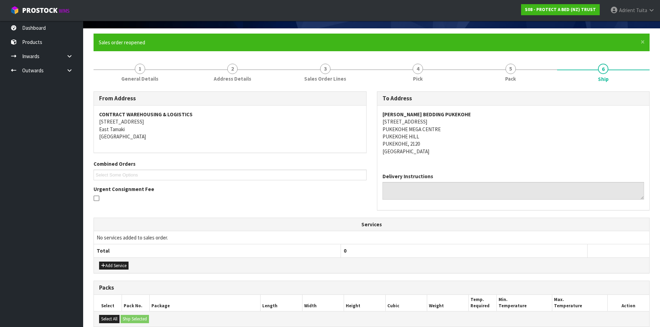
scroll to position [151, 0]
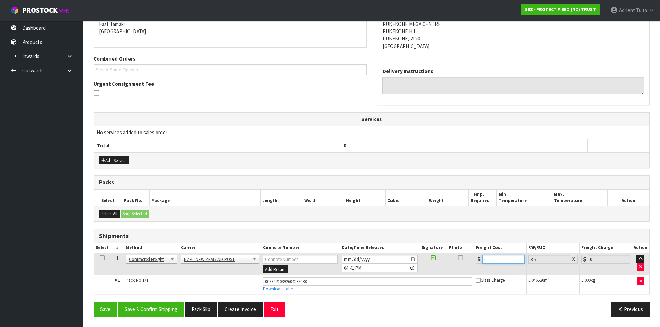
click at [500, 259] on input "0" at bounding box center [503, 259] width 42 height 9
click at [140, 307] on button "Save & Confirm Shipping" at bounding box center [151, 309] width 66 height 15
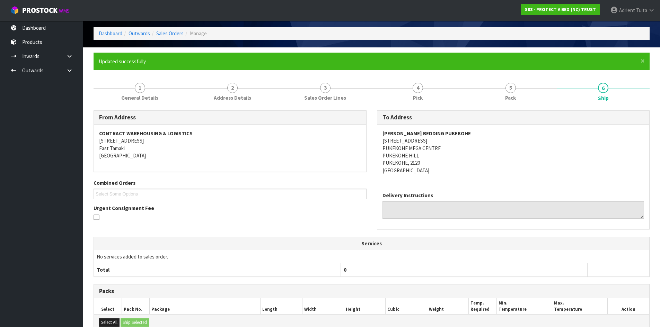
scroll to position [0, 0]
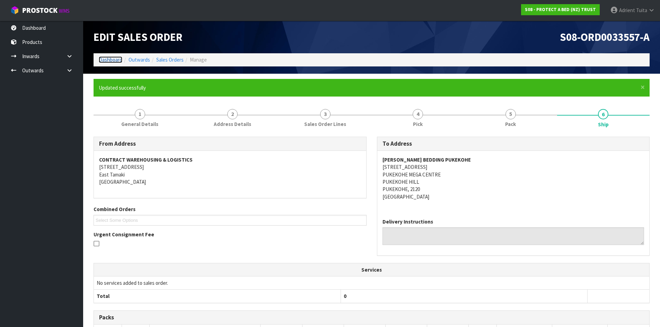
click at [109, 62] on link "Dashboard" at bounding box center [111, 59] width 24 height 7
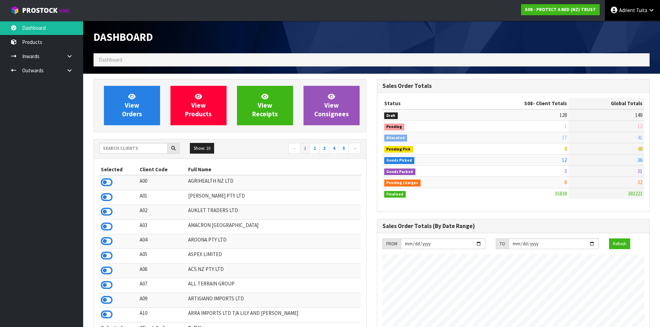
click at [642, 14] on link "Adrient Tuita" at bounding box center [631, 10] width 55 height 21
click at [632, 27] on link "Logout" at bounding box center [631, 27] width 55 height 9
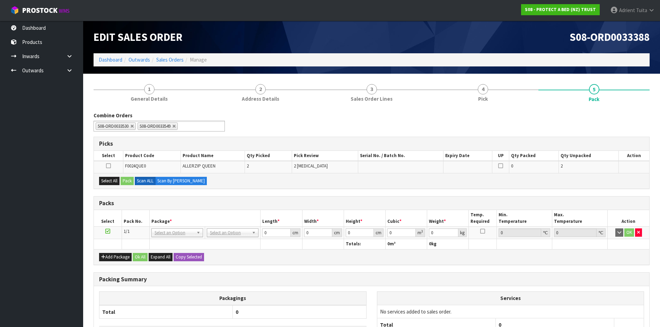
scroll to position [64, 0]
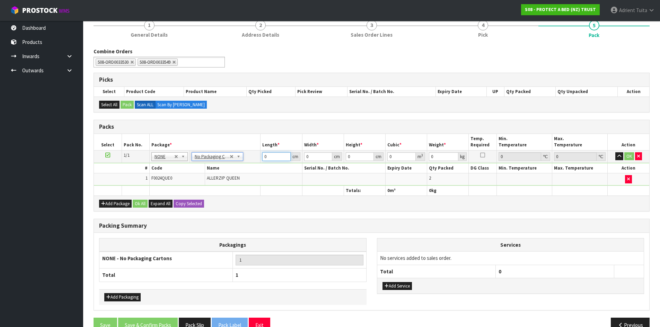
click at [267, 157] on input "0" at bounding box center [276, 156] width 28 height 9
type input "58"
type input "39"
type input "4"
type input "0.009048"
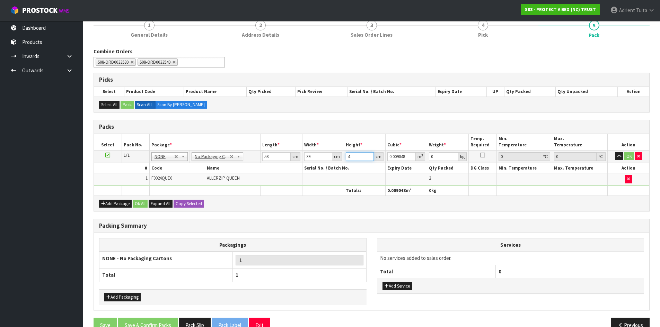
type input "40"
type input "0.09048"
type input "40"
type input "10"
click at [627, 159] on button "OK" at bounding box center [629, 156] width 10 height 8
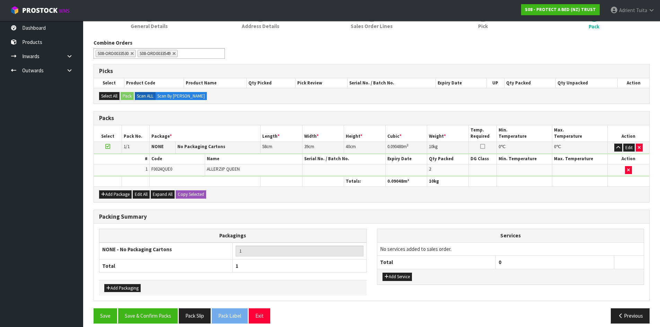
scroll to position [80, 0]
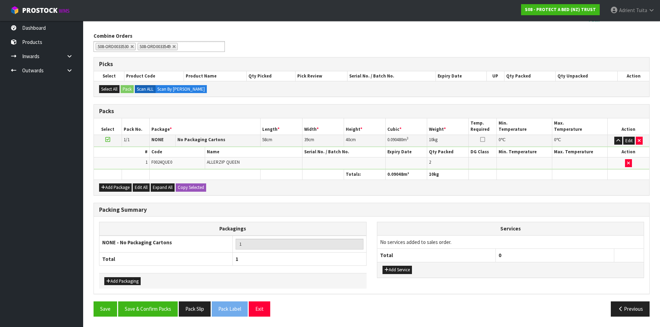
drag, startPoint x: 165, startPoint y: 301, endPoint x: 164, endPoint y: 317, distance: 16.3
click at [165, 302] on div "Combine Orders S08-ORD0031944 S08-ORD0032699 S08-ORD0032700 S08-ORD0032701 S08-…" at bounding box center [371, 177] width 556 height 290
drag, startPoint x: 165, startPoint y: 315, endPoint x: 160, endPoint y: 310, distance: 6.9
click at [165, 314] on button "Save & Confirm Packs" at bounding box center [148, 309] width 60 height 15
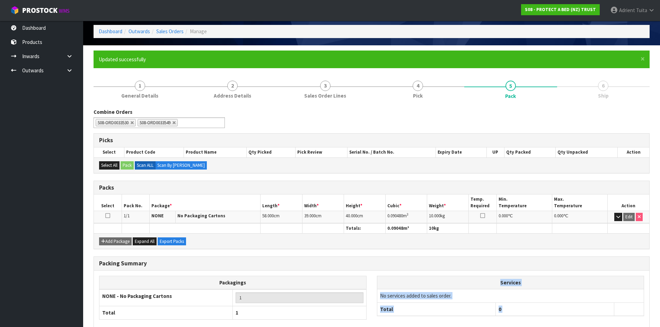
scroll to position [66, 0]
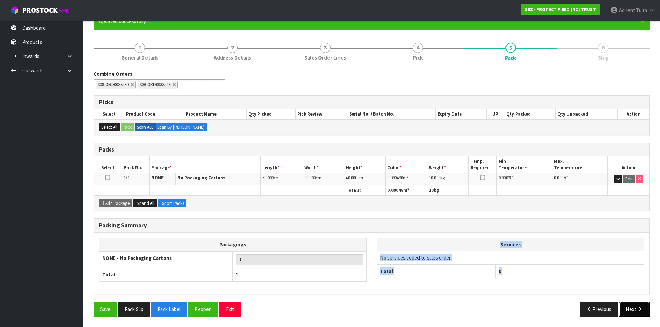
click at [625, 314] on button "Next" at bounding box center [634, 309] width 30 height 15
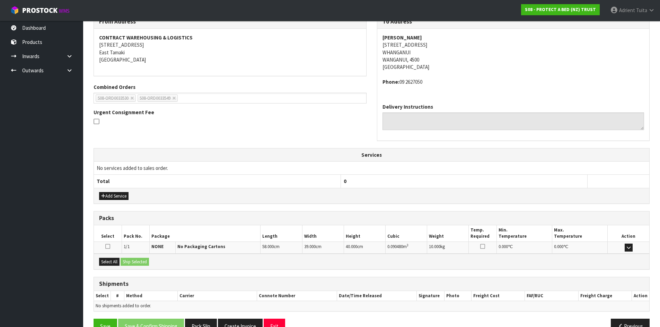
scroll to position [139, 0]
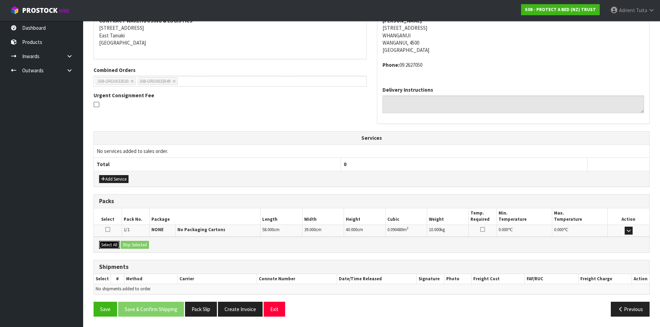
click at [119, 246] on button "Select All" at bounding box center [109, 245] width 20 height 8
click at [124, 244] on button "Ship Selected" at bounding box center [134, 245] width 28 height 8
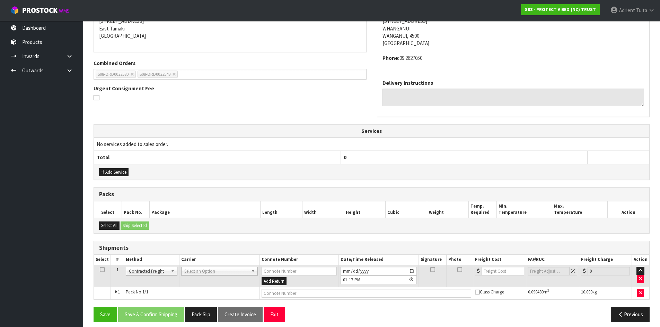
scroll to position [152, 0]
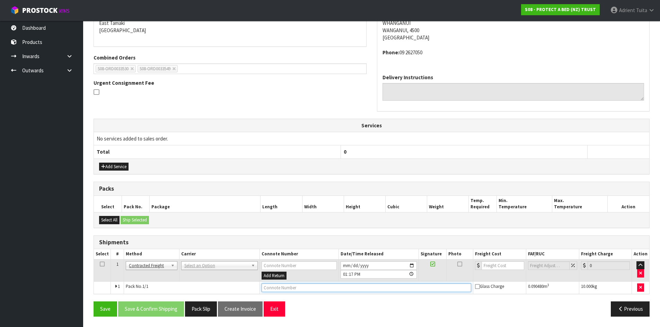
click at [279, 290] on input "text" at bounding box center [366, 288] width 210 height 9
type input "00894210392604187479"
click at [93, 302] on button "Save" at bounding box center [105, 309] width 24 height 15
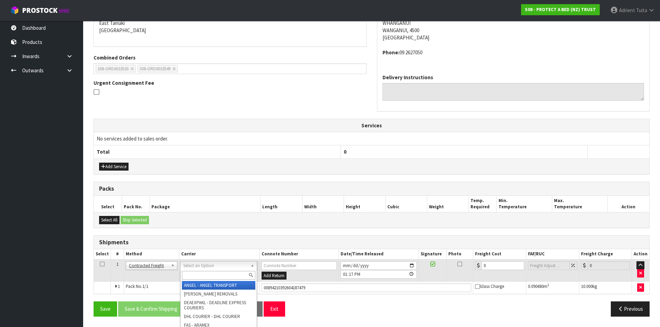
drag, startPoint x: 204, startPoint y: 266, endPoint x: 205, endPoint y: 274, distance: 8.0
click at [204, 276] on input "text" at bounding box center [218, 275] width 73 height 9
type input "nzp"
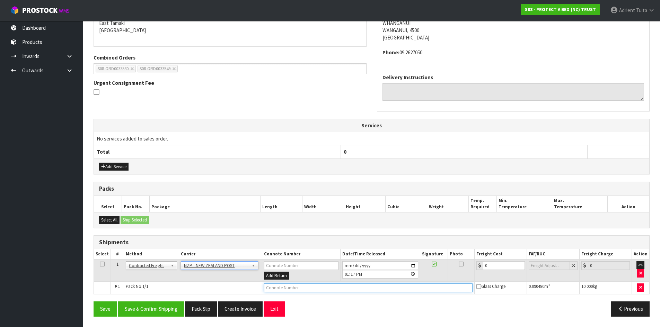
click at [282, 290] on input "text" at bounding box center [368, 288] width 208 height 9
type input "00894210392604187479"
click at [93, 302] on button "Save" at bounding box center [105, 309] width 24 height 15
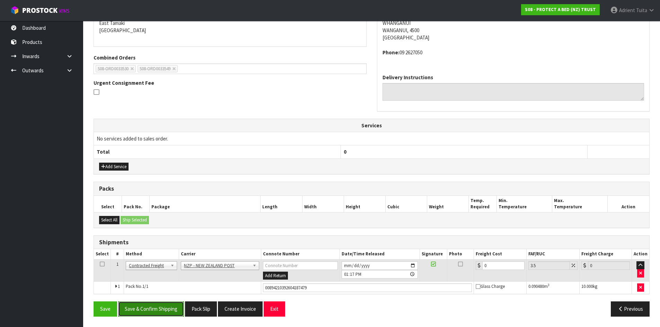
click at [158, 312] on button "Save & Confirm Shipping" at bounding box center [151, 309] width 66 height 15
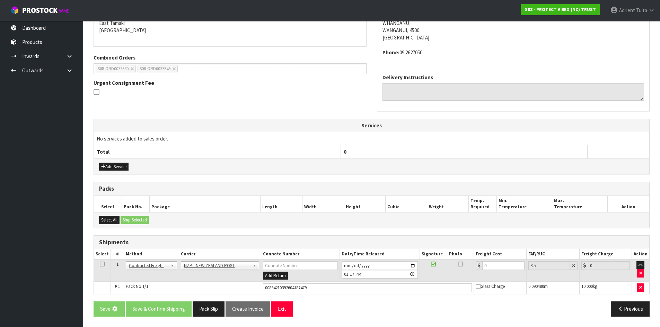
scroll to position [0, 0]
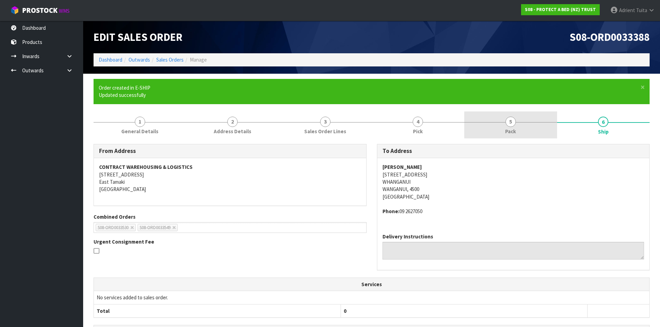
click at [507, 123] on span "5" at bounding box center [510, 122] width 10 height 10
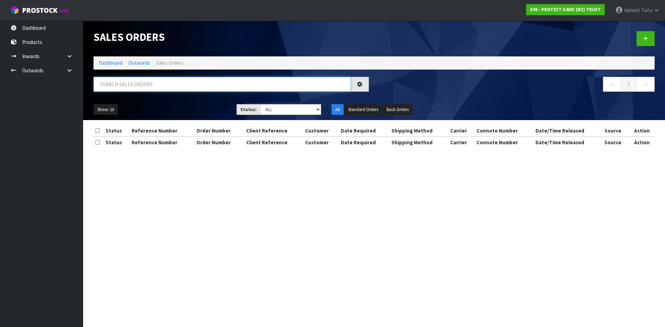
click at [156, 90] on input "text" at bounding box center [221, 84] width 257 height 15
type input "3563"
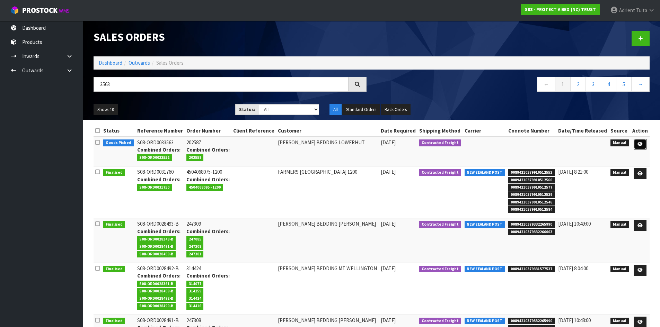
drag, startPoint x: 640, startPoint y: 143, endPoint x: 637, endPoint y: 142, distance: 3.9
click at [640, 143] on icon at bounding box center [639, 144] width 5 height 5
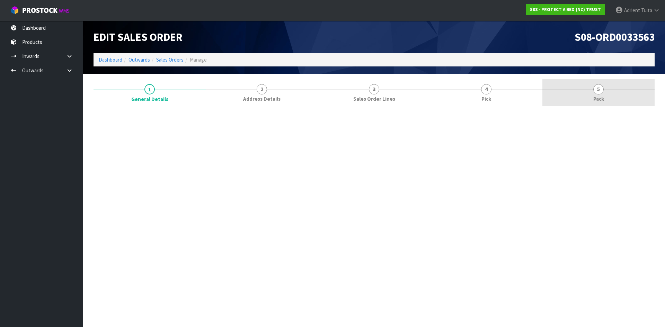
click at [599, 95] on link "5 Pack" at bounding box center [598, 92] width 112 height 27
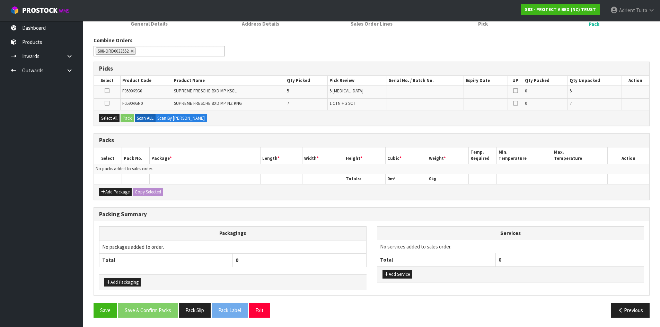
scroll to position [76, 0]
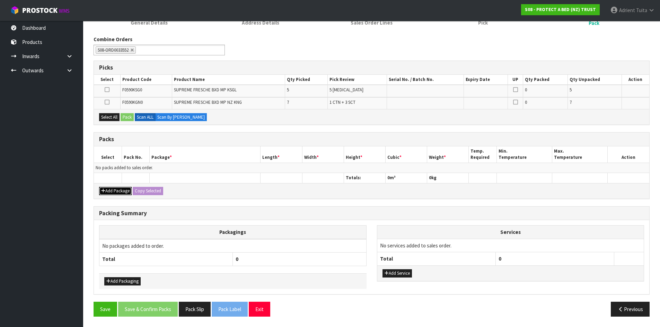
click at [109, 194] on button "Add Package" at bounding box center [115, 191] width 33 height 8
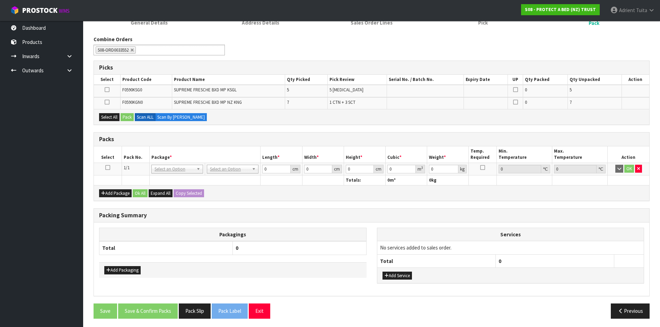
click at [106, 168] on icon at bounding box center [107, 168] width 5 height 0
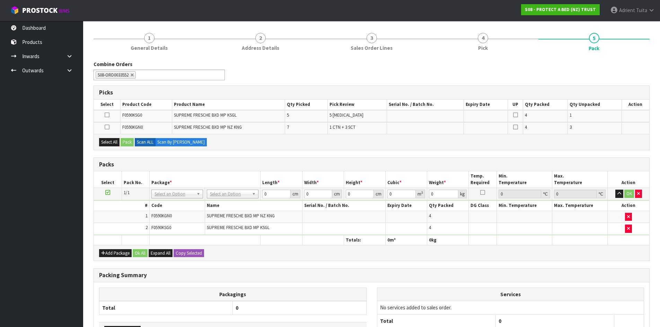
scroll to position [0, 0]
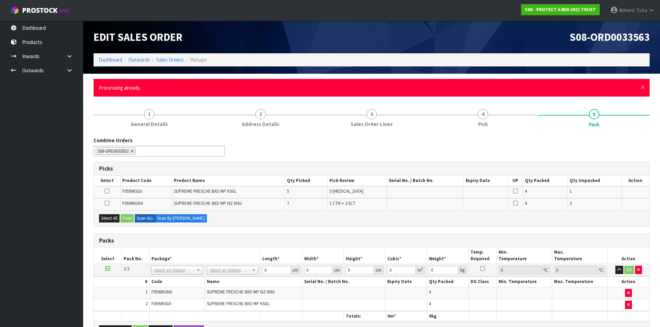
drag, startPoint x: 646, startPoint y: 87, endPoint x: 642, endPoint y: 87, distance: 3.9
click at [646, 87] on div "× Close Processing already.." at bounding box center [371, 88] width 556 height 18
click at [642, 87] on span "×" at bounding box center [642, 87] width 4 height 10
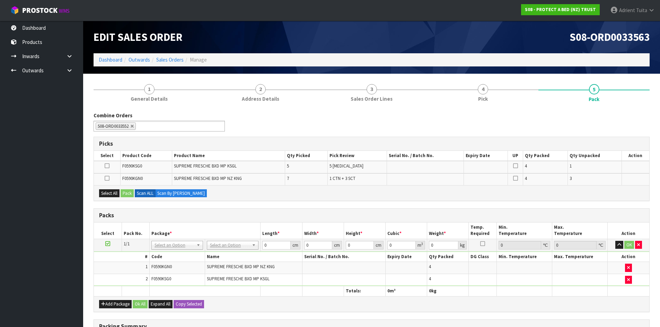
scroll to position [113, 0]
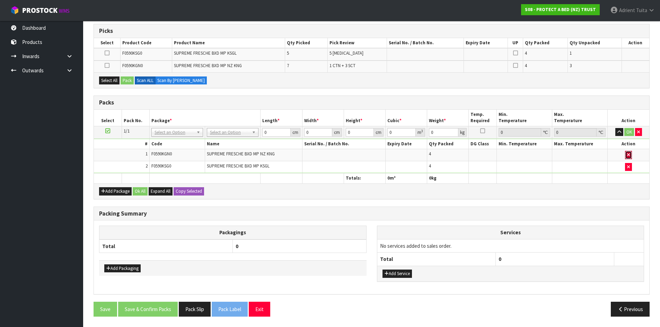
click at [631, 156] on button "button" at bounding box center [628, 155] width 7 height 8
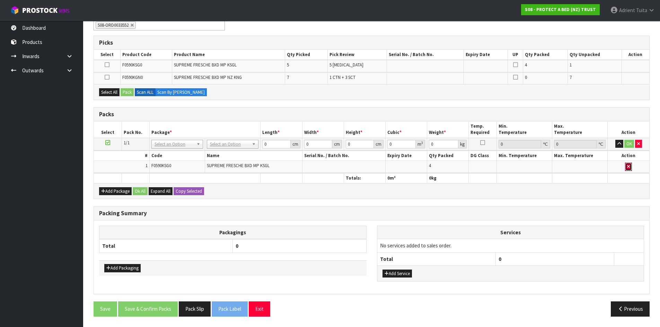
click at [629, 164] on icon "button" at bounding box center [628, 166] width 3 height 5
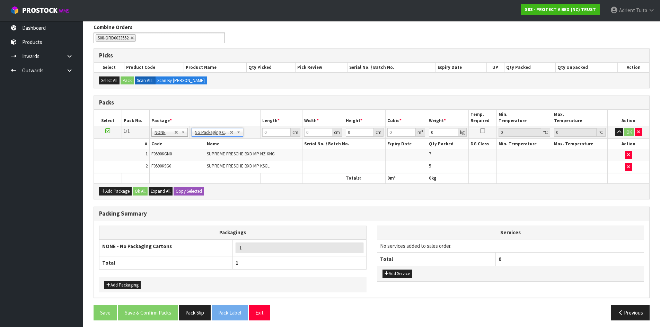
scroll to position [92, 0]
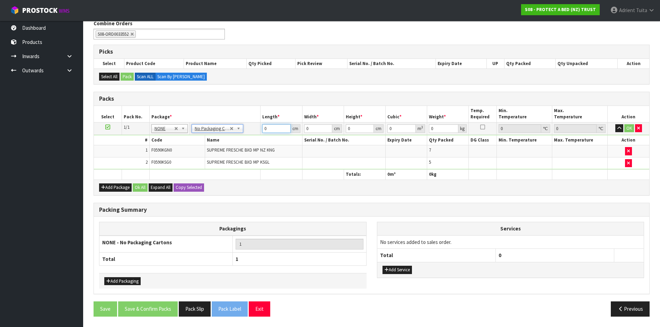
click at [270, 128] on input "0" at bounding box center [276, 128] width 28 height 9
type input "59"
type input "40"
type input "3"
type input "0.00708"
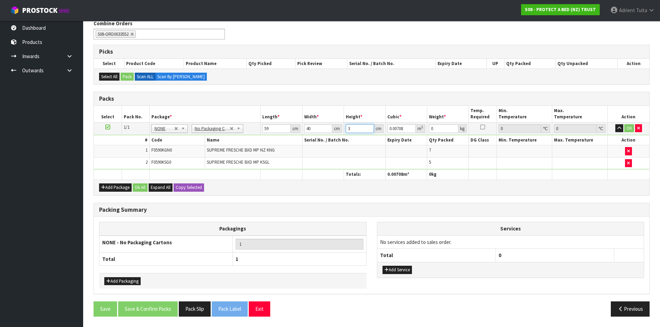
type input "31"
type input "0.07316"
type input "31"
type input "8"
click at [627, 128] on button "OK" at bounding box center [629, 128] width 10 height 8
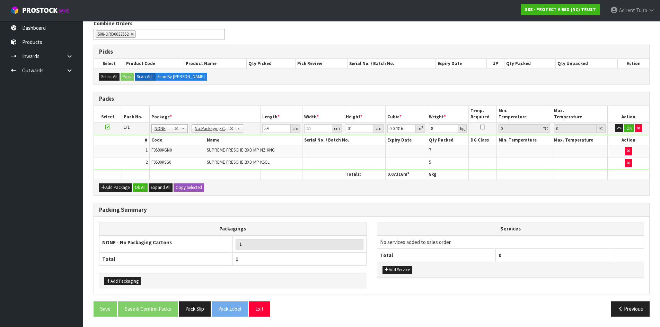
scroll to position [91, 0]
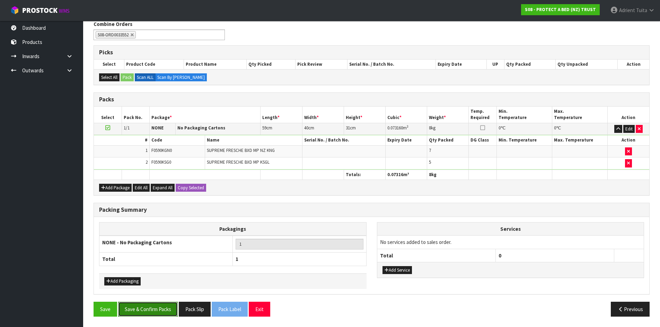
click at [149, 304] on button "Save & Confirm Packs" at bounding box center [148, 309] width 60 height 15
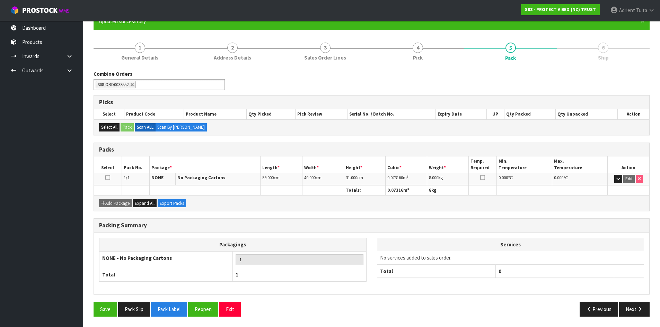
scroll to position [66, 0]
drag, startPoint x: 636, startPoint y: 306, endPoint x: 620, endPoint y: 306, distance: 15.9
click at [636, 307] on icon "button" at bounding box center [639, 309] width 7 height 5
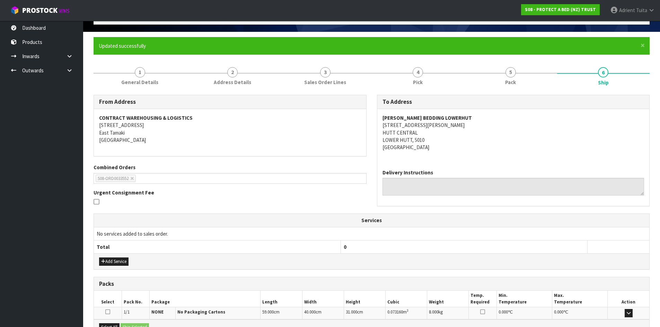
scroll to position [125, 0]
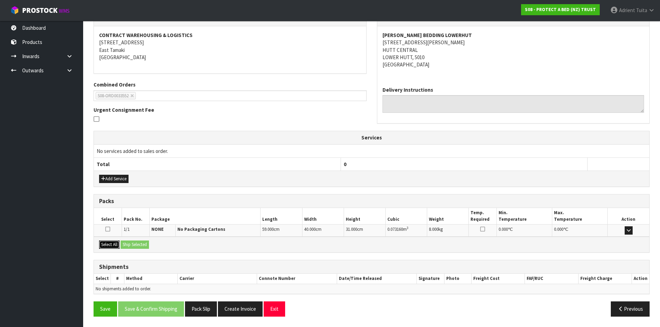
click at [117, 246] on button "Select All" at bounding box center [109, 245] width 20 height 8
click at [133, 242] on button "Ship Selected" at bounding box center [134, 245] width 28 height 8
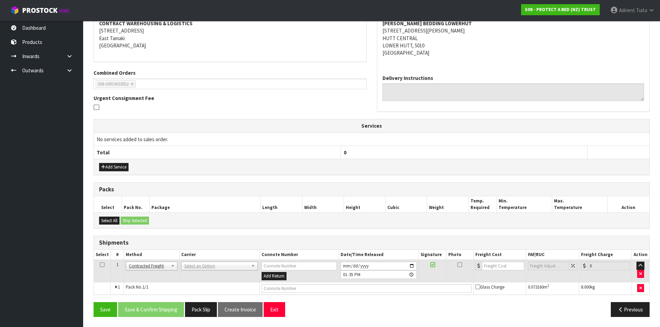
scroll to position [137, 0]
click at [307, 286] on input "text" at bounding box center [366, 288] width 210 height 9
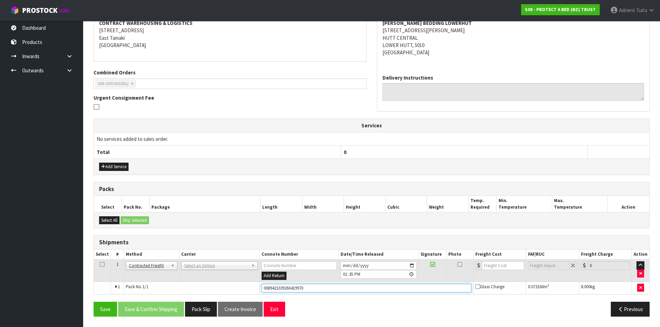
type input "00894210392604199700"
click at [93, 302] on button "Save" at bounding box center [105, 309] width 24 height 15
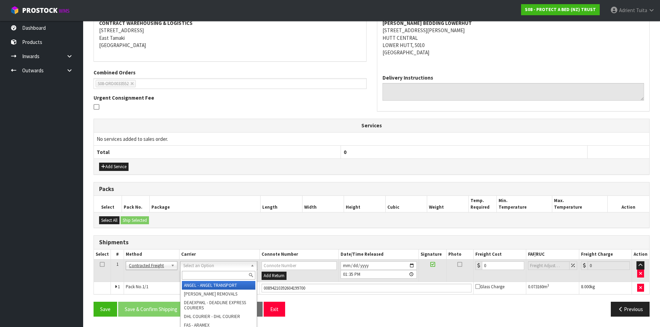
drag, startPoint x: 196, startPoint y: 263, endPoint x: 195, endPoint y: 272, distance: 8.7
click at [195, 272] on input "text" at bounding box center [218, 275] width 73 height 9
type input "nzp"
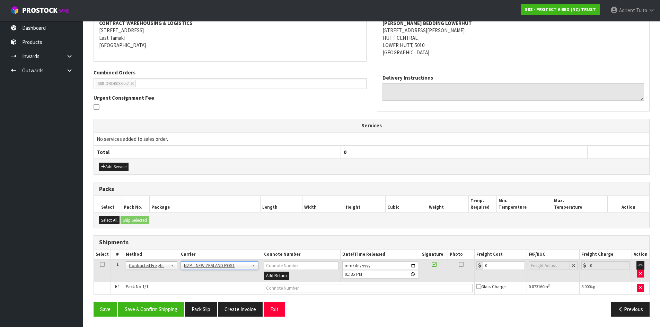
drag, startPoint x: 304, startPoint y: 294, endPoint x: 304, endPoint y: 287, distance: 6.2
click at [304, 288] on td at bounding box center [368, 288] width 212 height 12
click at [299, 287] on input "text" at bounding box center [368, 288] width 208 height 9
type input "00894210392604199700"
click at [93, 302] on button "Save" at bounding box center [105, 309] width 24 height 15
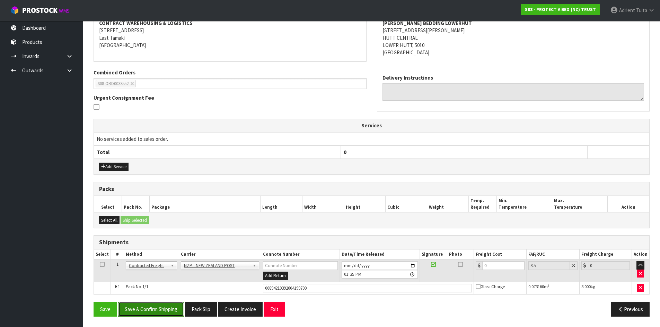
click at [155, 311] on button "Save & Confirm Shipping" at bounding box center [151, 309] width 66 height 15
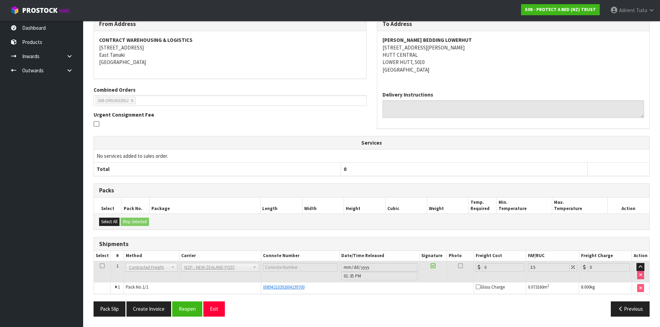
scroll to position [0, 0]
